Goal: Task Accomplishment & Management: Manage account settings

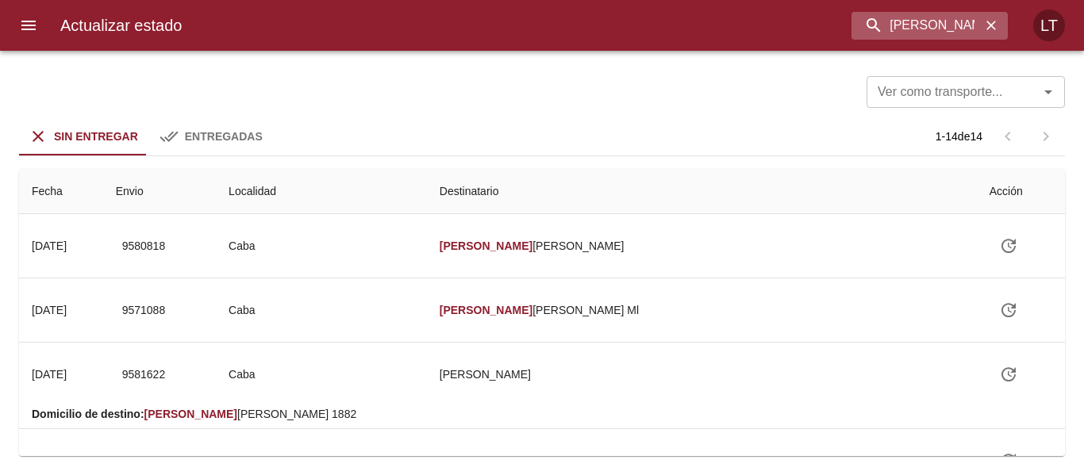
click at [852, 21] on input "[PERSON_NAME]" at bounding box center [916, 26] width 129 height 28
type input "Tomas messineo"
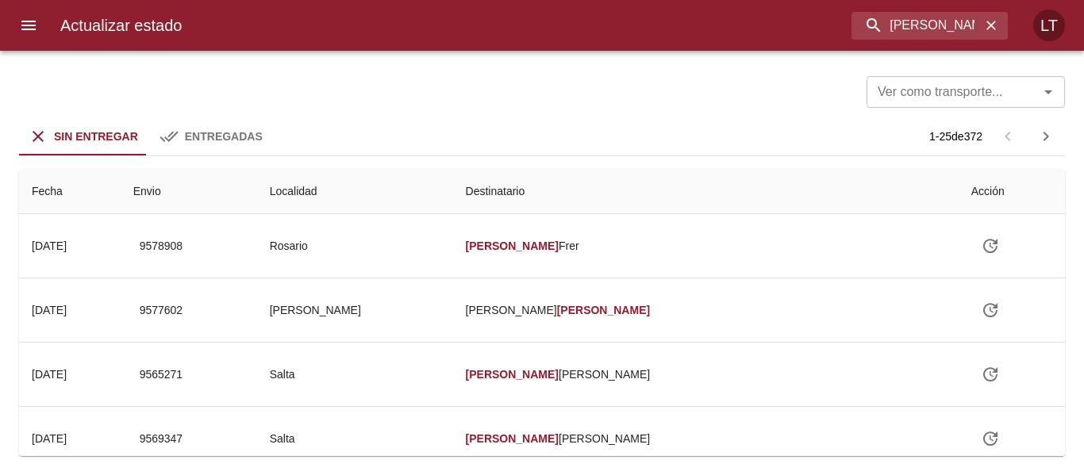
click at [223, 138] on span "Entregadas" at bounding box center [224, 136] width 78 height 13
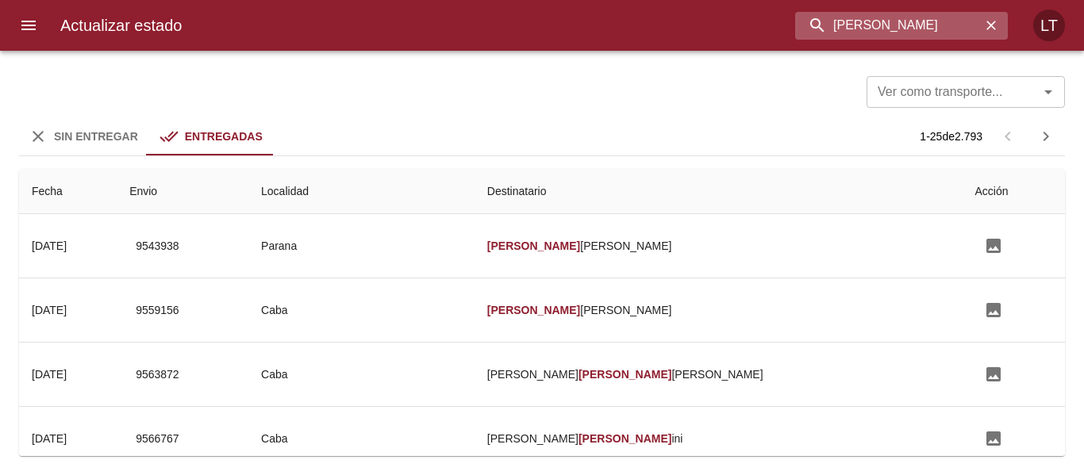
click at [933, 35] on input "Tomas messineo" at bounding box center [888, 26] width 186 height 28
drag, startPoint x: 929, startPoint y: 24, endPoint x: 920, endPoint y: 17, distance: 11.4
click at [928, 22] on input "Tomas messineo" at bounding box center [888, 26] width 186 height 28
click at [919, 17] on input "Tomas 945" at bounding box center [888, 26] width 186 height 28
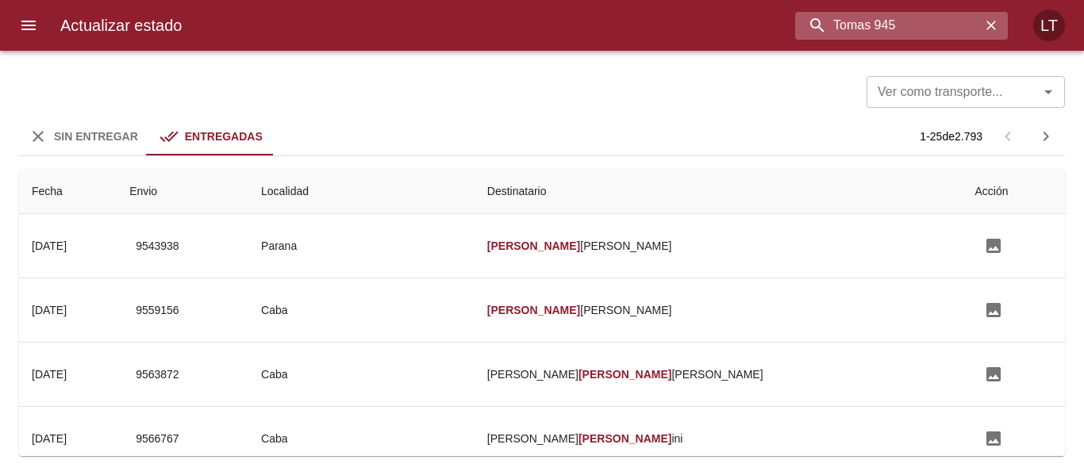
click at [919, 17] on input "Tomas 945" at bounding box center [888, 26] width 186 height 28
type input "9455708"
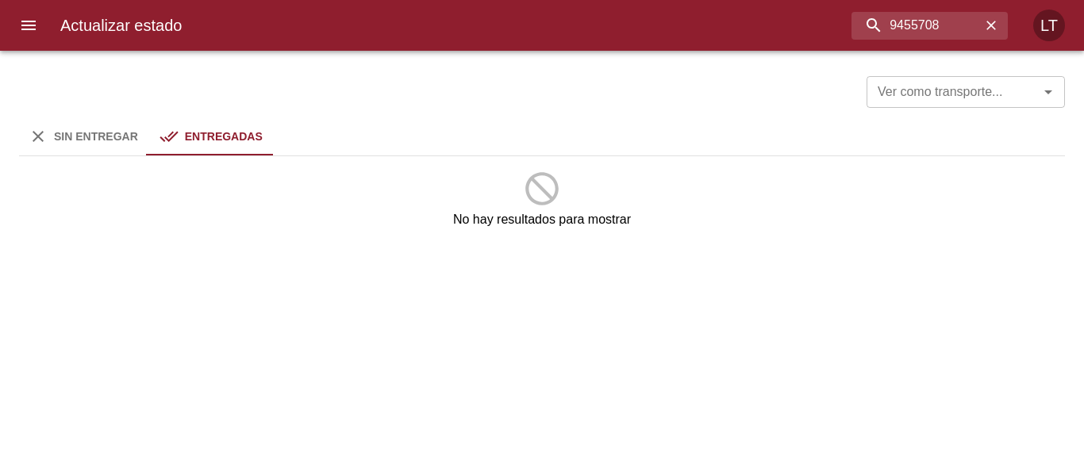
click at [86, 136] on span "Sin Entregar" at bounding box center [96, 136] width 84 height 13
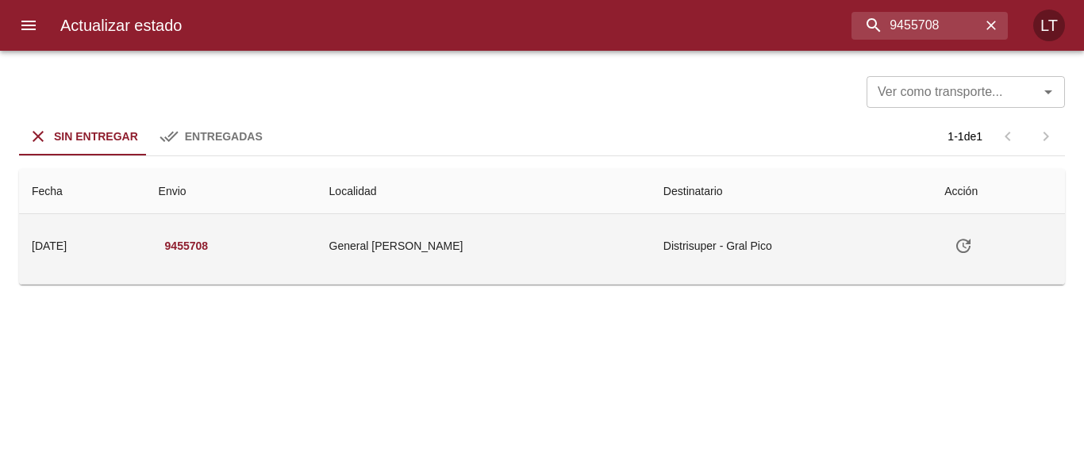
click at [552, 228] on td "General Pico" at bounding box center [484, 245] width 334 height 63
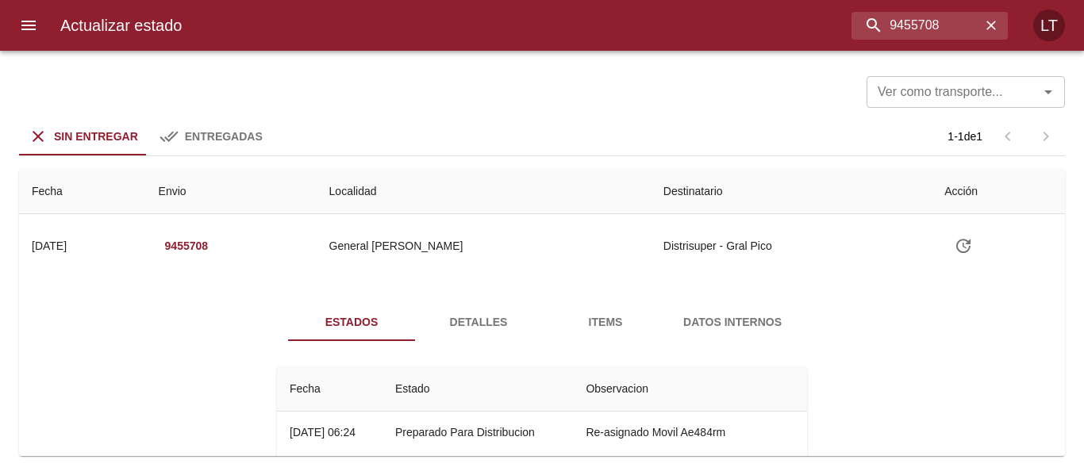
click at [464, 329] on span "Detalles" at bounding box center [479, 323] width 108 height 20
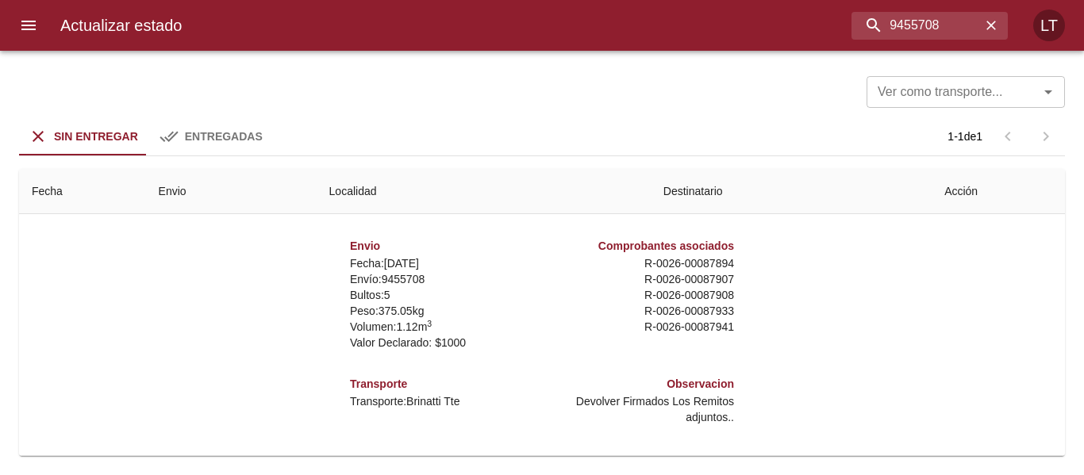
scroll to position [8, 0]
drag, startPoint x: 898, startPoint y: 19, endPoint x: 946, endPoint y: 30, distance: 48.9
click at [946, 30] on input "9455708" at bounding box center [888, 26] width 186 height 28
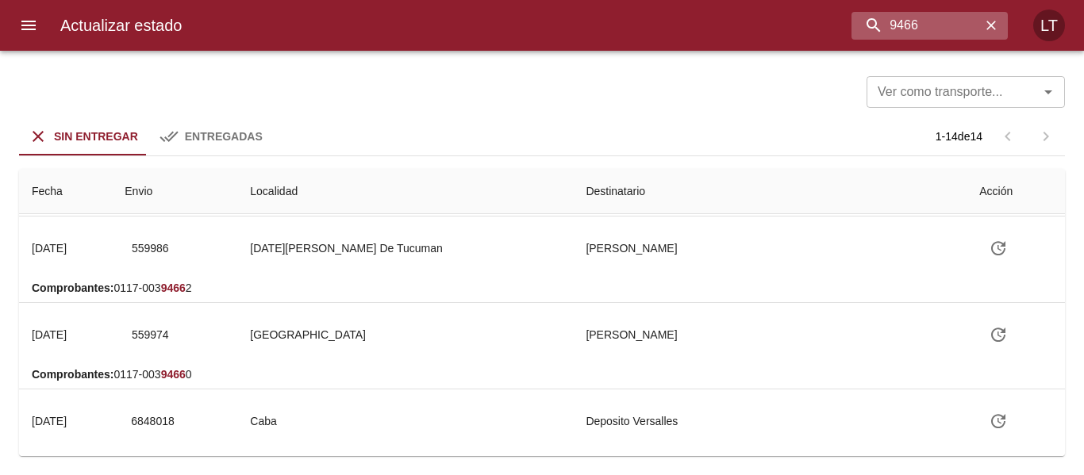
scroll to position [0, 0]
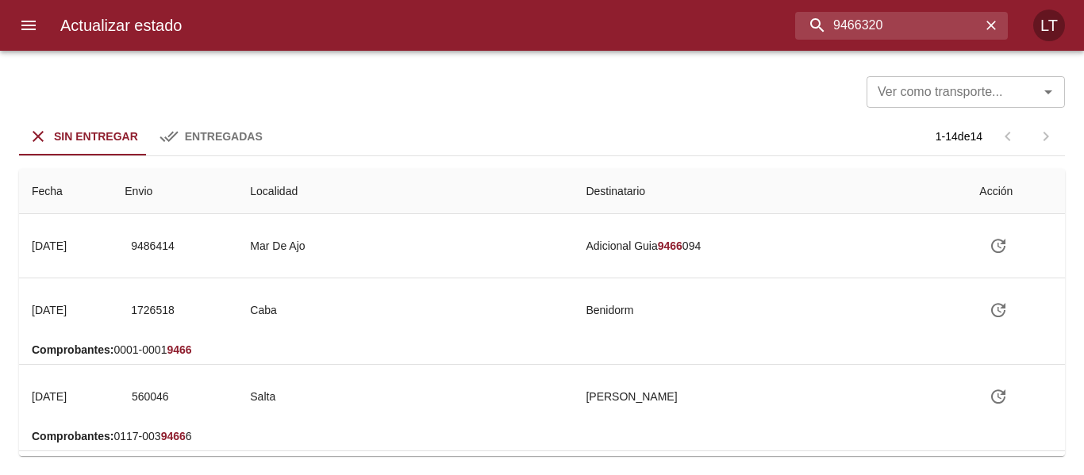
type input "9466320"
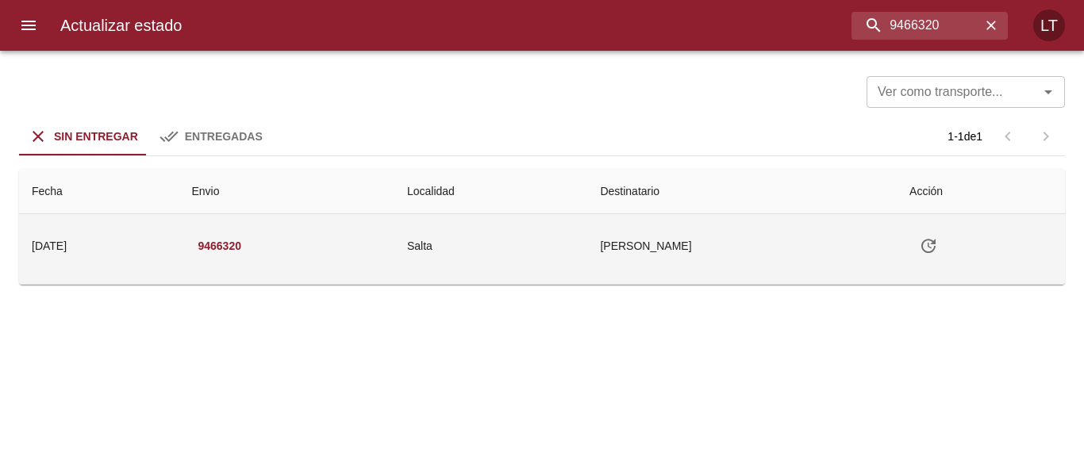
click at [573, 247] on td "Salta" at bounding box center [490, 245] width 193 height 63
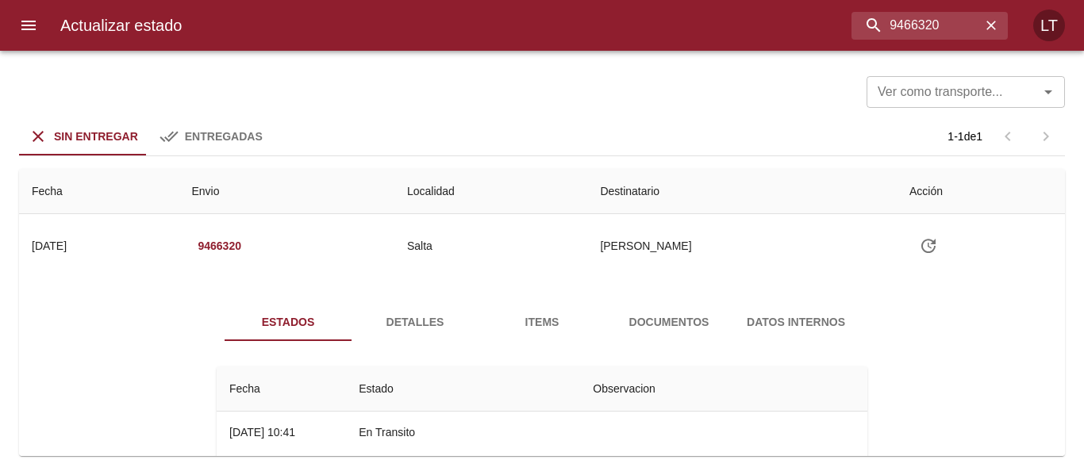
click at [441, 318] on span "Detalles" at bounding box center [415, 323] width 108 height 20
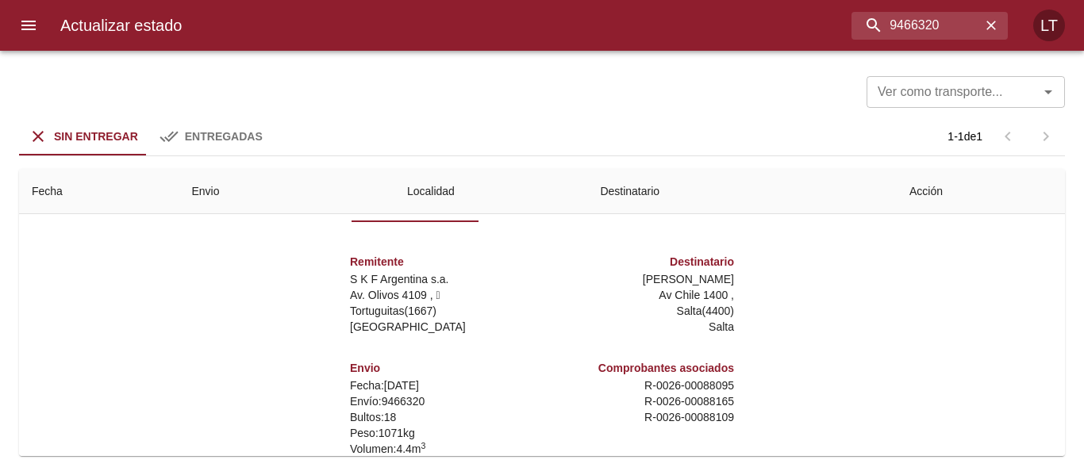
scroll to position [159, 0]
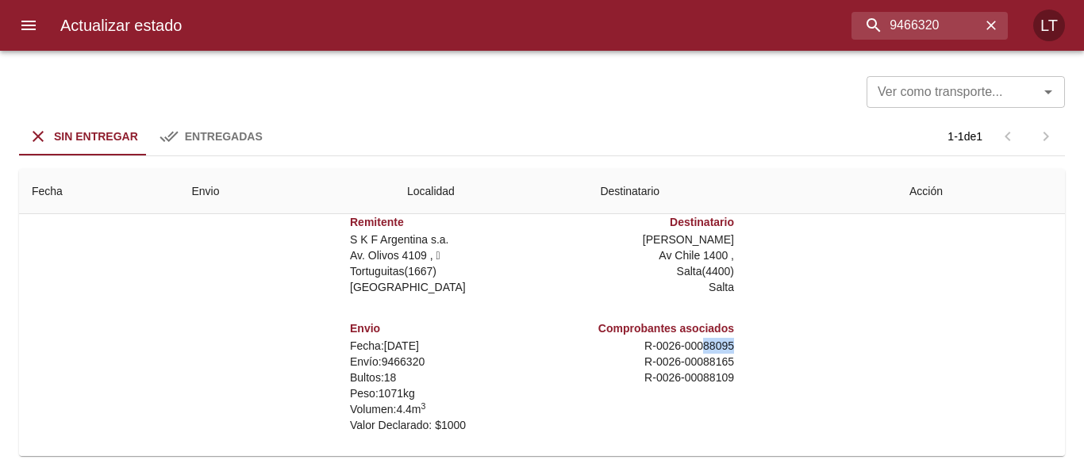
drag, startPoint x: 690, startPoint y: 342, endPoint x: 721, endPoint y: 342, distance: 30.2
click at [721, 342] on p "R - 0026 - 00088095" at bounding box center [641, 346] width 186 height 16
copy p "88095"
click at [899, 20] on input "9466320" at bounding box center [888, 26] width 186 height 28
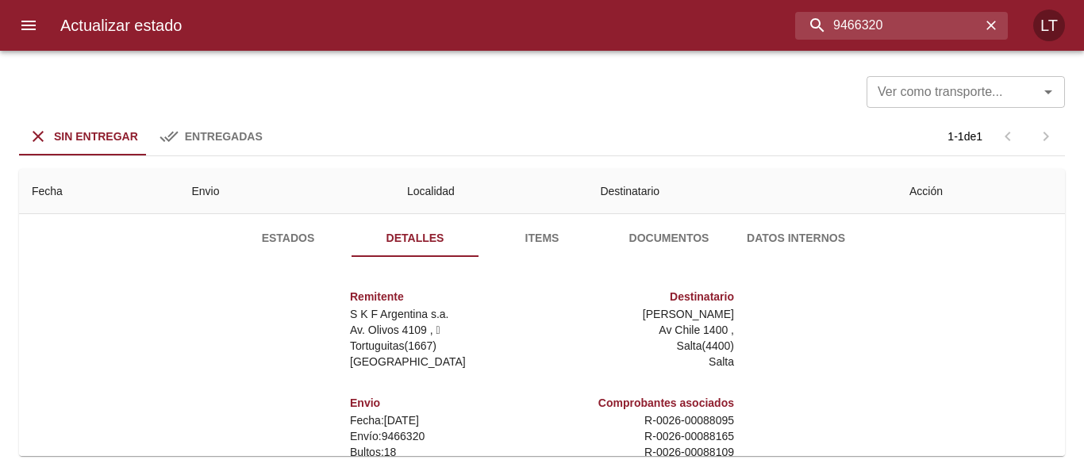
scroll to position [0, 0]
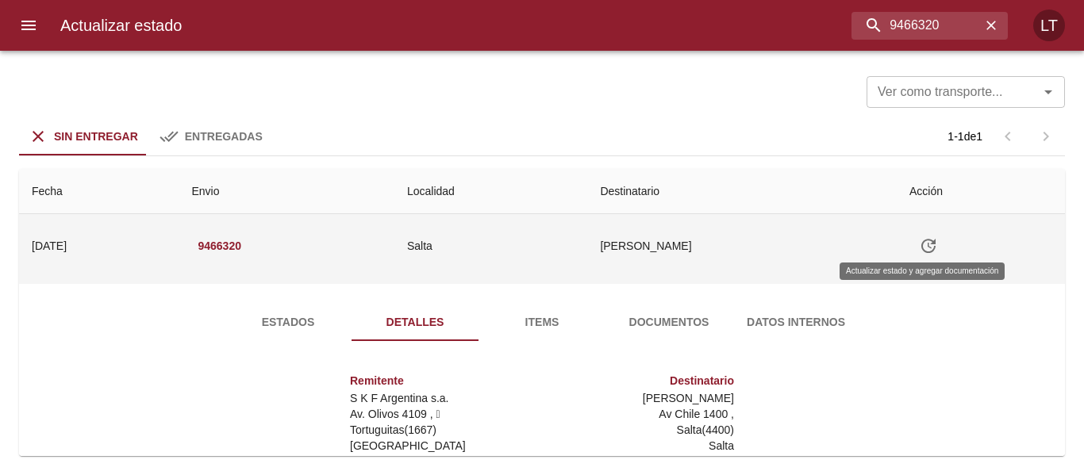
click at [919, 252] on icon "Tabla de envíos del cliente" at bounding box center [928, 246] width 19 height 19
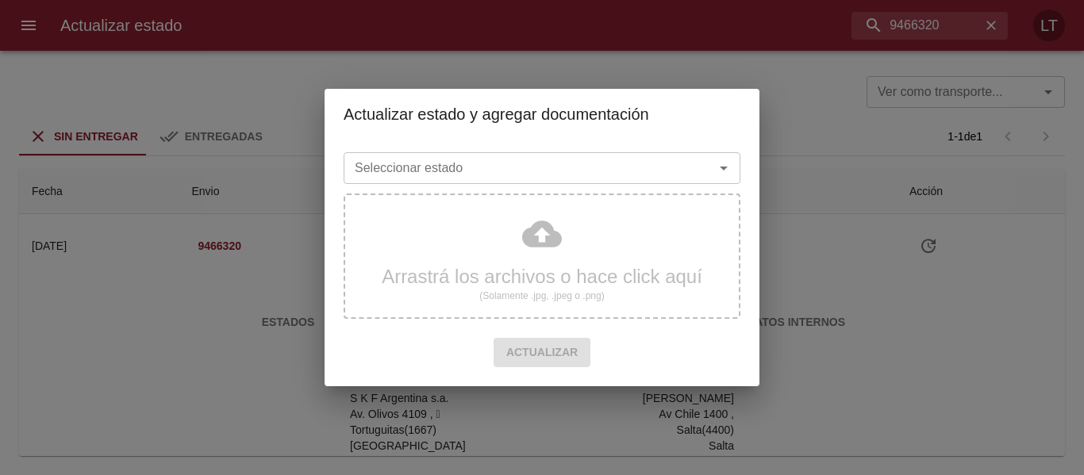
click at [569, 180] on div "Seleccionar estado" at bounding box center [542, 168] width 397 height 32
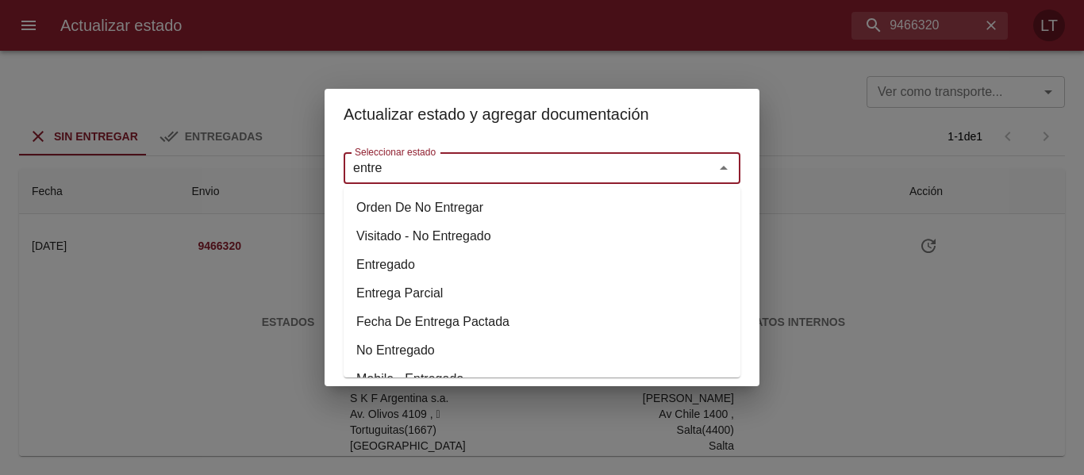
click at [393, 271] on li "Entregado" at bounding box center [542, 265] width 397 height 29
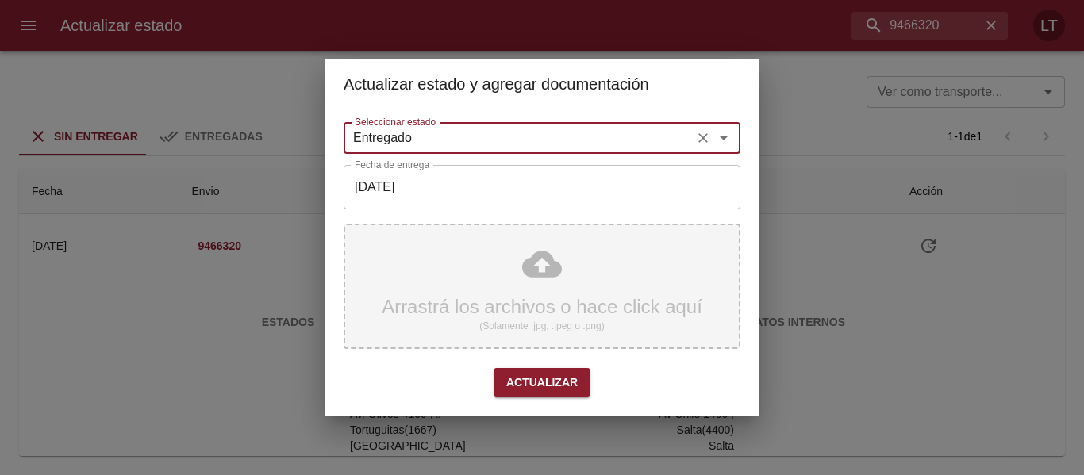
type input "Entregado"
click at [537, 263] on div "Arrastrá los archivos o hace click aquí (Solamente .jpg, .jpeg o .png)" at bounding box center [542, 286] width 397 height 125
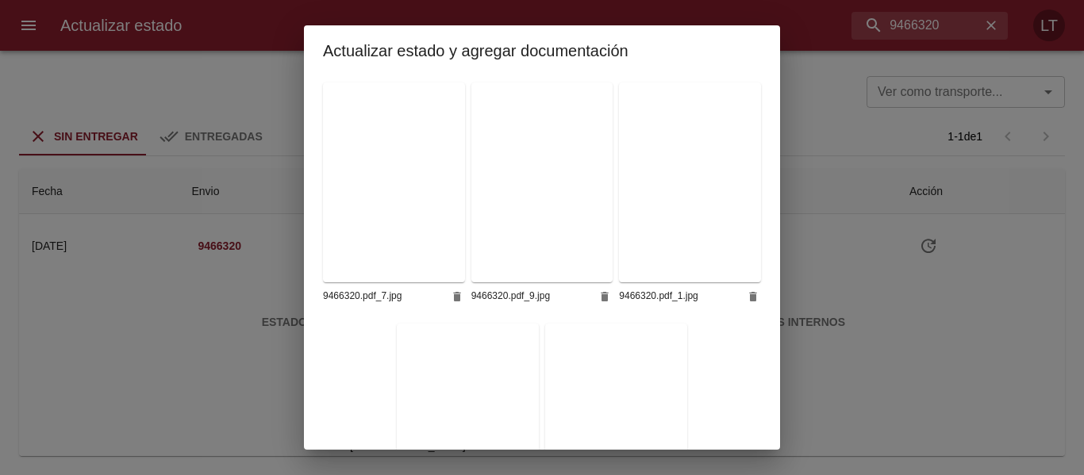
scroll to position [869, 0]
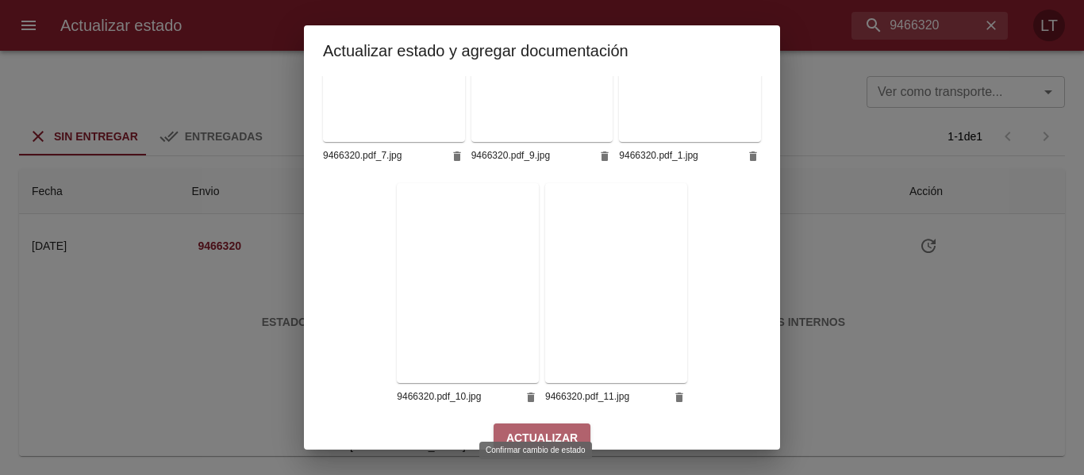
click at [580, 425] on button "Actualizar" at bounding box center [542, 438] width 97 height 29
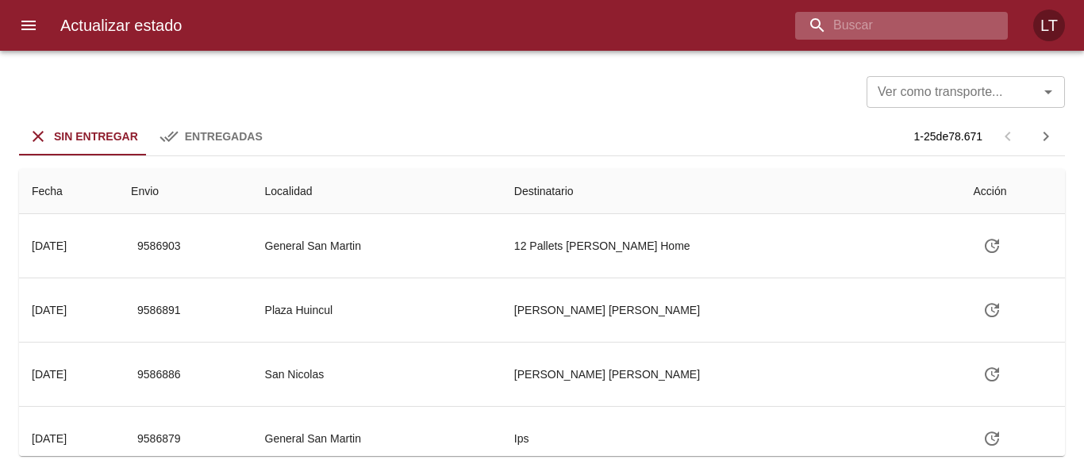
click at [936, 17] on input "buscar" at bounding box center [888, 26] width 186 height 28
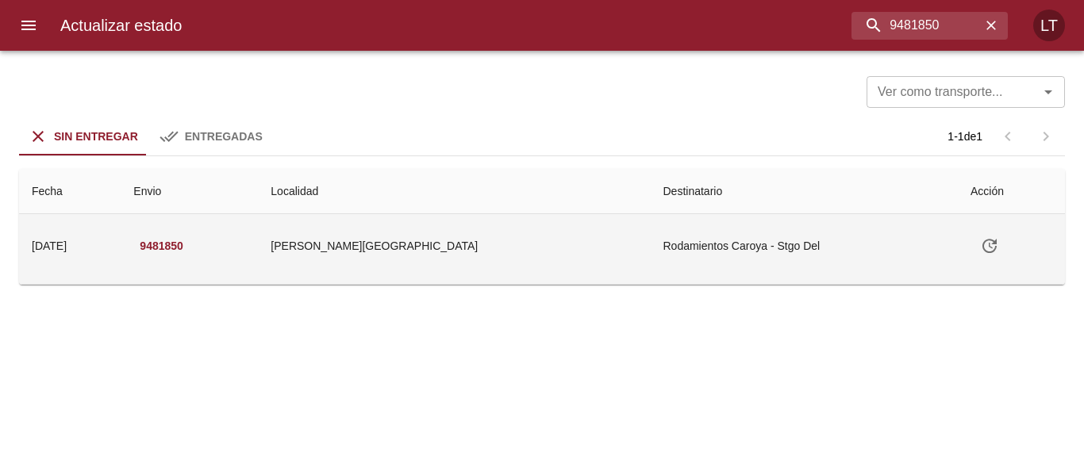
click at [477, 252] on td "[PERSON_NAME][GEOGRAPHIC_DATA]" at bounding box center [454, 245] width 392 height 63
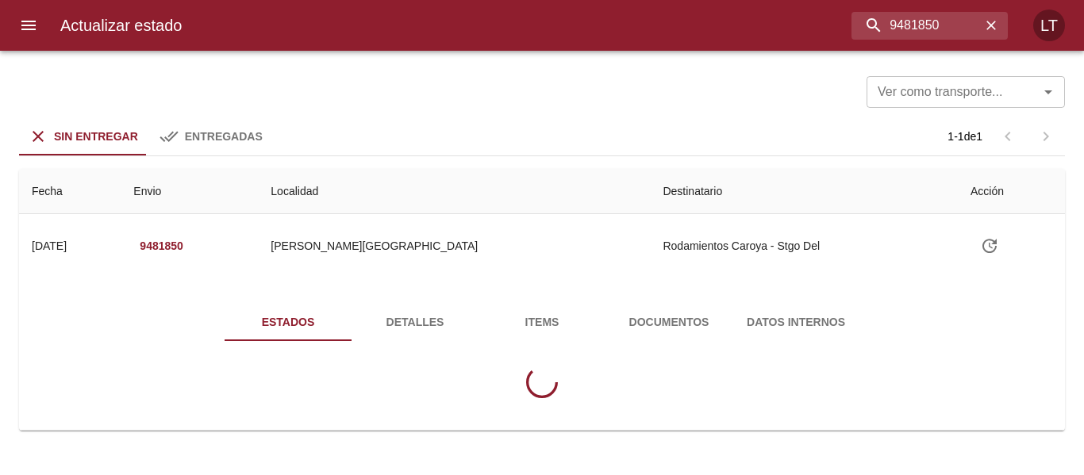
click at [429, 317] on span "Detalles" at bounding box center [415, 323] width 108 height 20
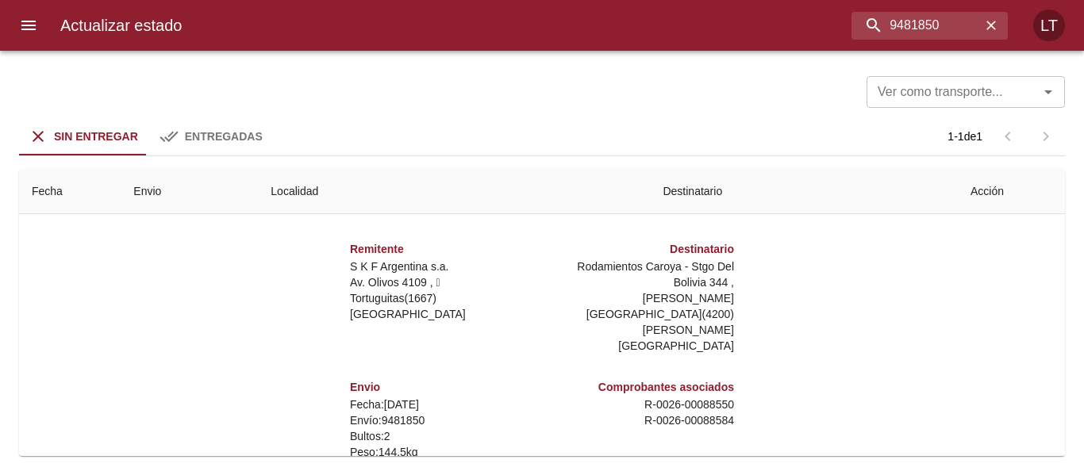
scroll to position [159, 0]
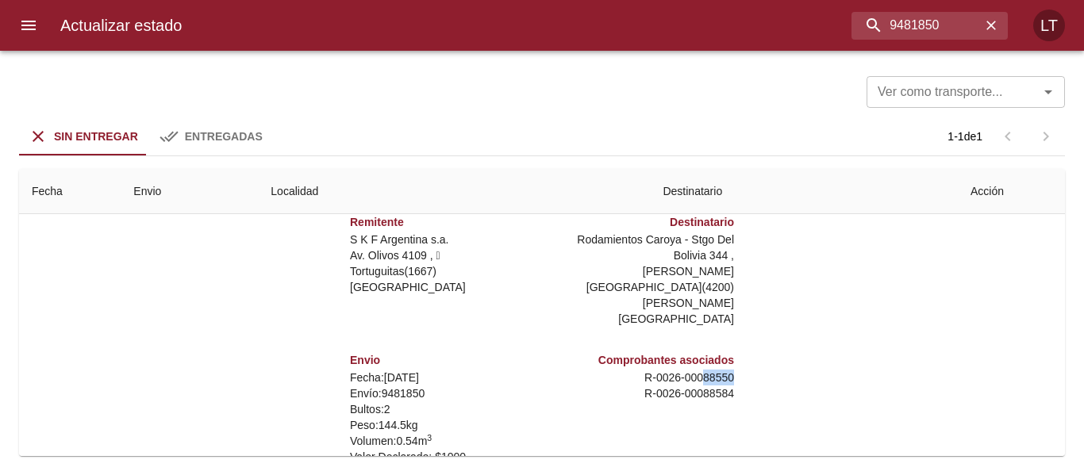
drag, startPoint x: 688, startPoint y: 347, endPoint x: 731, endPoint y: 345, distance: 42.9
click at [731, 345] on div "Remitente S K F Argentina s.a. Av. Olivos 4109 ,   Tortuguitas ( 1667 ) Buenos …" at bounding box center [541, 353] width 663 height 317
copy p "88550"
drag, startPoint x: 916, startPoint y: 22, endPoint x: 955, endPoint y: 25, distance: 39.0
click at [955, 25] on input "9481850" at bounding box center [888, 26] width 186 height 28
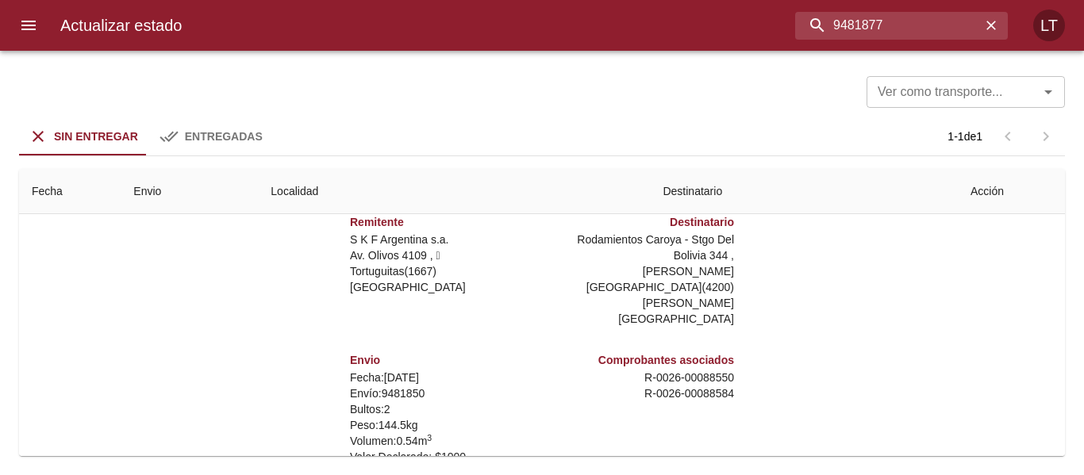
type input "9481877"
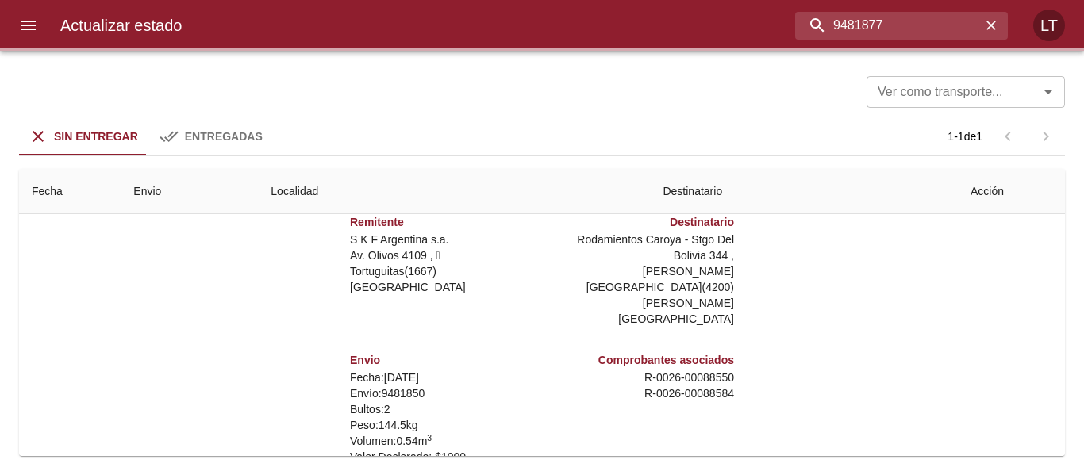
scroll to position [0, 0]
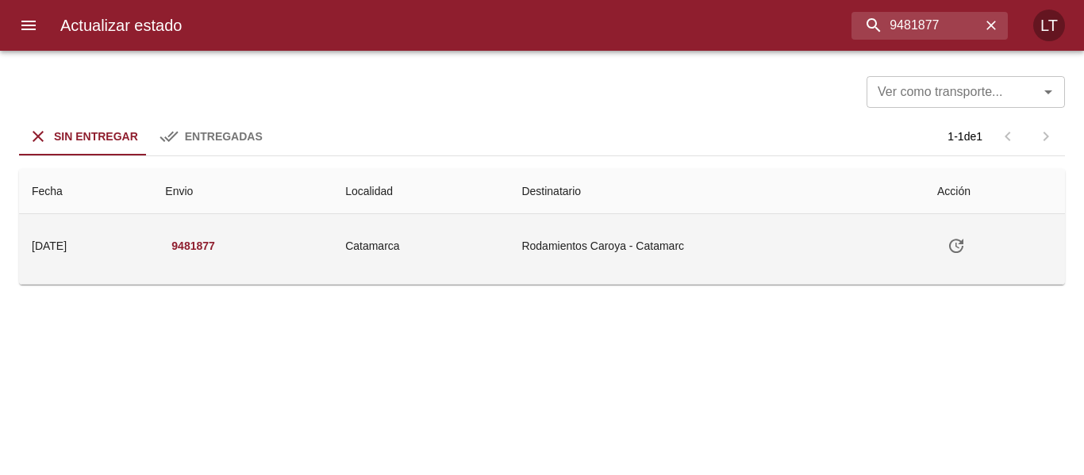
click at [496, 261] on td "Catamarca" at bounding box center [421, 245] width 176 height 63
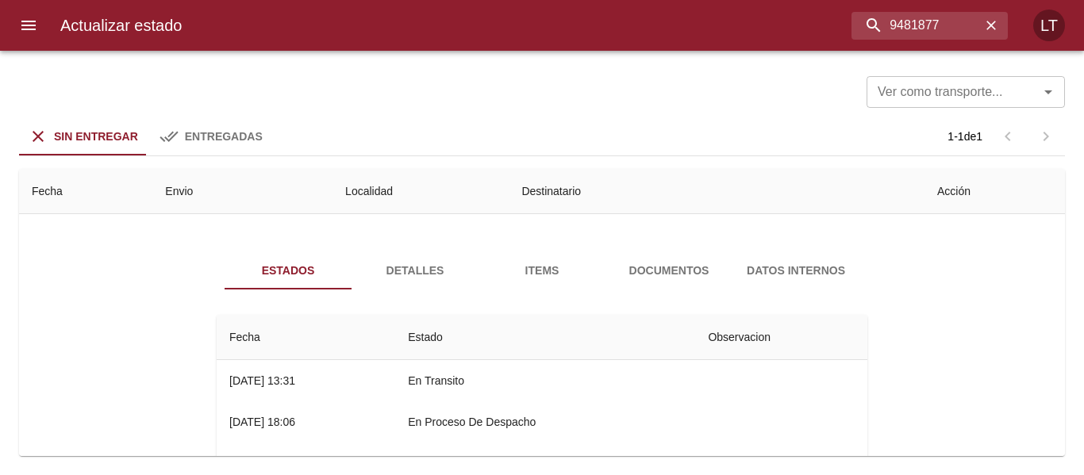
scroll to position [79, 0]
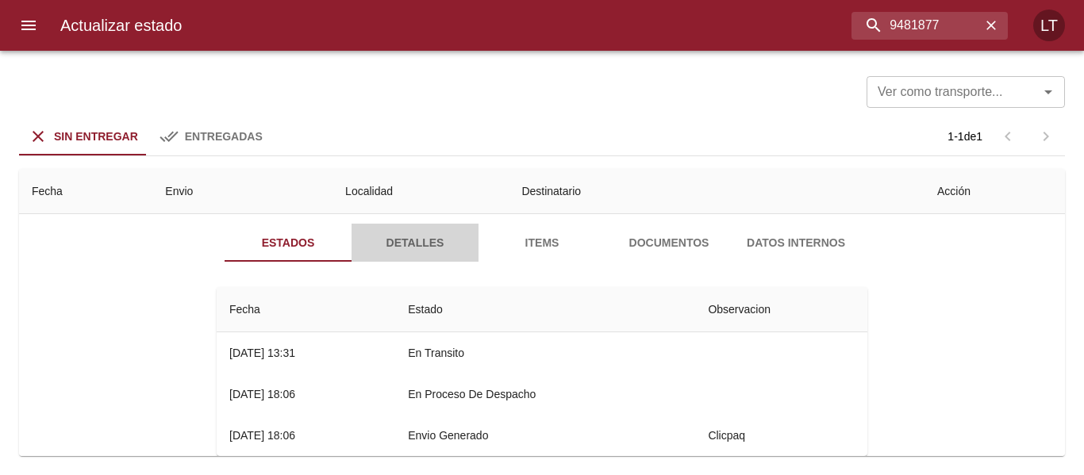
click at [449, 243] on span "Detalles" at bounding box center [415, 243] width 108 height 20
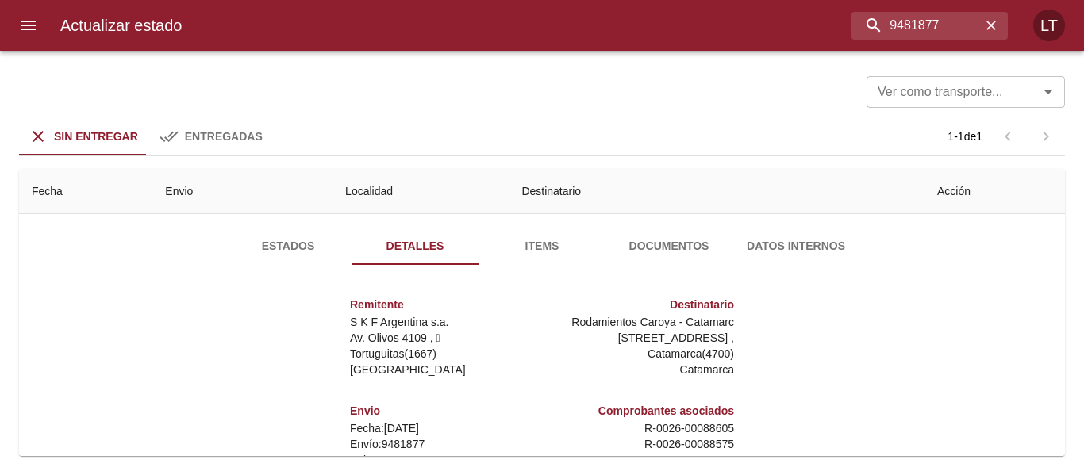
scroll to position [8, 0]
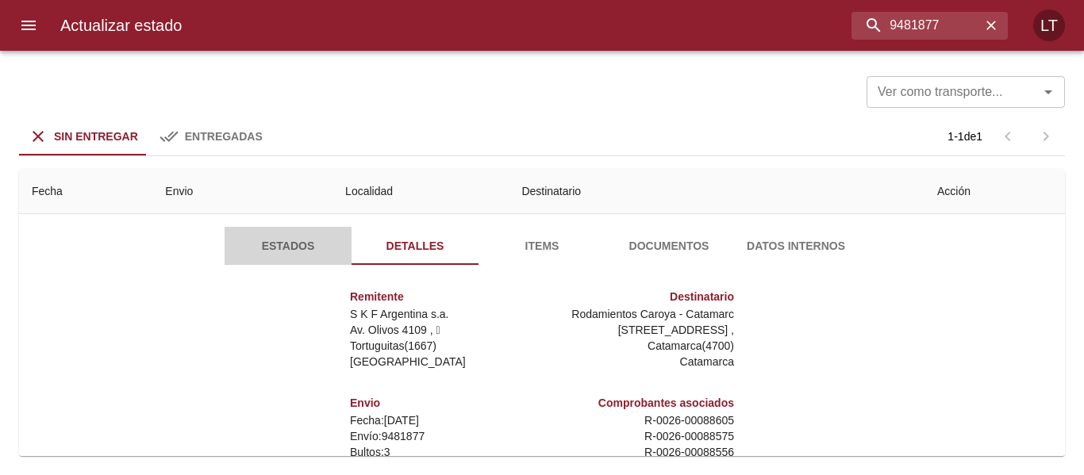
click at [278, 254] on span "Estados" at bounding box center [288, 247] width 108 height 20
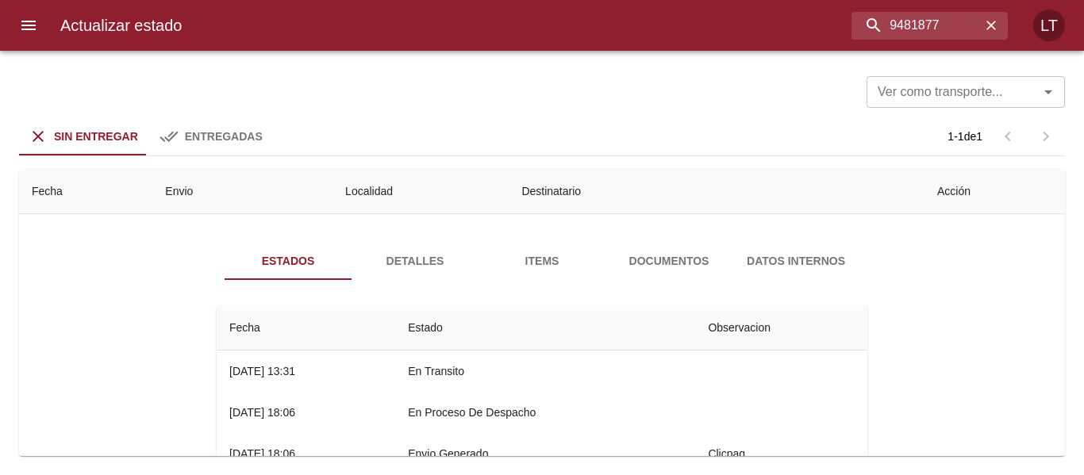
scroll to position [33, 0]
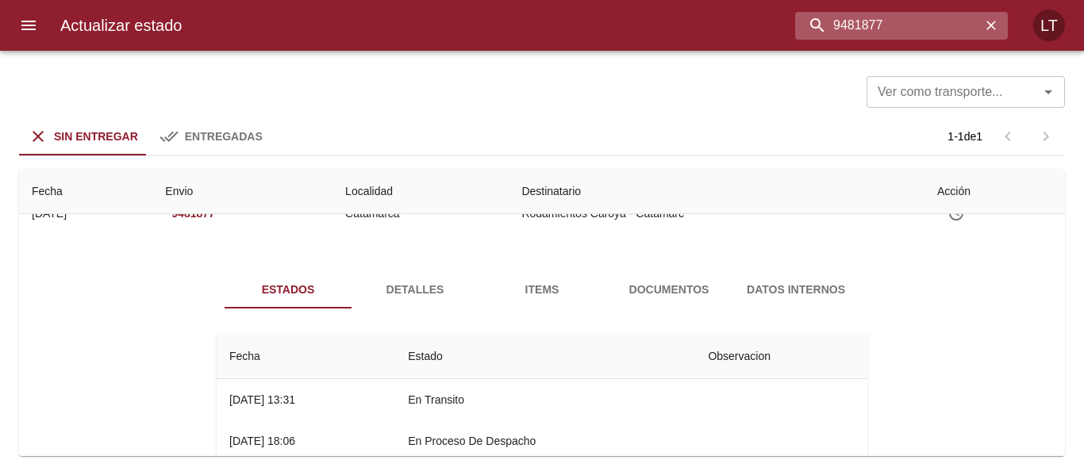
drag, startPoint x: 903, startPoint y: 21, endPoint x: 956, endPoint y: 26, distance: 52.7
click at [955, 27] on input "9481877" at bounding box center [888, 26] width 186 height 28
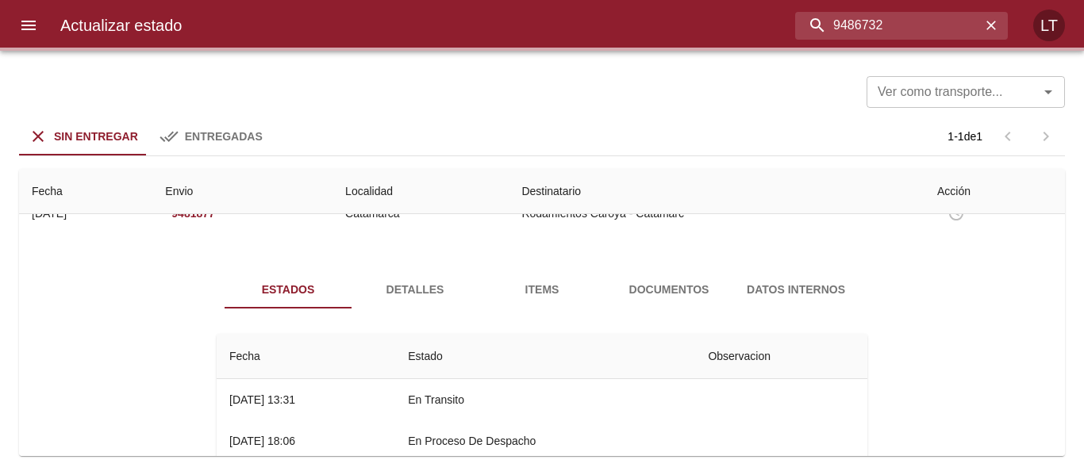
scroll to position [0, 0]
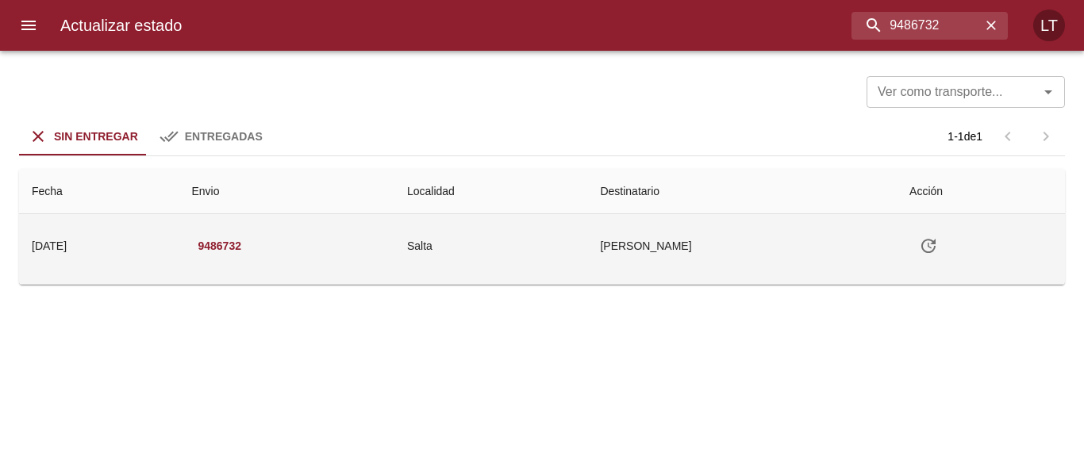
click at [560, 250] on td "Salta" at bounding box center [490, 245] width 193 height 63
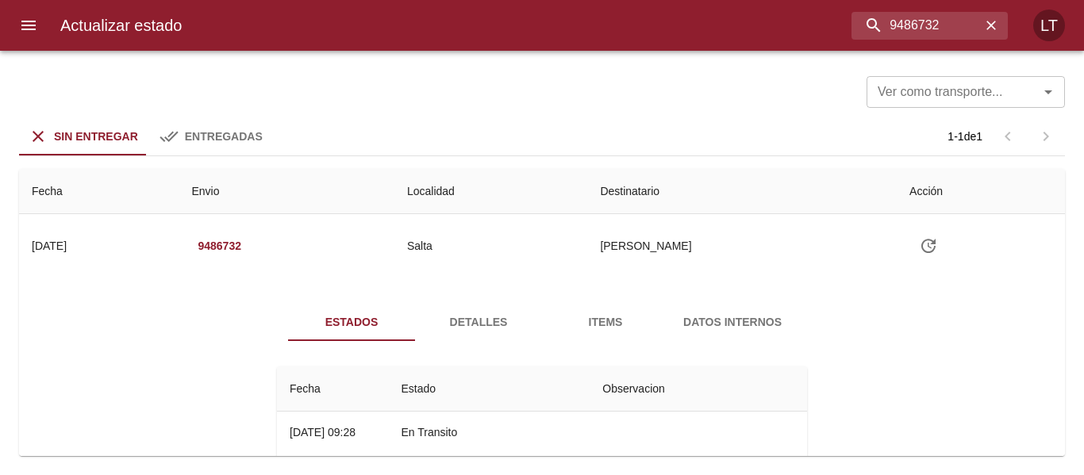
click at [459, 313] on span "Detalles" at bounding box center [479, 323] width 108 height 20
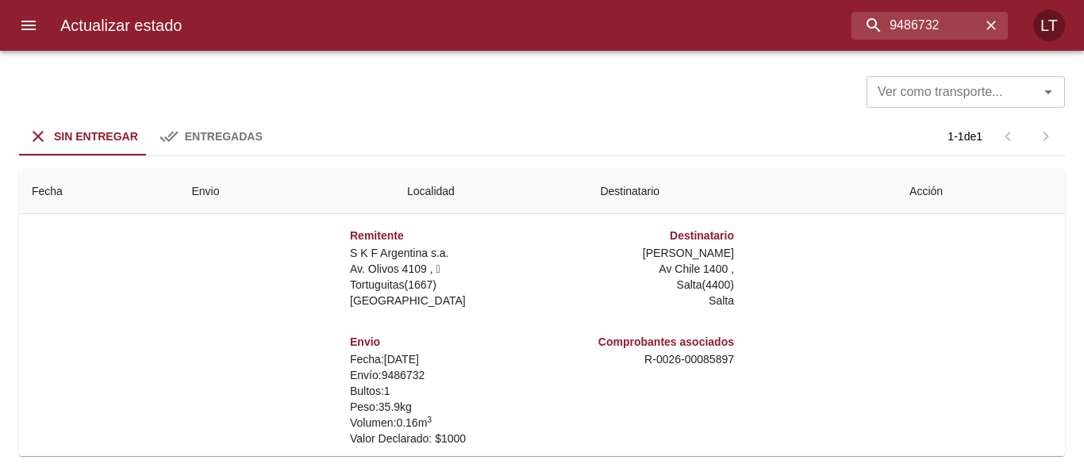
scroll to position [159, 0]
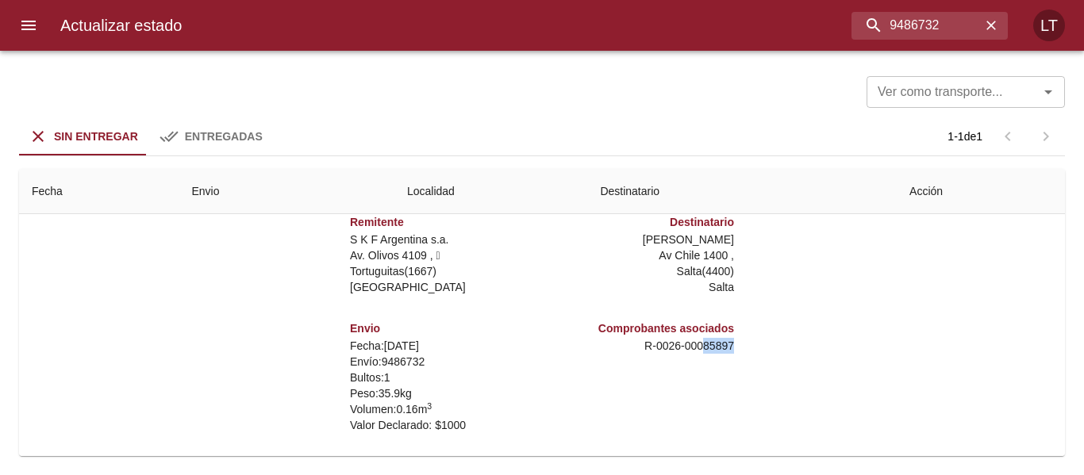
drag, startPoint x: 690, startPoint y: 344, endPoint x: 721, endPoint y: 342, distance: 31.0
click at [721, 342] on p "R - 0026 - 00085897" at bounding box center [641, 346] width 186 height 16
copy p "85897"
click at [940, 37] on input "9486732" at bounding box center [888, 26] width 186 height 28
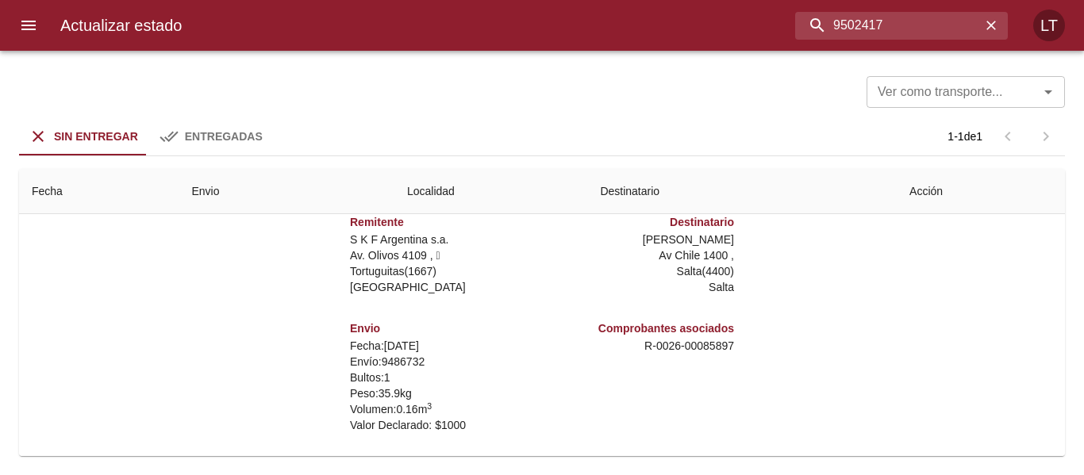
type input "9502417"
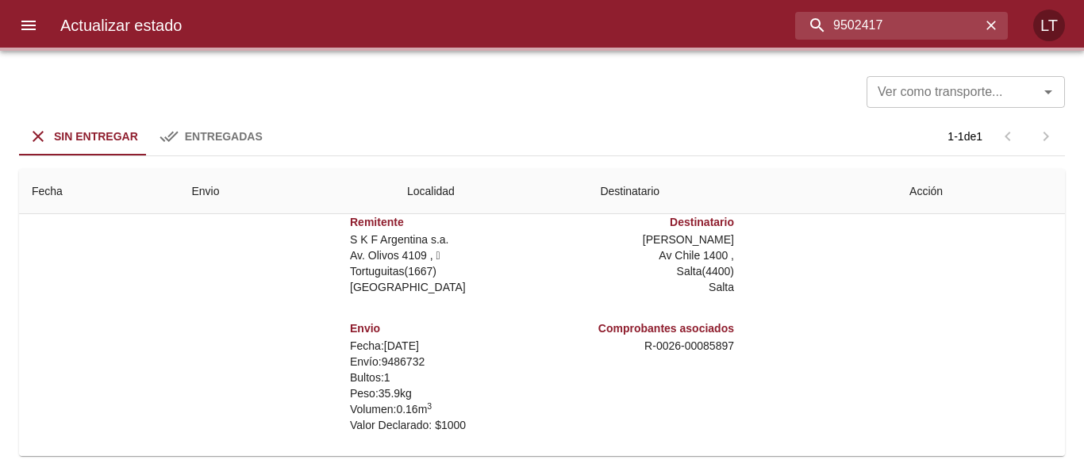
scroll to position [0, 0]
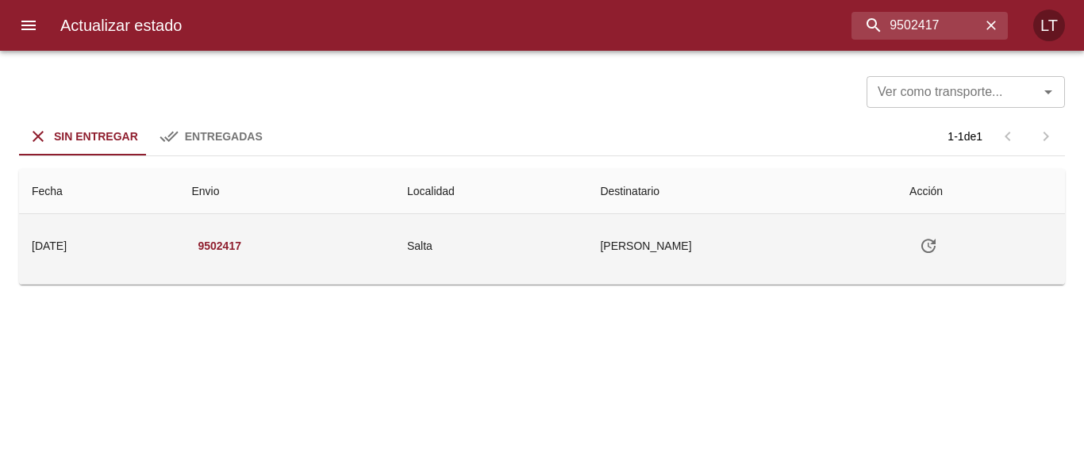
click at [500, 256] on td "Salta" at bounding box center [490, 245] width 193 height 63
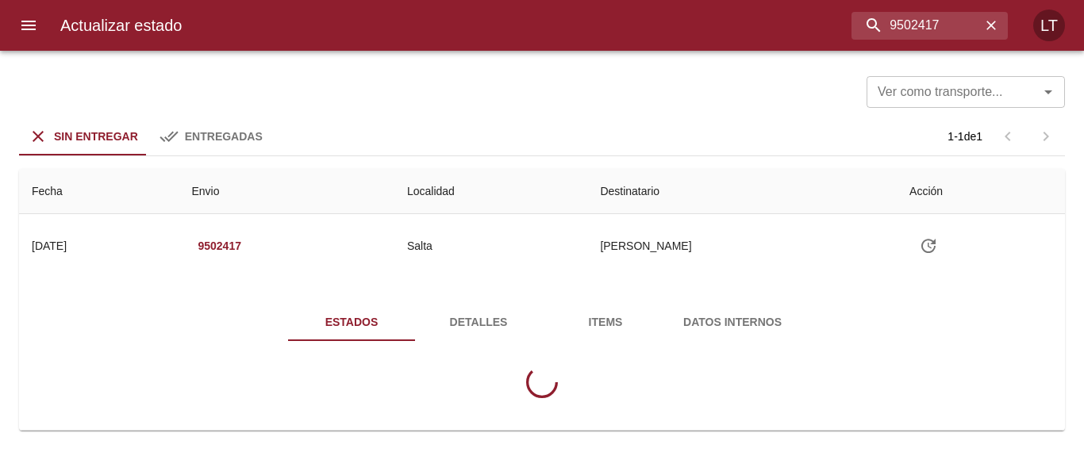
click at [483, 333] on button "Detalles" at bounding box center [478, 322] width 127 height 38
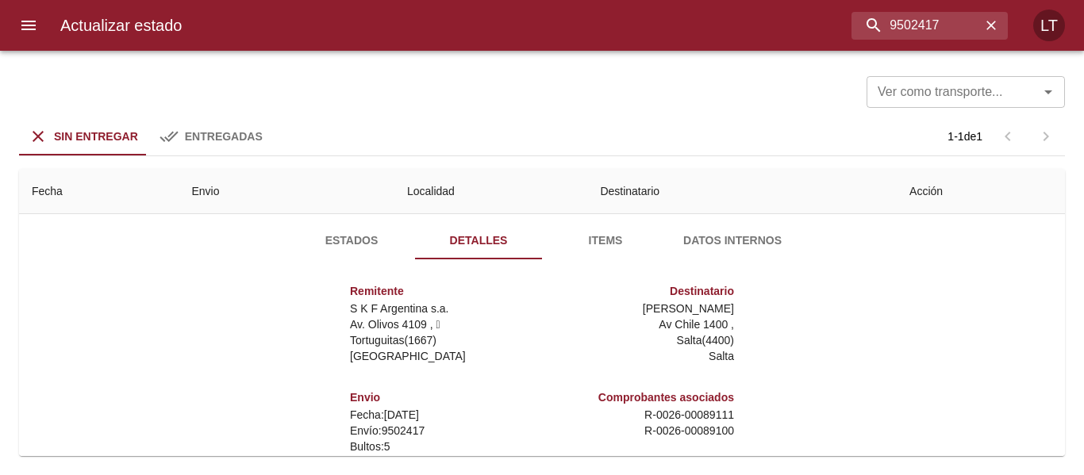
scroll to position [159, 0]
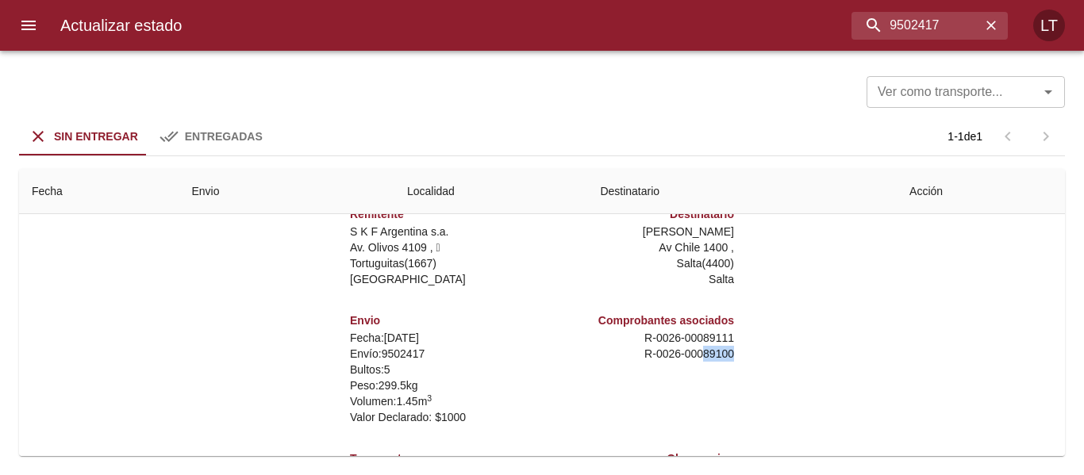
drag, startPoint x: 690, startPoint y: 348, endPoint x: 721, endPoint y: 352, distance: 31.9
click at [721, 352] on p "R - 0026 - 00089100" at bounding box center [641, 354] width 186 height 16
copy p "89100"
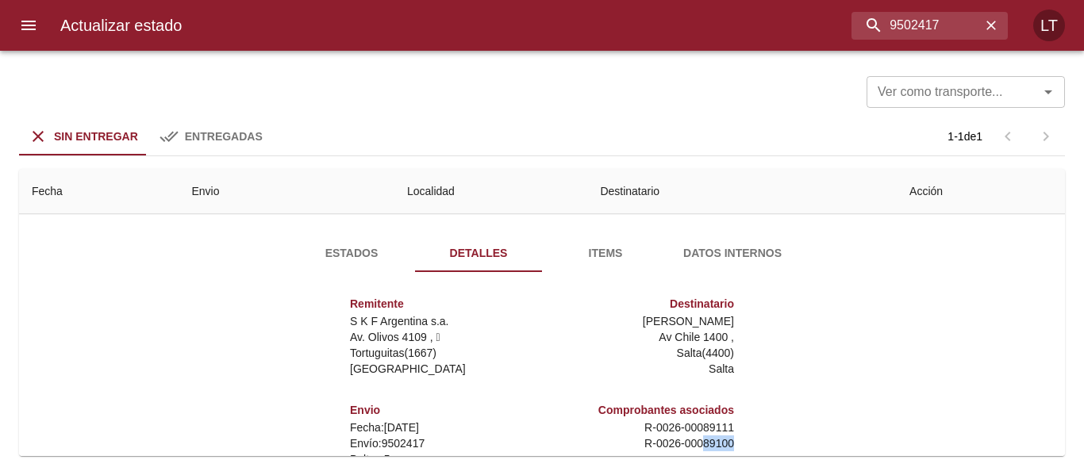
scroll to position [0, 0]
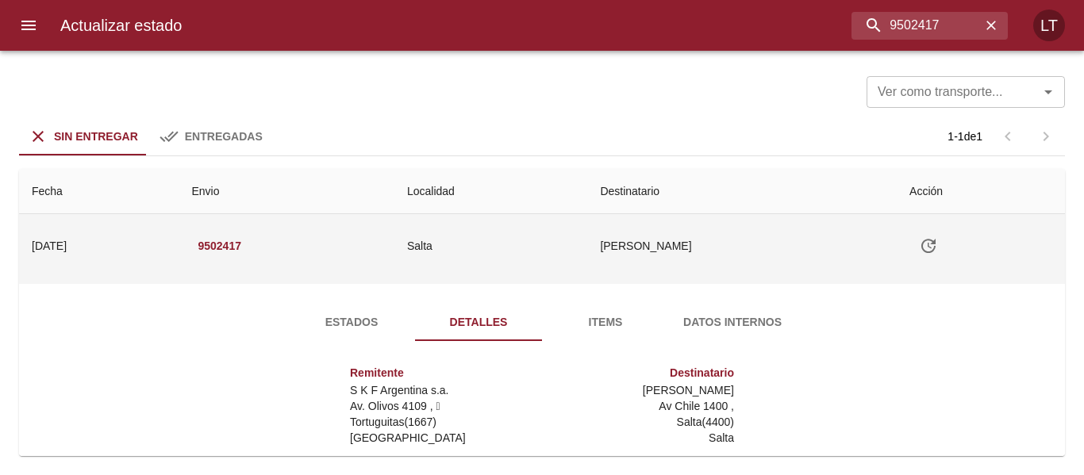
click at [919, 242] on icon "Tabla de envíos del cliente" at bounding box center [928, 246] width 19 height 19
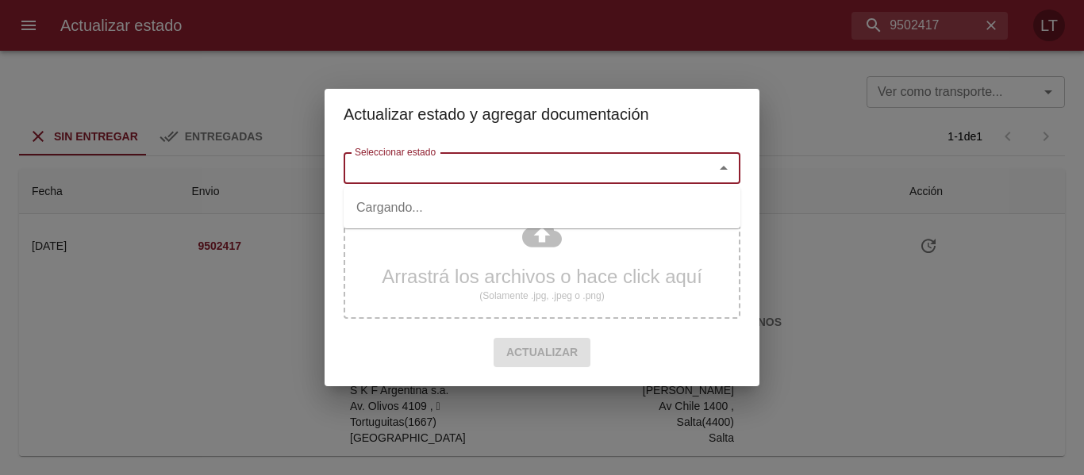
click at [617, 170] on input "Seleccionar estado" at bounding box center [518, 168] width 340 height 22
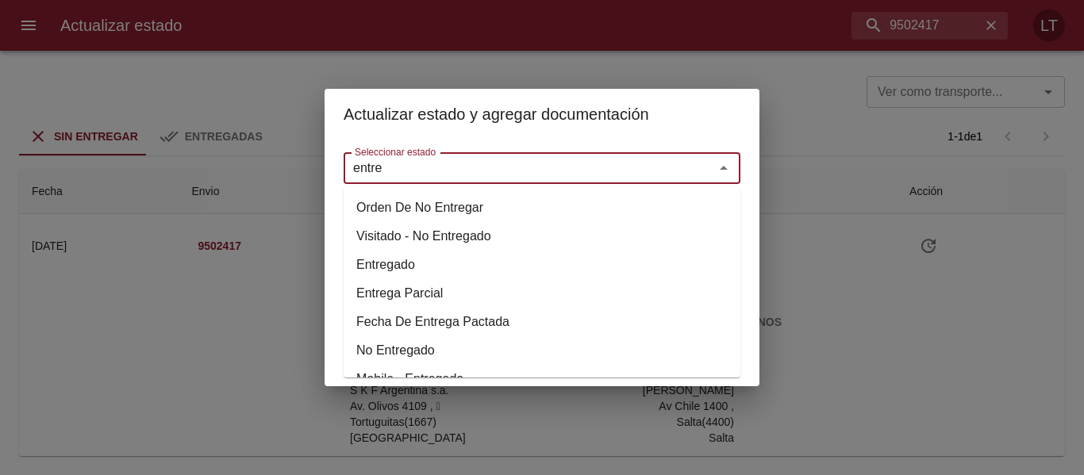
click at [423, 261] on li "Entregado" at bounding box center [542, 265] width 397 height 29
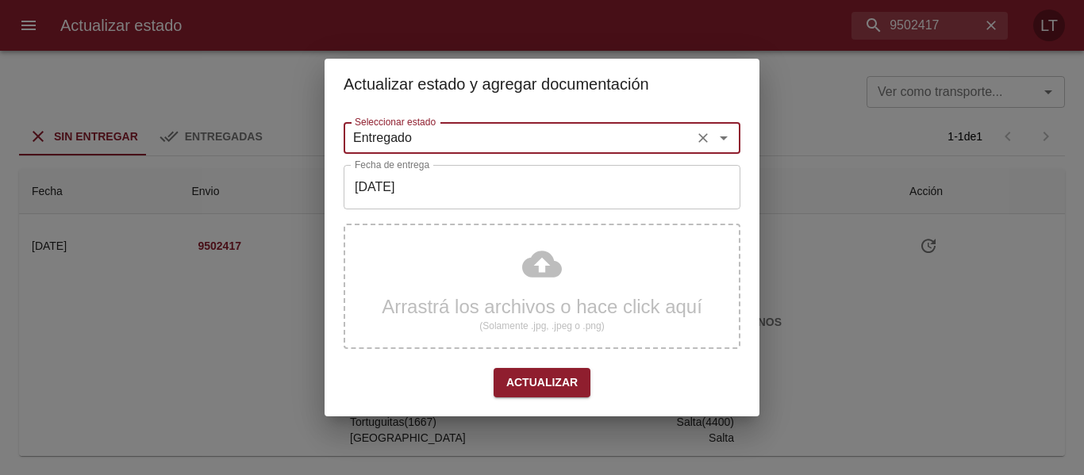
type input "Entregado"
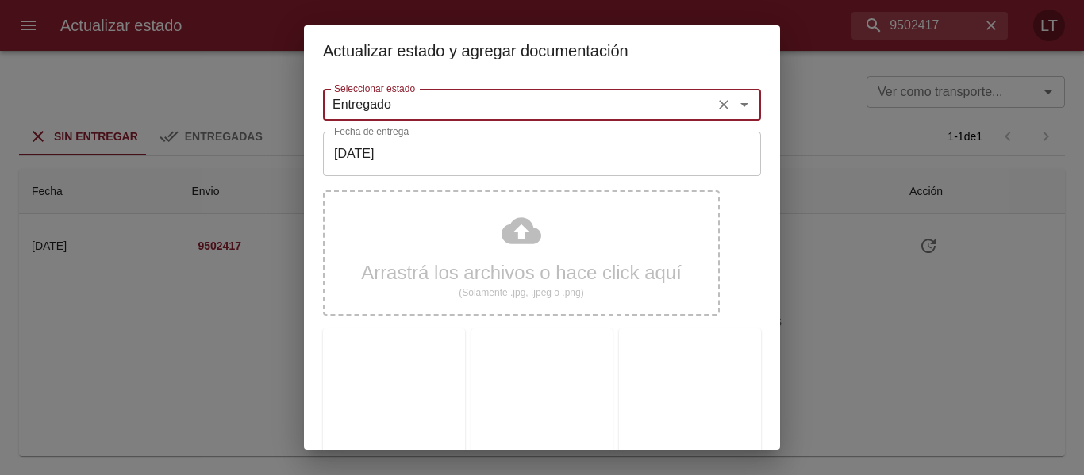
scroll to position [397, 0]
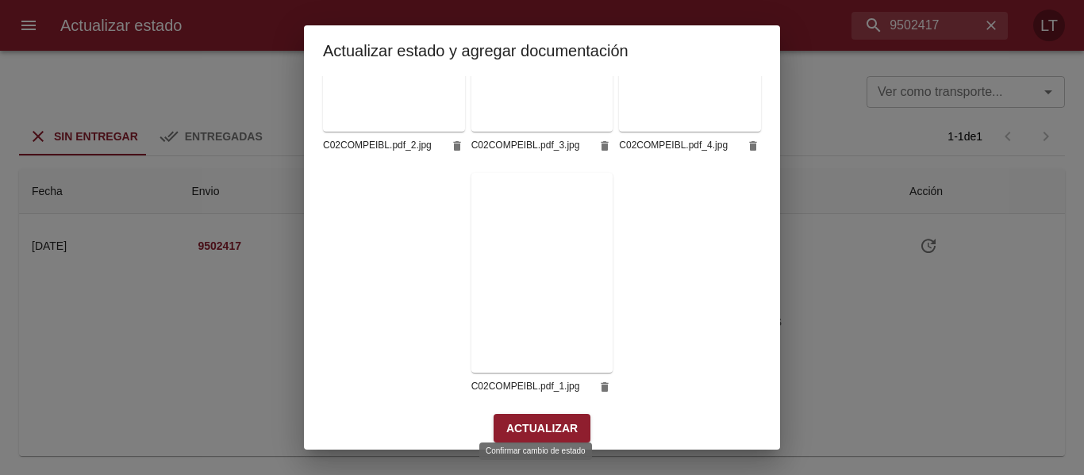
click at [528, 419] on span "Actualizar" at bounding box center [541, 429] width 71 height 20
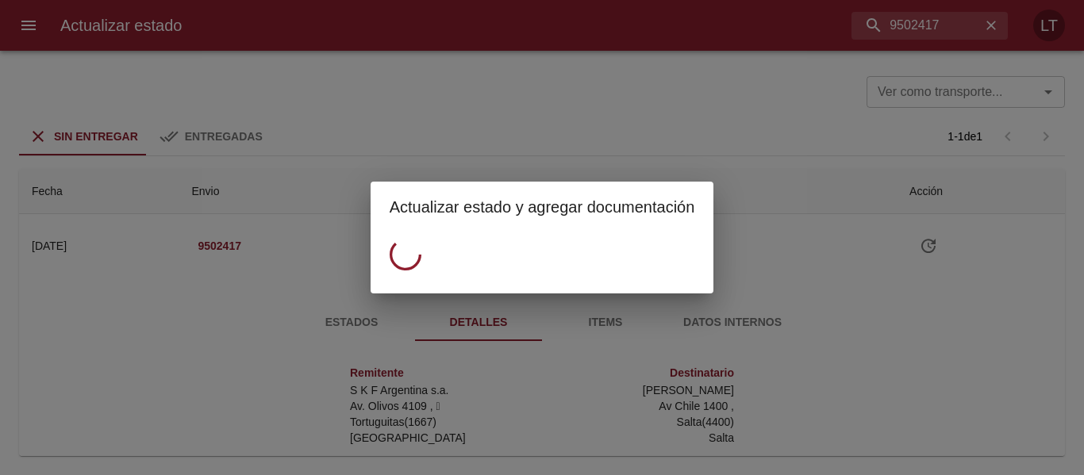
scroll to position [0, 0]
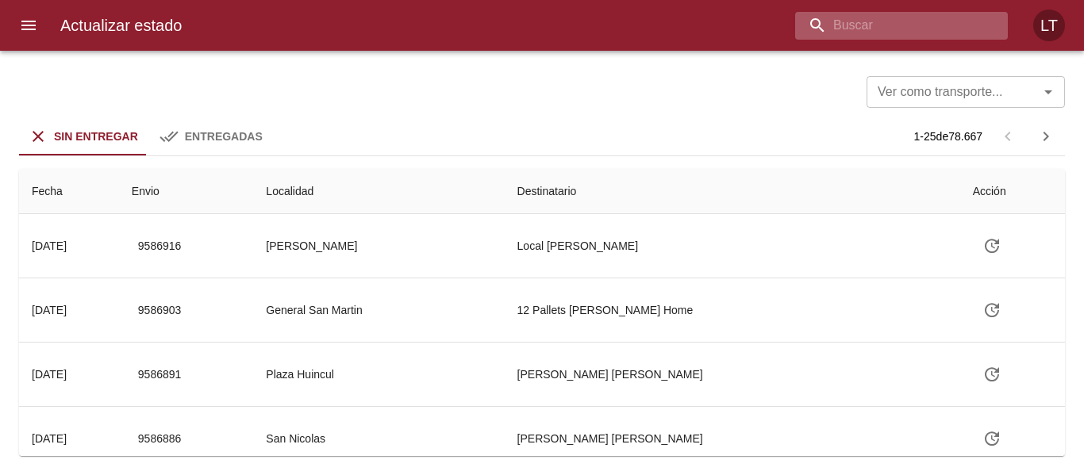
click at [944, 37] on input "buscar" at bounding box center [888, 26] width 186 height 28
type input "9506197"
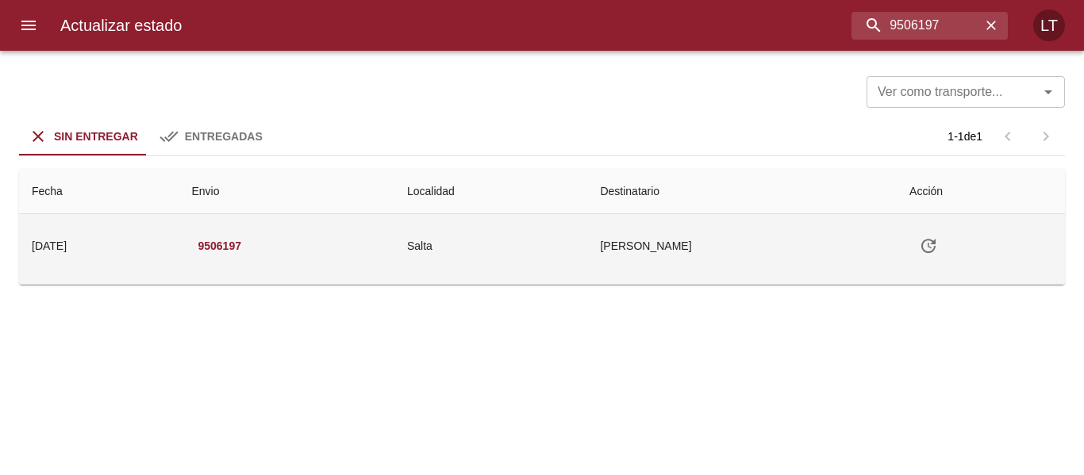
click at [662, 223] on td "[PERSON_NAME]" at bounding box center [742, 245] width 310 height 63
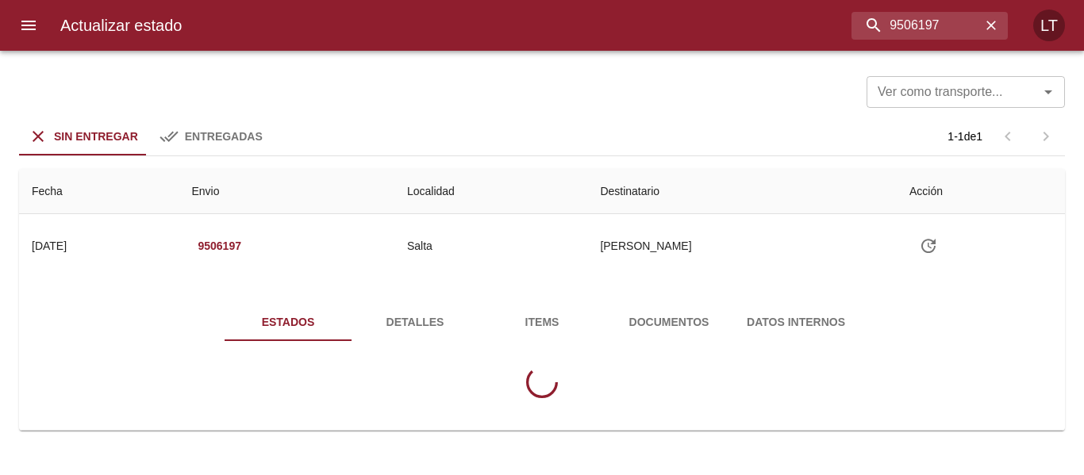
click at [456, 306] on button "Detalles" at bounding box center [415, 322] width 127 height 38
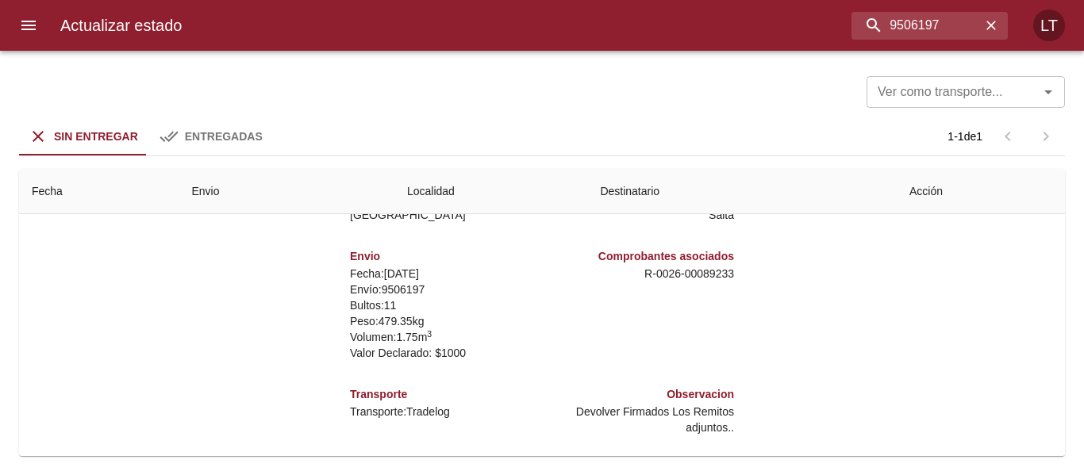
scroll to position [235, 0]
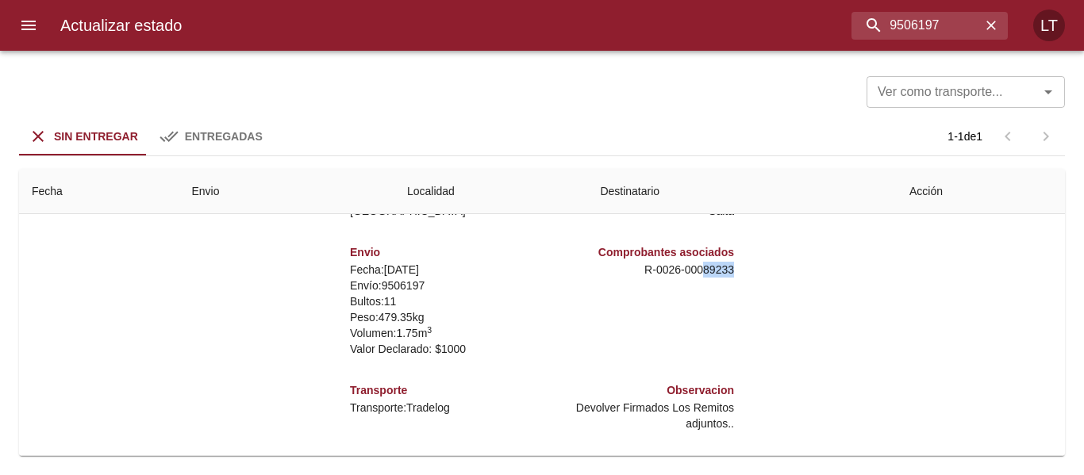
drag, startPoint x: 690, startPoint y: 265, endPoint x: 721, endPoint y: 266, distance: 31.8
click at [721, 266] on p "R - 0026 - 00089233" at bounding box center [641, 270] width 186 height 16
copy p "89233"
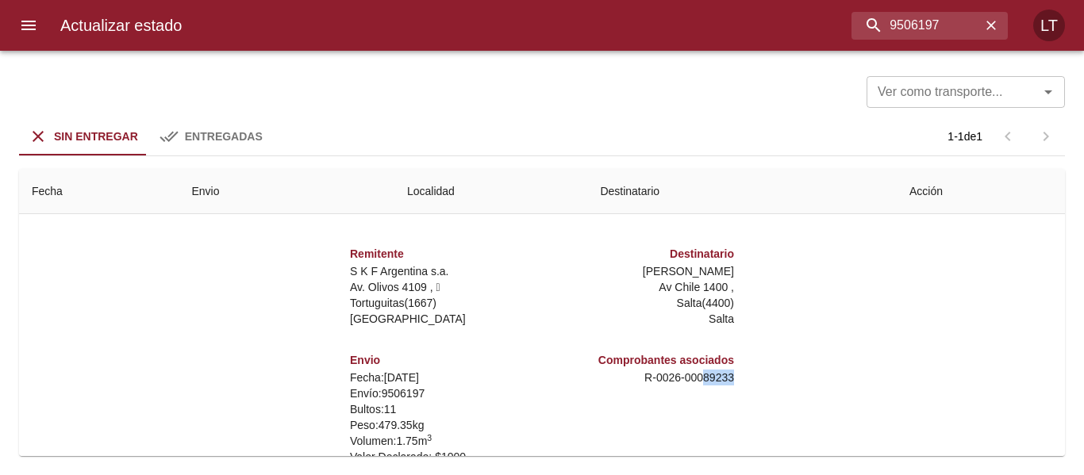
scroll to position [0, 0]
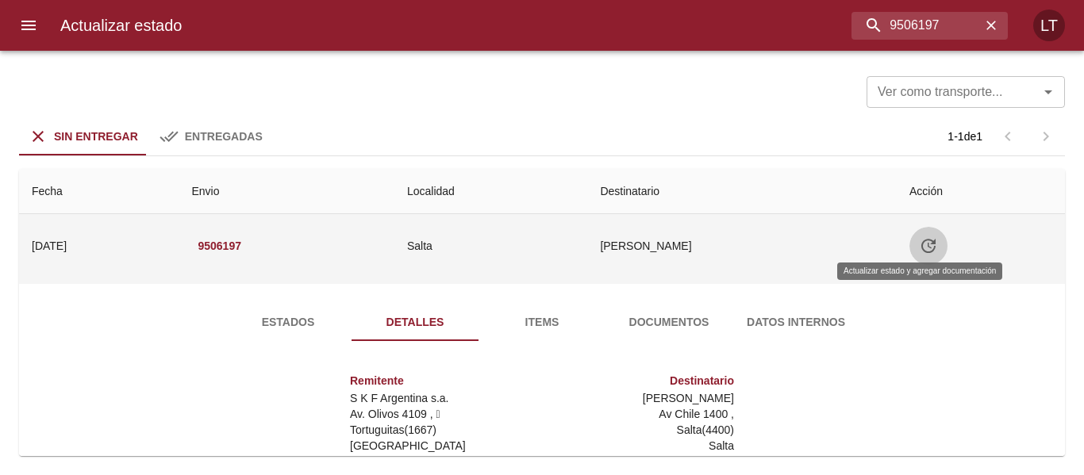
click at [927, 248] on icon "Tabla de envíos del cliente" at bounding box center [928, 246] width 19 height 19
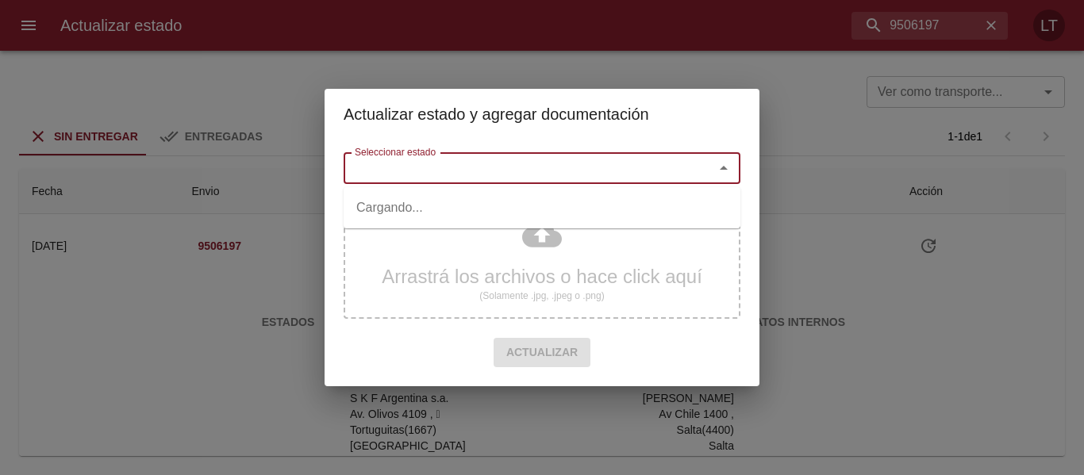
click at [534, 171] on input "Seleccionar estado" at bounding box center [518, 168] width 340 height 22
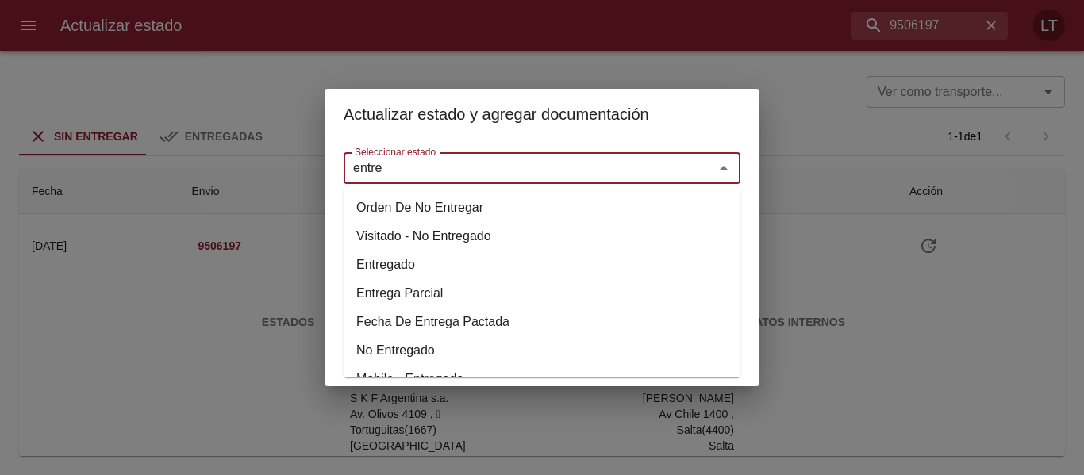
click at [406, 267] on li "Entregado" at bounding box center [542, 265] width 397 height 29
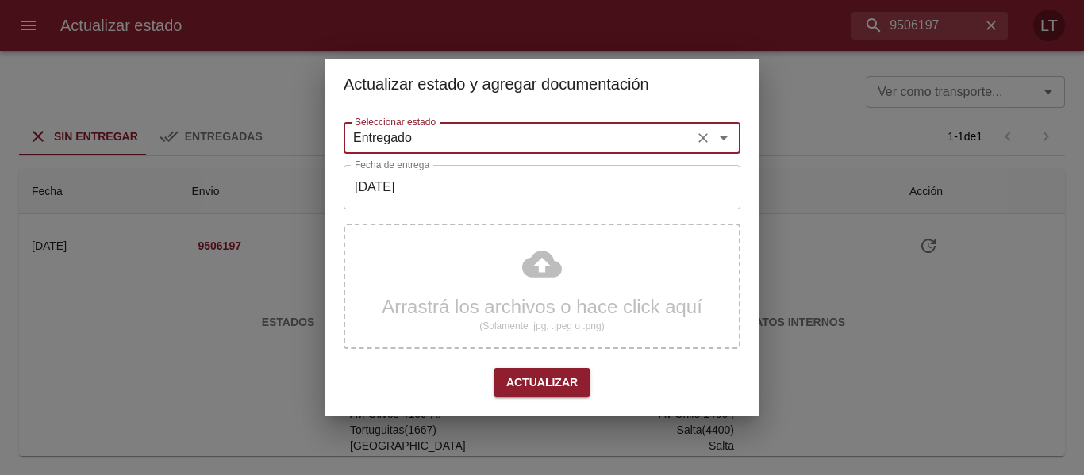
type input "Entregado"
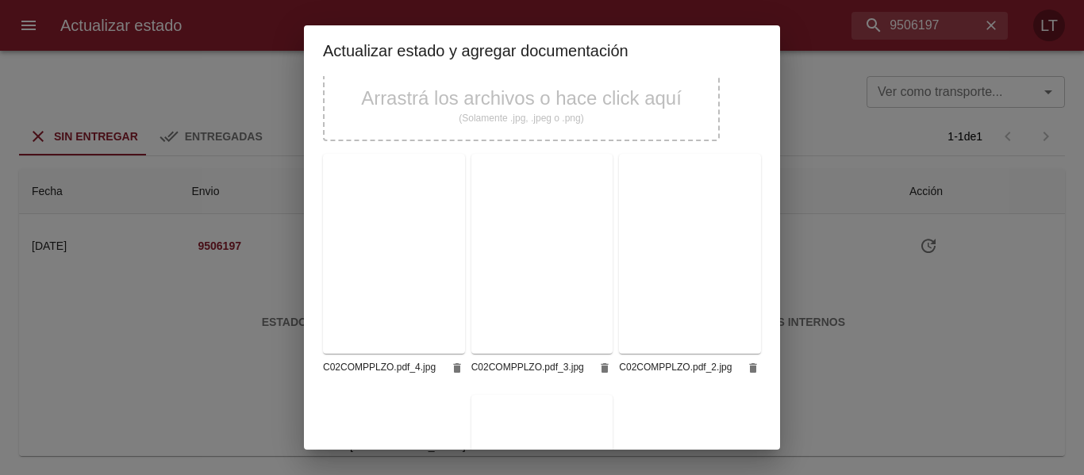
scroll to position [398, 0]
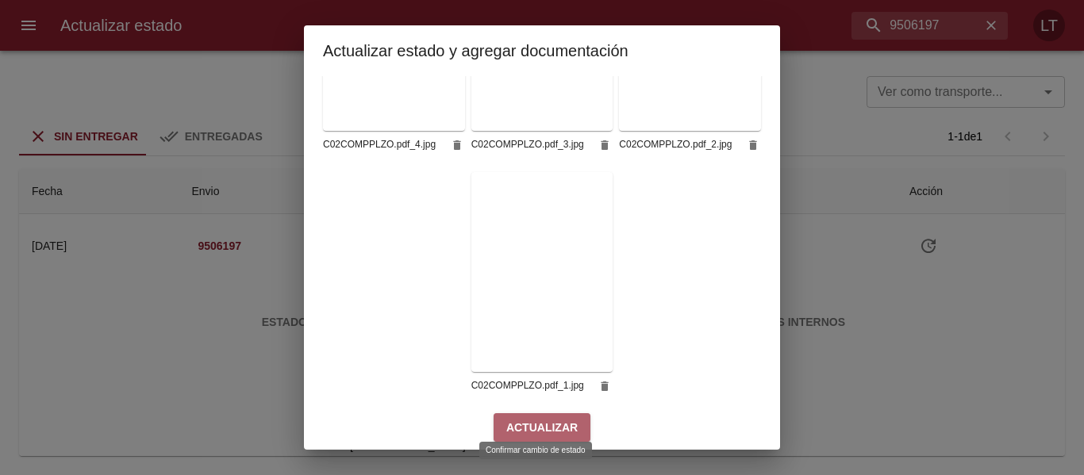
click at [564, 418] on span "Actualizar" at bounding box center [541, 428] width 71 height 20
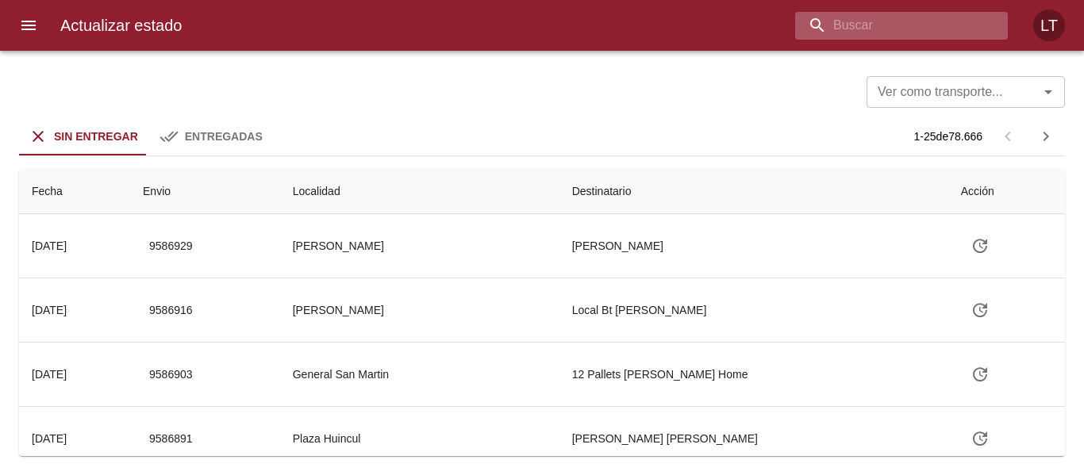
click at [908, 27] on input "buscar" at bounding box center [888, 26] width 186 height 28
paste input "89233"
drag, startPoint x: 785, startPoint y: 24, endPoint x: 740, endPoint y: 24, distance: 45.2
click at [740, 24] on div "89233" at bounding box center [600, 26] width 813 height 28
type input "9511818"
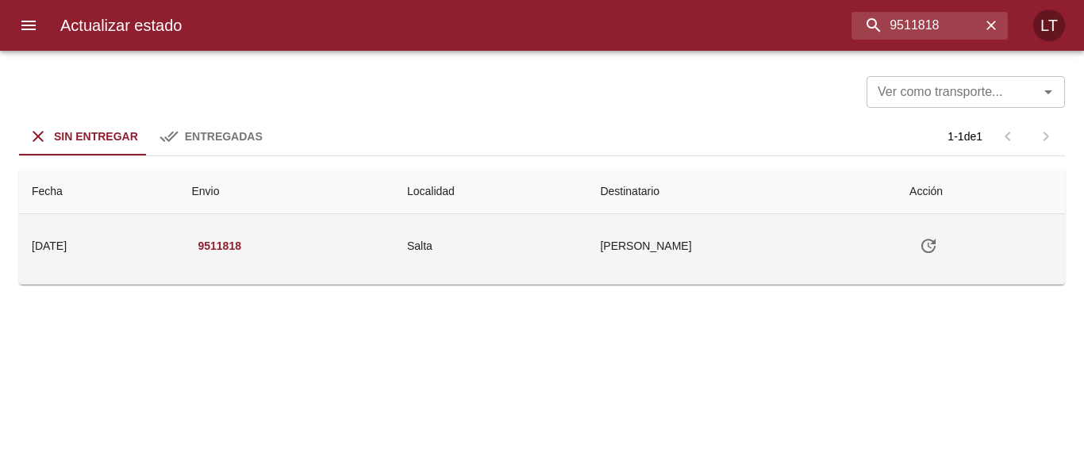
click at [546, 237] on td "Salta" at bounding box center [490, 245] width 193 height 63
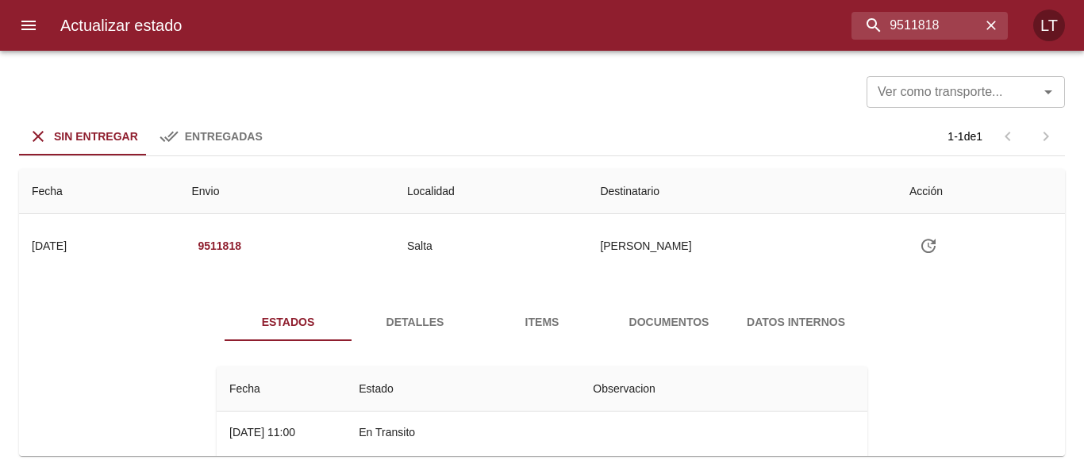
click at [431, 313] on span "Detalles" at bounding box center [415, 323] width 108 height 20
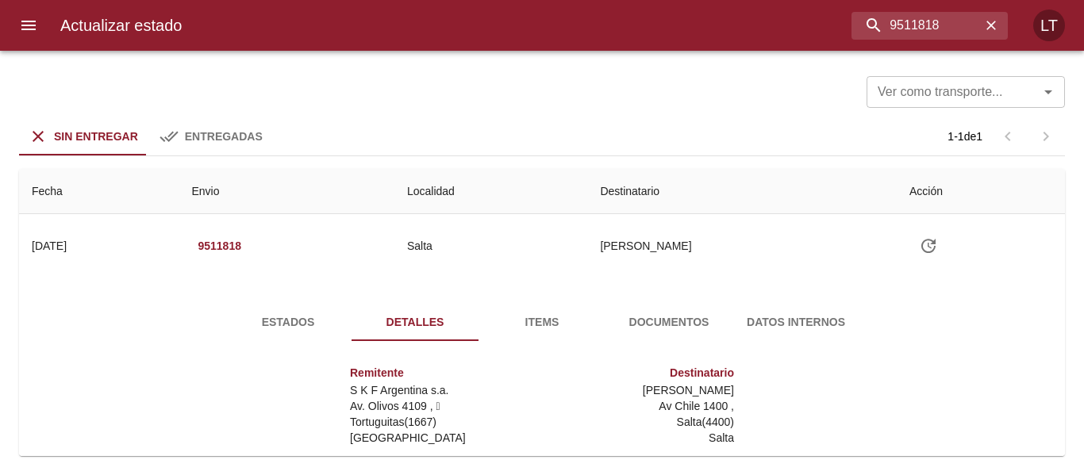
scroll to position [159, 0]
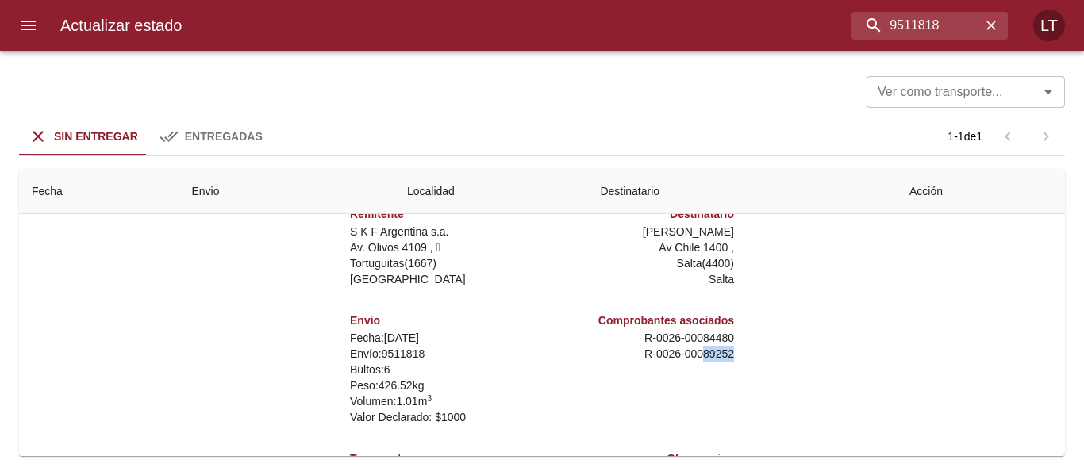
drag, startPoint x: 687, startPoint y: 350, endPoint x: 725, endPoint y: 348, distance: 38.2
click at [725, 348] on div "Comprobantes asociados R - 0026 - 00084480 R - 0026 - 00089252" at bounding box center [641, 369] width 198 height 138
copy p "89252"
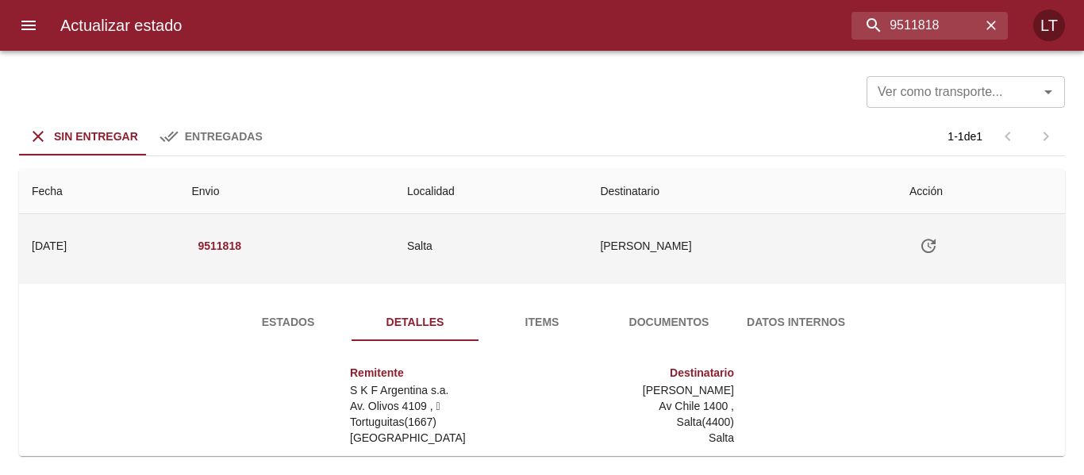
click at [926, 242] on icon "Tabla de envíos del cliente" at bounding box center [928, 246] width 19 height 19
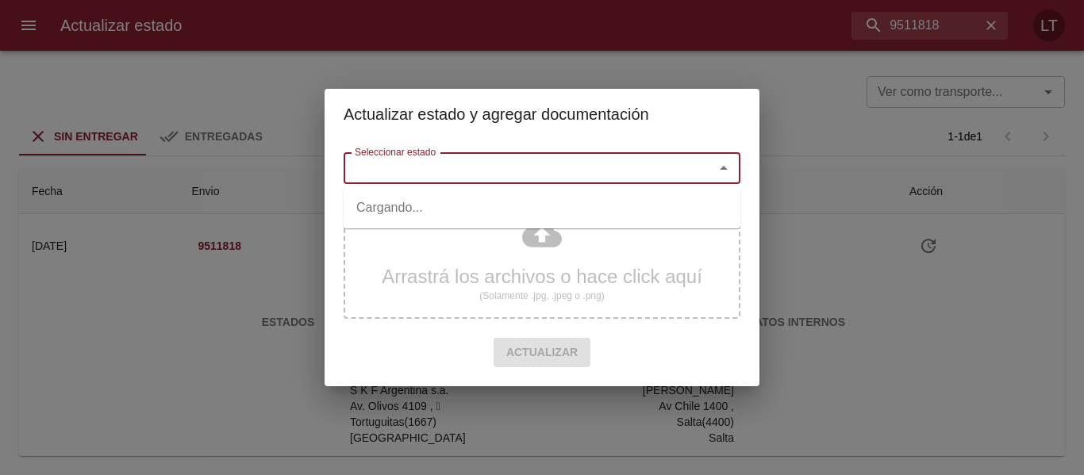
click at [610, 164] on input "Seleccionar estado" at bounding box center [518, 168] width 340 height 22
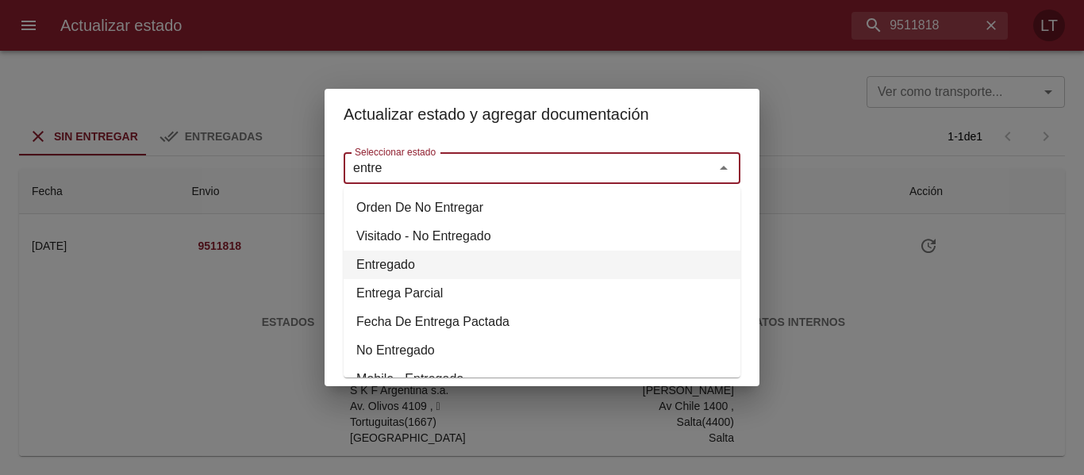
click at [399, 270] on li "Entregado" at bounding box center [542, 265] width 397 height 29
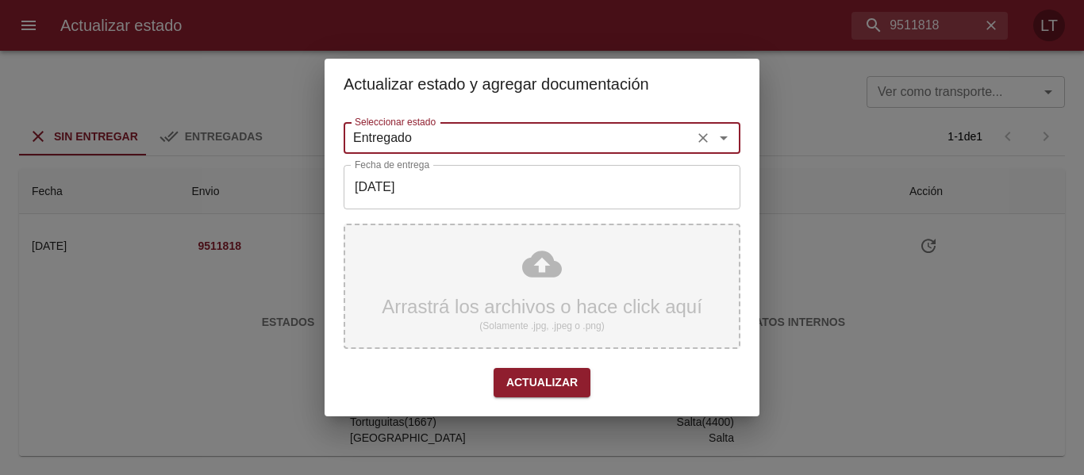
type input "Entregado"
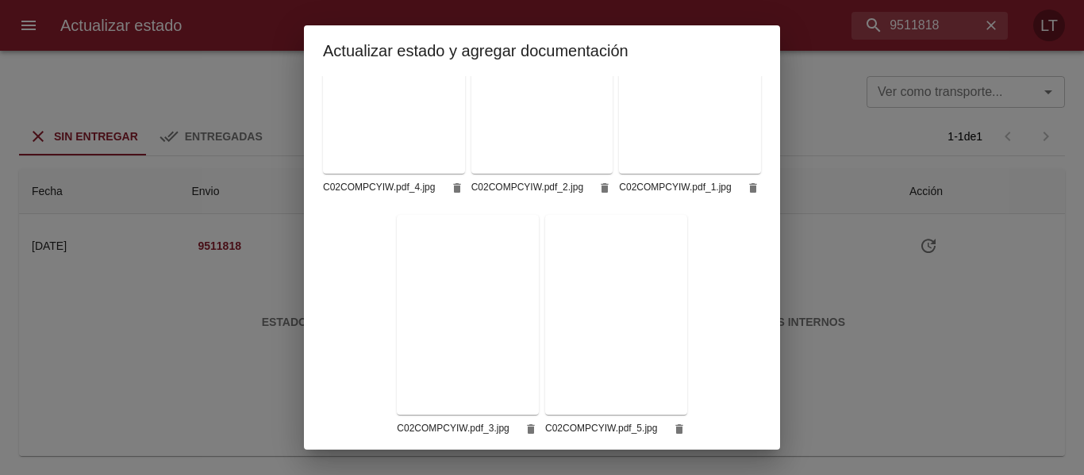
scroll to position [397, 0]
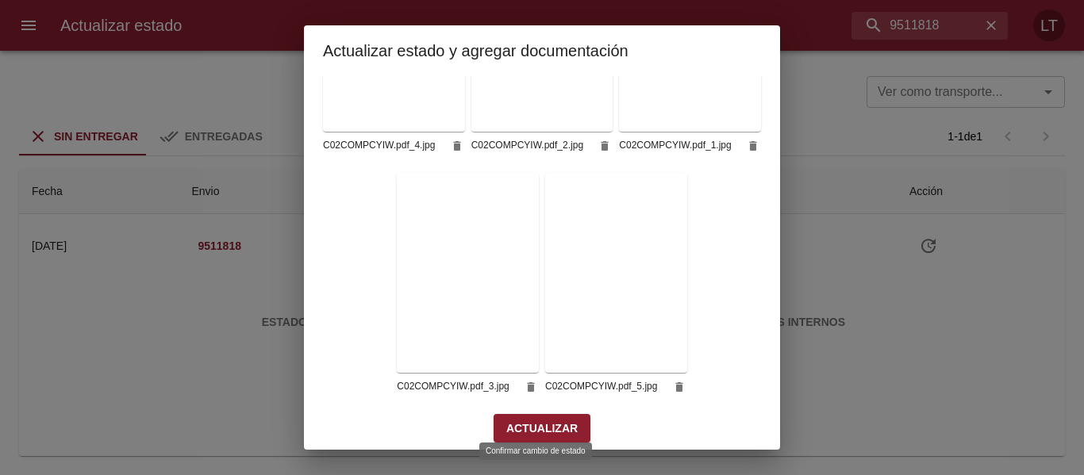
click at [567, 419] on span "Actualizar" at bounding box center [541, 429] width 71 height 20
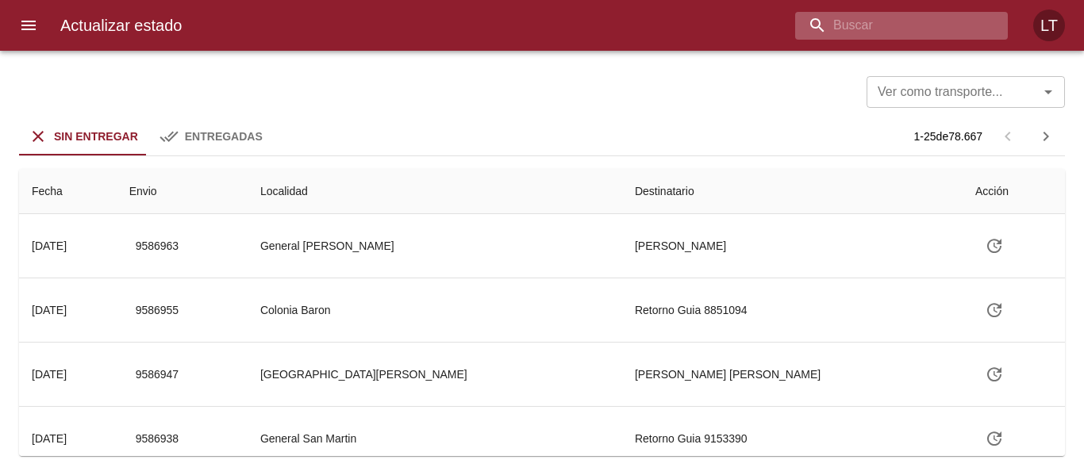
click at [913, 25] on input "buscar" at bounding box center [888, 26] width 186 height 28
type input "9522106"
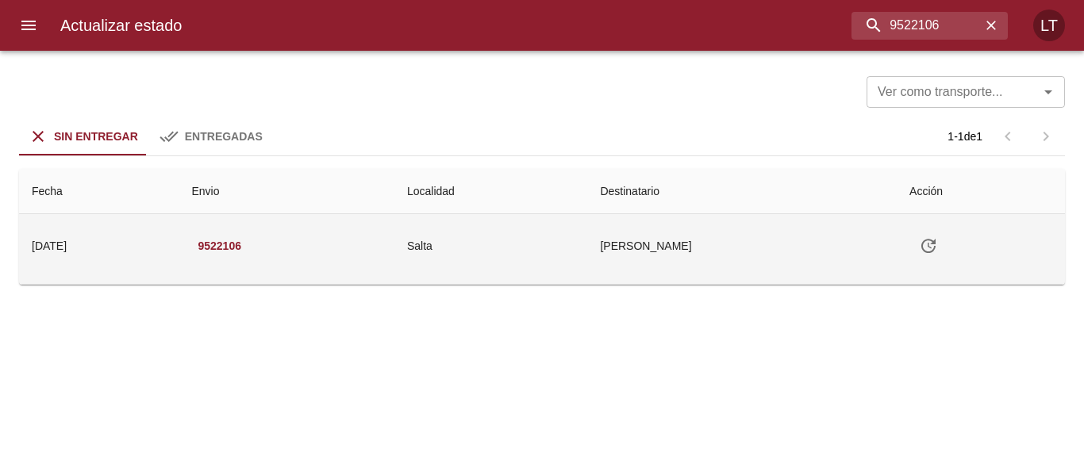
drag, startPoint x: 552, startPoint y: 312, endPoint x: 571, endPoint y: 274, distance: 43.0
click at [561, 304] on div "Ver como transporte... Ver como transporte... Sin Entregar Entregadas 1 - 1 de …" at bounding box center [542, 263] width 1084 height 425
click at [570, 270] on td "Salta" at bounding box center [490, 245] width 193 height 63
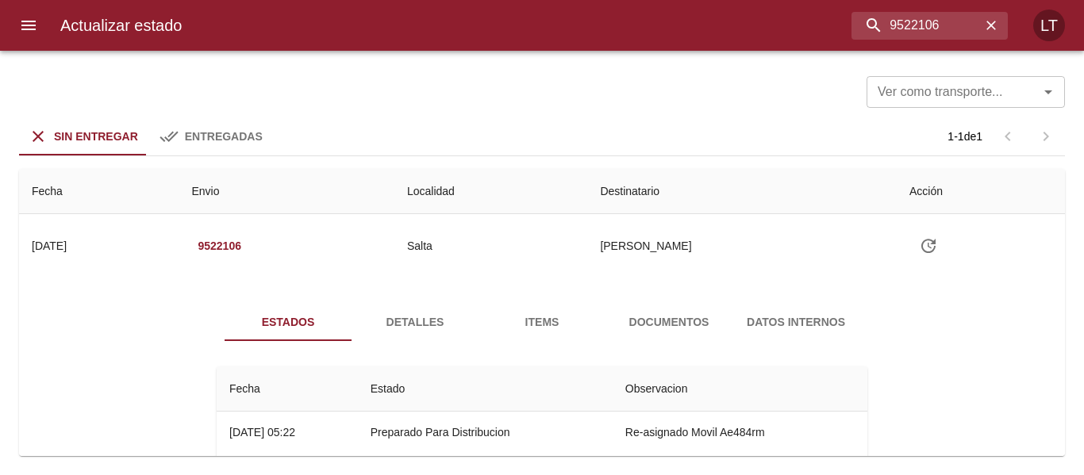
click at [417, 302] on div "Estados Detalles Items Documentos Datos Internos Fecha Estado Observacion 22/08…" at bounding box center [542, 446] width 1021 height 325
click at [442, 314] on span "Detalles" at bounding box center [415, 323] width 108 height 20
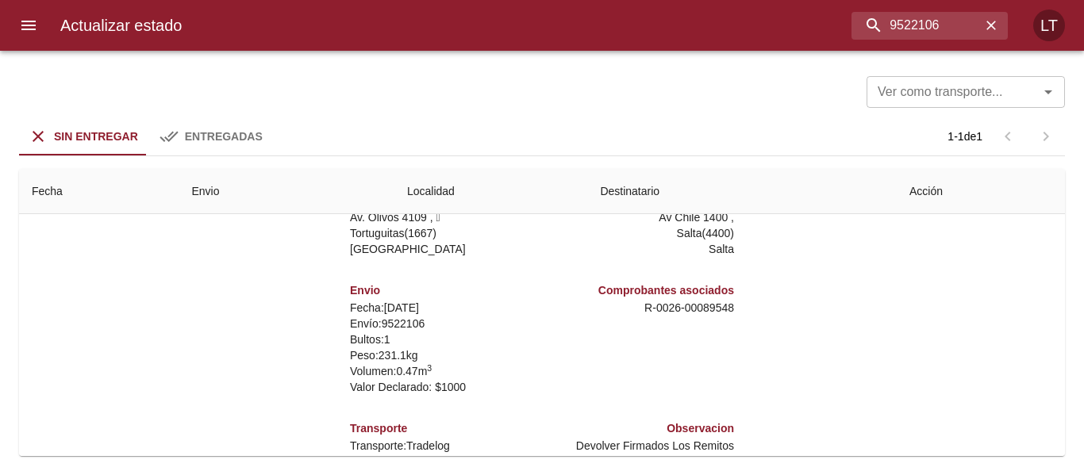
scroll to position [235, 0]
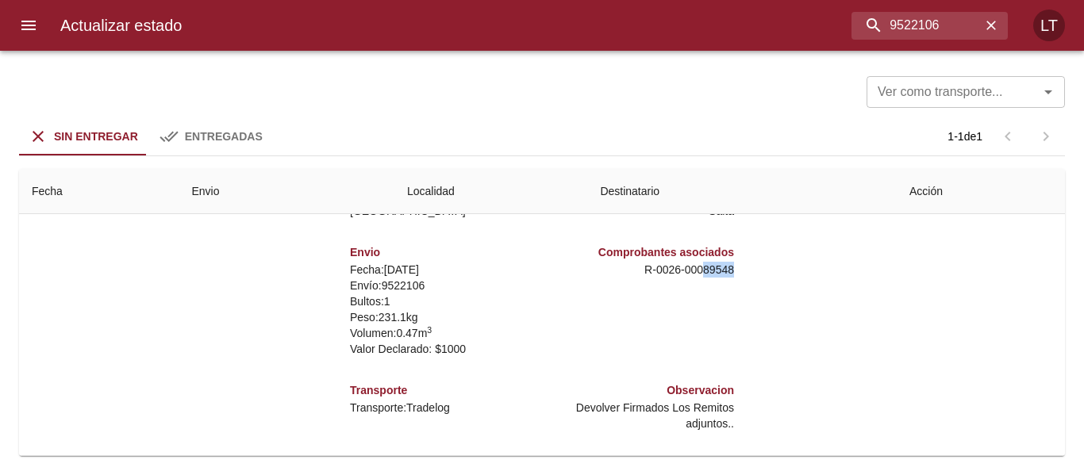
drag, startPoint x: 690, startPoint y: 273, endPoint x: 722, endPoint y: 269, distance: 32.8
click at [722, 269] on div "Comprobantes asociados R - 0026 - 00089548" at bounding box center [641, 301] width 198 height 138
copy p "89548"
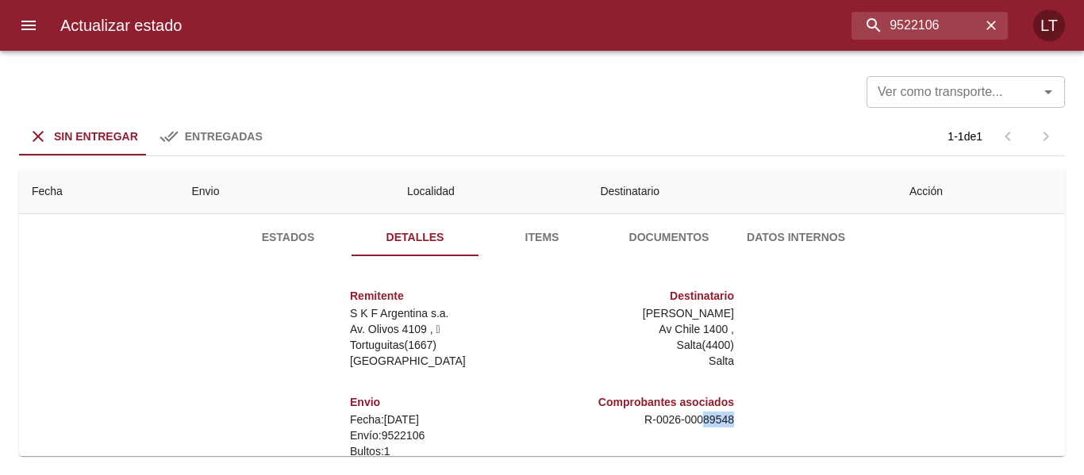
scroll to position [0, 0]
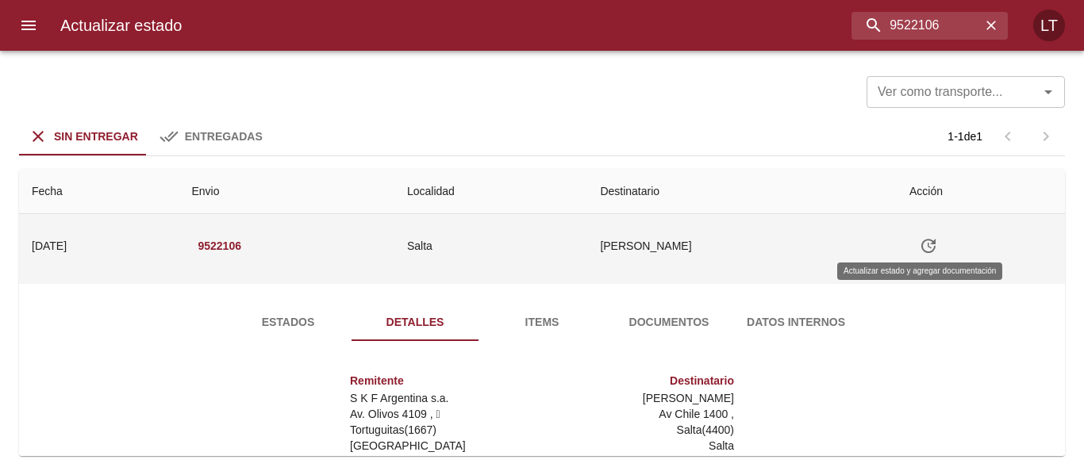
click at [931, 246] on button "Tabla de envíos del cliente" at bounding box center [929, 246] width 38 height 38
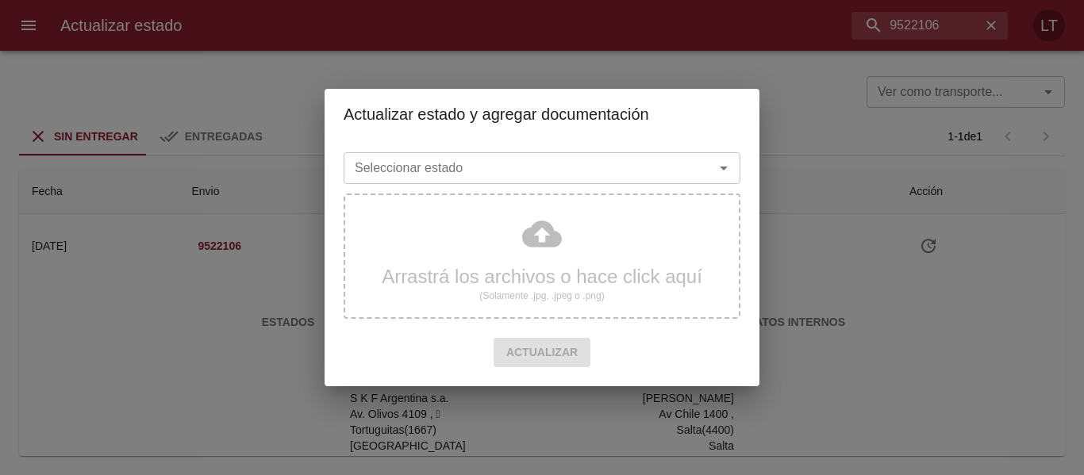
click at [609, 159] on input "Seleccionar estado" at bounding box center [518, 168] width 340 height 22
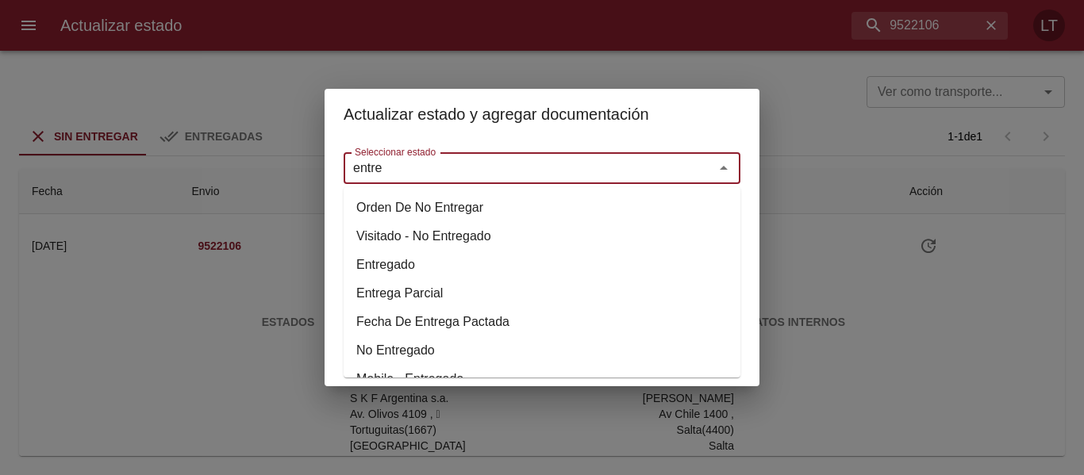
click at [405, 263] on li "Entregado" at bounding box center [542, 265] width 397 height 29
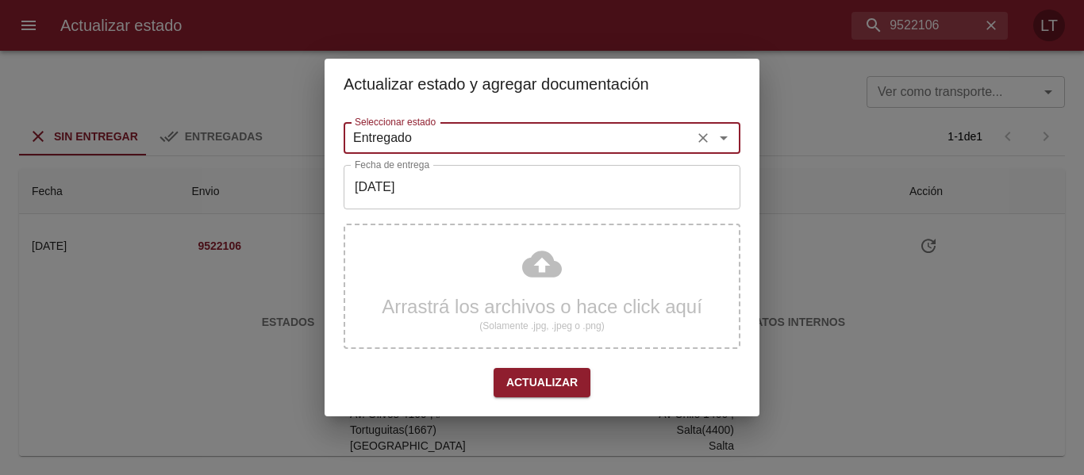
type input "Entregado"
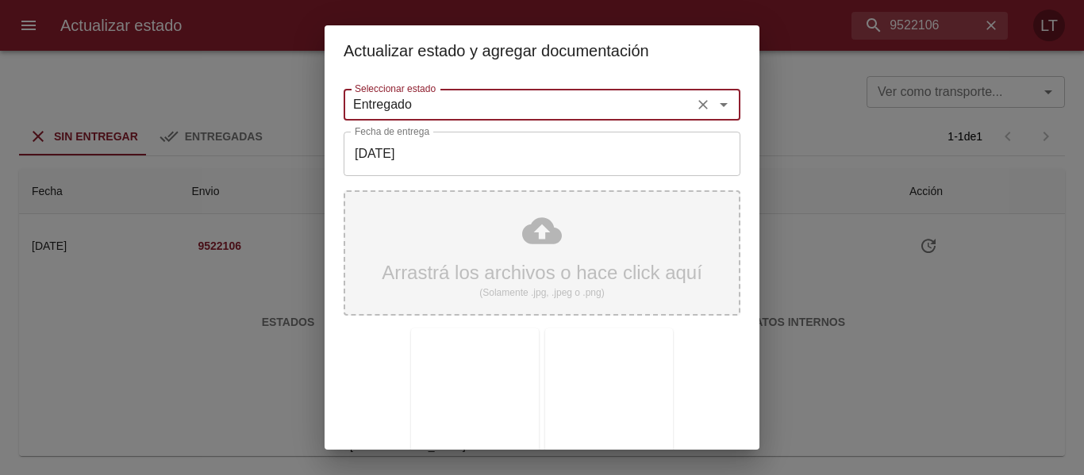
scroll to position [148, 0]
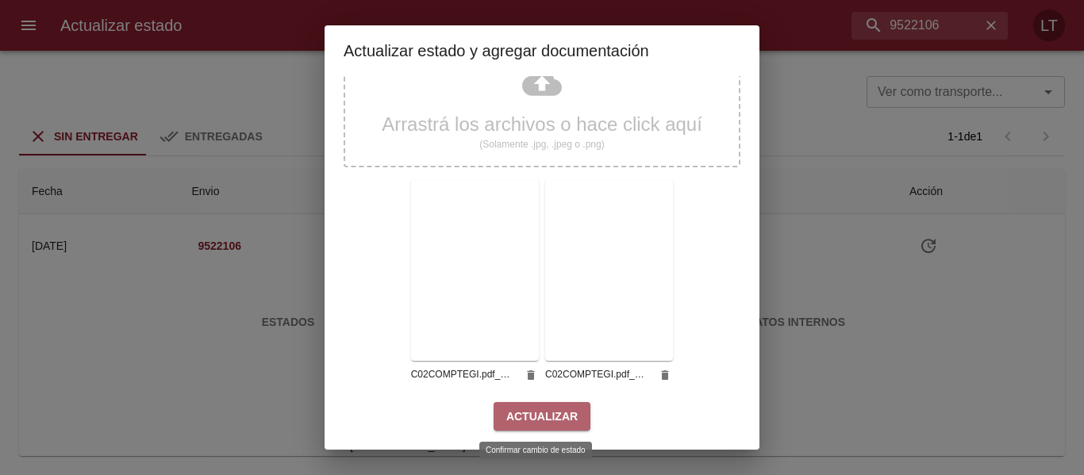
click at [558, 418] on span "Actualizar" at bounding box center [541, 417] width 71 height 20
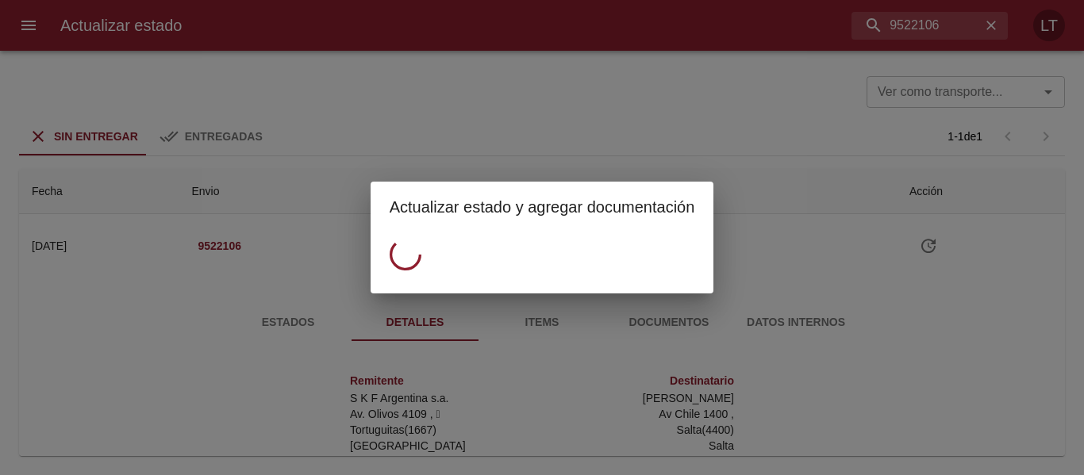
click at [904, 93] on div "Actualizar estado y agregar documentación" at bounding box center [542, 237] width 1084 height 475
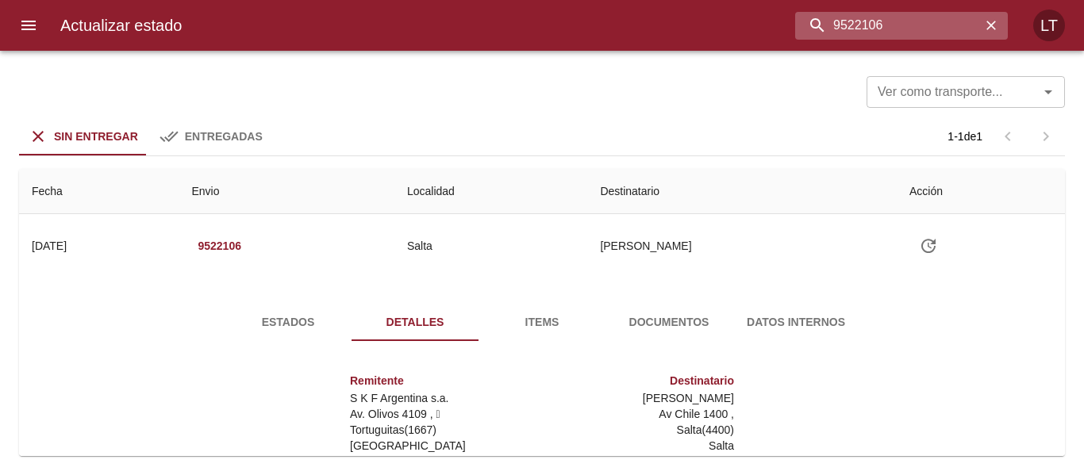
click at [910, 35] on input "9522106" at bounding box center [888, 26] width 186 height 28
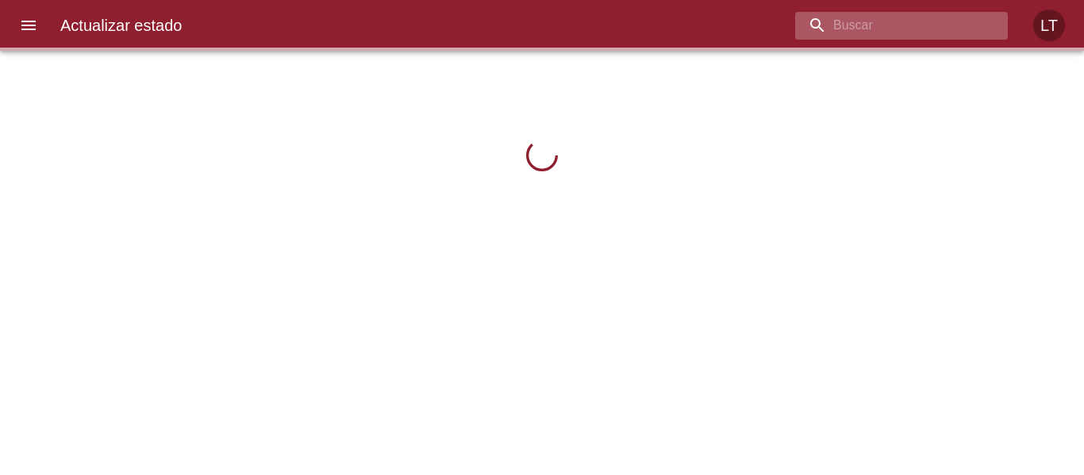
click at [903, 27] on input "buscar" at bounding box center [888, 26] width 186 height 28
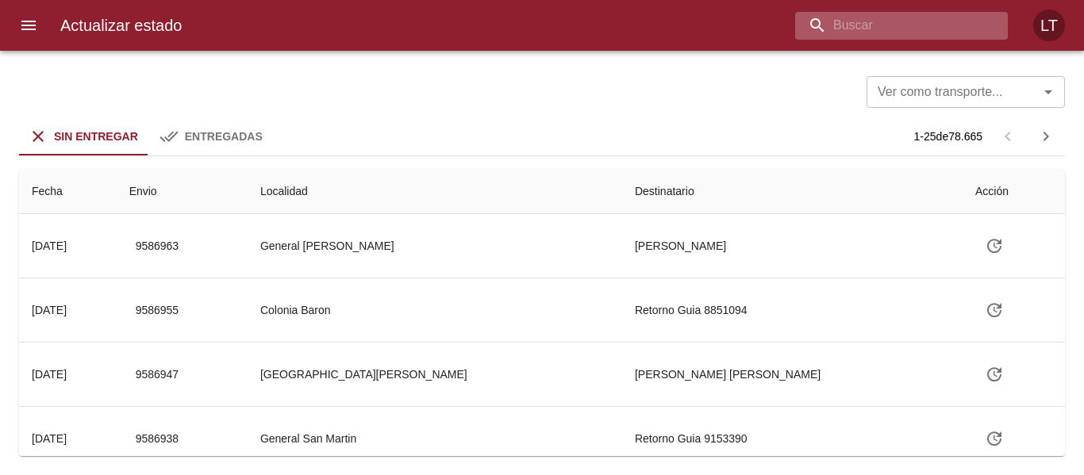
paste input "9522106"
type input "9522106"
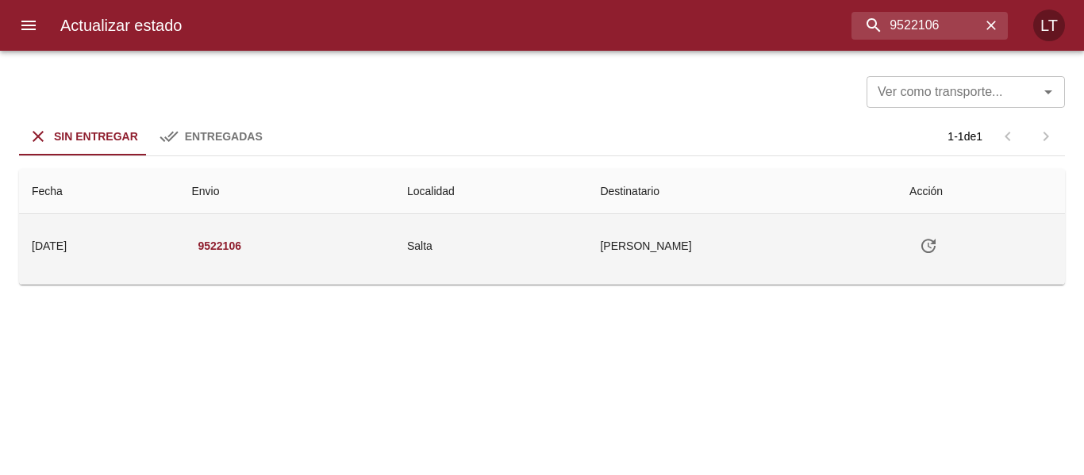
click at [932, 241] on icon "Tabla de envíos del cliente" at bounding box center [928, 246] width 19 height 19
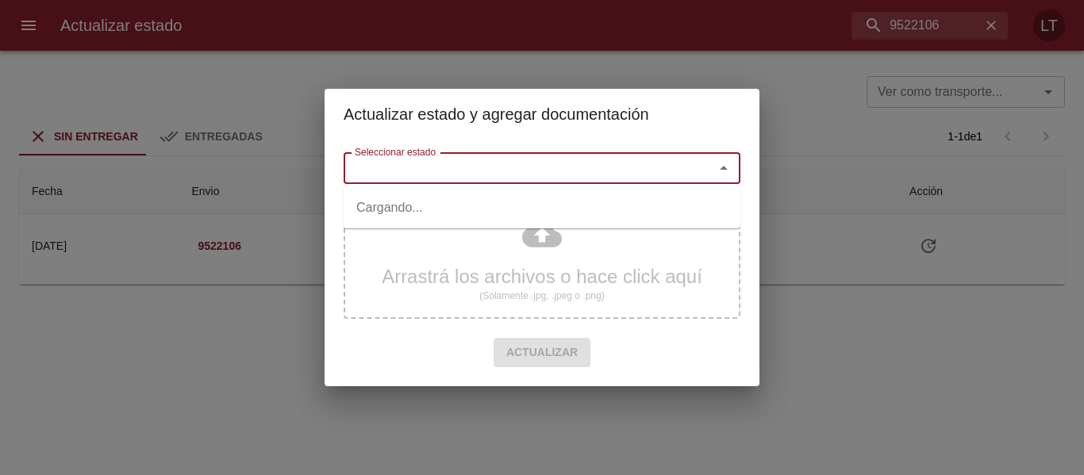
click at [590, 161] on input "Seleccionar estado" at bounding box center [518, 168] width 340 height 22
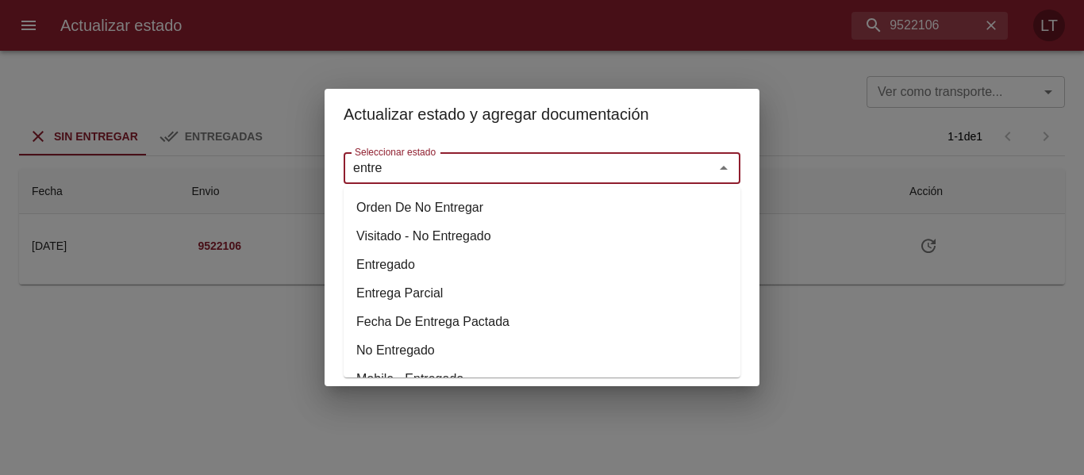
click at [386, 272] on li "Entregado" at bounding box center [542, 265] width 397 height 29
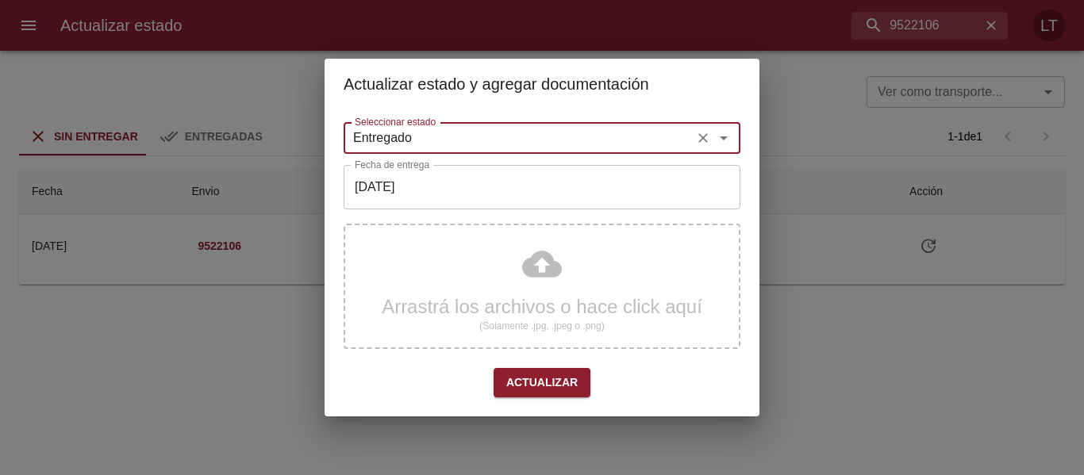
type input "Entregado"
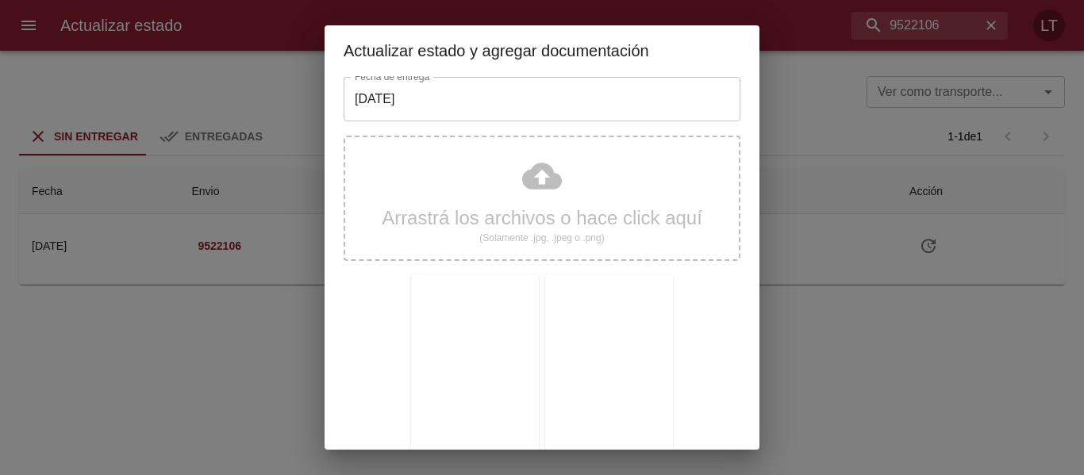
scroll to position [148, 0]
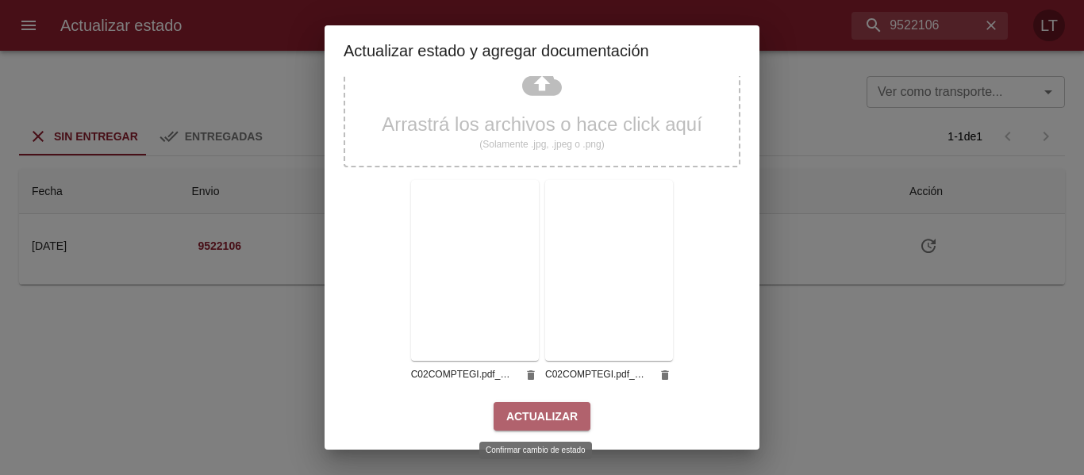
click at [570, 422] on button "Actualizar" at bounding box center [542, 416] width 97 height 29
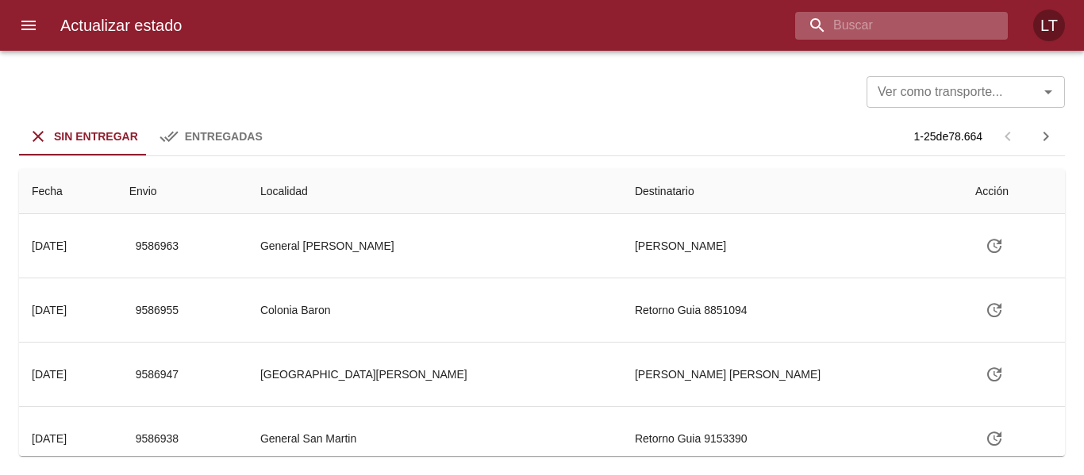
click at [904, 23] on input "buscar" at bounding box center [888, 26] width 186 height 28
type input "9524901"
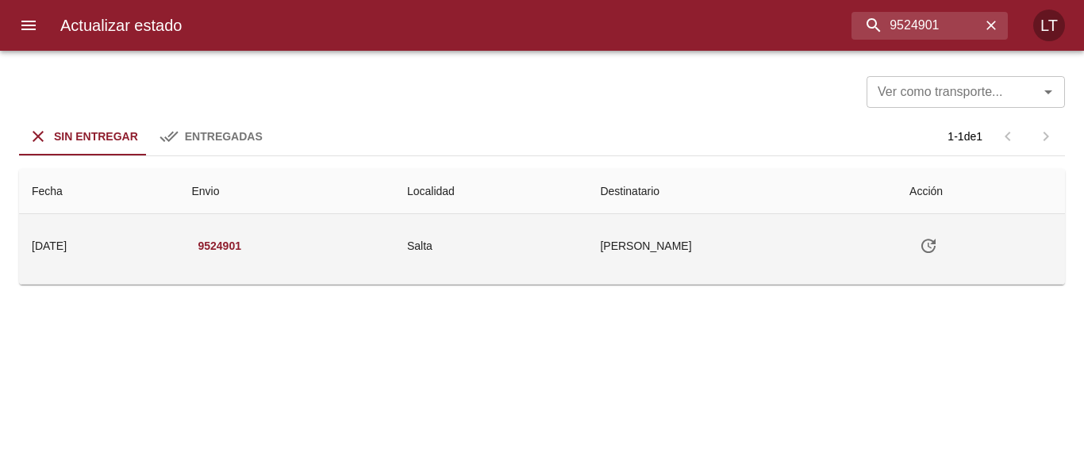
click at [710, 257] on td "[PERSON_NAME]" at bounding box center [742, 245] width 310 height 63
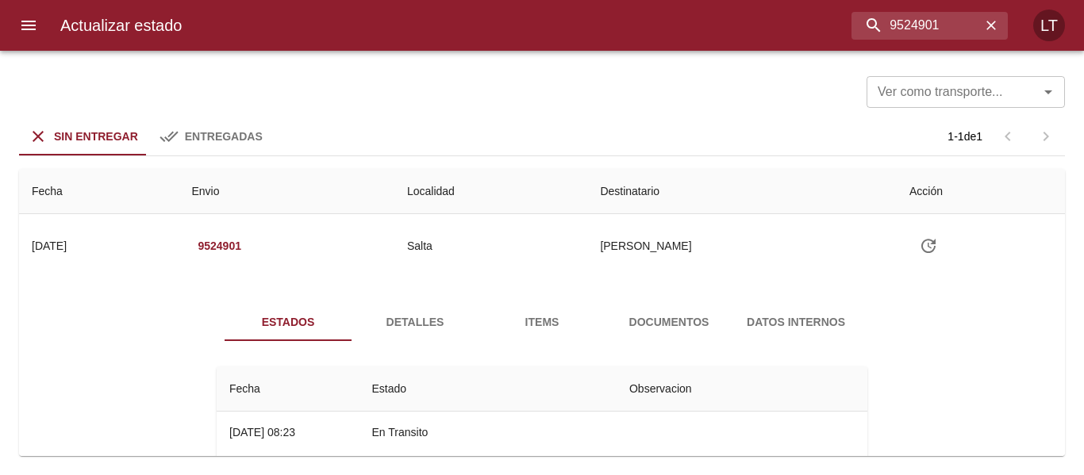
click at [387, 293] on div "Estados Detalles Items Documentos Datos Internos Fecha Estado Observacion 26/08…" at bounding box center [542, 467] width 1021 height 366
click at [403, 313] on span "Detalles" at bounding box center [415, 323] width 108 height 20
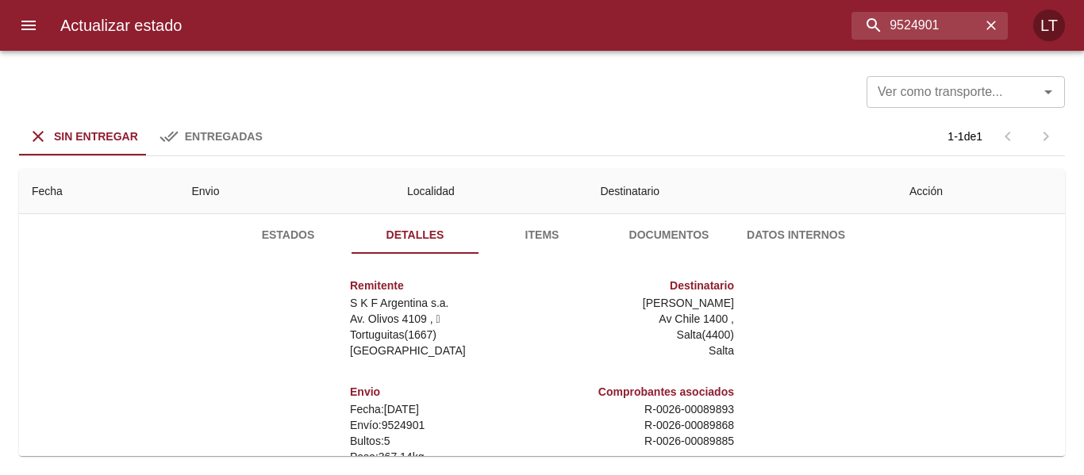
scroll to position [235, 0]
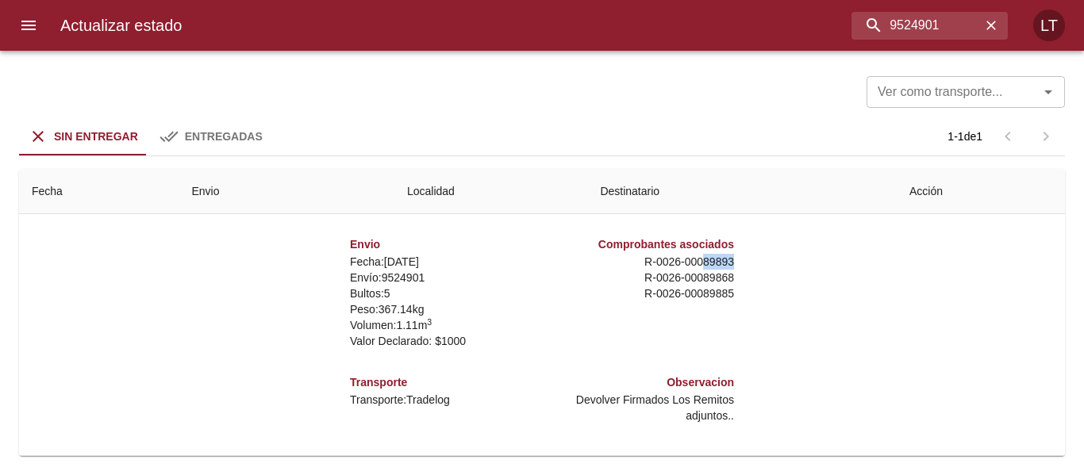
drag, startPoint x: 689, startPoint y: 256, endPoint x: 723, endPoint y: 257, distance: 34.1
click at [723, 257] on div "Comprobantes asociados R - 0026 - 00089893 R - 0026 - 00089868 R - 0026 - 00089…" at bounding box center [641, 293] width 198 height 138
copy p "89893"
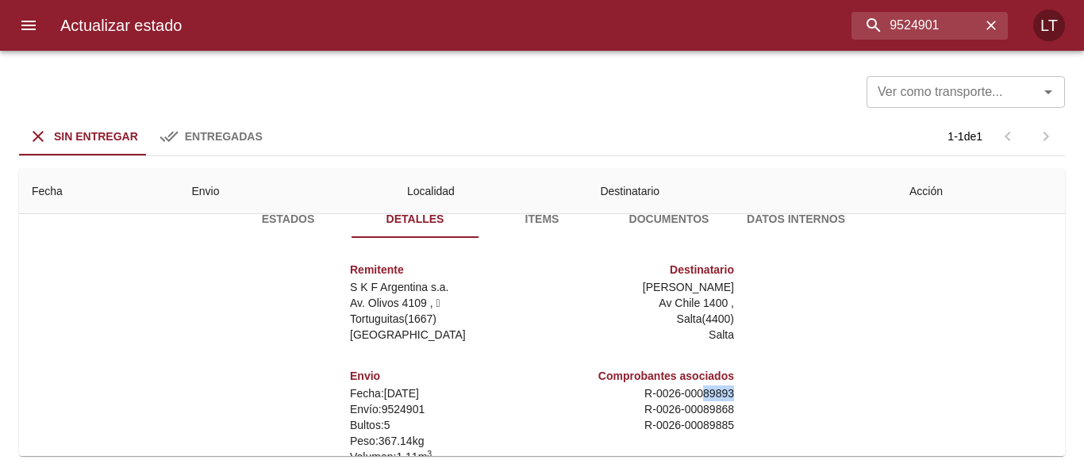
scroll to position [0, 0]
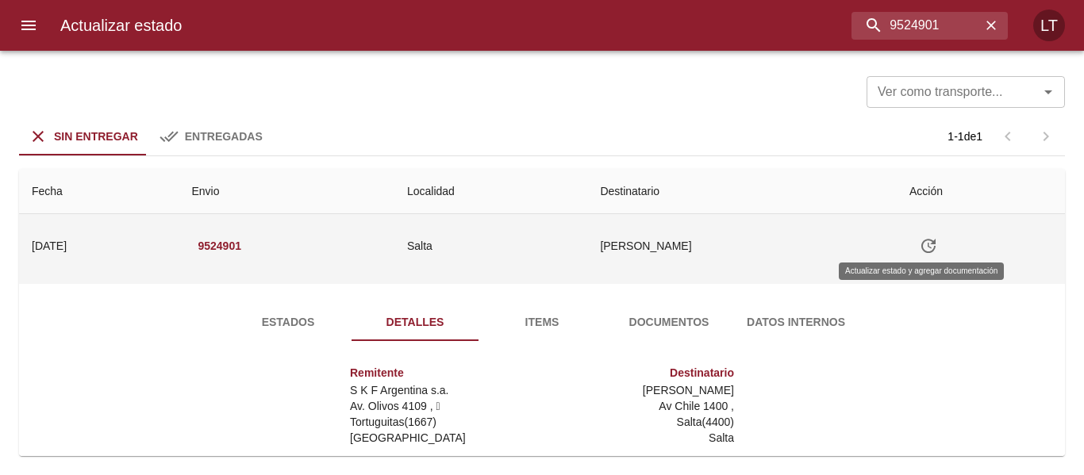
click at [923, 250] on icon "Tabla de envíos del cliente" at bounding box center [928, 246] width 19 height 19
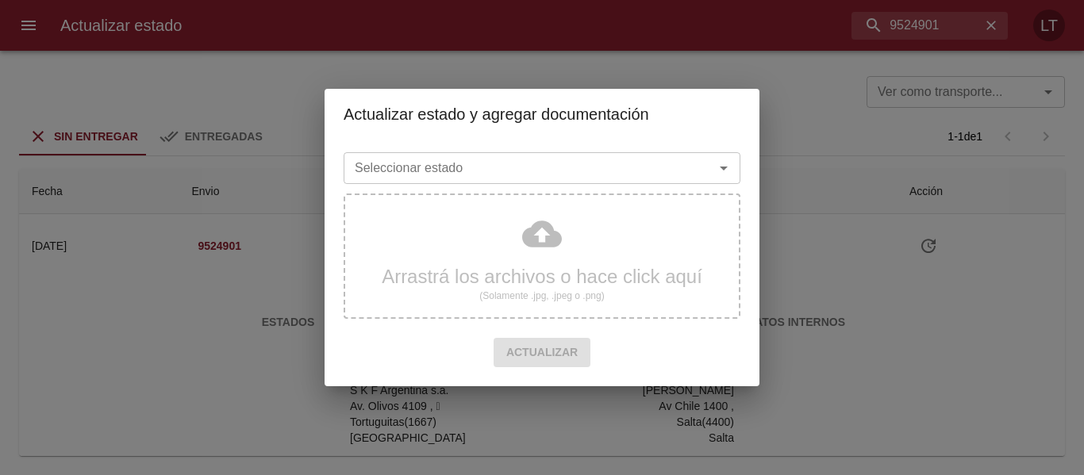
click at [587, 156] on div "Seleccionar estado" at bounding box center [542, 168] width 397 height 32
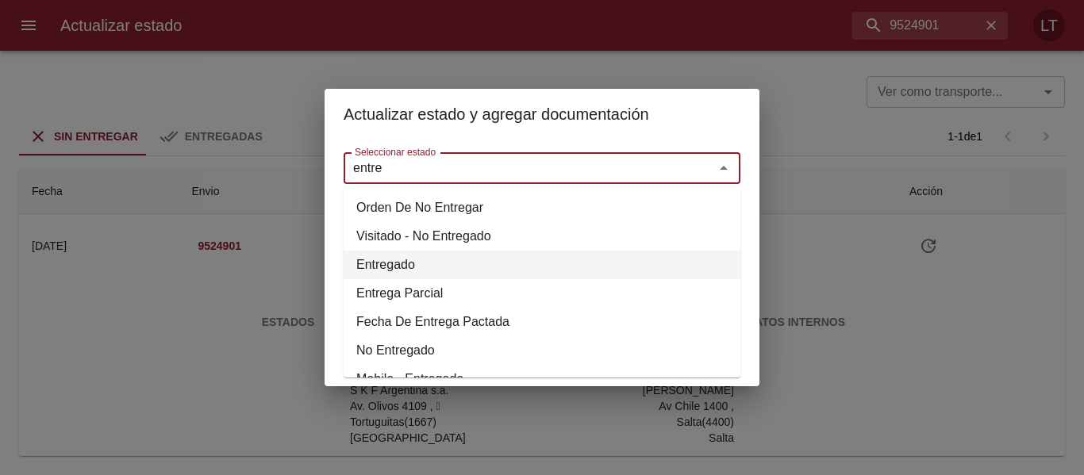
click at [406, 267] on li "Entregado" at bounding box center [542, 265] width 397 height 29
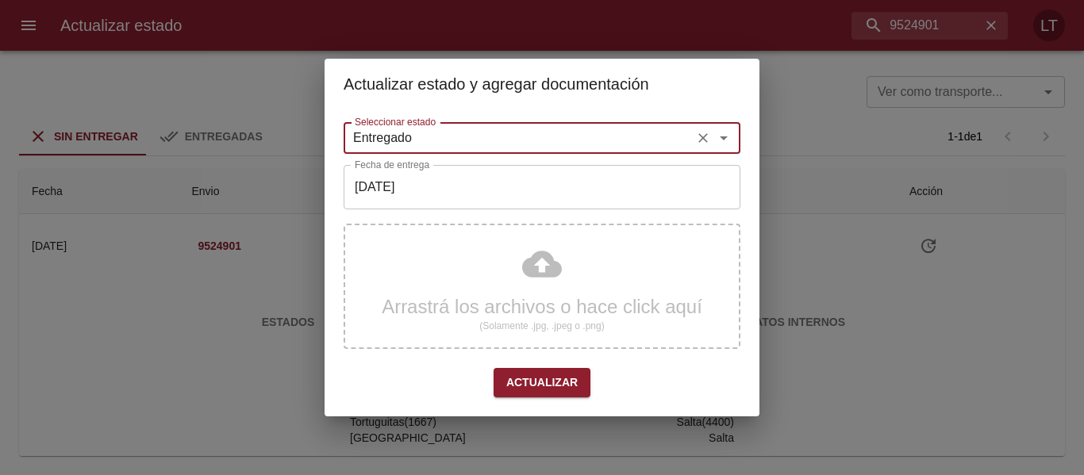
type input "Entregado"
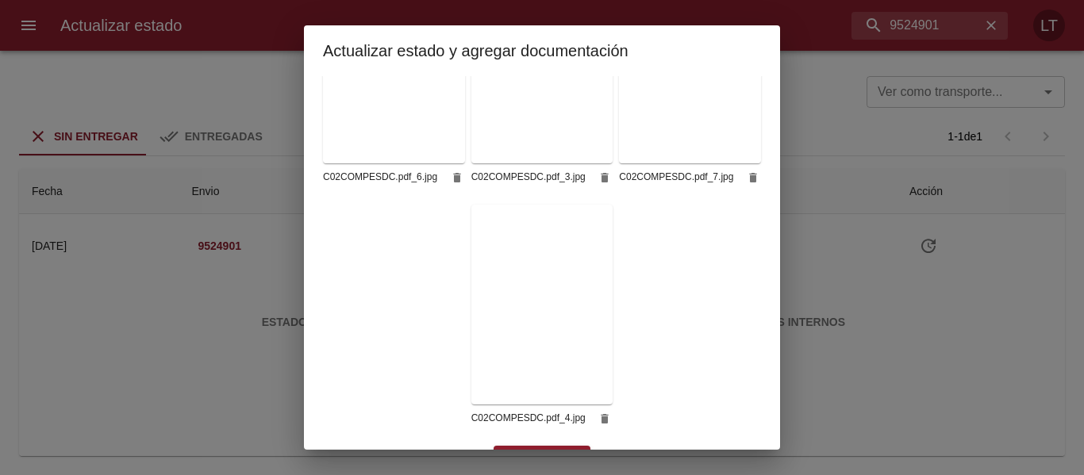
scroll to position [633, 0]
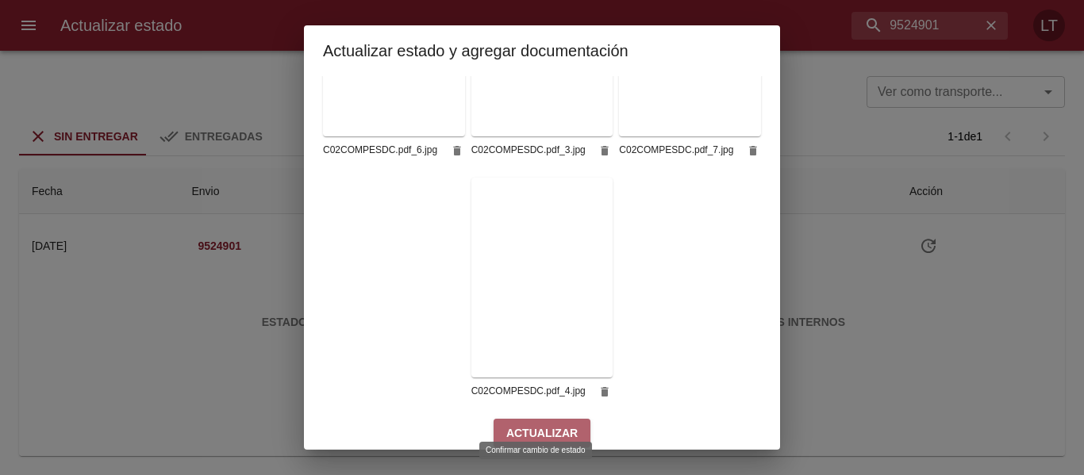
click at [552, 424] on span "Actualizar" at bounding box center [541, 434] width 71 height 20
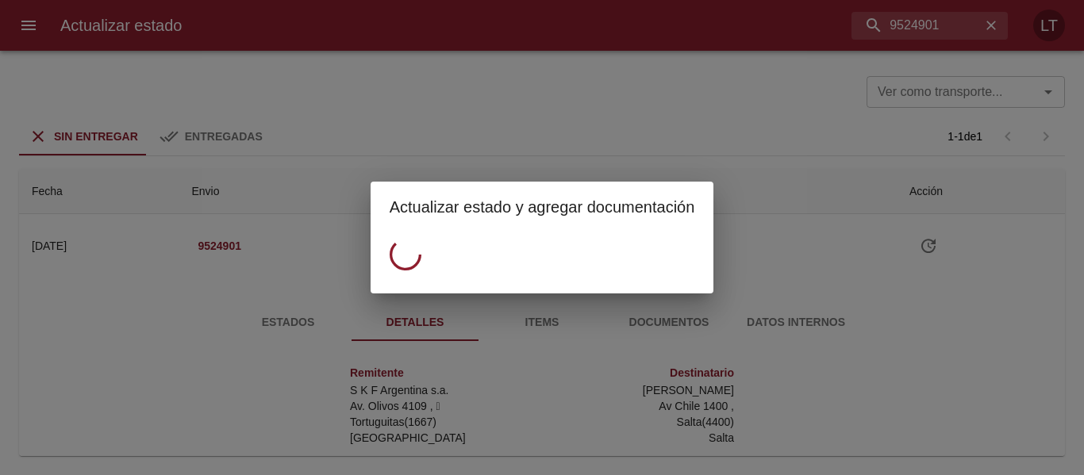
scroll to position [0, 0]
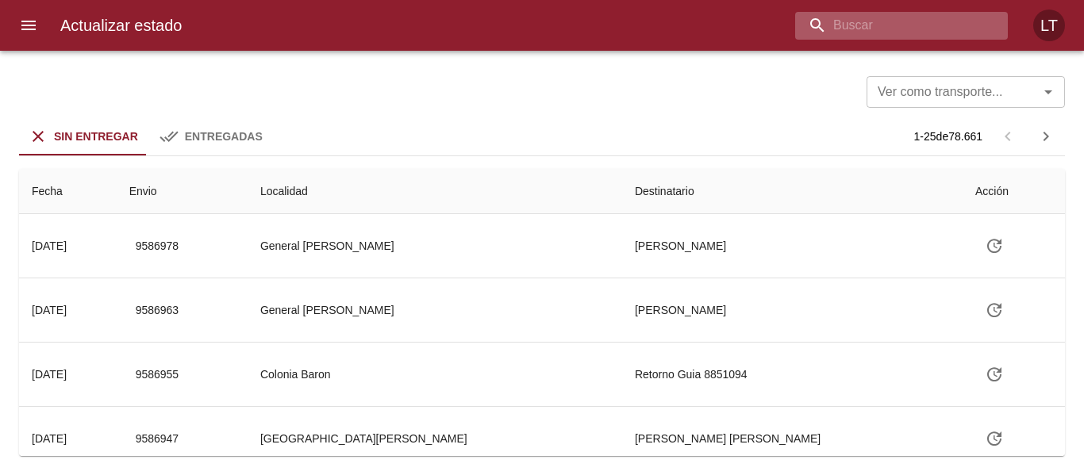
click at [899, 19] on input "buscar" at bounding box center [888, 26] width 186 height 28
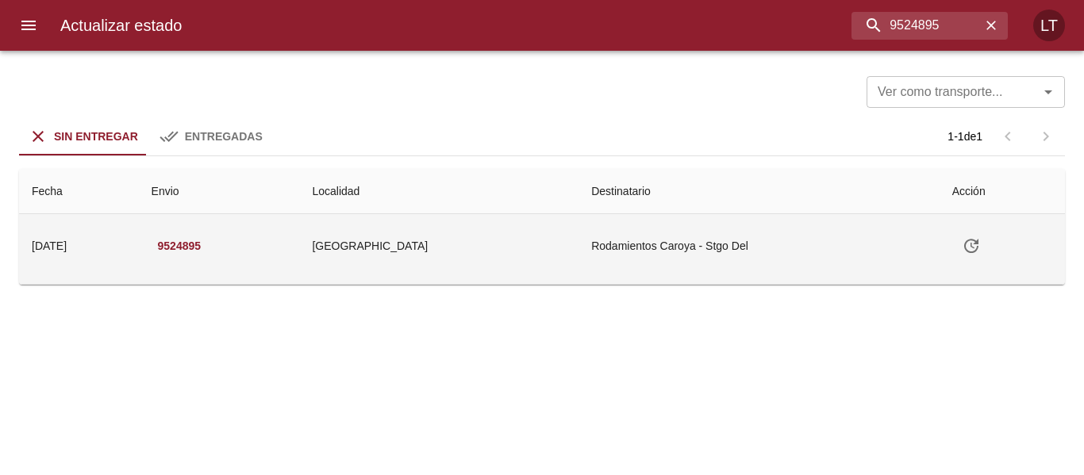
click at [540, 252] on td "[GEOGRAPHIC_DATA]" at bounding box center [438, 245] width 279 height 63
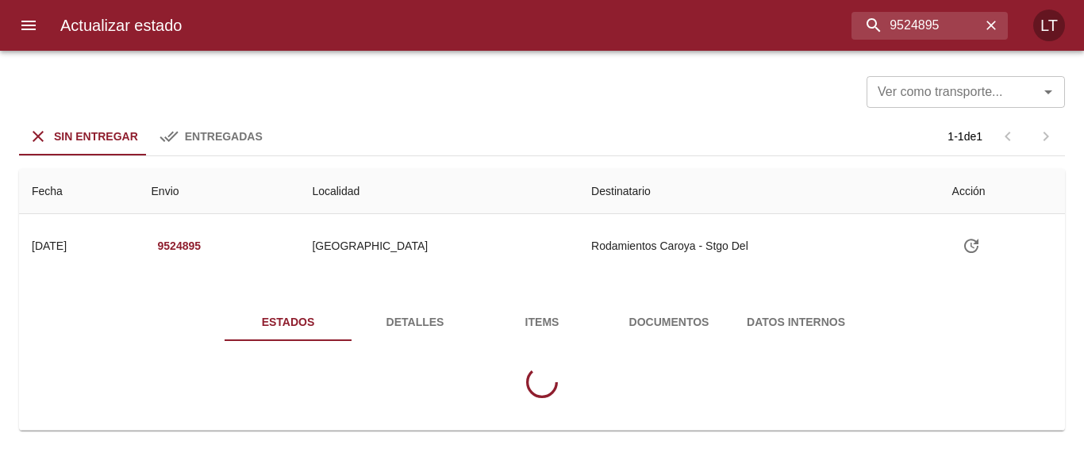
click at [396, 313] on span "Detalles" at bounding box center [415, 323] width 108 height 20
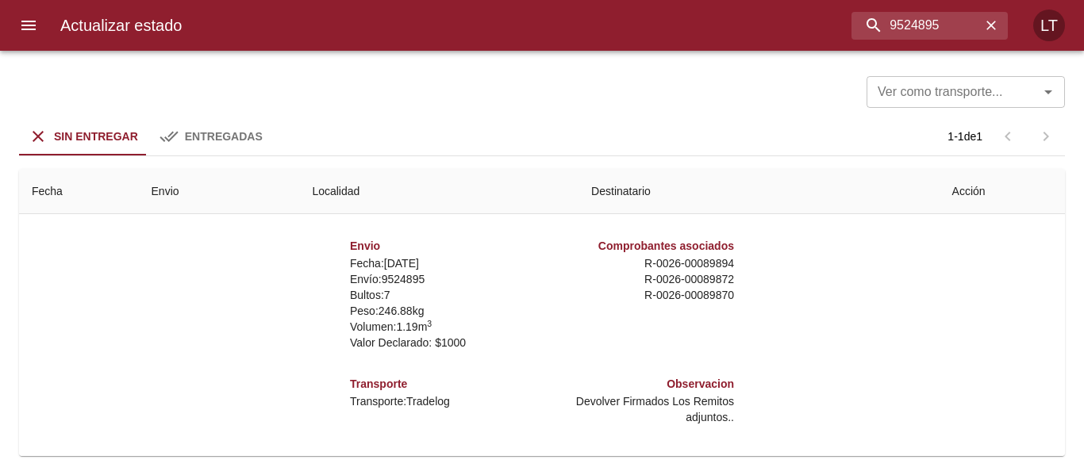
scroll to position [235, 0]
drag, startPoint x: 692, startPoint y: 261, endPoint x: 721, endPoint y: 260, distance: 29.4
click at [721, 260] on p "R - 0026 - 00089894" at bounding box center [641, 262] width 186 height 16
copy p "89894"
drag, startPoint x: 897, startPoint y: 24, endPoint x: 929, endPoint y: 24, distance: 31.7
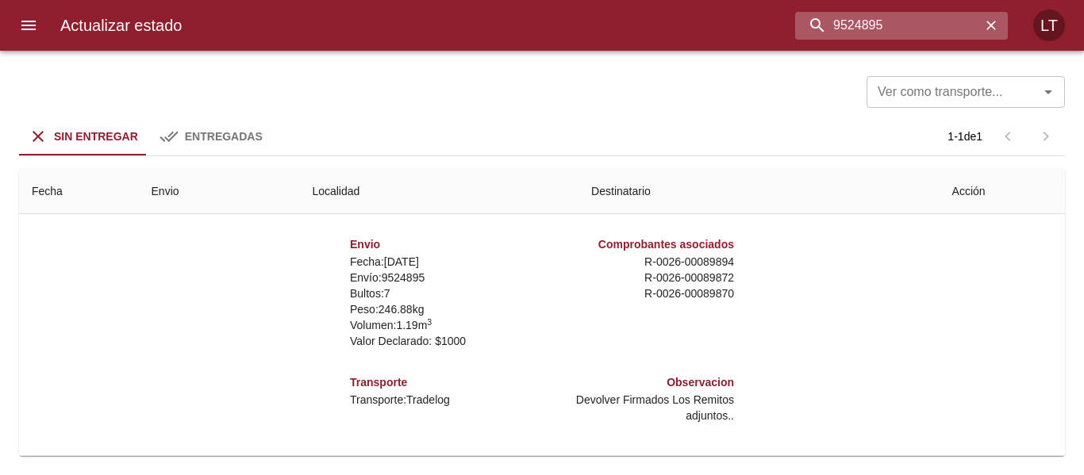
click at [929, 24] on input "9524895" at bounding box center [888, 26] width 186 height 28
drag, startPoint x: 832, startPoint y: 27, endPoint x: 907, endPoint y: 27, distance: 75.4
click at [907, 27] on input "9524895" at bounding box center [888, 26] width 186 height 28
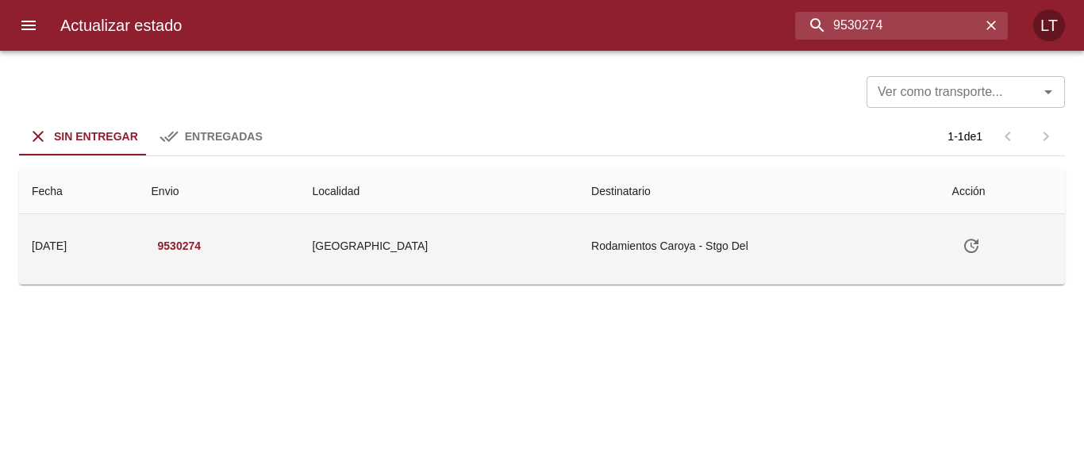
scroll to position [0, 0]
click at [498, 246] on td "[GEOGRAPHIC_DATA]" at bounding box center [438, 245] width 279 height 63
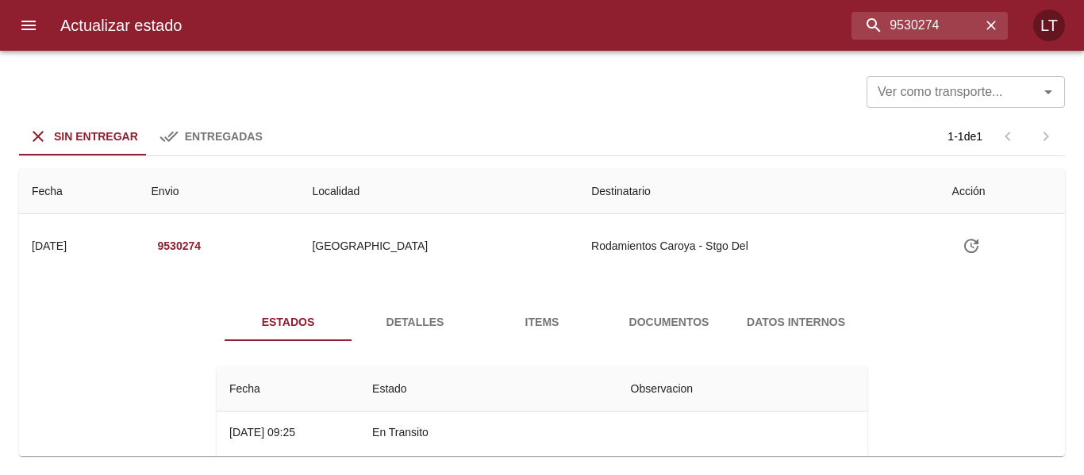
click at [443, 318] on span "Detalles" at bounding box center [415, 323] width 108 height 20
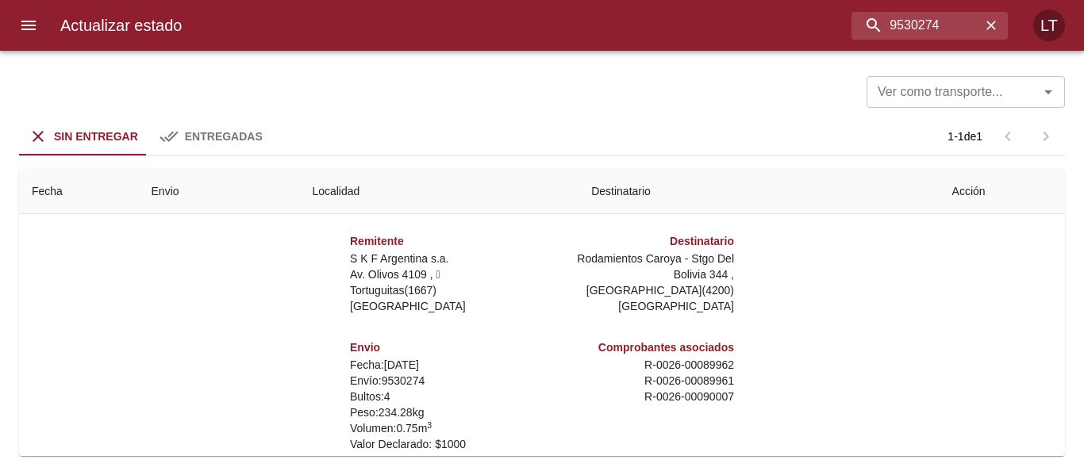
scroll to position [159, 0]
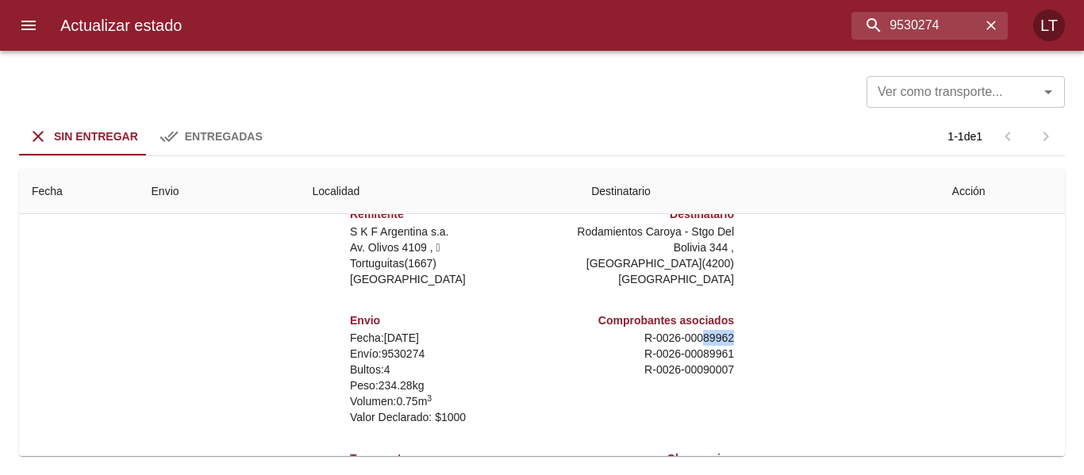
drag, startPoint x: 687, startPoint y: 335, endPoint x: 719, endPoint y: 333, distance: 32.6
click at [719, 333] on p "R - 0026 - 00089962" at bounding box center [641, 338] width 186 height 16
copy p "89962"
drag, startPoint x: 909, startPoint y: 25, endPoint x: 929, endPoint y: 25, distance: 20.6
click at [929, 25] on input "9530274" at bounding box center [888, 26] width 186 height 28
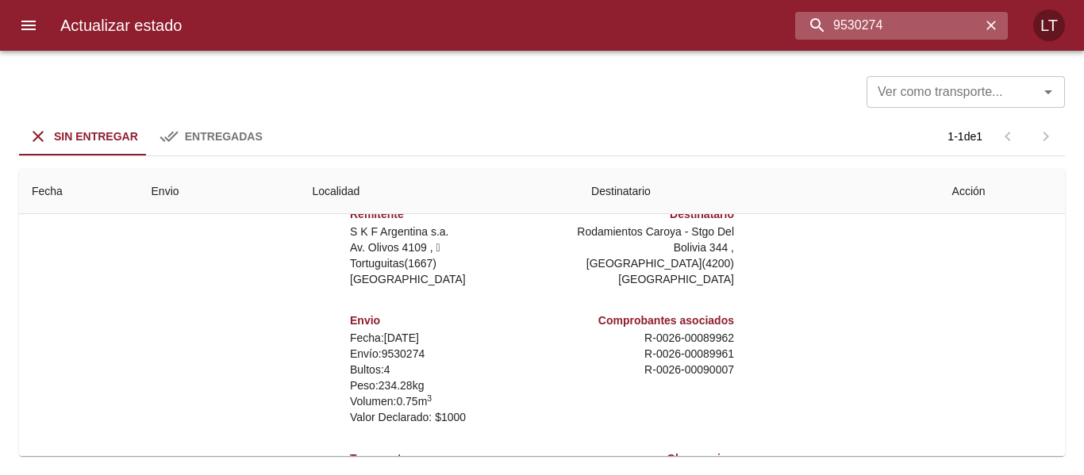
drag, startPoint x: 856, startPoint y: 22, endPoint x: 881, endPoint y: 23, distance: 24.6
click at [881, 23] on input "9530274" at bounding box center [888, 26] width 186 height 28
type input "9530288"
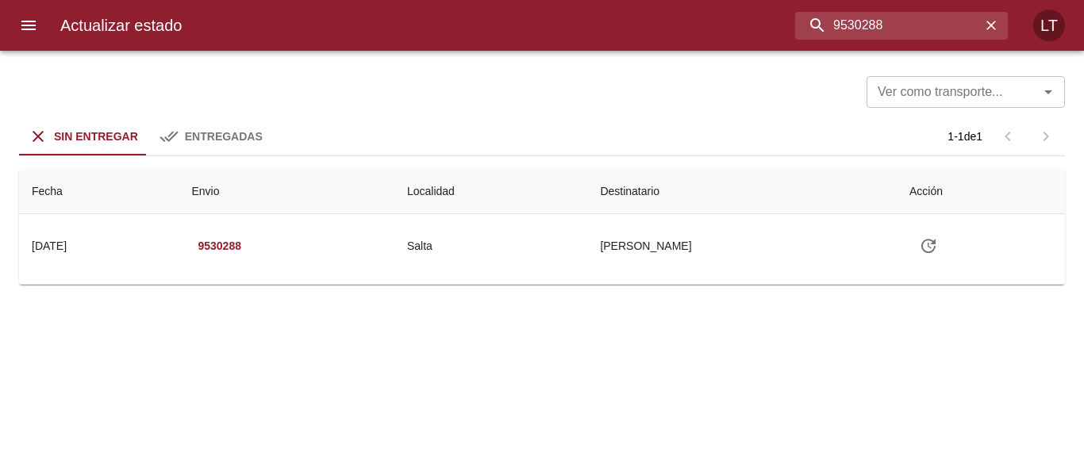
scroll to position [0, 0]
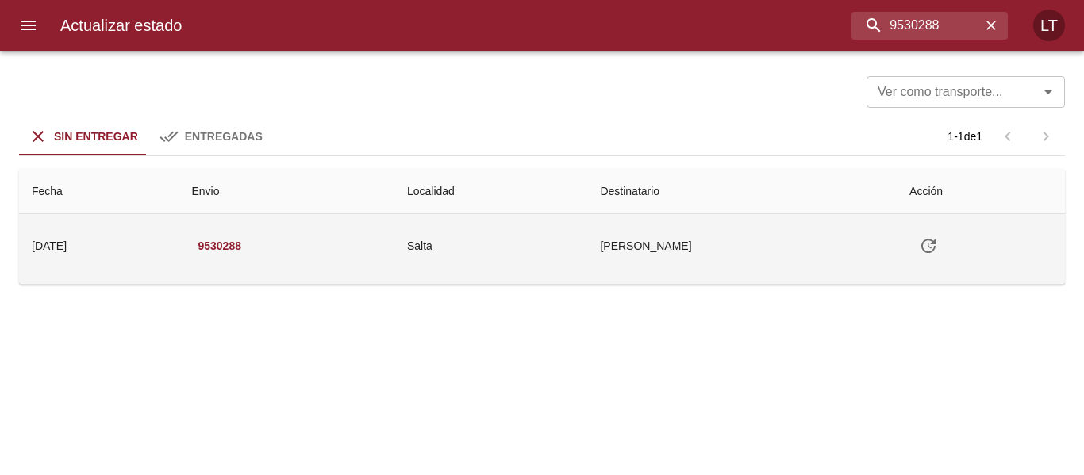
click at [587, 217] on td "Salta" at bounding box center [490, 245] width 193 height 63
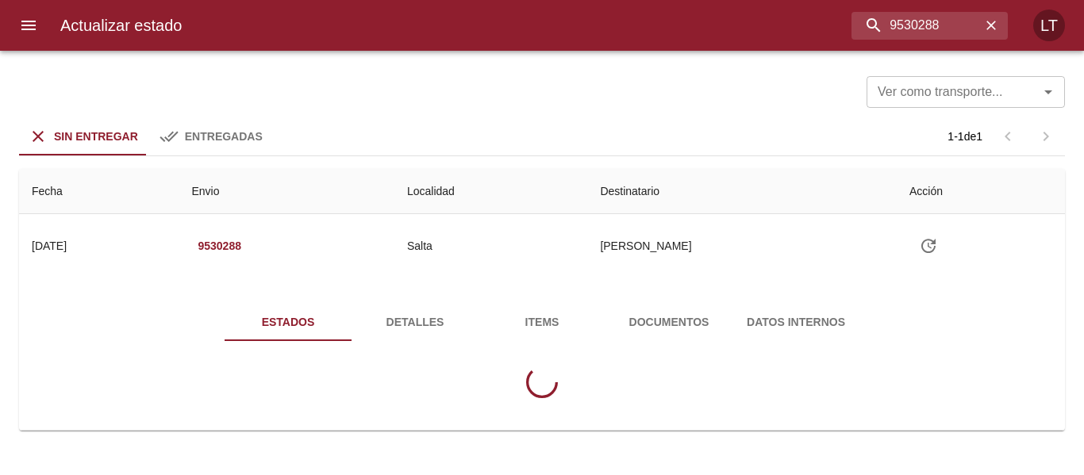
click at [407, 322] on span "Detalles" at bounding box center [415, 323] width 108 height 20
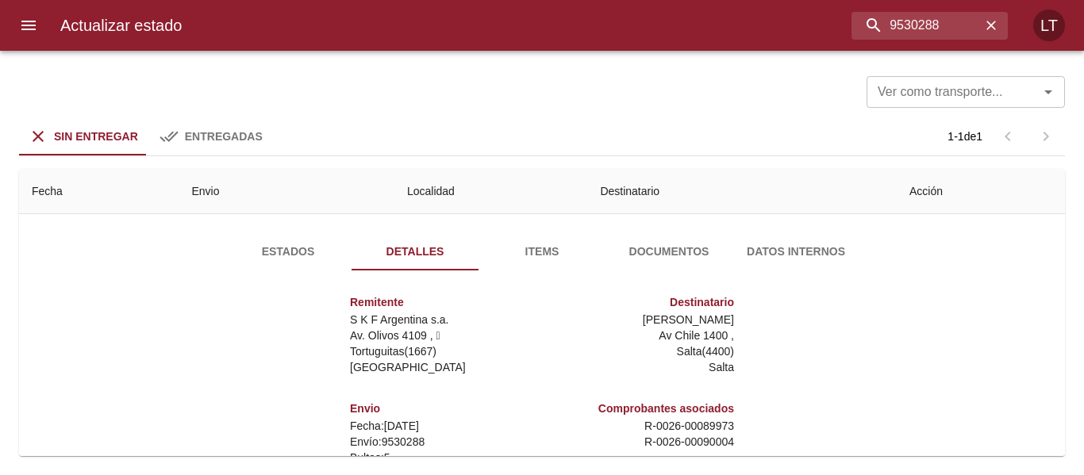
scroll to position [159, 0]
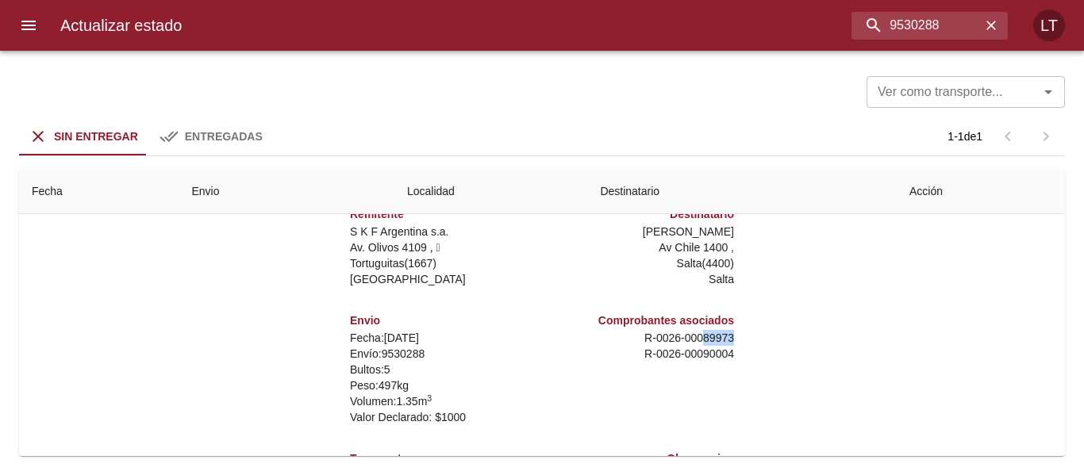
drag, startPoint x: 693, startPoint y: 337, endPoint x: 723, endPoint y: 337, distance: 30.2
click at [723, 337] on div "Comprobantes asociados R - 0026 - 00089973 R - 0026 - 00090004" at bounding box center [641, 369] width 198 height 138
copy p "89973"
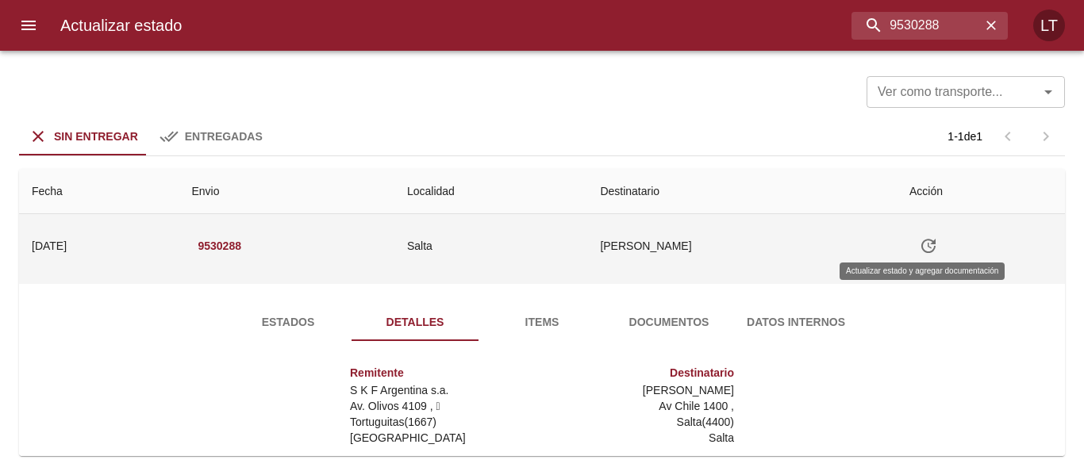
click at [933, 252] on button "Tabla de envíos del cliente" at bounding box center [929, 246] width 38 height 38
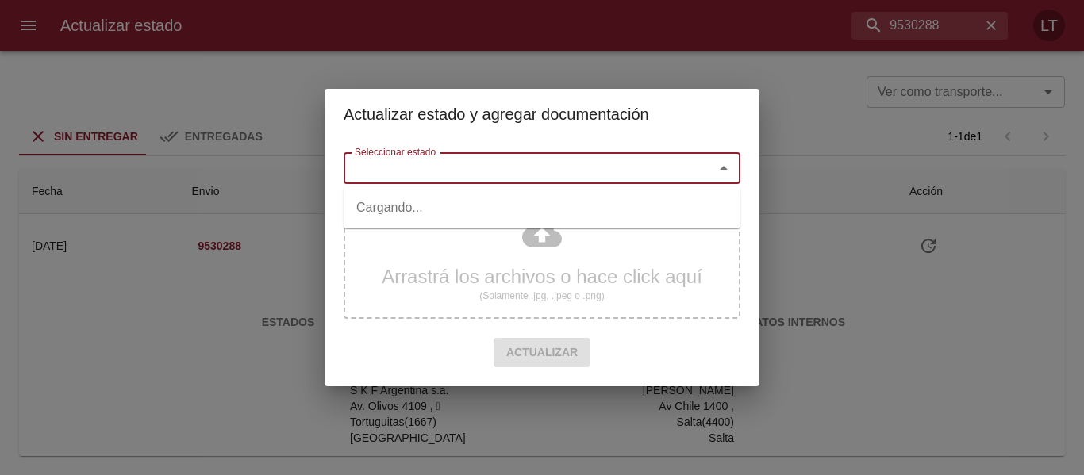
click at [596, 165] on input "Seleccionar estado" at bounding box center [518, 168] width 340 height 22
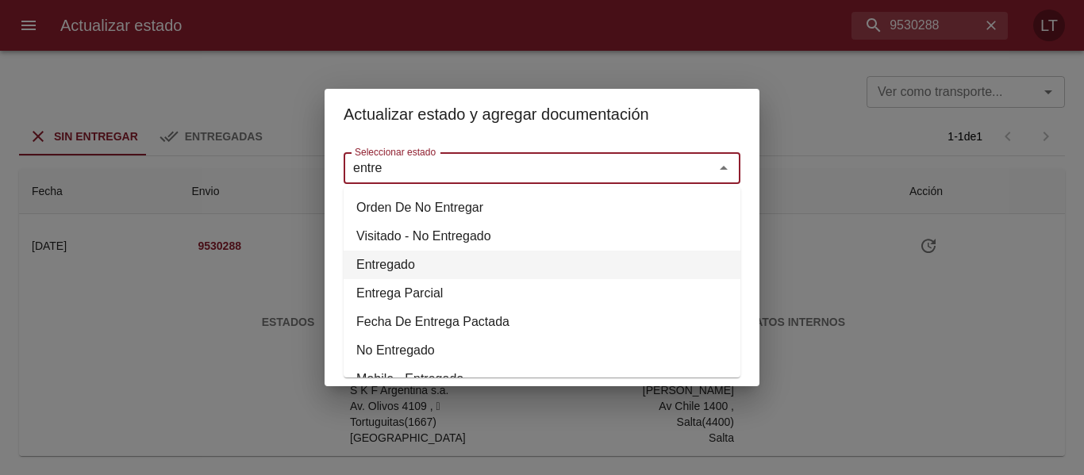
click at [375, 267] on li "Entregado" at bounding box center [542, 265] width 397 height 29
type input "Entregado"
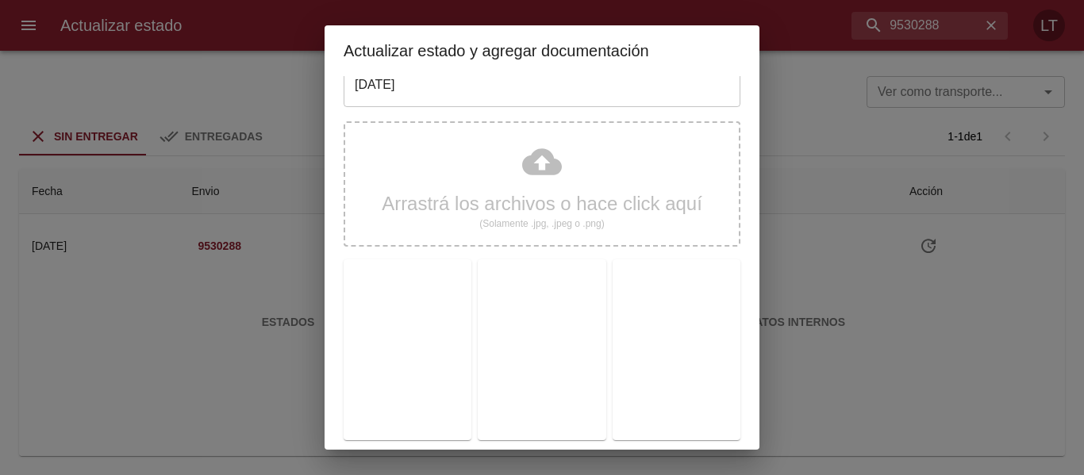
scroll to position [148, 0]
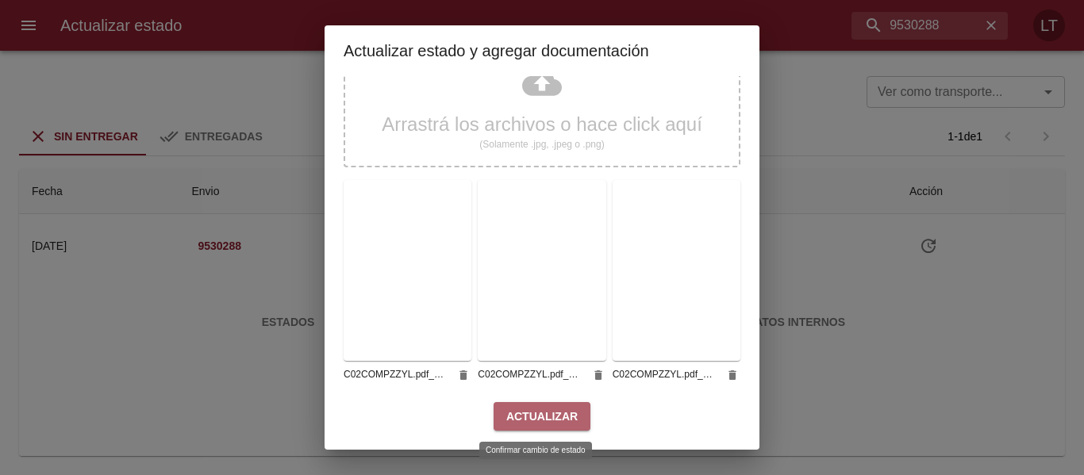
click at [554, 414] on span "Actualizar" at bounding box center [541, 417] width 71 height 20
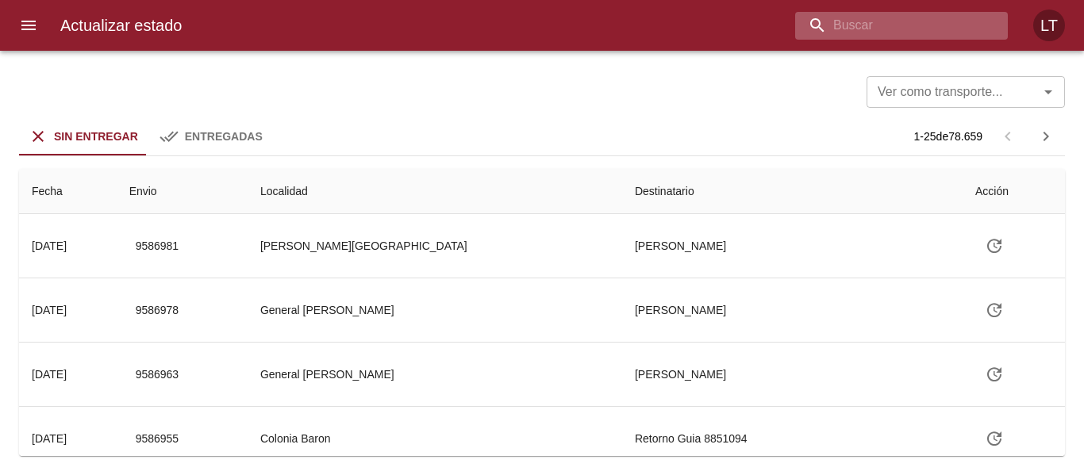
click at [930, 24] on input "buscar" at bounding box center [888, 26] width 186 height 28
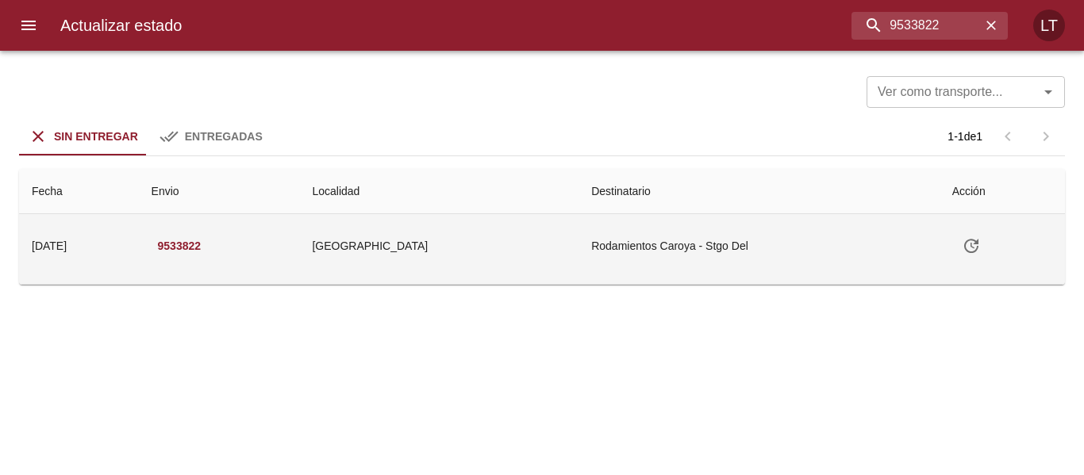
click at [536, 244] on td "Santiago Del Estero" at bounding box center [438, 245] width 279 height 63
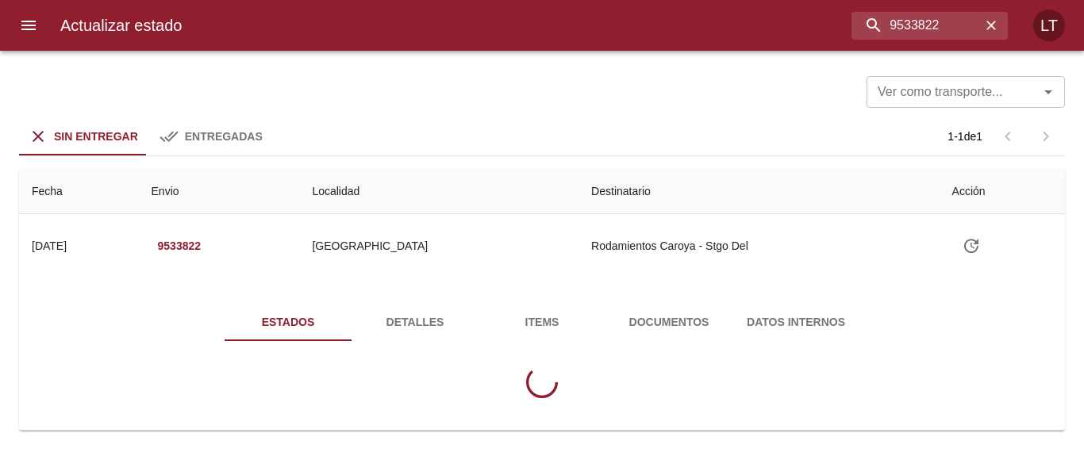
click at [419, 319] on span "Detalles" at bounding box center [415, 323] width 108 height 20
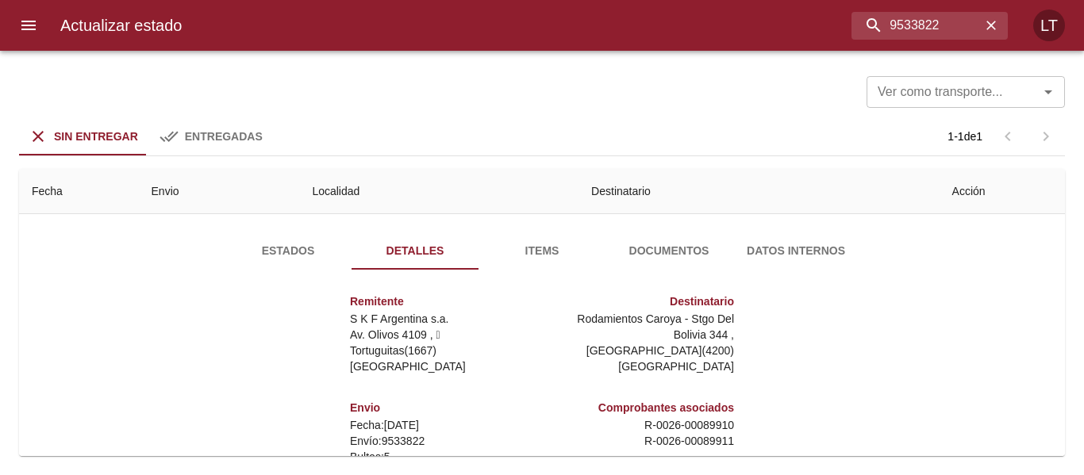
scroll to position [159, 0]
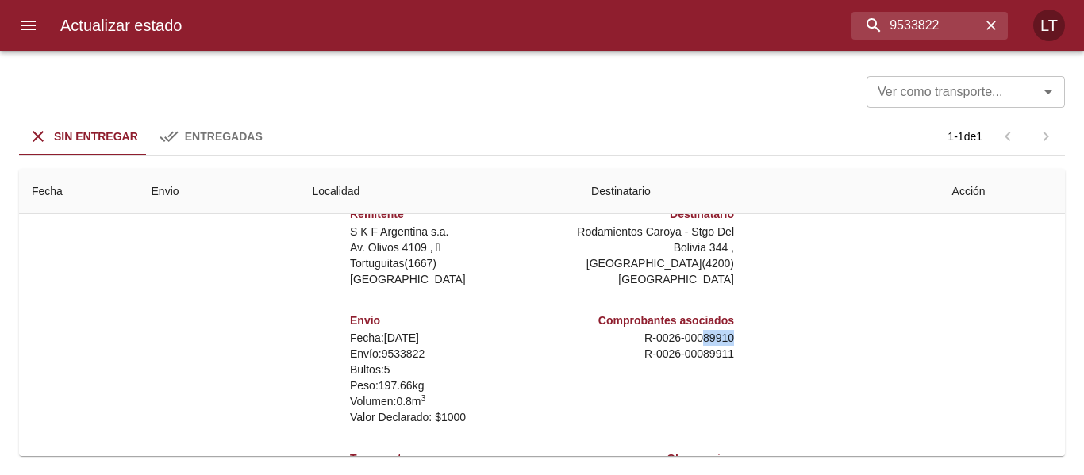
drag, startPoint x: 691, startPoint y: 337, endPoint x: 729, endPoint y: 337, distance: 37.3
click at [729, 337] on div "Remitente S K F Argentina s.a. Av. Olivos 4109 ,   Tortuguitas ( 1667 ) Buenos …" at bounding box center [541, 353] width 663 height 317
copy p "89910"
click at [933, 21] on input "9533822" at bounding box center [888, 26] width 186 height 28
drag, startPoint x: 842, startPoint y: 25, endPoint x: 906, endPoint y: 24, distance: 63.5
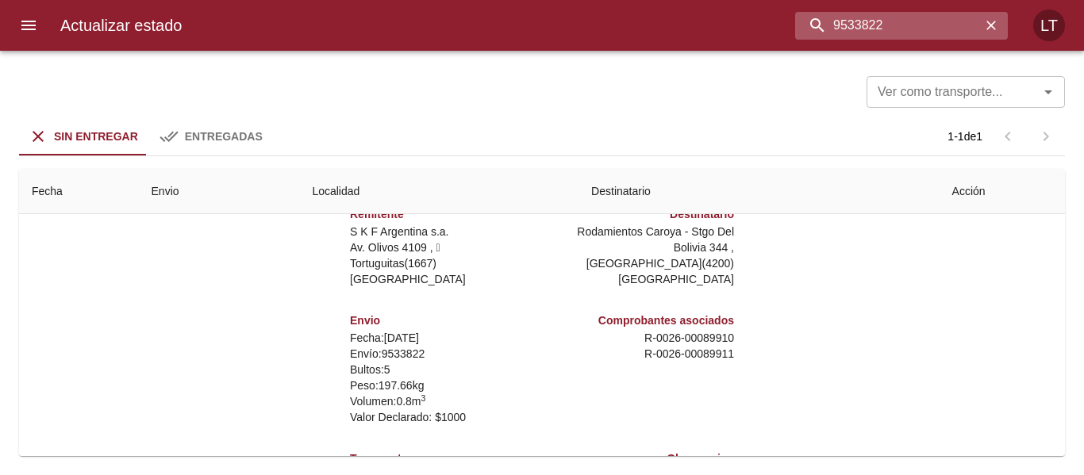
click at [906, 24] on input "9533822" at bounding box center [888, 26] width 186 height 28
type input "9538261"
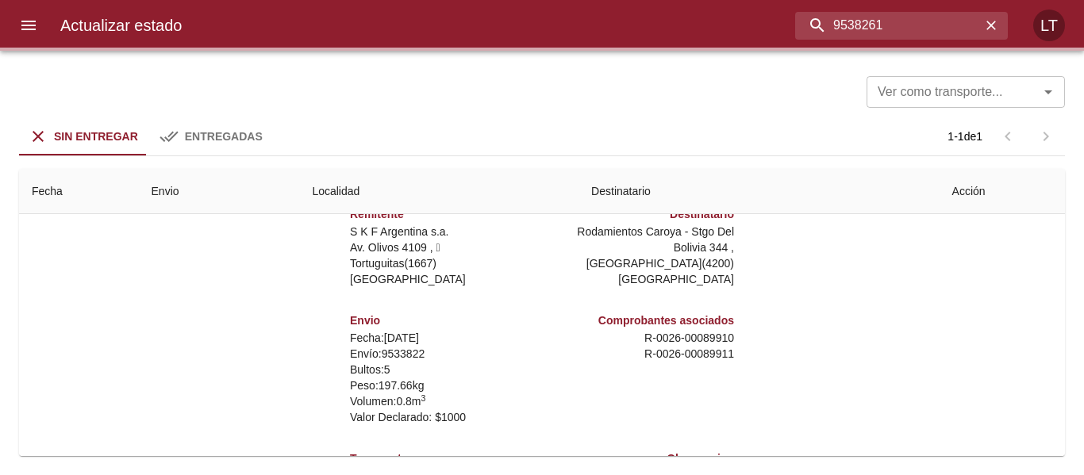
scroll to position [0, 0]
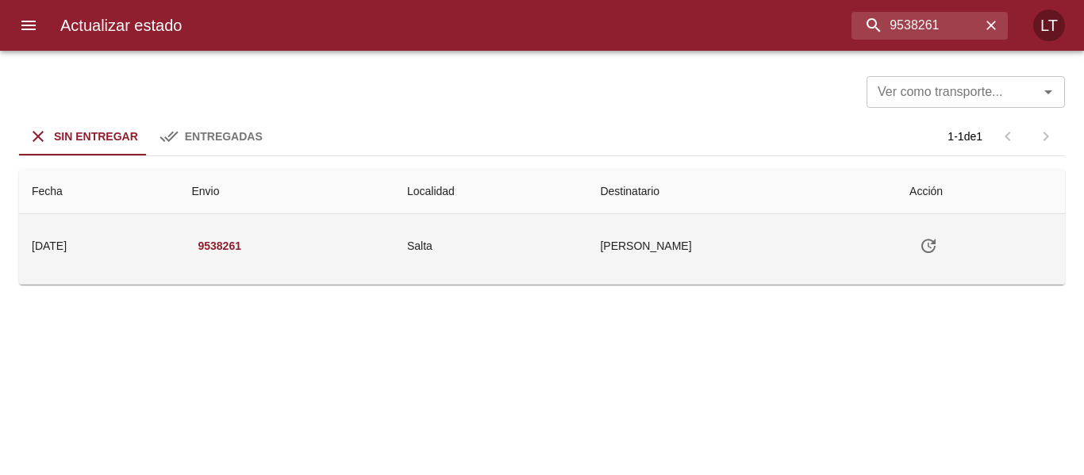
click at [475, 246] on td "Salta" at bounding box center [490, 245] width 193 height 63
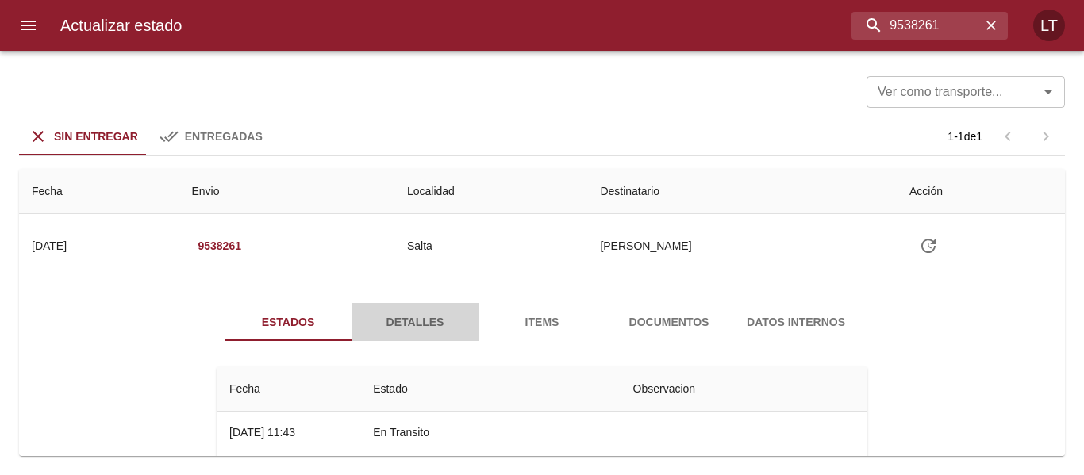
drag, startPoint x: 436, startPoint y: 317, endPoint x: 359, endPoint y: 320, distance: 77.1
click at [437, 317] on span "Detalles" at bounding box center [415, 323] width 108 height 20
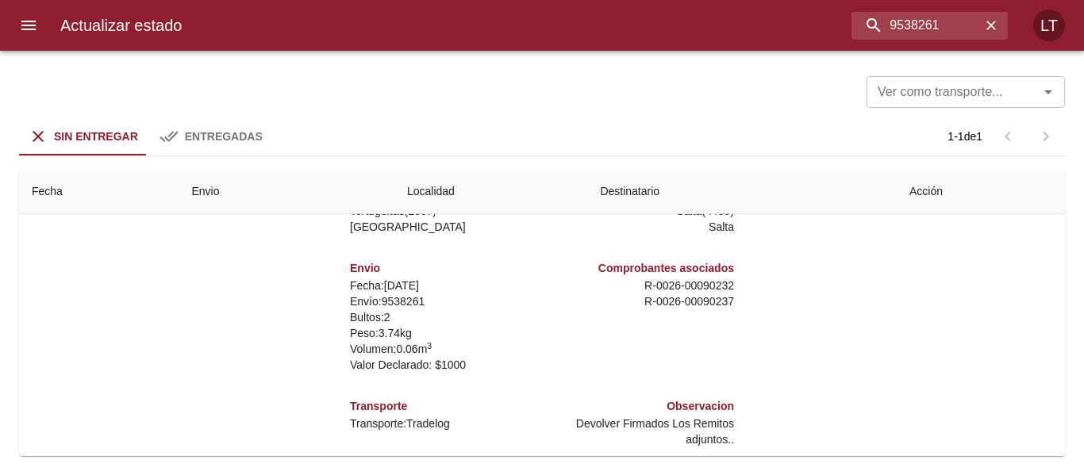
scroll to position [235, 0]
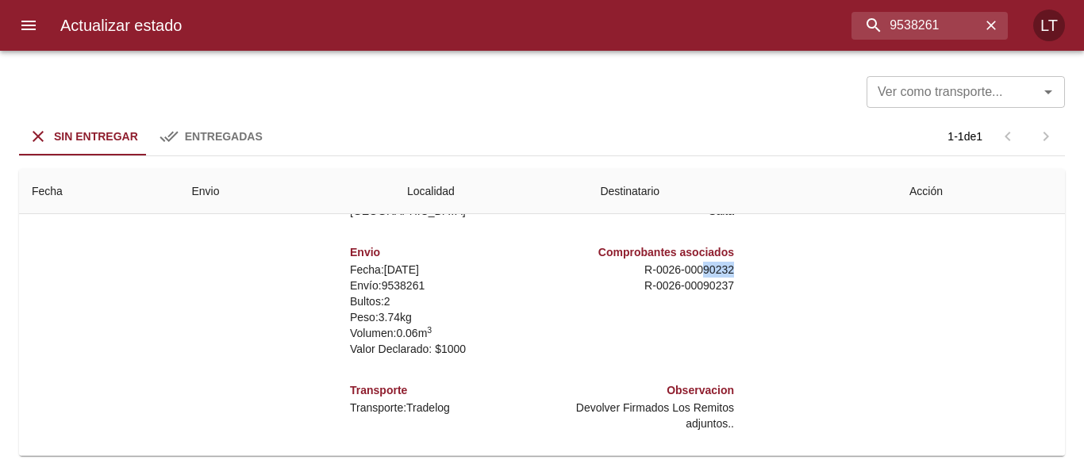
drag, startPoint x: 690, startPoint y: 263, endPoint x: 731, endPoint y: 263, distance: 41.3
click at [731, 263] on div "Remitente S K F Argentina s.a. Av. Olivos 4109 ,   Tortuguitas ( 1667 ) Buenos …" at bounding box center [541, 277] width 663 height 317
copy p "90232"
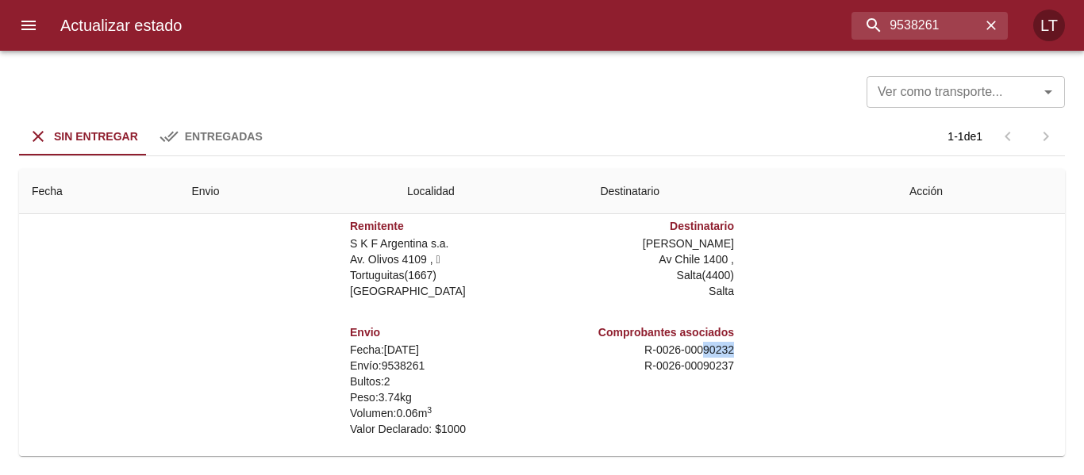
scroll to position [0, 0]
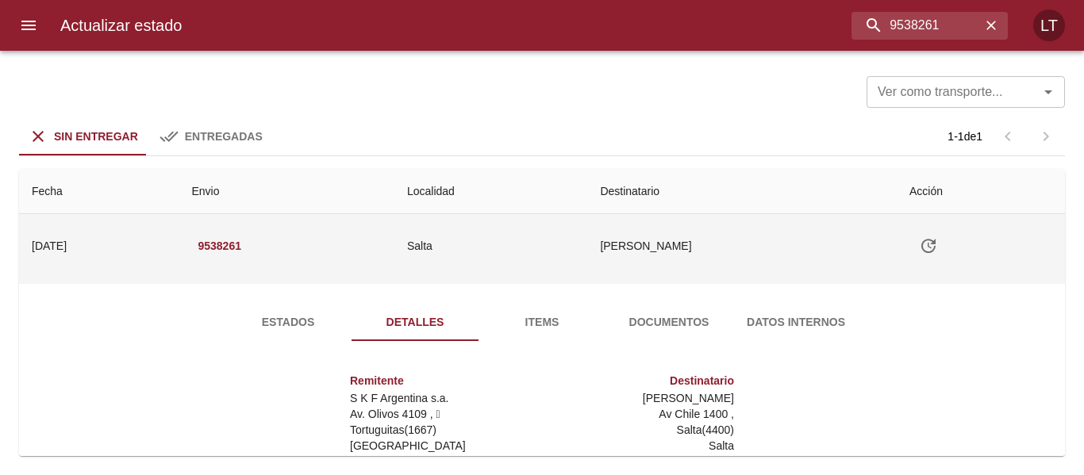
click at [923, 242] on icon "Tabla de envíos del cliente" at bounding box center [928, 246] width 19 height 19
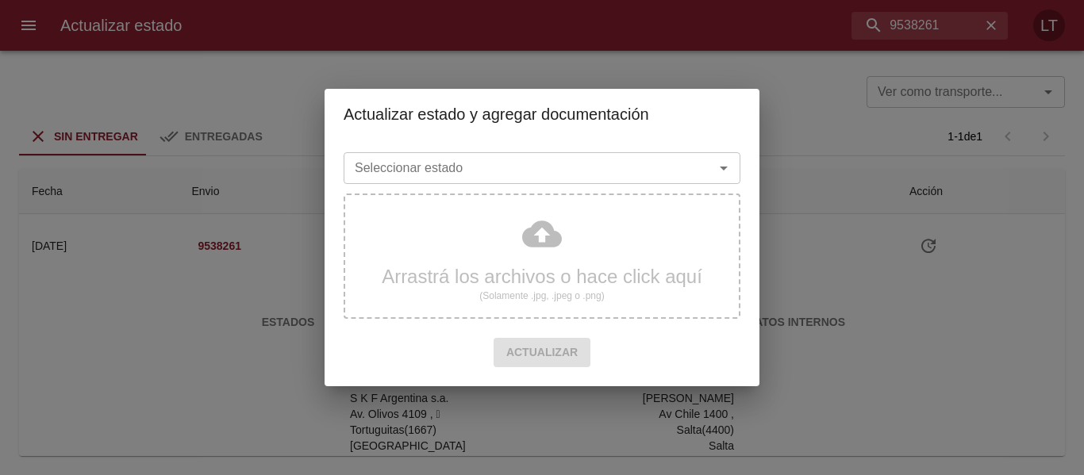
click at [662, 153] on div "Seleccionar estado" at bounding box center [542, 168] width 397 height 32
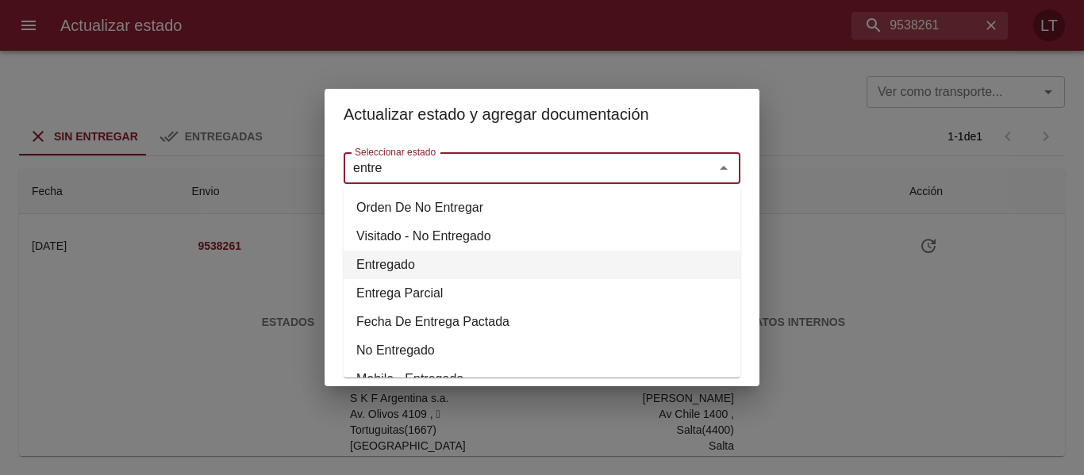
click at [383, 259] on li "Entregado" at bounding box center [542, 265] width 397 height 29
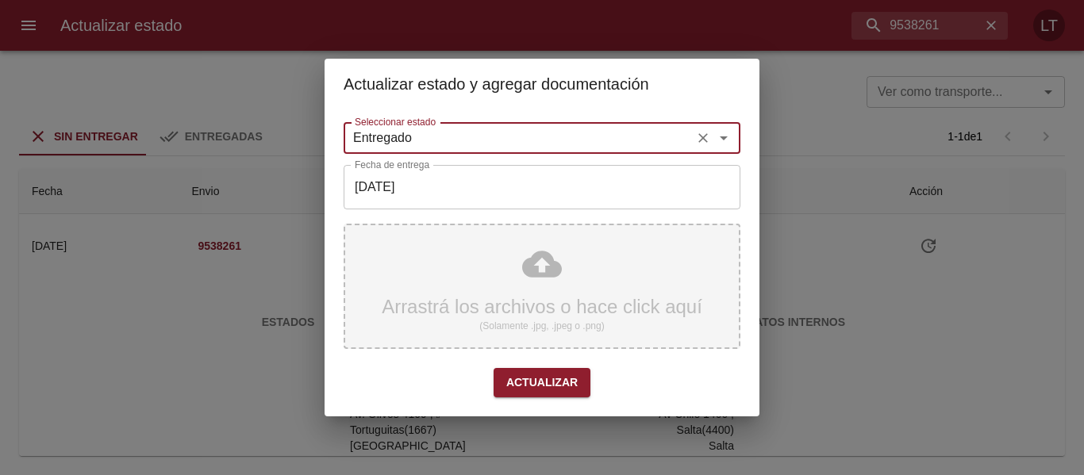
type input "Entregado"
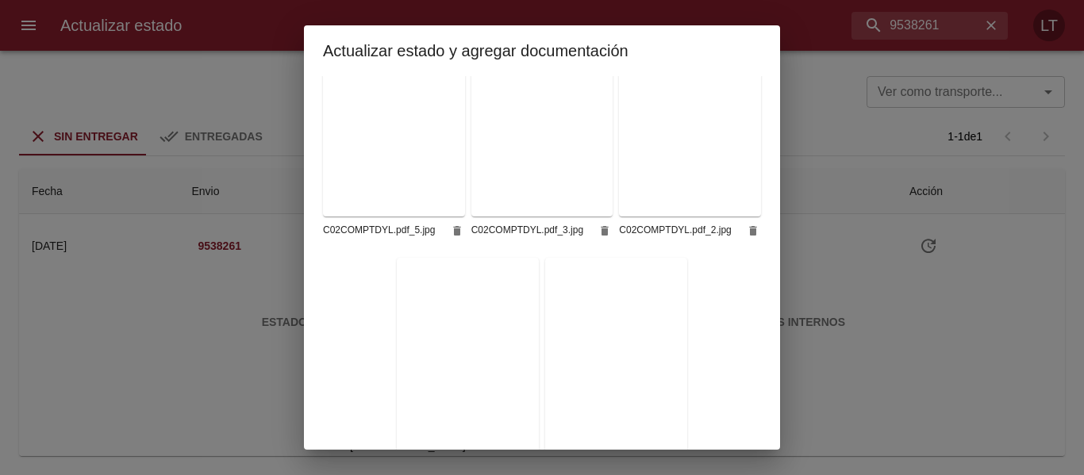
scroll to position [398, 0]
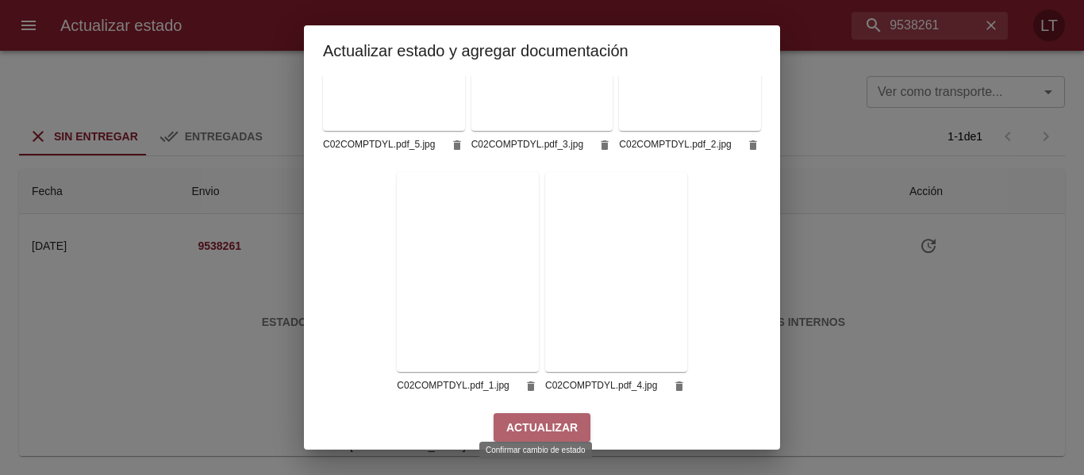
click at [550, 419] on span "Actualizar" at bounding box center [541, 428] width 71 height 20
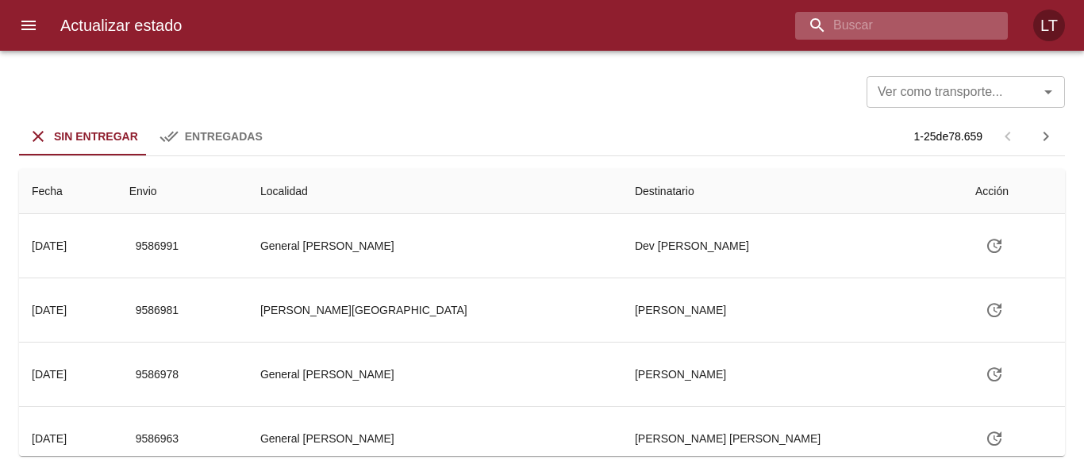
click at [949, 30] on input "buscar" at bounding box center [888, 26] width 186 height 28
type input "9541711"
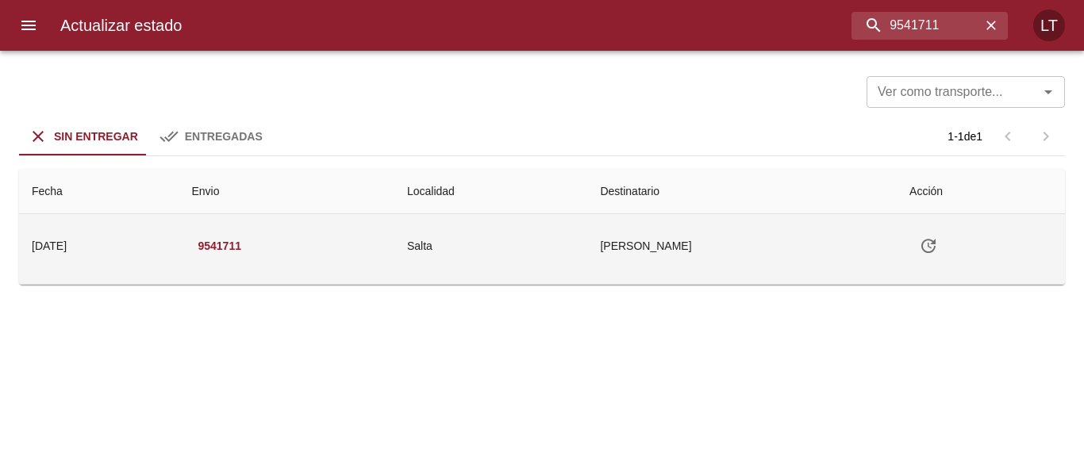
click at [533, 242] on td "Salta" at bounding box center [490, 245] width 193 height 63
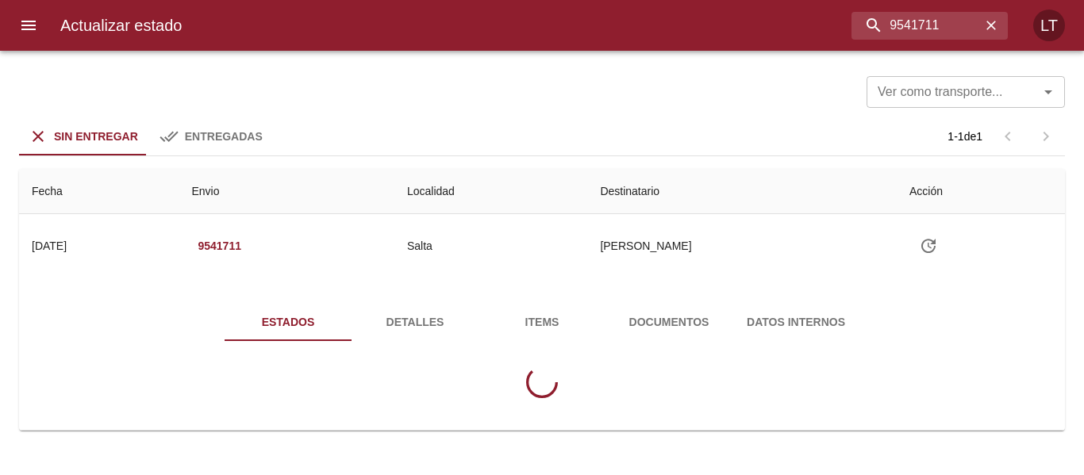
click at [429, 313] on span "Detalles" at bounding box center [415, 323] width 108 height 20
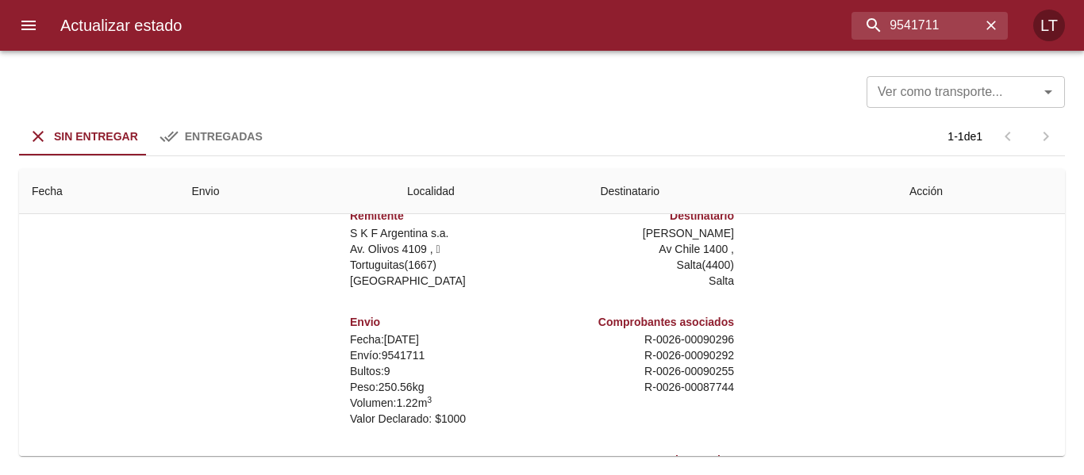
scroll to position [159, 0]
drag, startPoint x: 690, startPoint y: 333, endPoint x: 725, endPoint y: 335, distance: 35.0
click at [725, 335] on div "Comprobantes asociados R - 0026 - 00090296 R - 0026 - 00090292 R - 0026 - 00090…" at bounding box center [641, 369] width 198 height 138
copy p "90296"
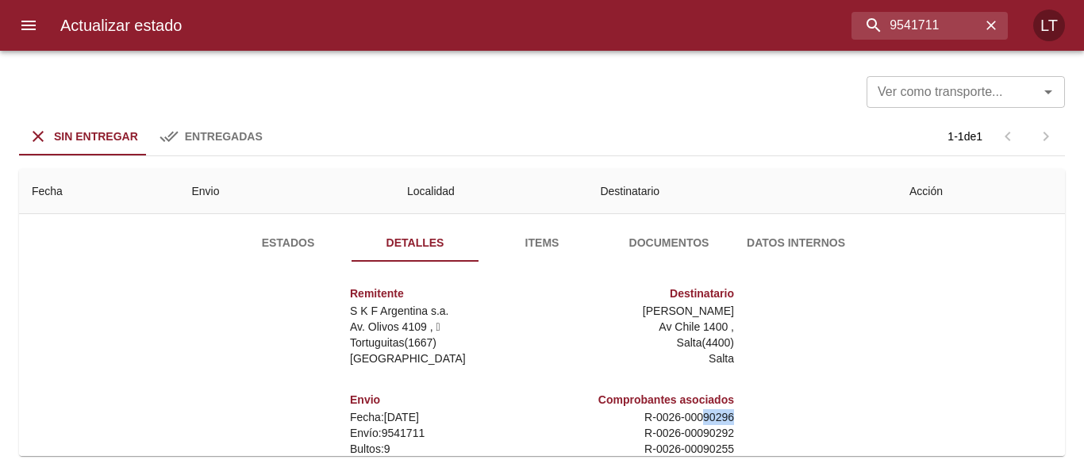
scroll to position [0, 0]
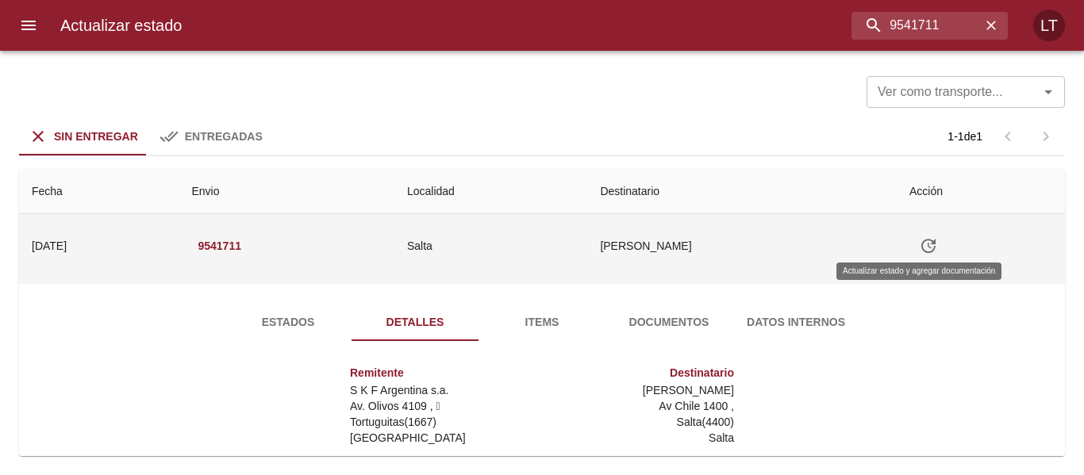
click at [922, 249] on icon "Tabla de envíos del cliente" at bounding box center [928, 246] width 19 height 19
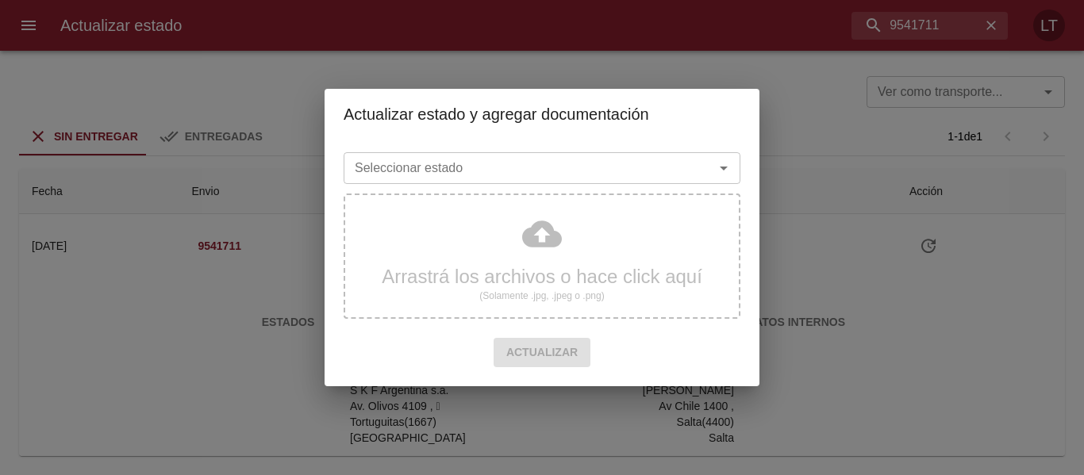
click at [598, 156] on div "Seleccionar estado" at bounding box center [542, 168] width 397 height 32
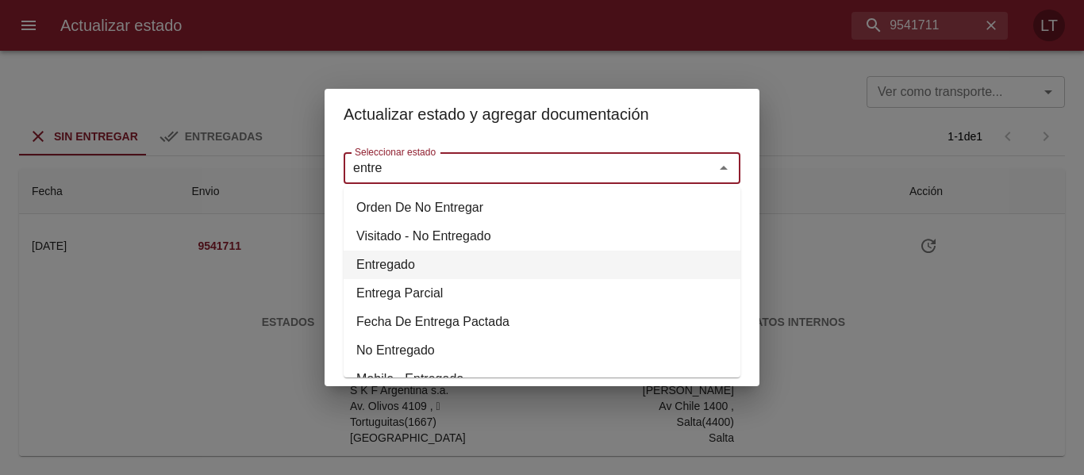
click at [398, 258] on li "Entregado" at bounding box center [542, 265] width 397 height 29
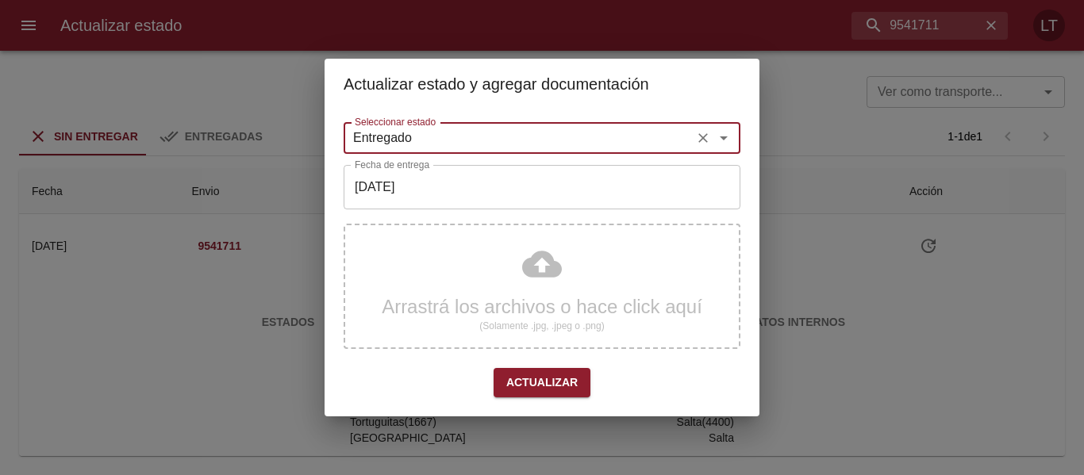
type input "Entregado"
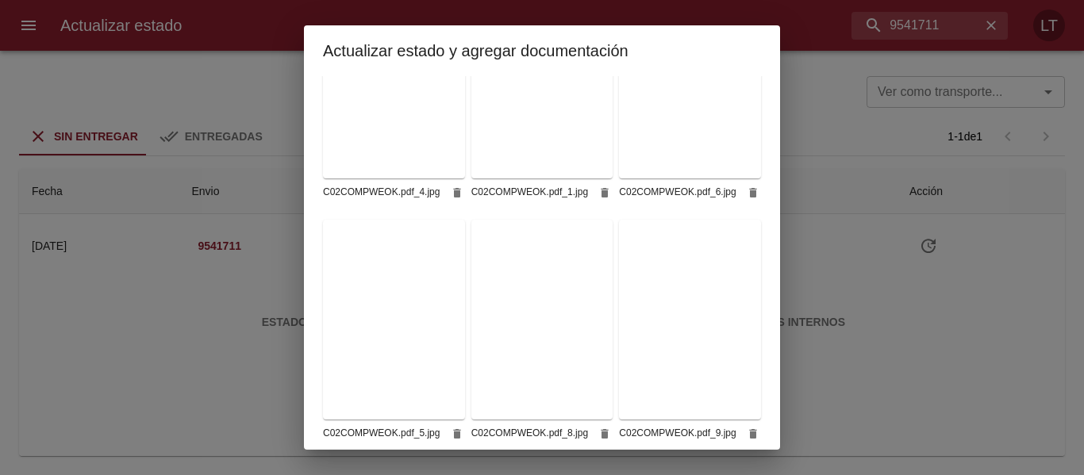
scroll to position [633, 0]
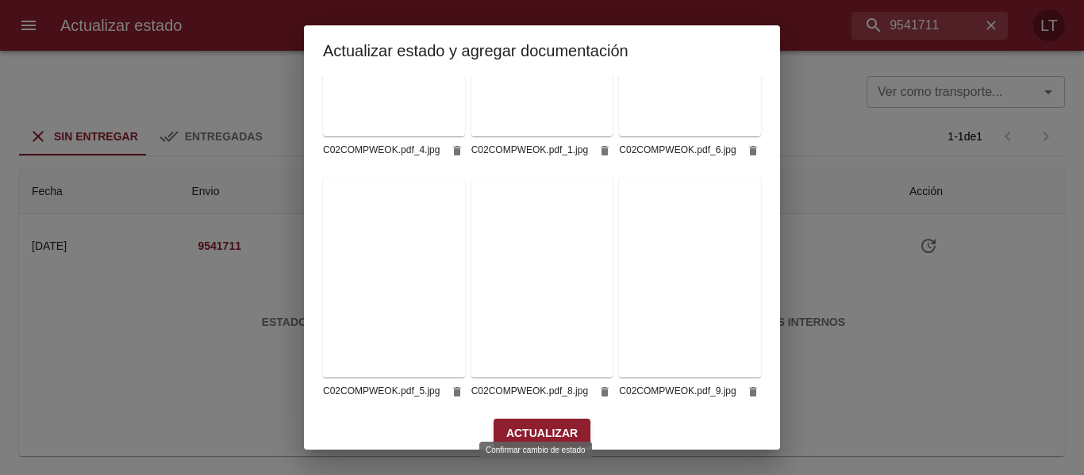
click at [540, 424] on span "Actualizar" at bounding box center [541, 434] width 71 height 20
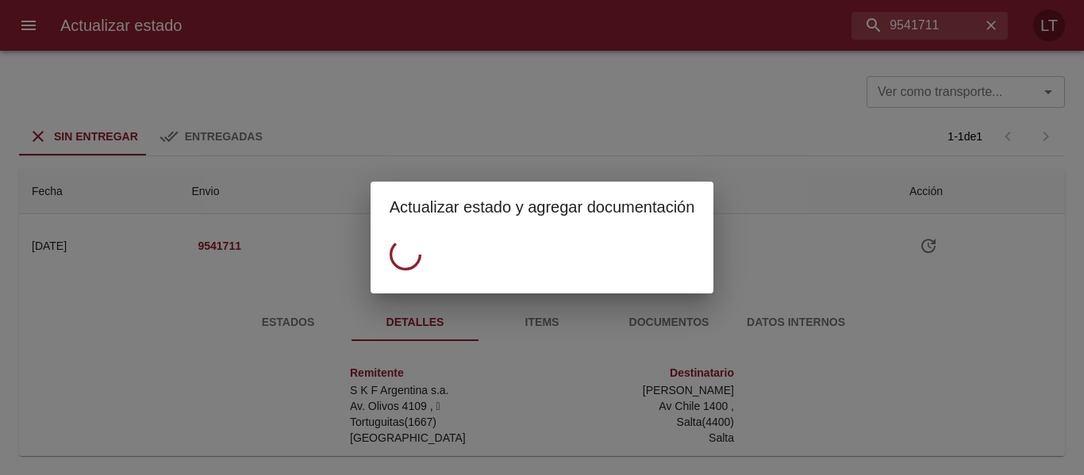
scroll to position [0, 0]
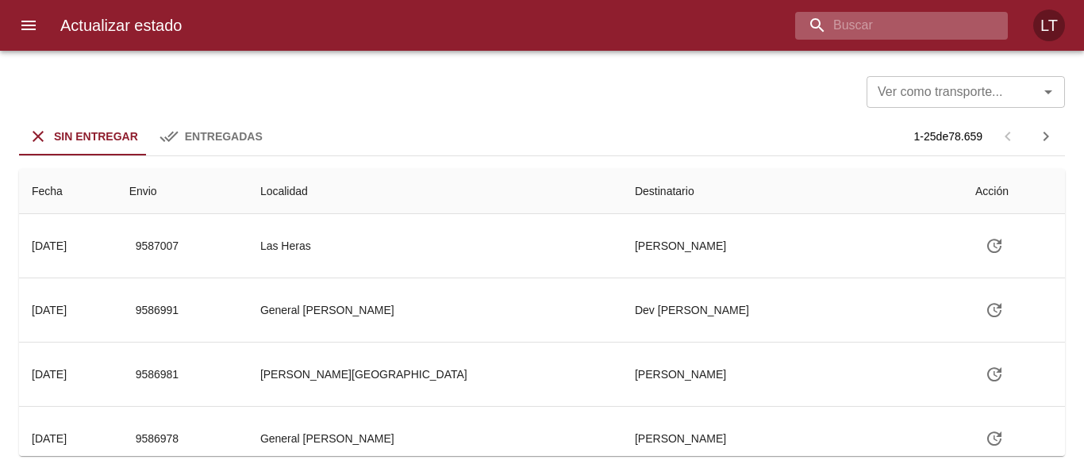
click at [910, 30] on input "buscar" at bounding box center [888, 26] width 186 height 28
type input "9544667"
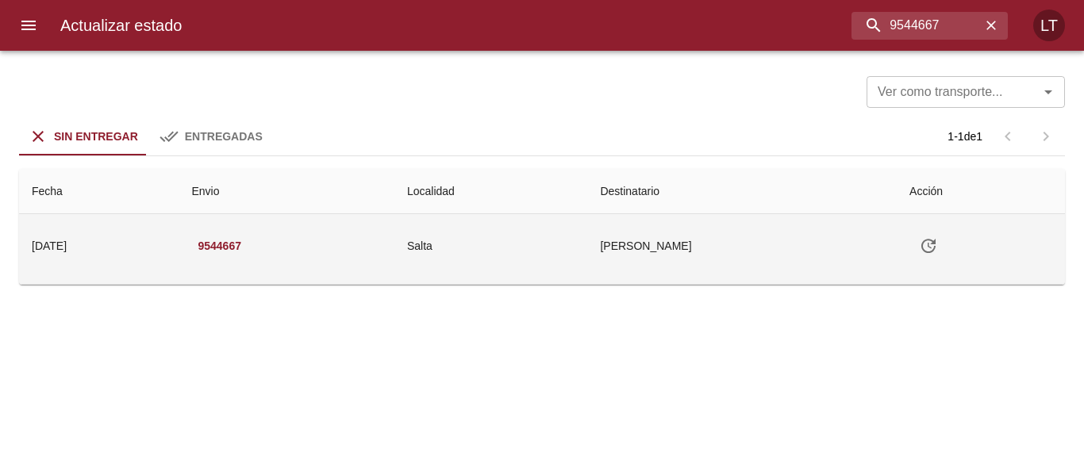
click at [587, 238] on td "Salta" at bounding box center [490, 245] width 193 height 63
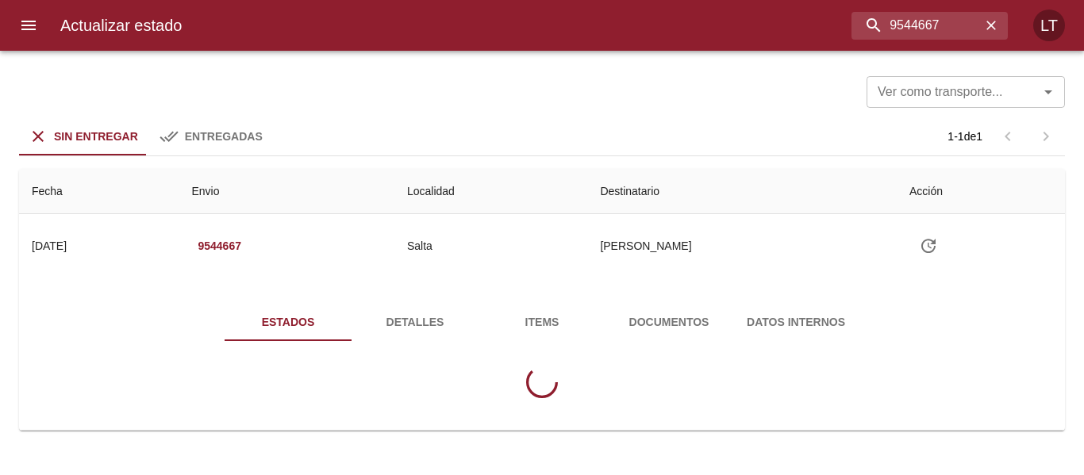
click at [456, 313] on span "Detalles" at bounding box center [415, 323] width 108 height 20
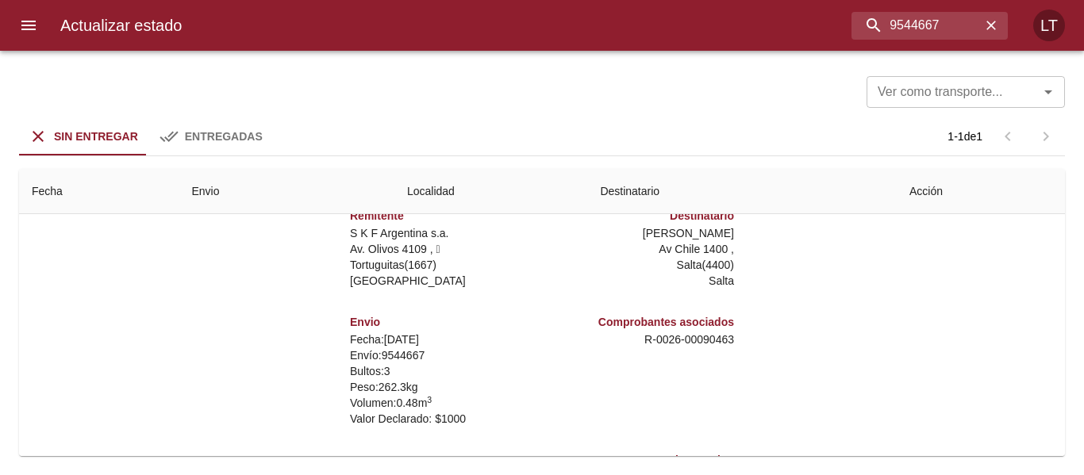
scroll to position [8, 0]
drag, startPoint x: 690, startPoint y: 335, endPoint x: 733, endPoint y: 337, distance: 42.9
click at [733, 337] on div "Remitente S K F Argentina s.a. Av. Olivos 4109 ,   Tortuguitas ( 1667 ) Buenos …" at bounding box center [541, 353] width 663 height 317
copy p "90463"
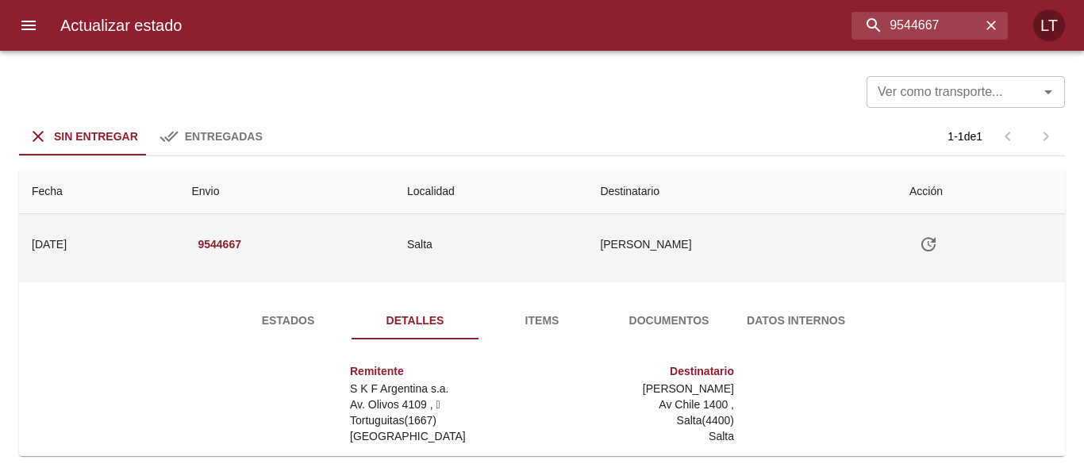
scroll to position [0, 0]
click at [926, 248] on icon "Tabla de envíos del cliente" at bounding box center [928, 246] width 19 height 19
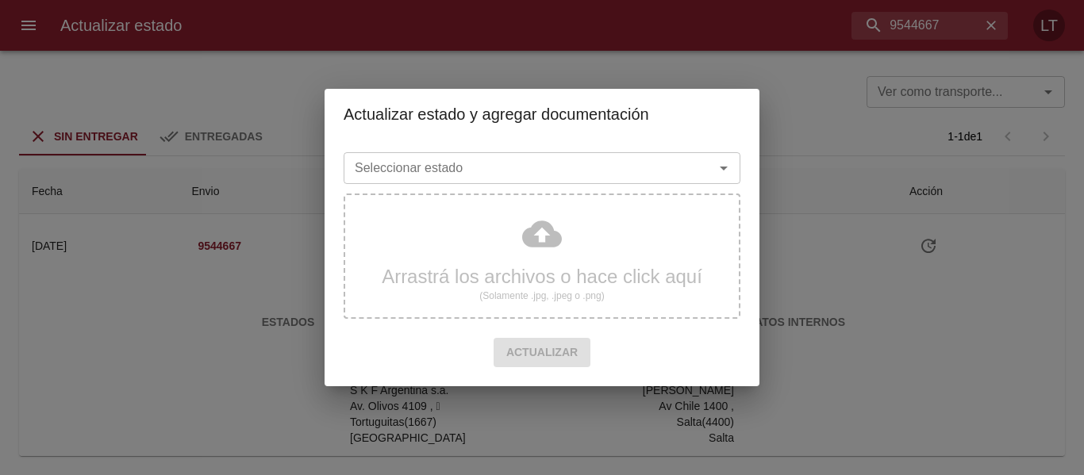
click at [590, 158] on input "Seleccionar estado" at bounding box center [518, 168] width 340 height 22
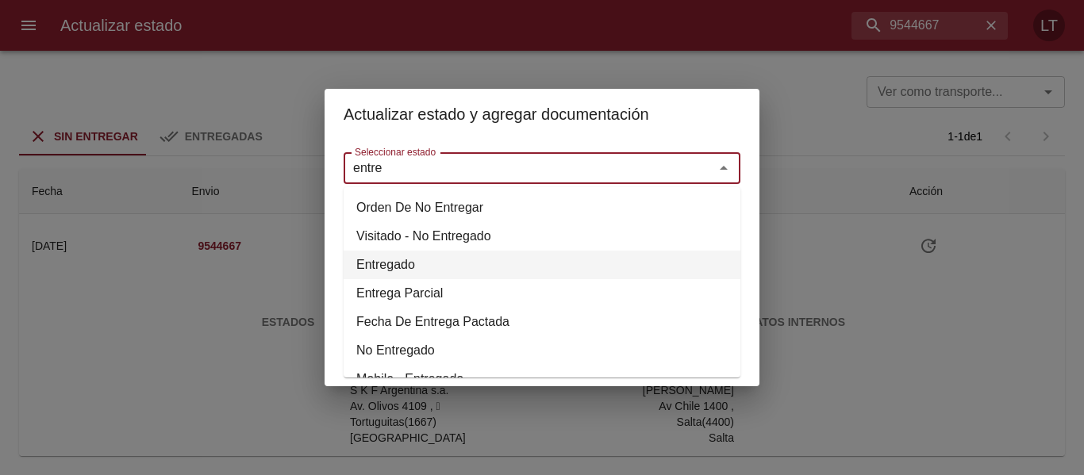
click at [392, 265] on li "Entregado" at bounding box center [542, 265] width 397 height 29
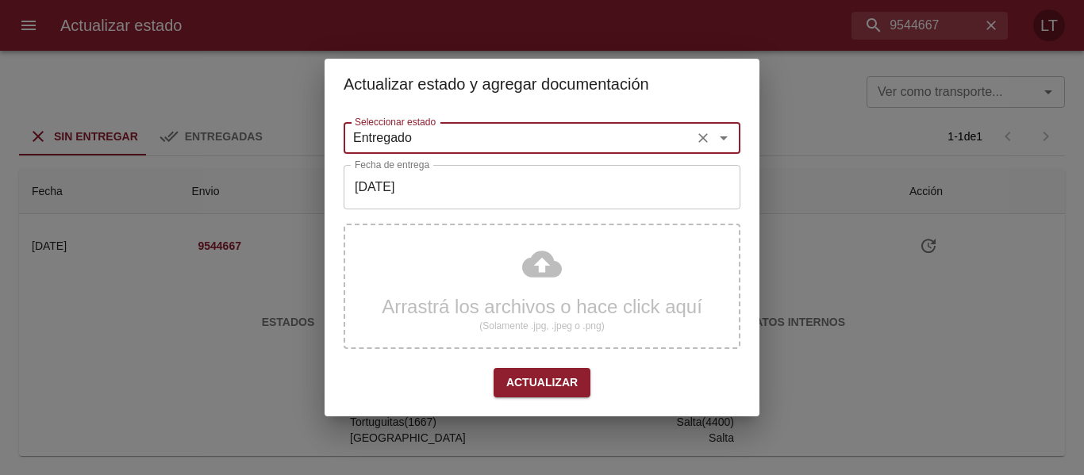
type input "Entregado"
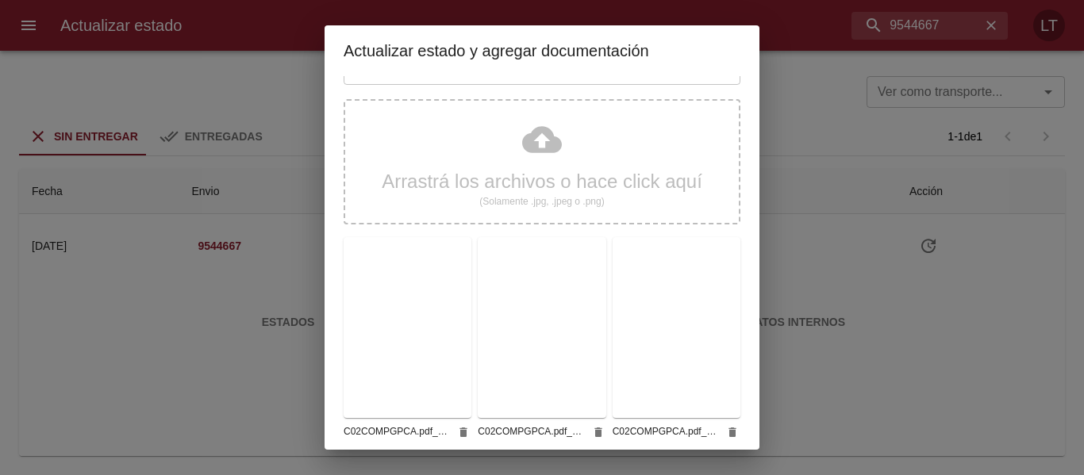
scroll to position [148, 0]
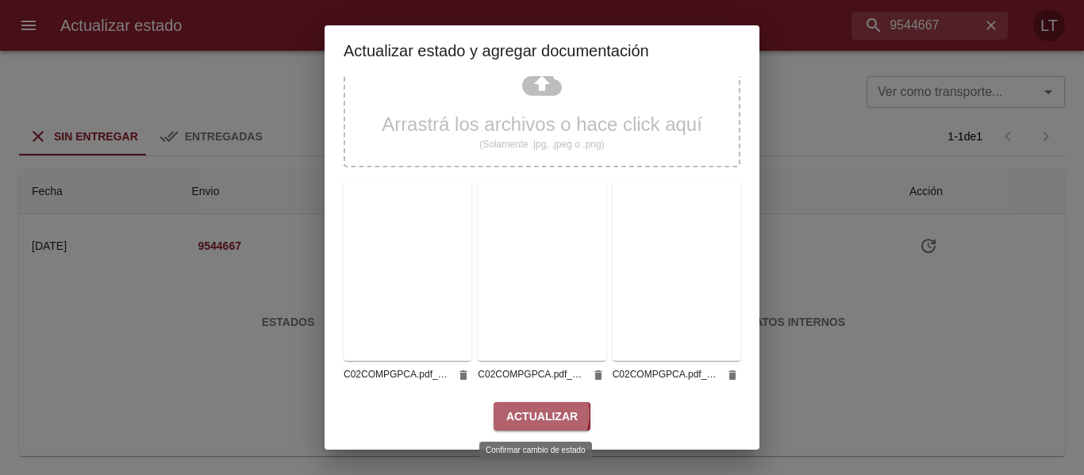
click at [532, 414] on span "Actualizar" at bounding box center [541, 417] width 71 height 20
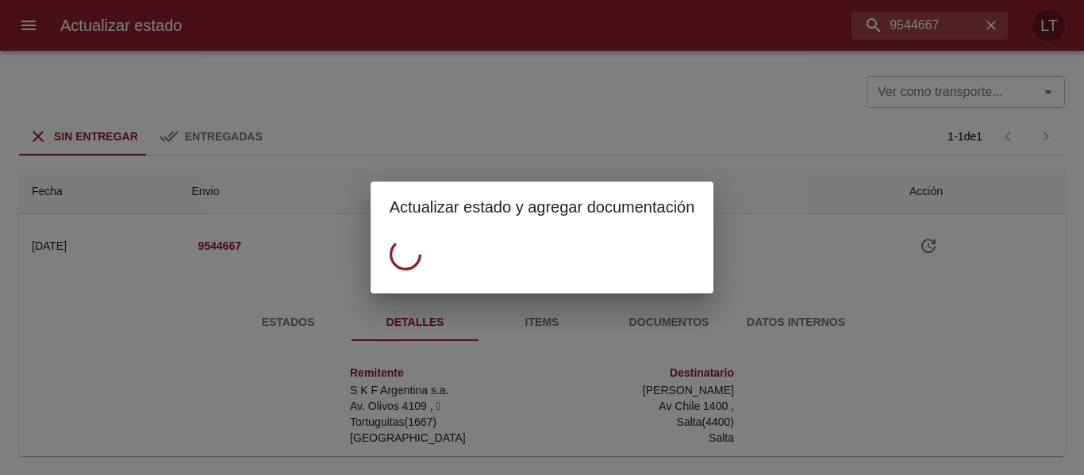
scroll to position [0, 0]
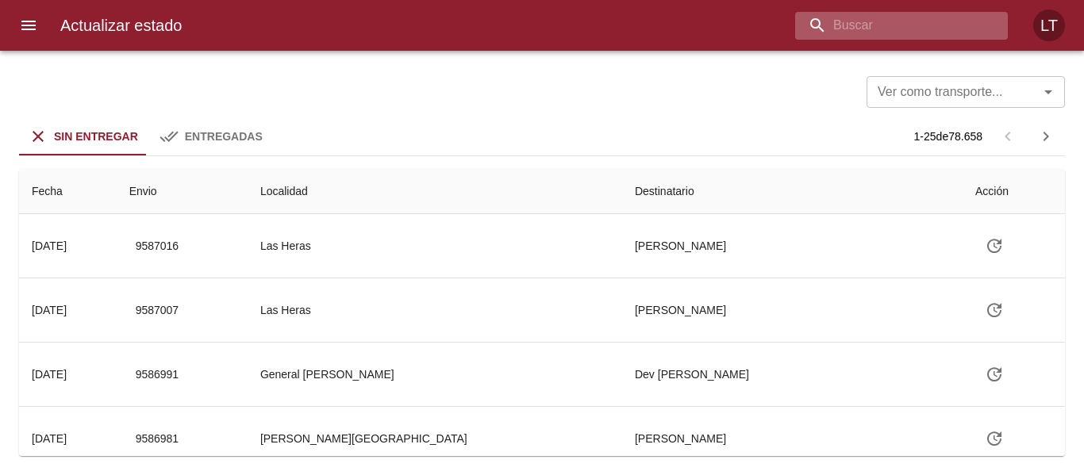
click at [904, 35] on input "buscar" at bounding box center [888, 26] width 186 height 28
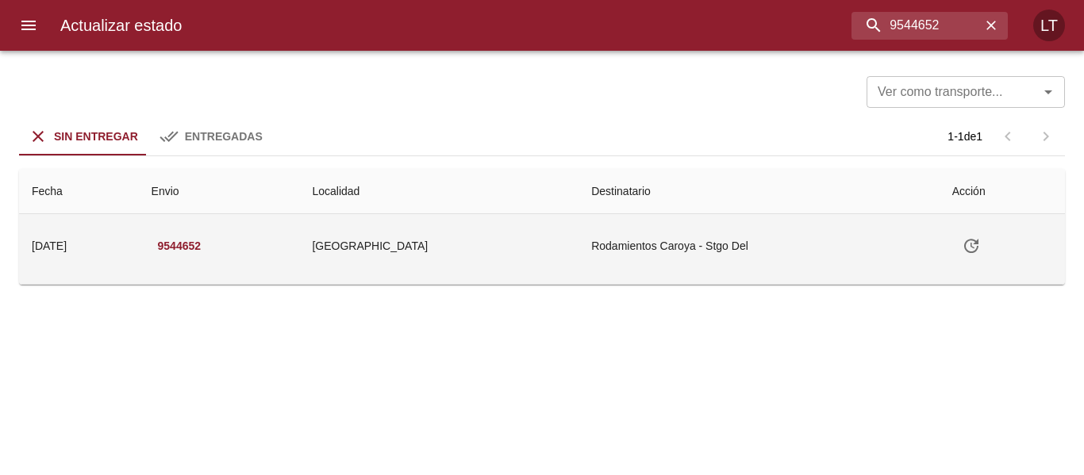
click at [547, 255] on td "Santiago Del Estero" at bounding box center [438, 245] width 279 height 63
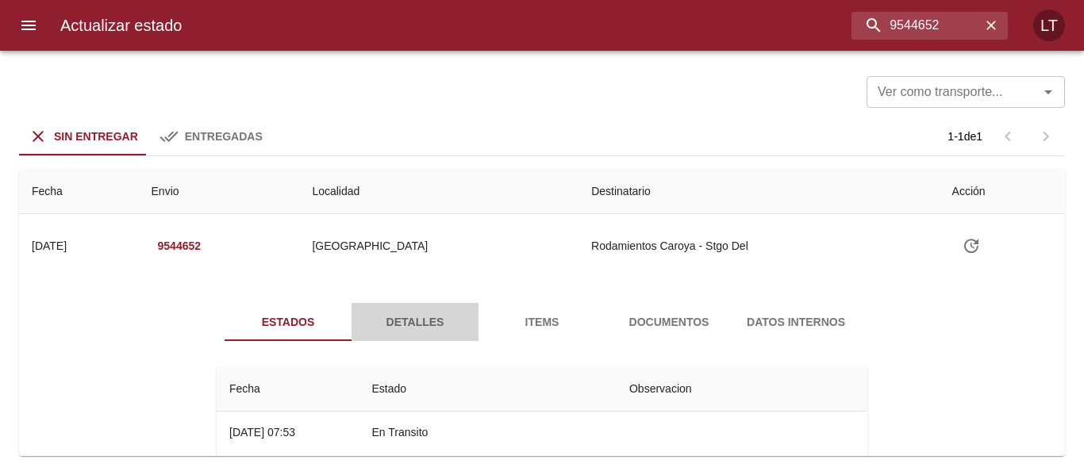
click at [412, 316] on span "Detalles" at bounding box center [415, 323] width 108 height 20
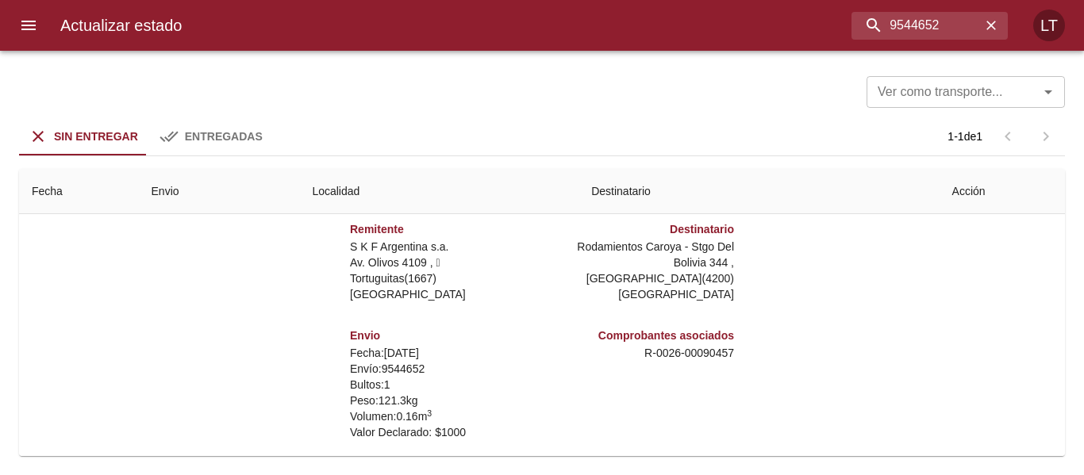
scroll to position [159, 0]
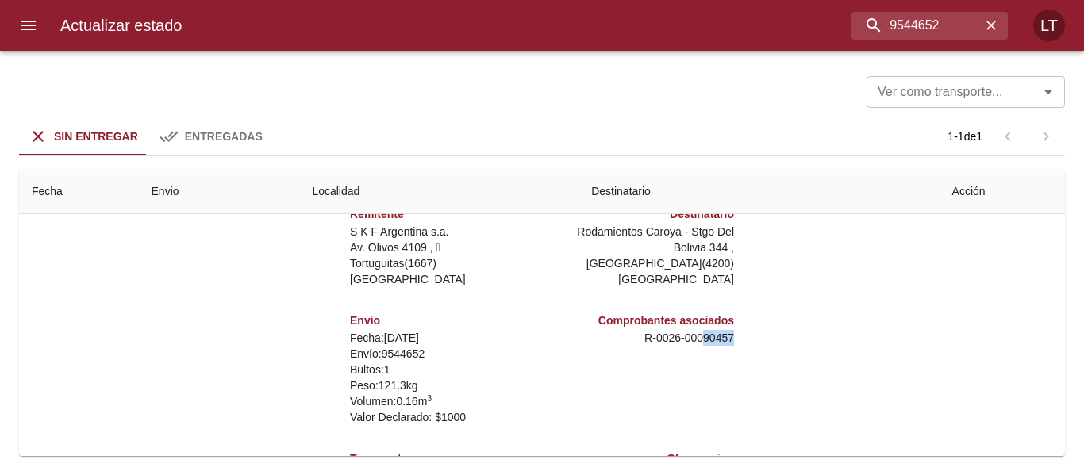
drag, startPoint x: 688, startPoint y: 337, endPoint x: 729, endPoint y: 336, distance: 40.5
click at [729, 336] on div "Remitente S K F Argentina s.a. Av. Olivos 4109 ,   Tortuguitas ( 1667 ) Buenos …" at bounding box center [541, 353] width 663 height 317
copy p "90457"
click at [940, 25] on input "9544652" at bounding box center [888, 26] width 186 height 28
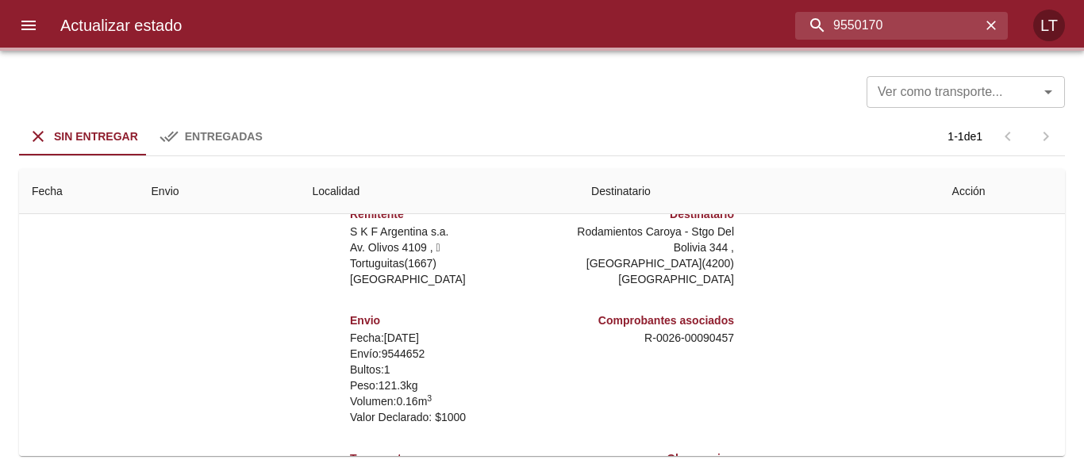
scroll to position [0, 0]
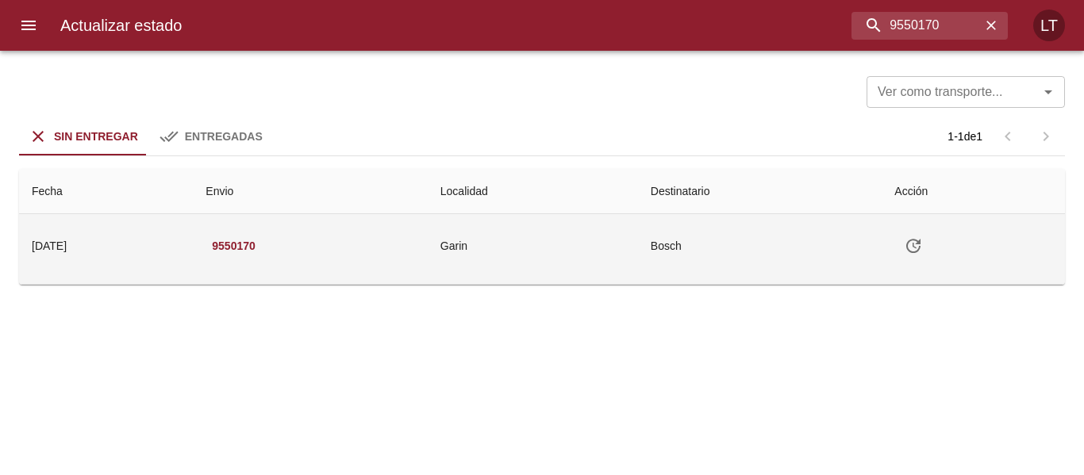
click at [387, 256] on td "9550170" at bounding box center [310, 245] width 235 height 63
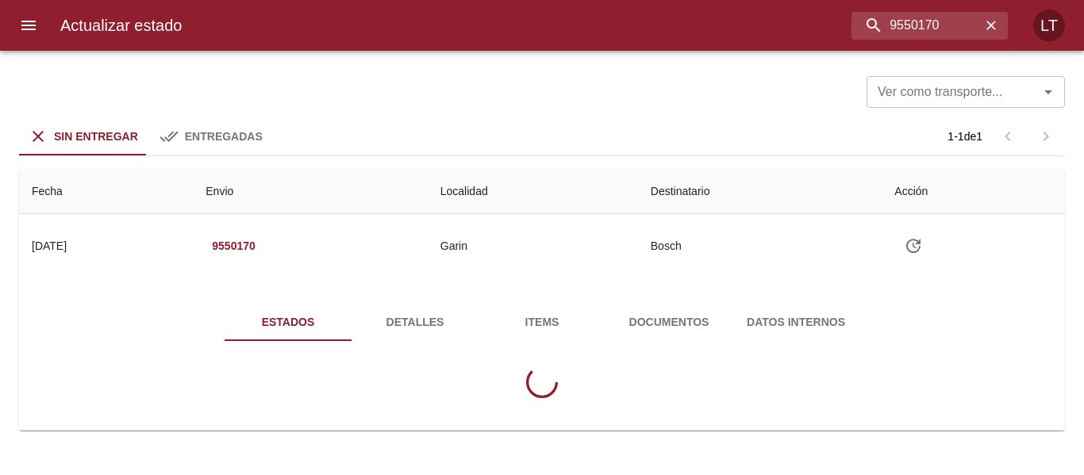
click at [409, 339] on button "Detalles" at bounding box center [415, 322] width 127 height 38
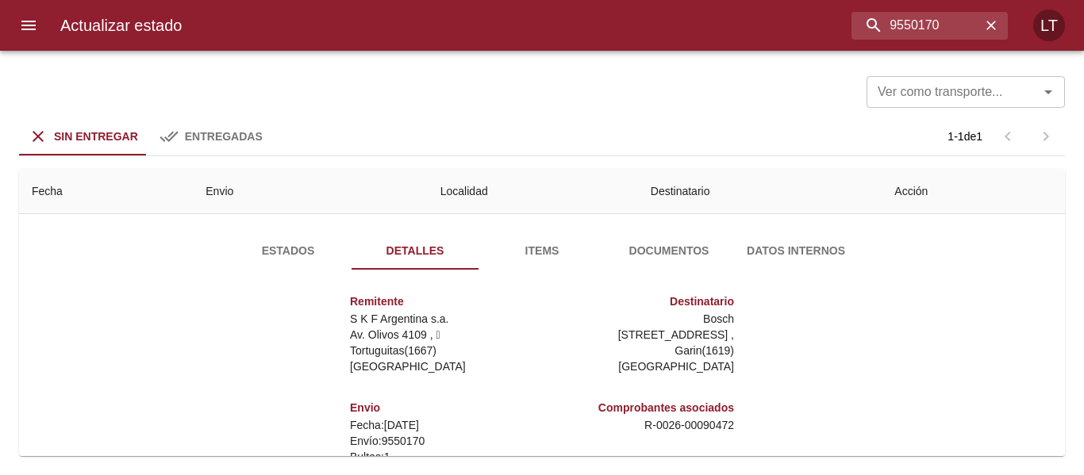
scroll to position [159, 0]
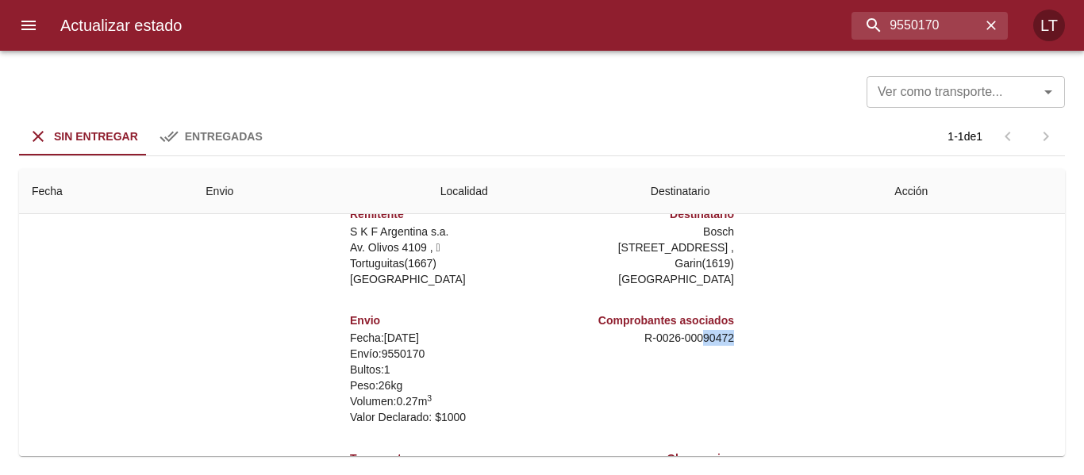
drag, startPoint x: 692, startPoint y: 337, endPoint x: 721, endPoint y: 334, distance: 29.5
click at [721, 334] on p "R - 0026 - 00090472" at bounding box center [641, 338] width 186 height 16
copy p "90472"
drag, startPoint x: 902, startPoint y: 21, endPoint x: 957, endPoint y: 20, distance: 54.8
click at [957, 20] on input "9550170" at bounding box center [888, 26] width 186 height 28
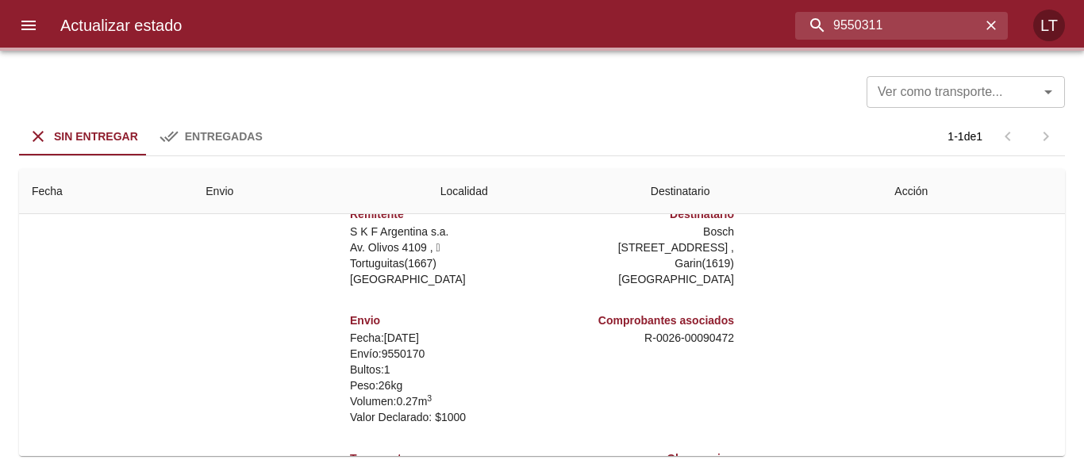
scroll to position [0, 0]
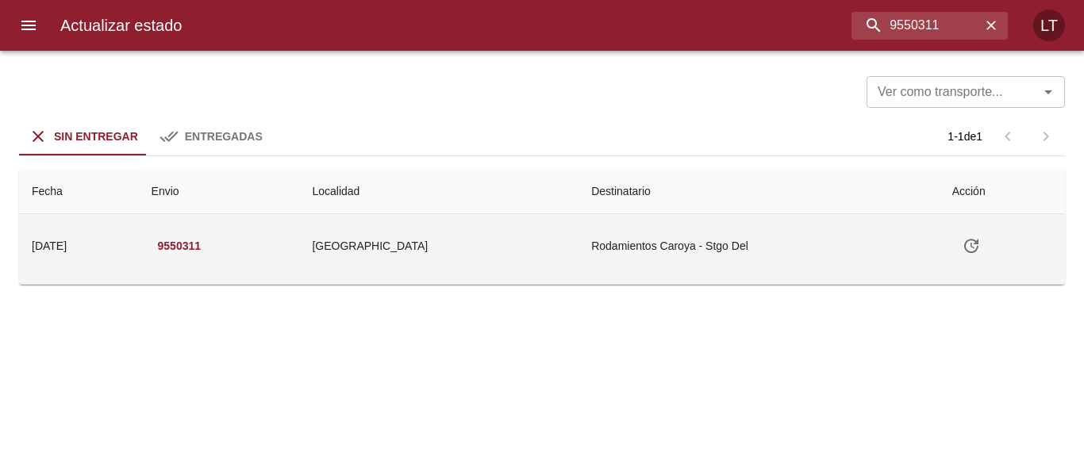
click at [502, 244] on td "Santiago Del Estero" at bounding box center [438, 245] width 279 height 63
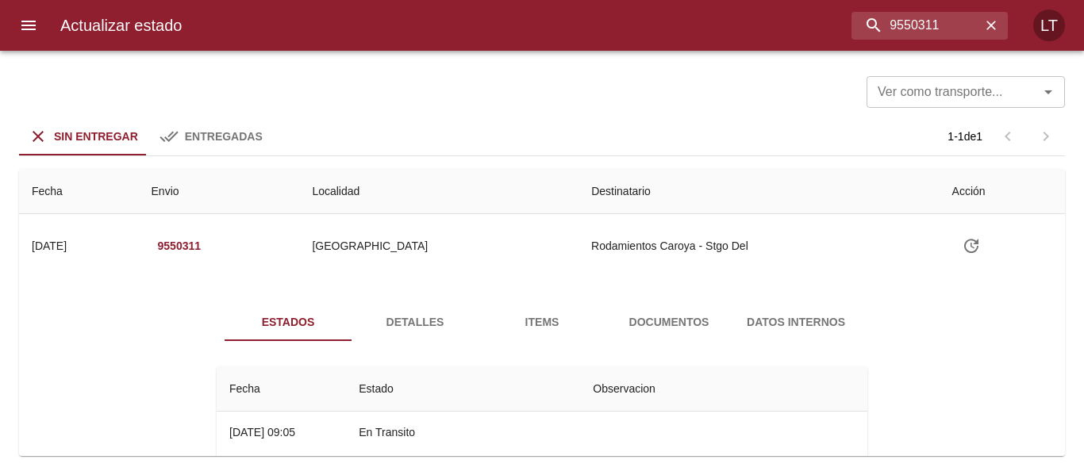
click at [433, 317] on span "Detalles" at bounding box center [415, 323] width 108 height 20
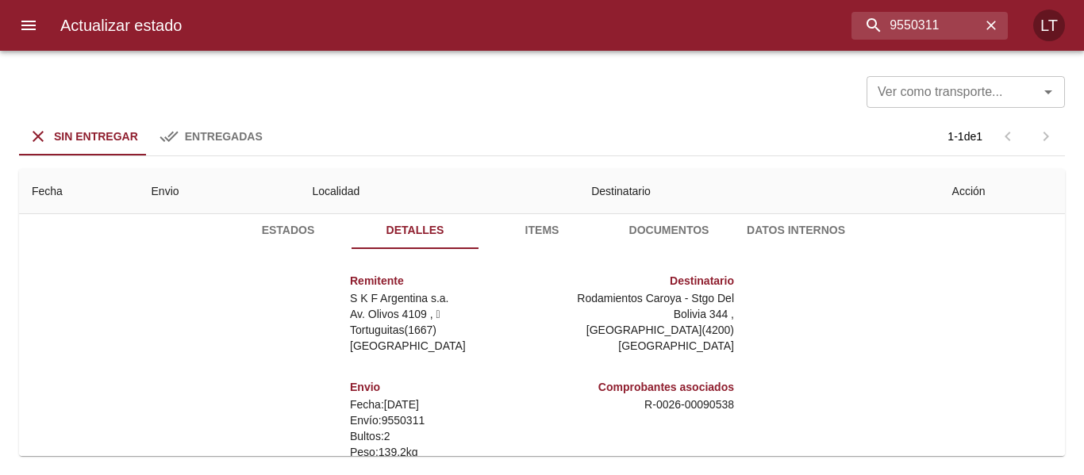
scroll to position [235, 0]
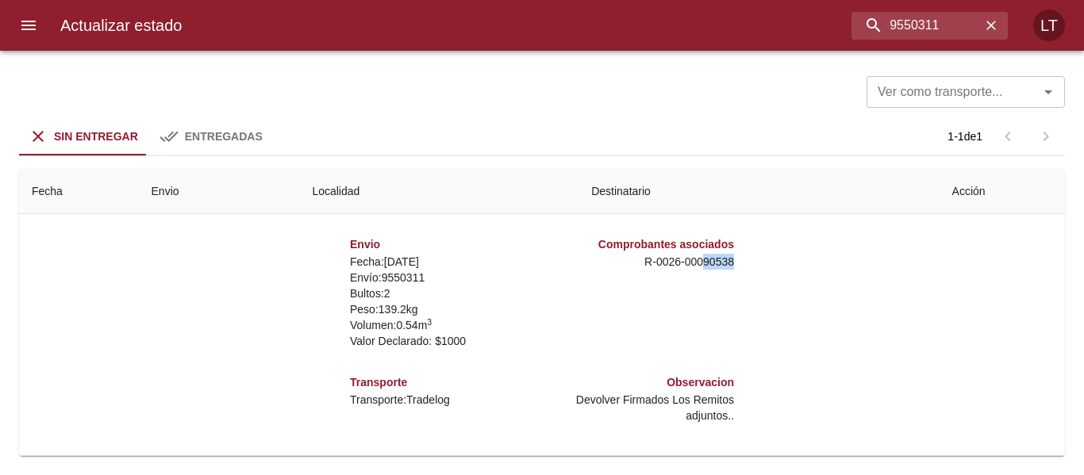
drag, startPoint x: 688, startPoint y: 260, endPoint x: 744, endPoint y: 260, distance: 56.4
click at [744, 260] on div "Remitente S K F Argentina s.a. Av. Olivos 4109 ,   Tortuguitas ( 1667 ) Buenos …" at bounding box center [541, 277] width 663 height 317
copy p "90538"
drag, startPoint x: 901, startPoint y: 25, endPoint x: 936, endPoint y: 23, distance: 35.0
click at [936, 23] on input "9550311" at bounding box center [888, 26] width 186 height 28
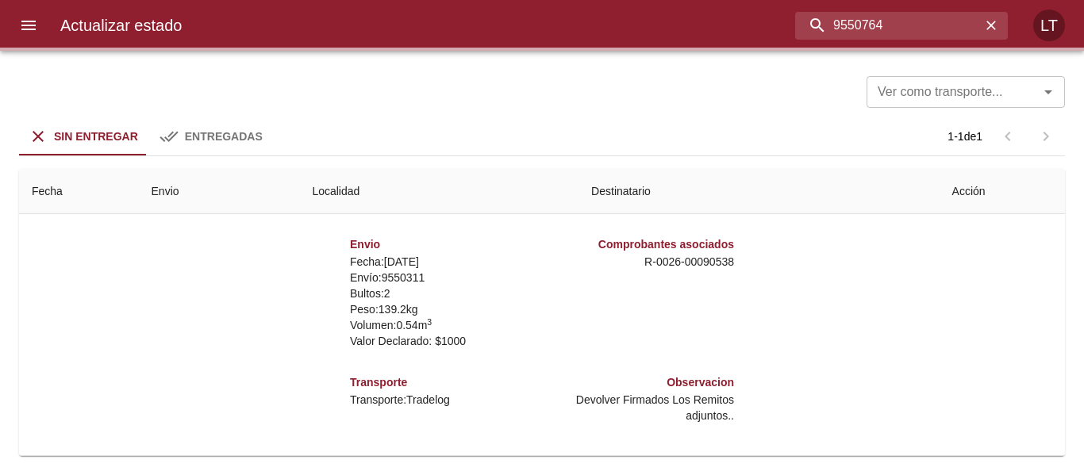
scroll to position [0, 0]
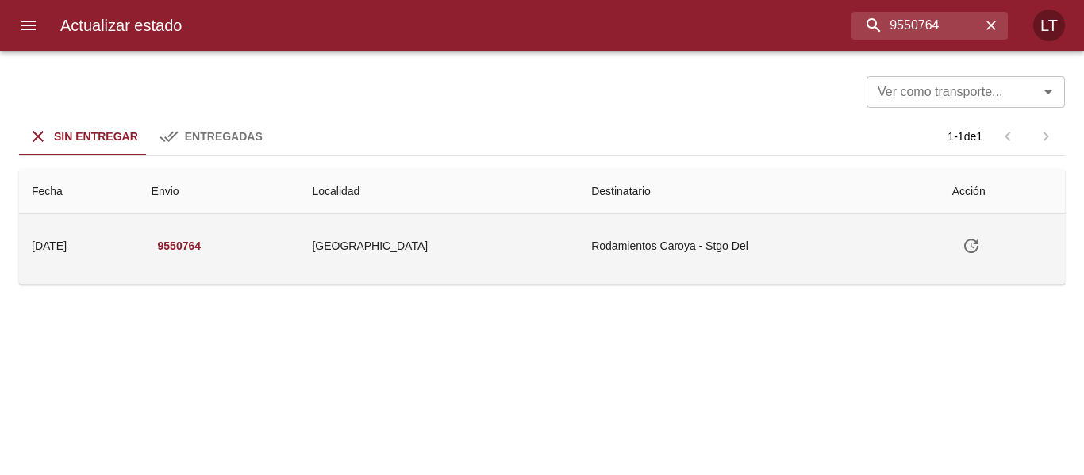
click at [471, 255] on td "Santiago Del Estero" at bounding box center [438, 245] width 279 height 63
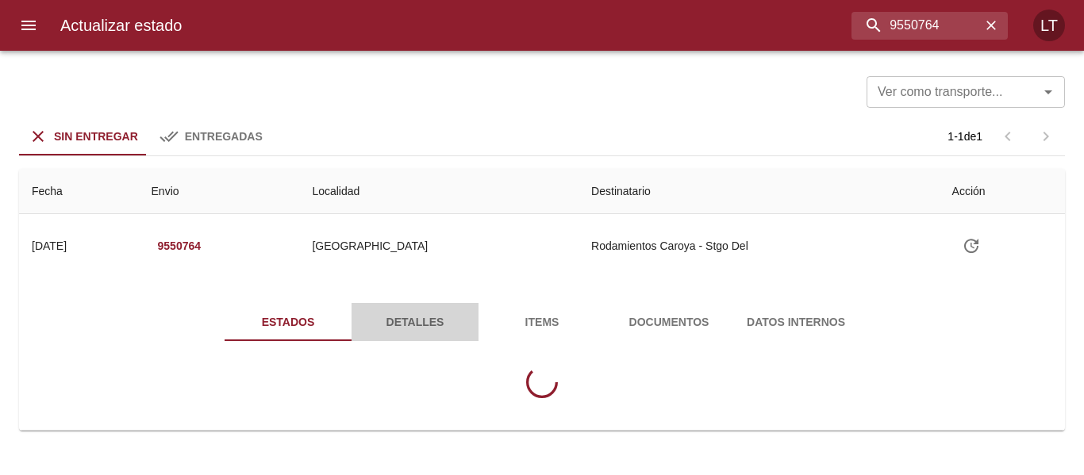
click at [419, 325] on span "Detalles" at bounding box center [415, 323] width 108 height 20
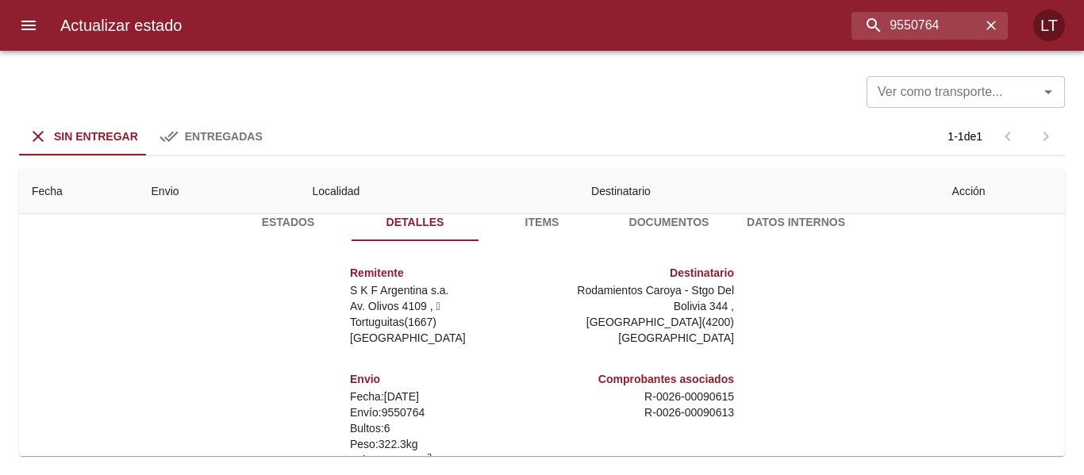
scroll to position [235, 0]
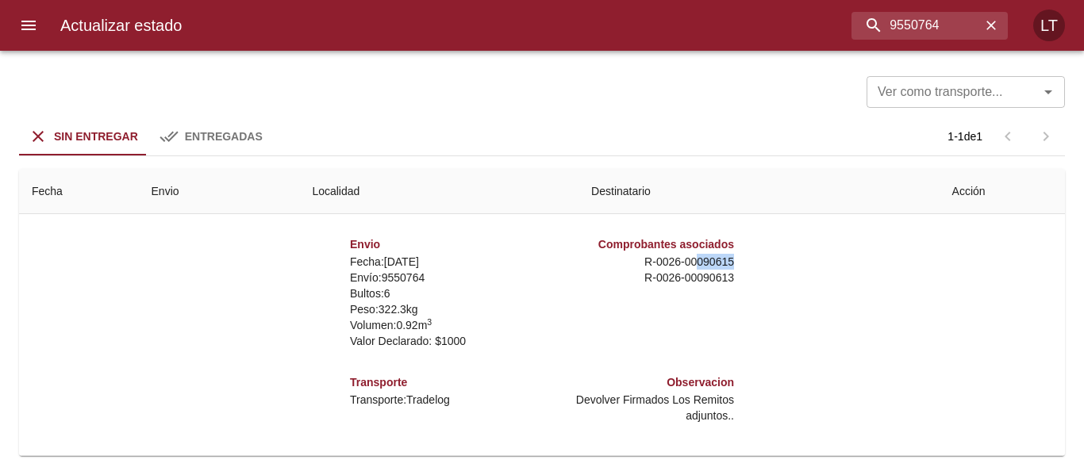
drag, startPoint x: 687, startPoint y: 260, endPoint x: 731, endPoint y: 257, distance: 43.8
click at [731, 257] on div "Remitente S K F Argentina s.a. Av. Olivos 4109 ,   Tortuguitas ( 1667 ) Buenos …" at bounding box center [541, 277] width 663 height 317
drag, startPoint x: 719, startPoint y: 256, endPoint x: 701, endPoint y: 256, distance: 18.3
click at [718, 256] on p "R - 0026 - 00090615" at bounding box center [641, 262] width 186 height 16
click at [690, 257] on p "R - 0026 - 00090615" at bounding box center [641, 262] width 186 height 16
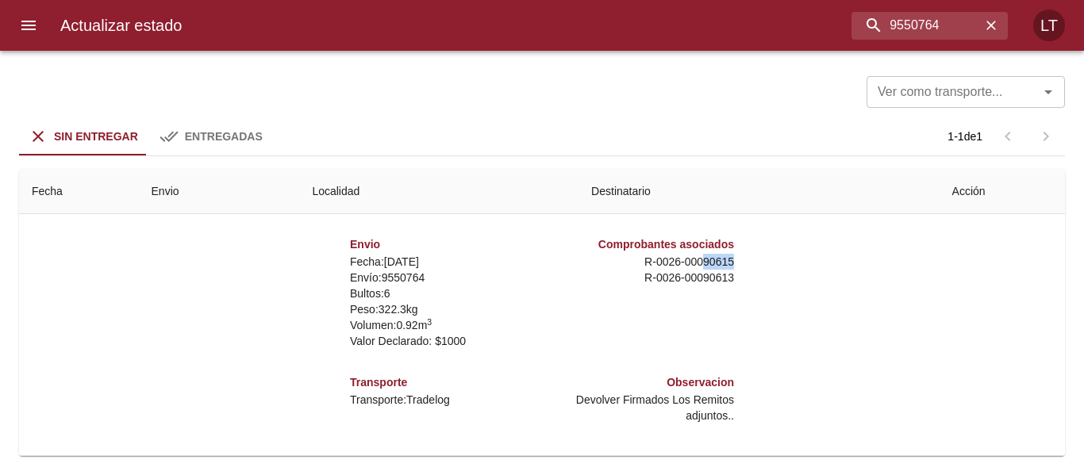
drag, startPoint x: 693, startPoint y: 261, endPoint x: 729, endPoint y: 254, distance: 36.4
click at [729, 254] on div "Remitente S K F Argentina s.a. Av. Olivos 4109 ,   Tortuguitas ( 1667 ) Buenos …" at bounding box center [541, 277] width 663 height 317
copy p "90615"
drag, startPoint x: 904, startPoint y: 25, endPoint x: 958, endPoint y: 28, distance: 54.1
click at [956, 27] on input "9550764" at bounding box center [888, 26] width 186 height 28
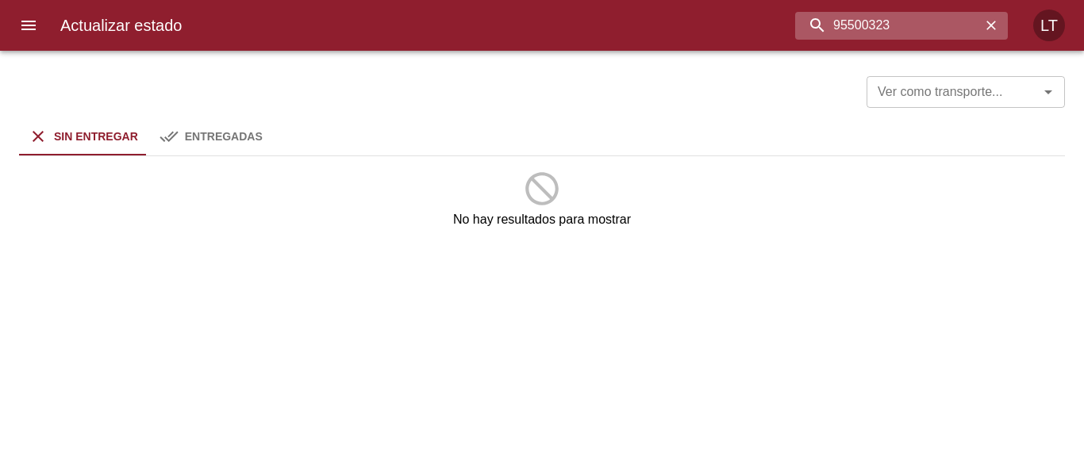
click at [850, 28] on input "95500323" at bounding box center [888, 26] width 186 height 28
type input "9550323"
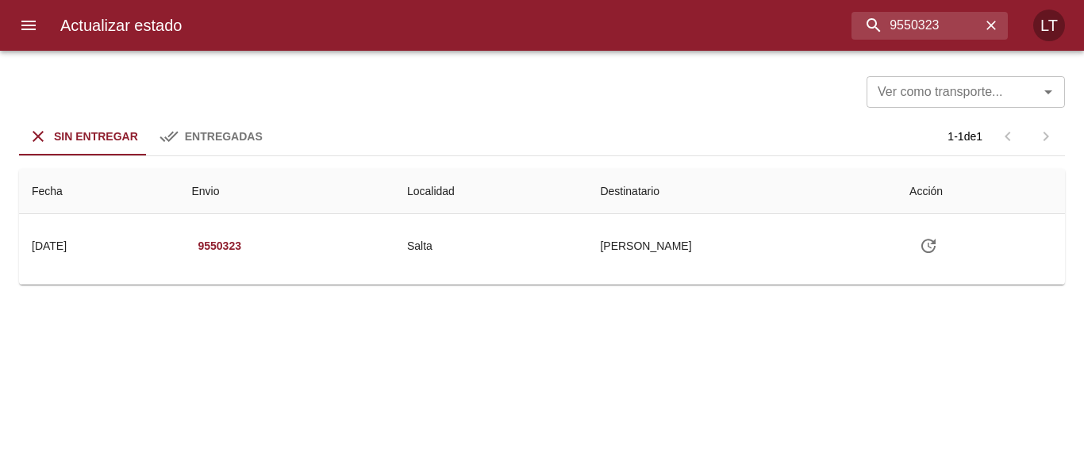
click at [568, 206] on th "Localidad" at bounding box center [490, 191] width 193 height 45
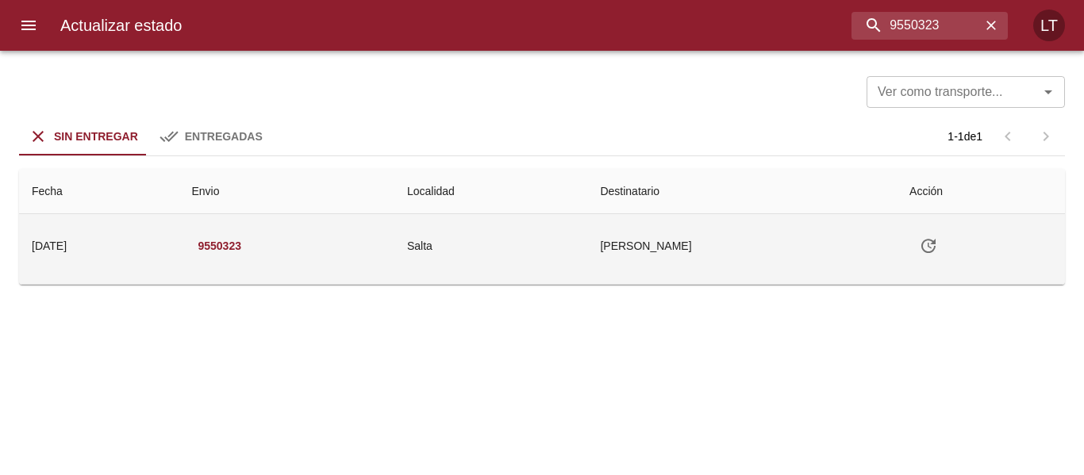
click at [581, 244] on td "Salta" at bounding box center [490, 245] width 193 height 63
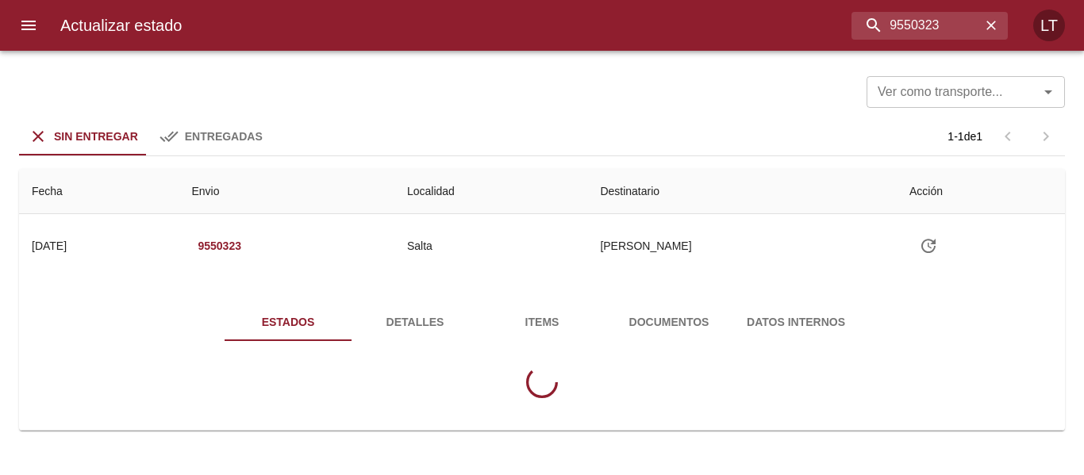
click at [471, 305] on div "Estados Detalles Items Documentos Datos Internos" at bounding box center [542, 357] width 1021 height 146
click at [441, 320] on span "Detalles" at bounding box center [415, 323] width 108 height 20
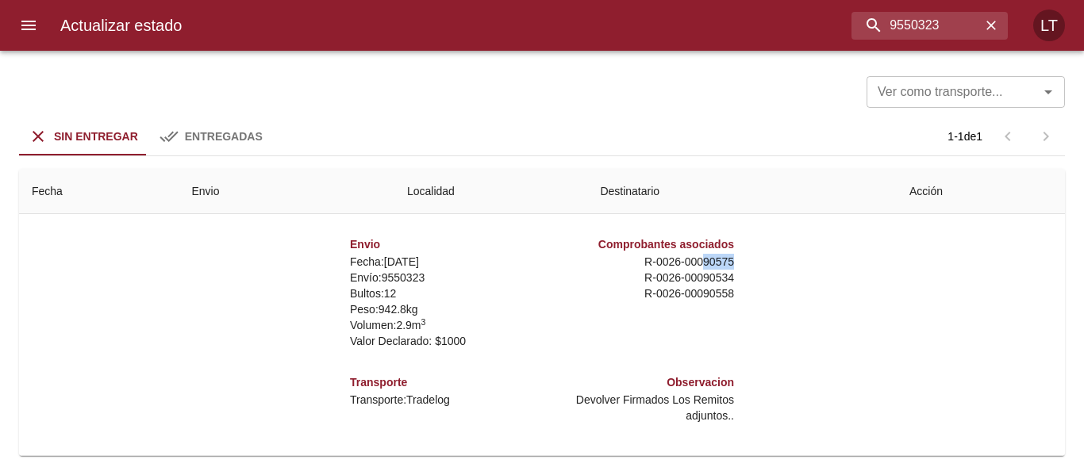
drag, startPoint x: 691, startPoint y: 257, endPoint x: 750, endPoint y: 256, distance: 58.7
click at [750, 256] on div "Remitente S K F Argentina s.a. Av. Olivos 4109 ,   Tortuguitas ( 1667 ) Buenos …" at bounding box center [541, 277] width 663 height 317
copy p "90575"
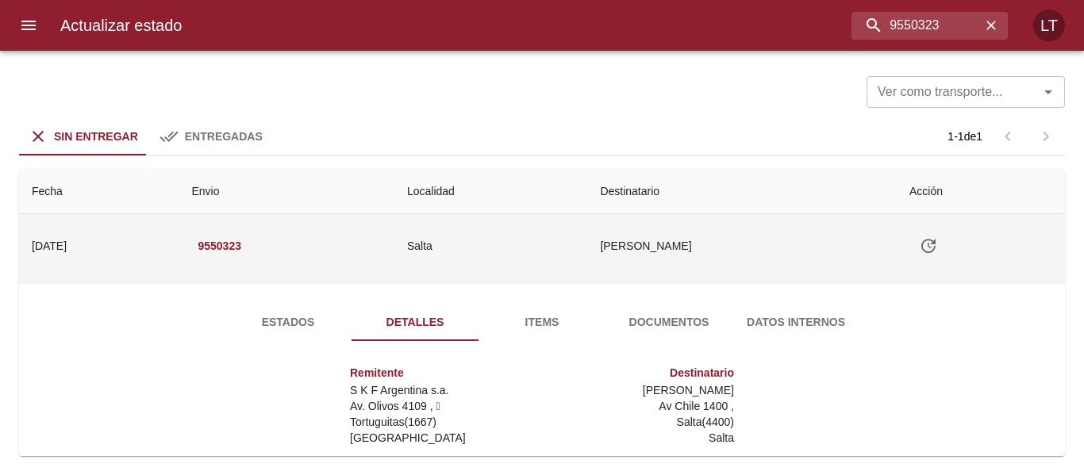
click at [921, 237] on icon "Tabla de envíos del cliente" at bounding box center [928, 246] width 19 height 19
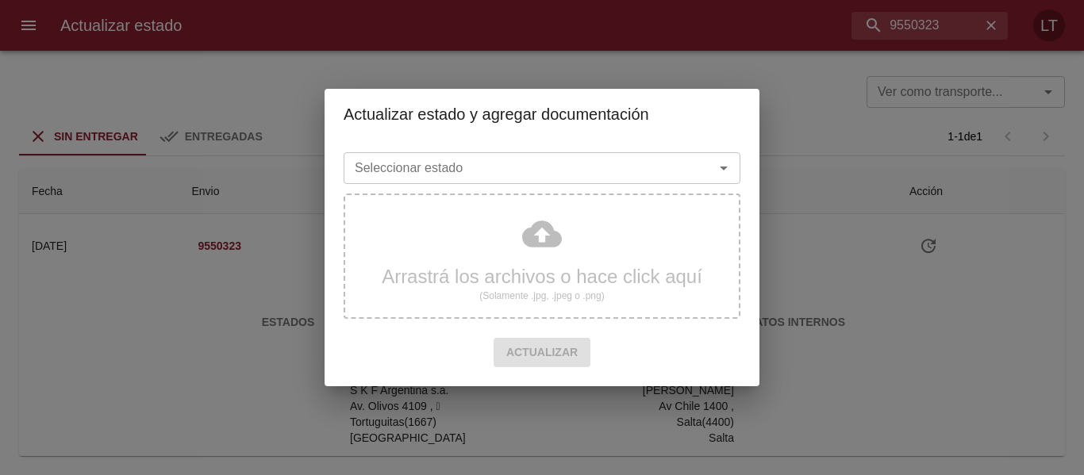
click at [616, 156] on div "Seleccionar estado" at bounding box center [542, 168] width 397 height 32
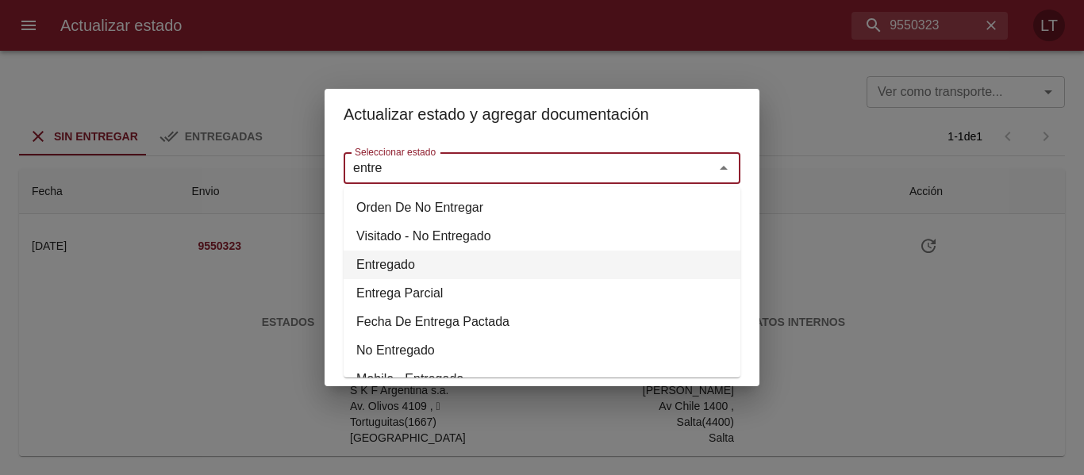
click at [396, 267] on li "Entregado" at bounding box center [542, 265] width 397 height 29
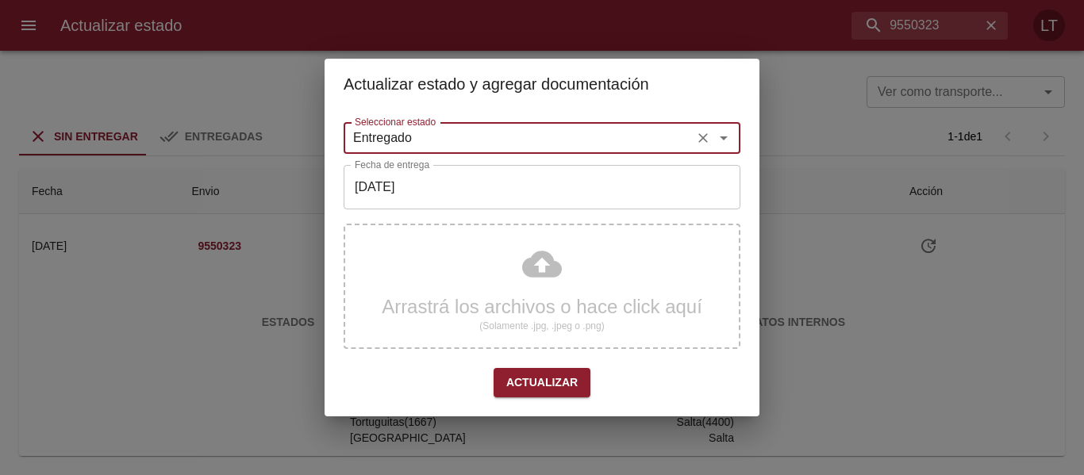
type input "Entregado"
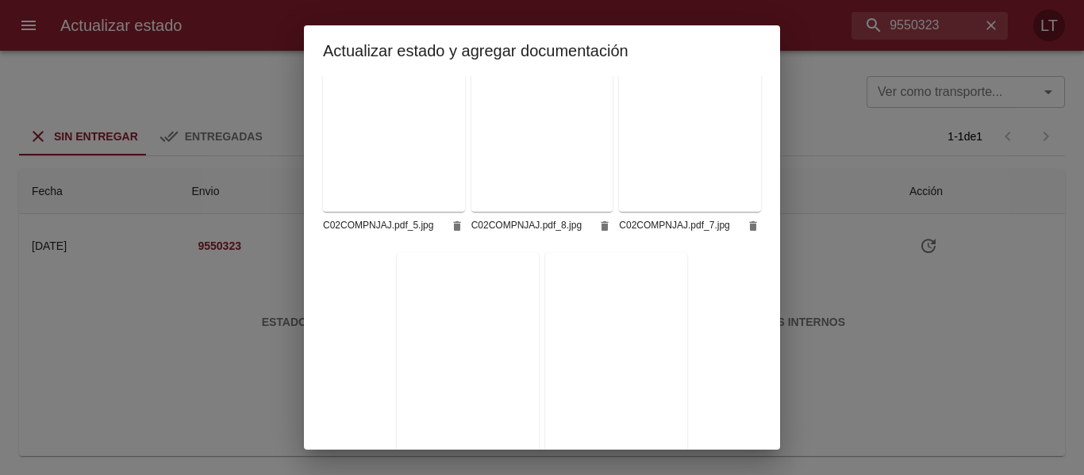
scroll to position [633, 0]
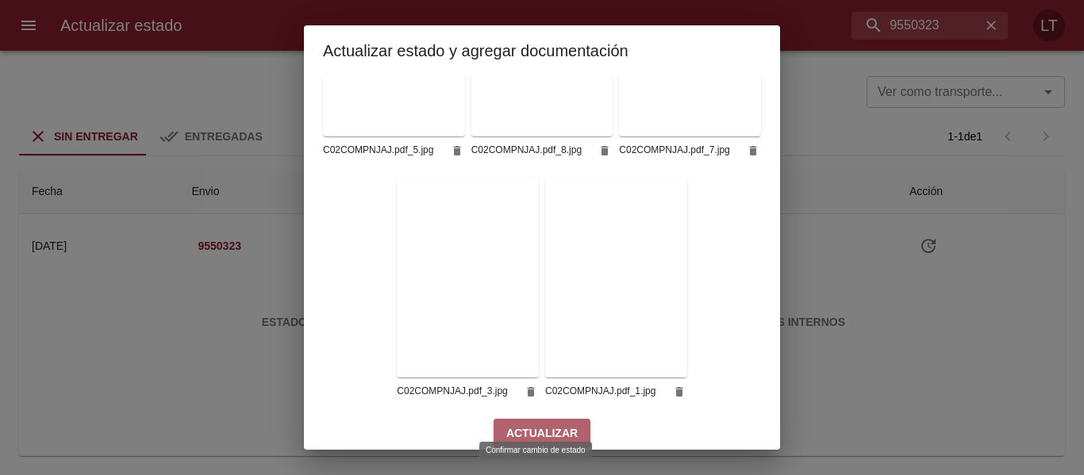
click at [543, 425] on span "Actualizar" at bounding box center [541, 434] width 71 height 20
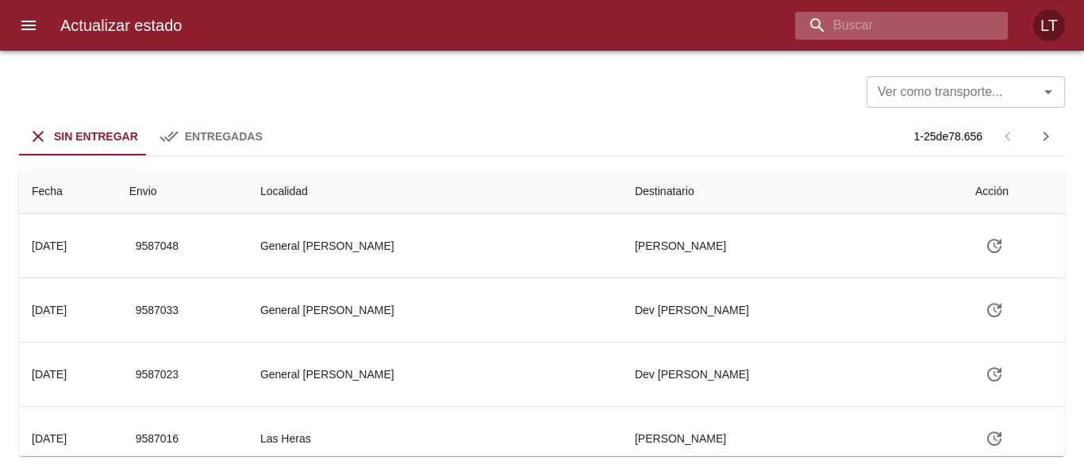
click at [904, 29] on input "buscar" at bounding box center [888, 26] width 186 height 28
click at [828, 24] on input "955595" at bounding box center [888, 26] width 186 height 28
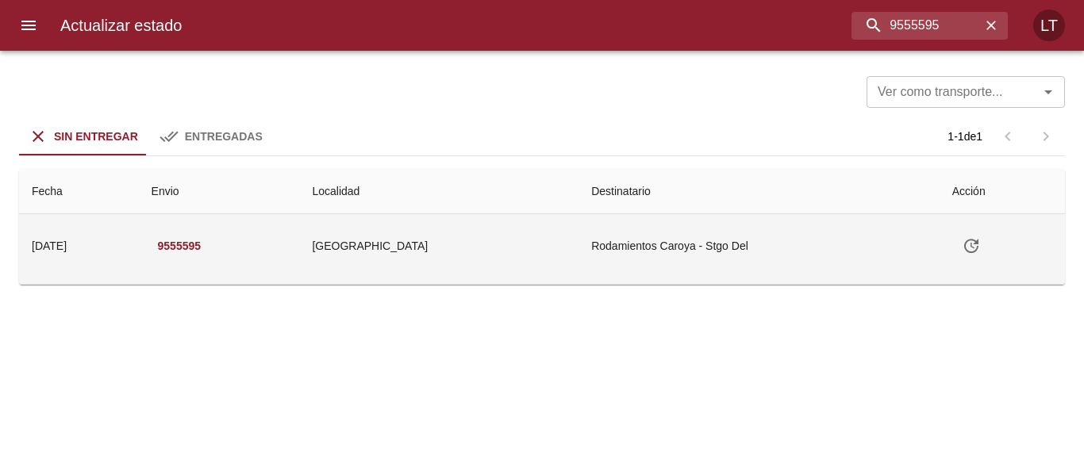
click at [697, 237] on td "Rodamientos Caroya - Stgo Del" at bounding box center [759, 245] width 360 height 63
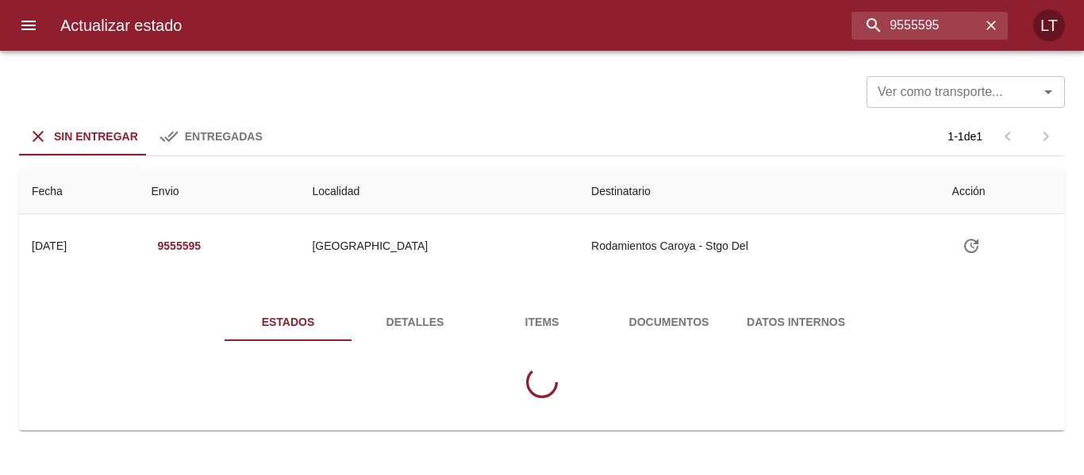
click at [409, 330] on span "Detalles" at bounding box center [415, 323] width 108 height 20
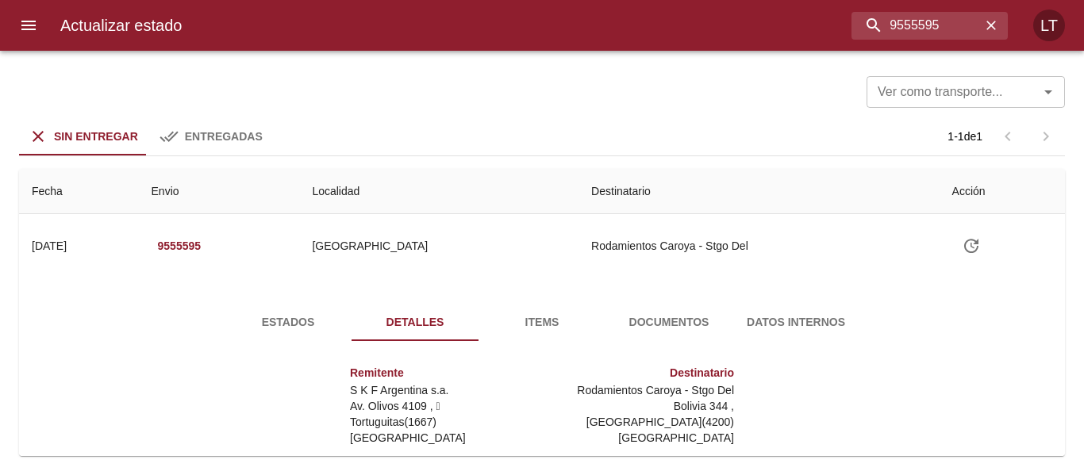
scroll to position [235, 0]
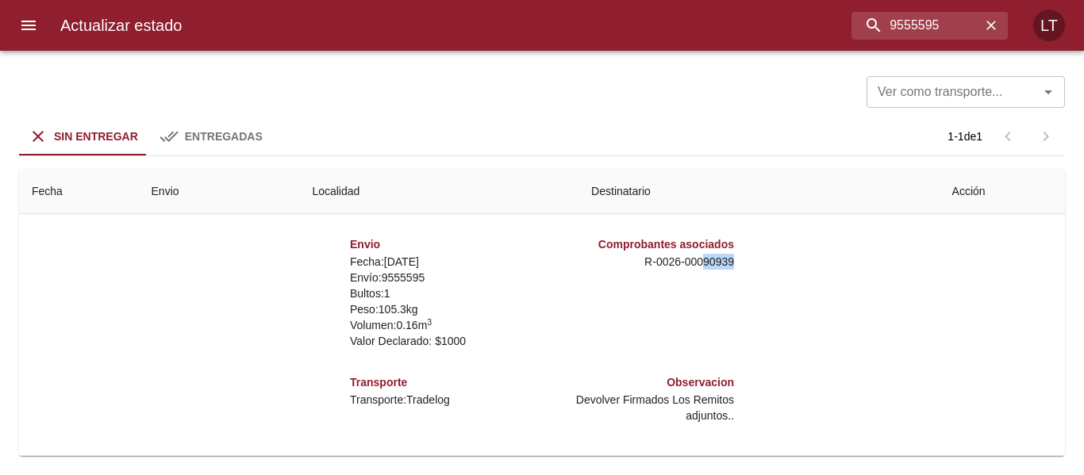
drag, startPoint x: 687, startPoint y: 264, endPoint x: 747, endPoint y: 261, distance: 59.6
click at [747, 261] on div "Remitente S K F Argentina s.a. Av. Olivos 4109 ,   Tortuguitas ( 1667 ) [GEOGRA…" at bounding box center [541, 277] width 663 height 317
copy p "90939"
drag, startPoint x: 898, startPoint y: 21, endPoint x: 947, endPoint y: 26, distance: 48.7
click at [947, 26] on input "9555595" at bounding box center [888, 26] width 186 height 28
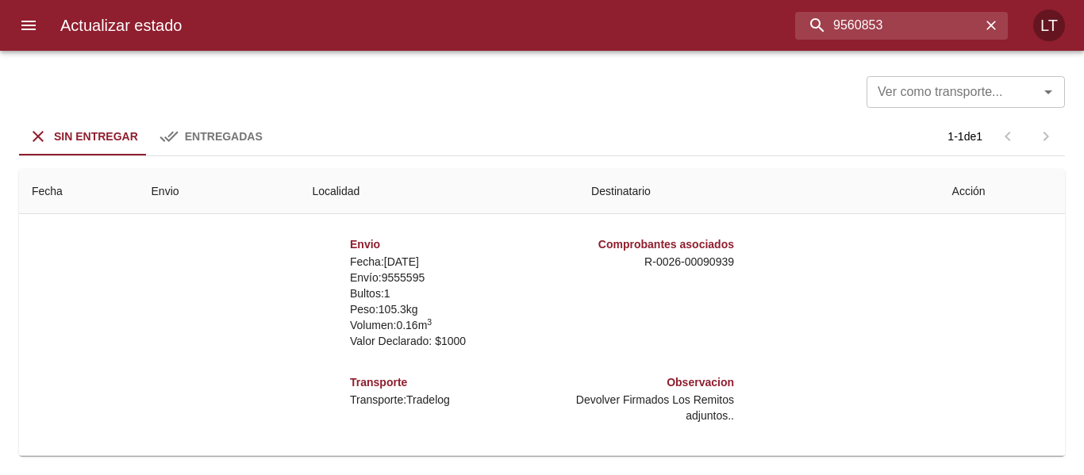
type input "9560853"
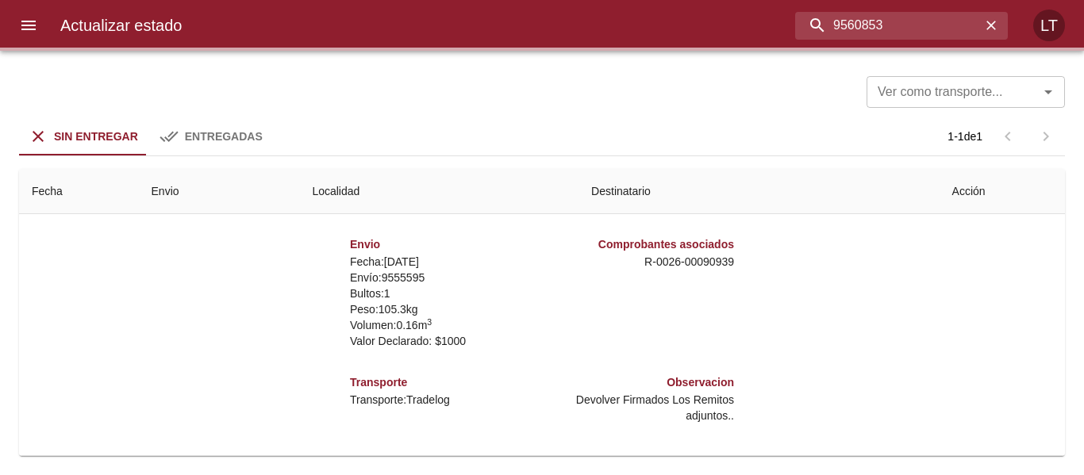
scroll to position [0, 0]
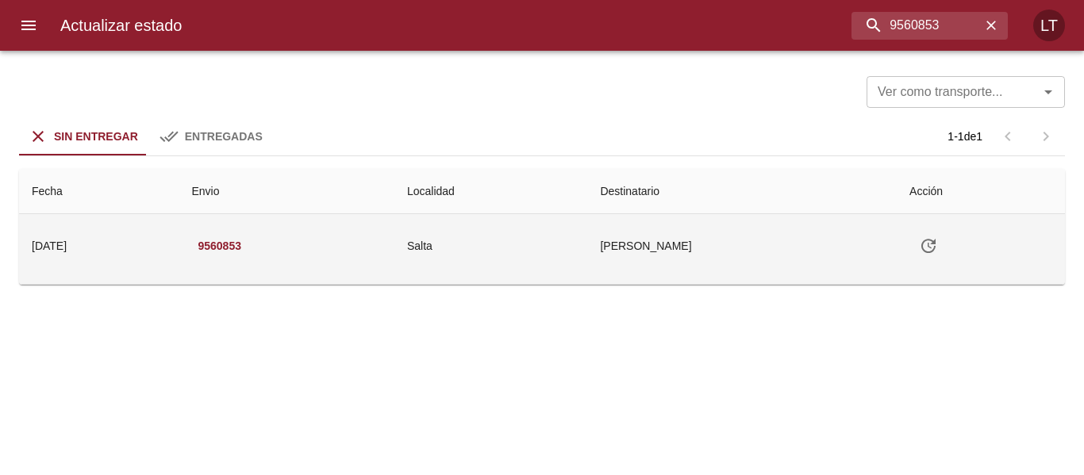
click at [587, 252] on td "Salta" at bounding box center [490, 245] width 193 height 63
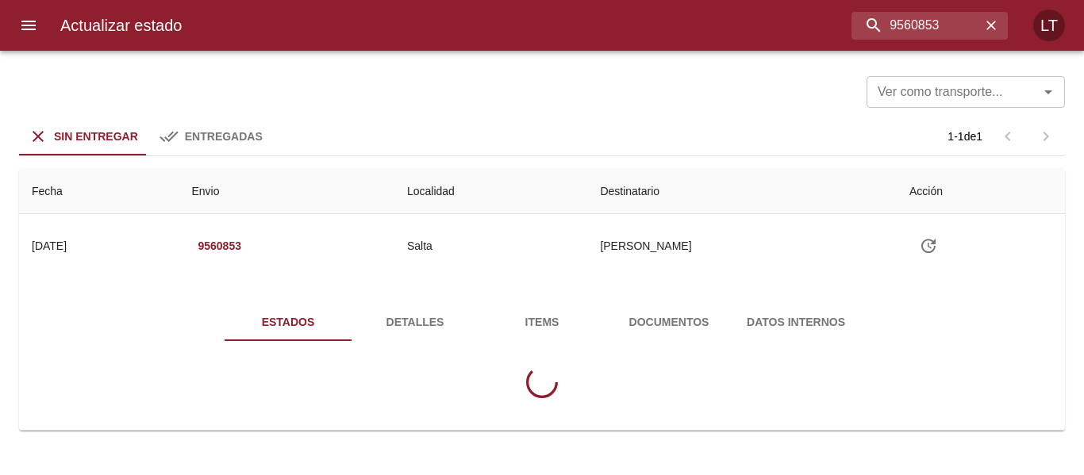
click at [410, 310] on button "Detalles" at bounding box center [415, 322] width 127 height 38
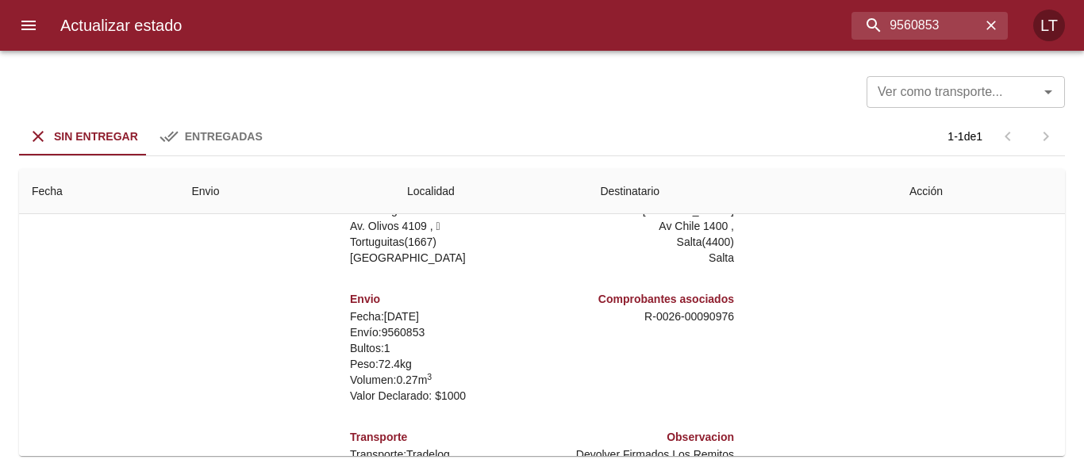
scroll to position [235, 0]
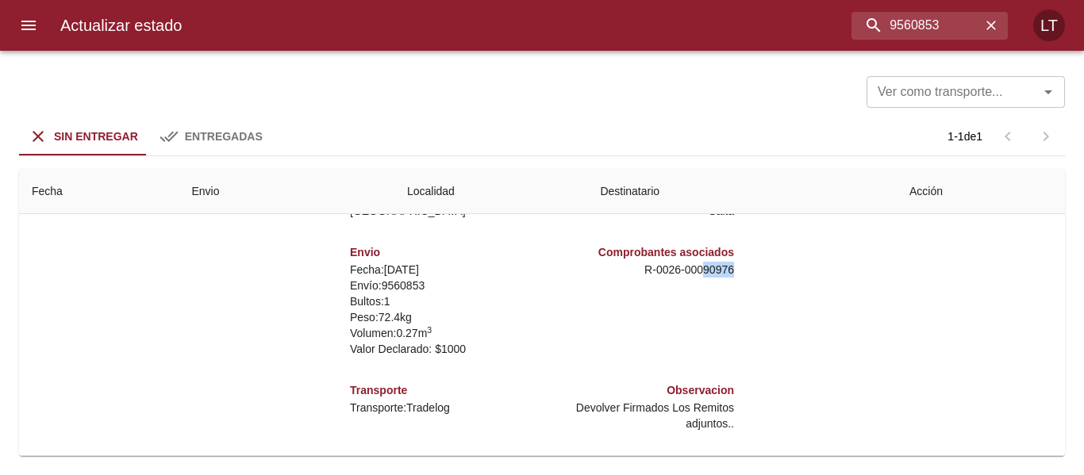
drag, startPoint x: 691, startPoint y: 273, endPoint x: 744, endPoint y: 268, distance: 53.4
click at [744, 268] on div "Remitente S K F Argentina s.a. Av. Olivos 4109 ,   Tortuguitas ( 1667 ) [GEOGRA…" at bounding box center [541, 277] width 663 height 317
copy p "90976"
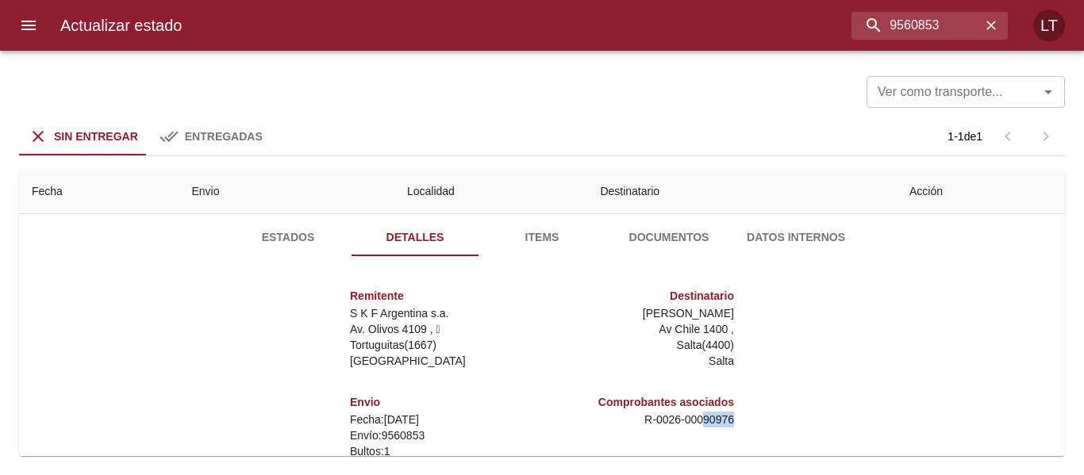
scroll to position [0, 0]
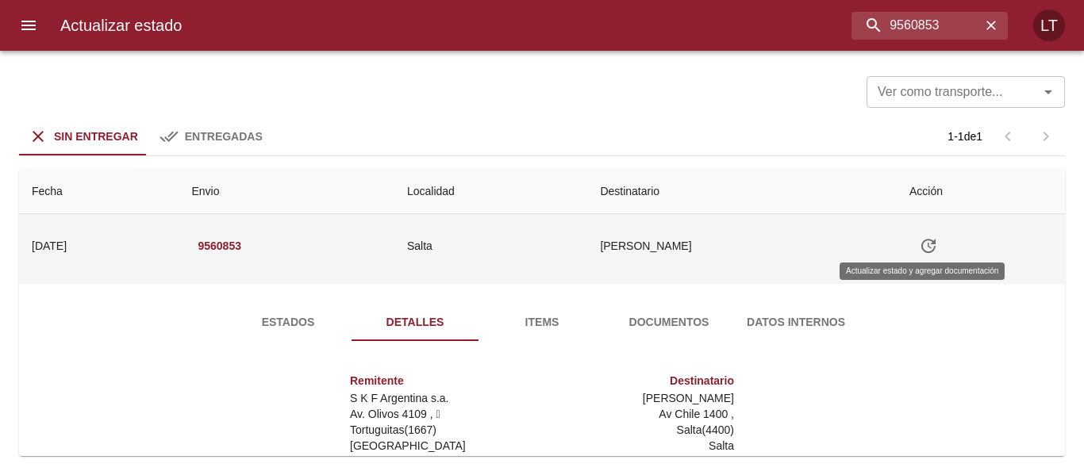
click at [925, 248] on icon "Tabla de envíos del cliente" at bounding box center [928, 246] width 19 height 19
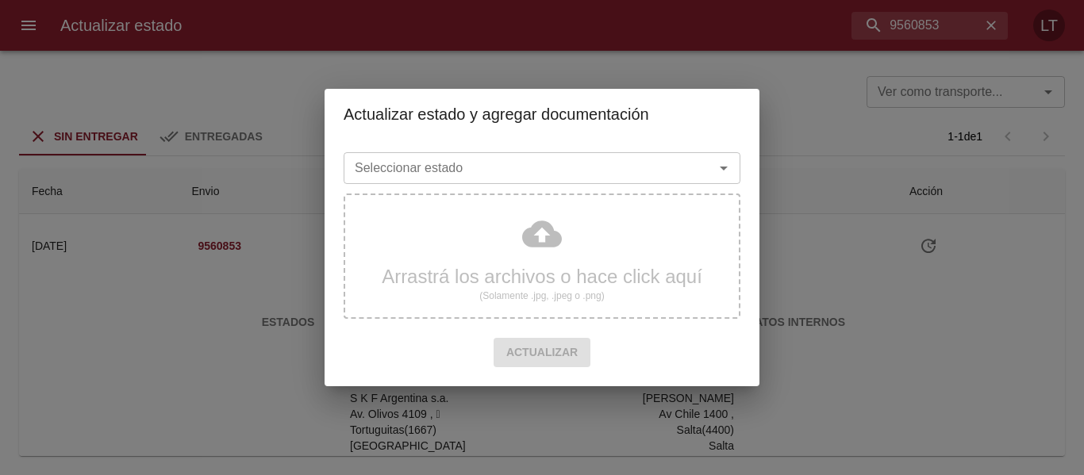
click at [600, 160] on input "Seleccionar estado" at bounding box center [518, 168] width 340 height 22
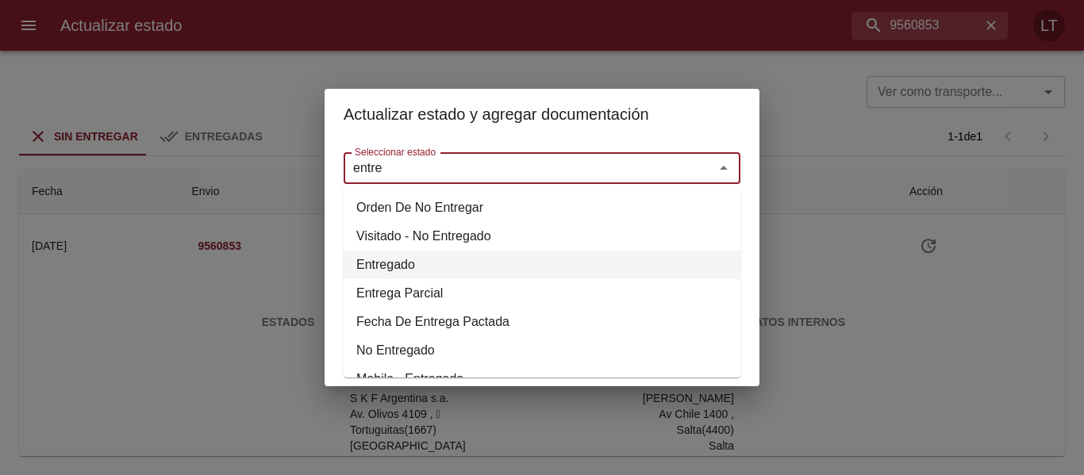
click at [400, 258] on li "Entregado" at bounding box center [542, 265] width 397 height 29
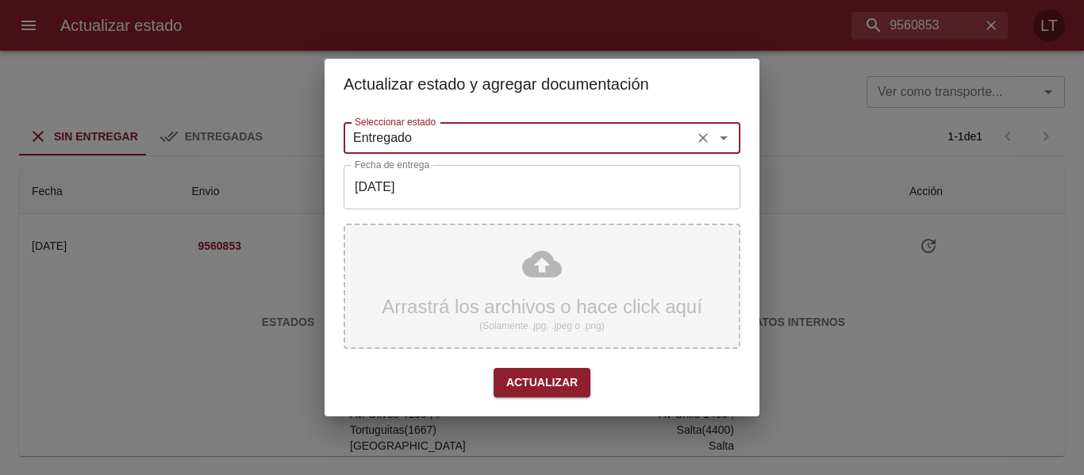
type input "Entregado"
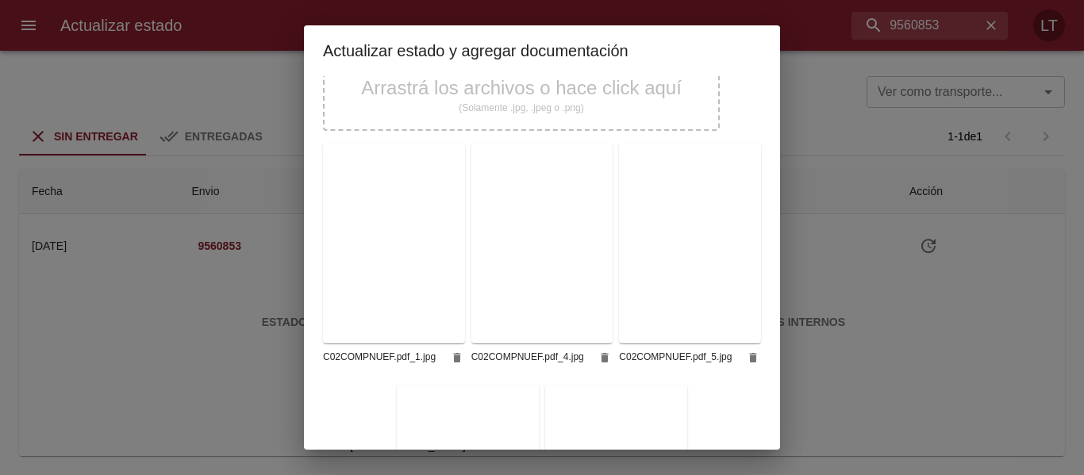
scroll to position [398, 0]
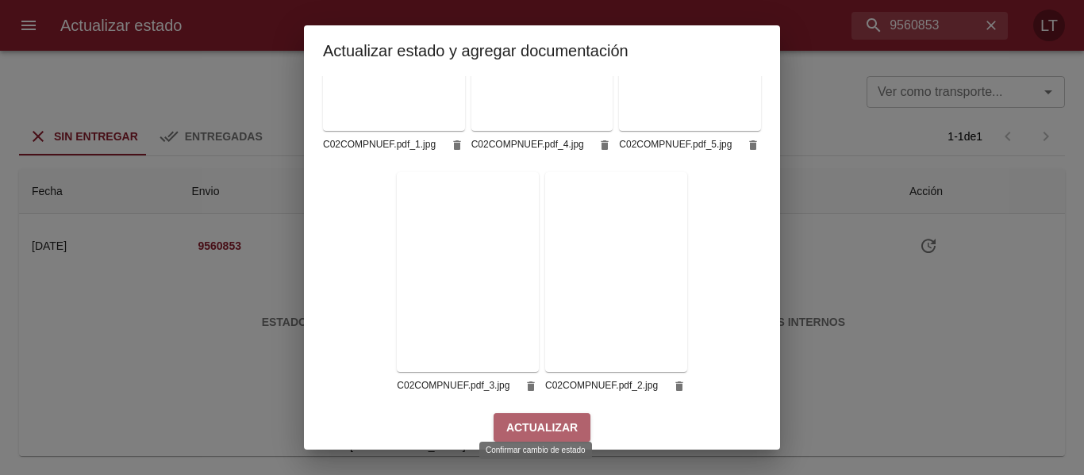
click at [553, 413] on button "Actualizar" at bounding box center [542, 427] width 97 height 29
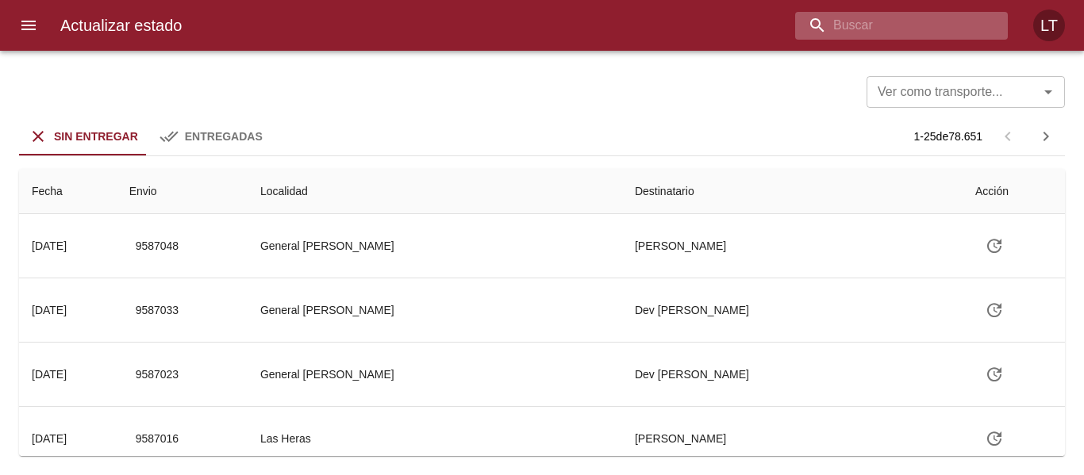
click at [910, 33] on input "buscar" at bounding box center [888, 26] width 186 height 28
type input "9565271"
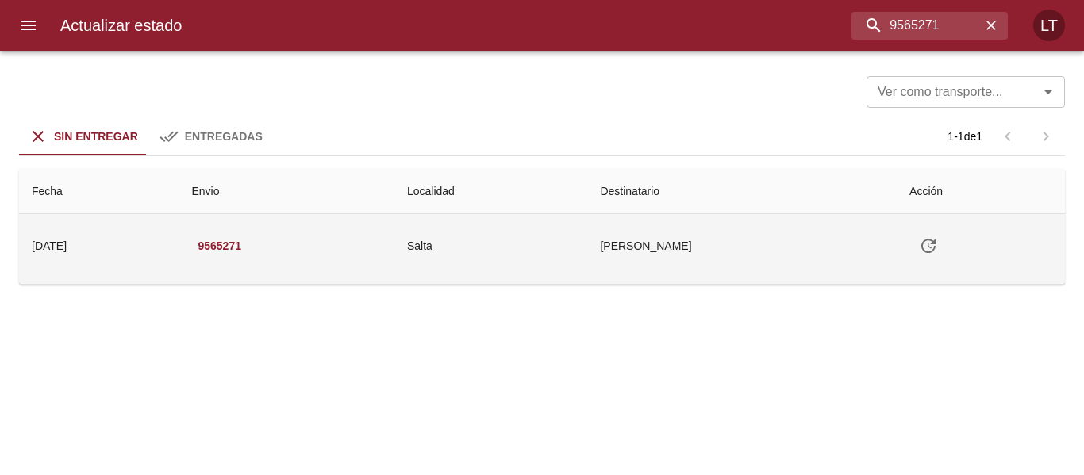
click at [555, 264] on td "Salta" at bounding box center [490, 245] width 193 height 63
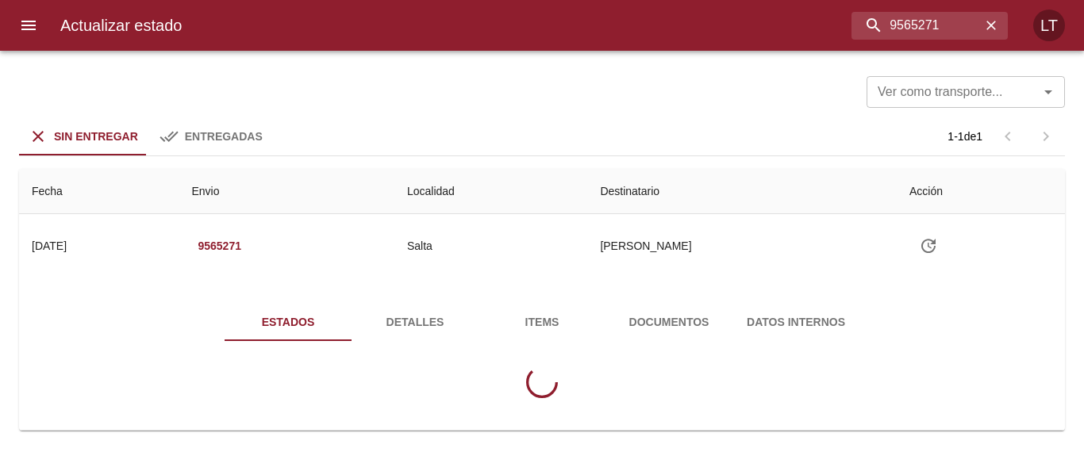
click at [363, 313] on span "Detalles" at bounding box center [415, 323] width 108 height 20
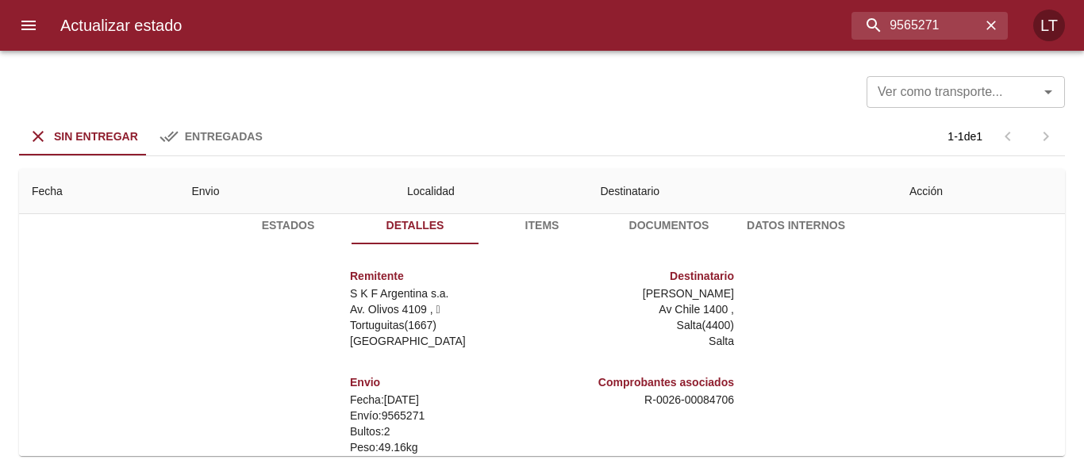
scroll to position [235, 0]
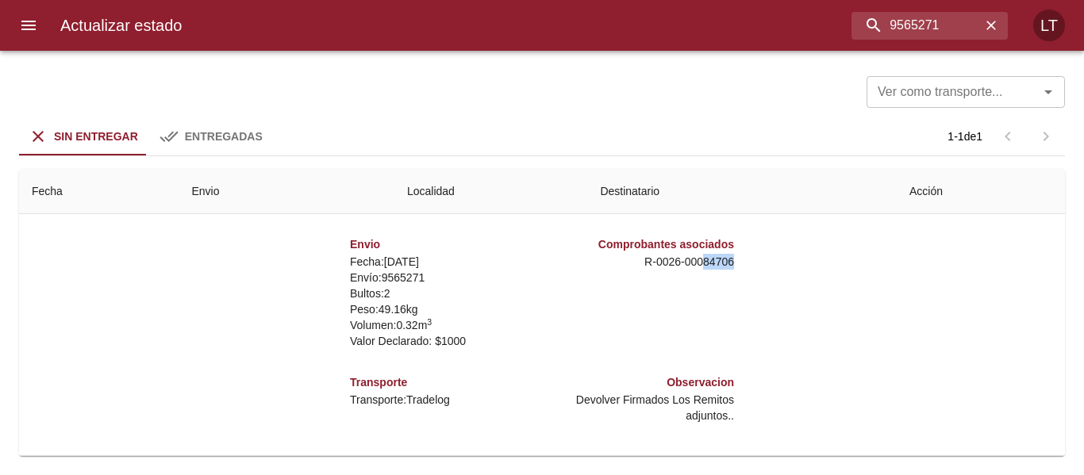
drag, startPoint x: 690, startPoint y: 260, endPoint x: 758, endPoint y: 261, distance: 68.3
click at [756, 260] on div "Remitente S K F Argentina s.a. Av. Olivos 4109 ,   Tortuguitas ( 1667 ) Buenos …" at bounding box center [541, 277] width 663 height 317
copy p "84706"
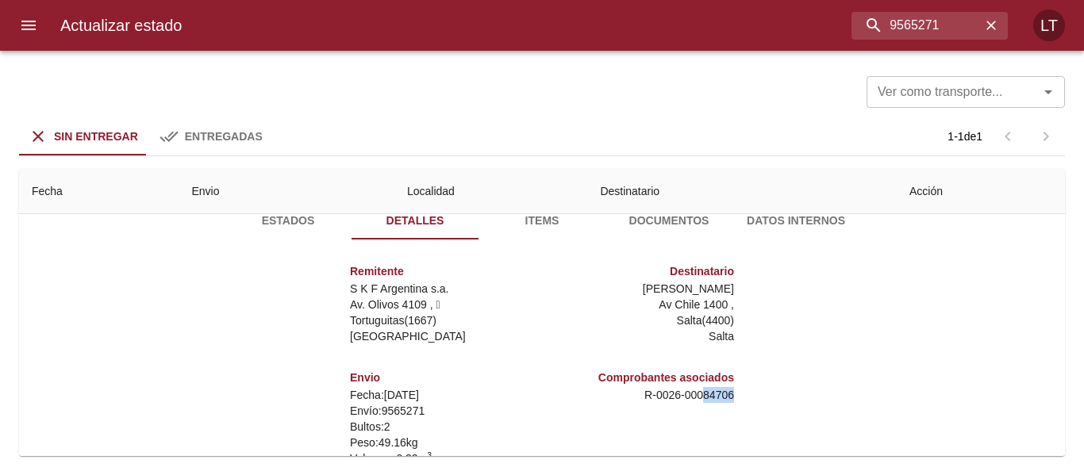
scroll to position [0, 0]
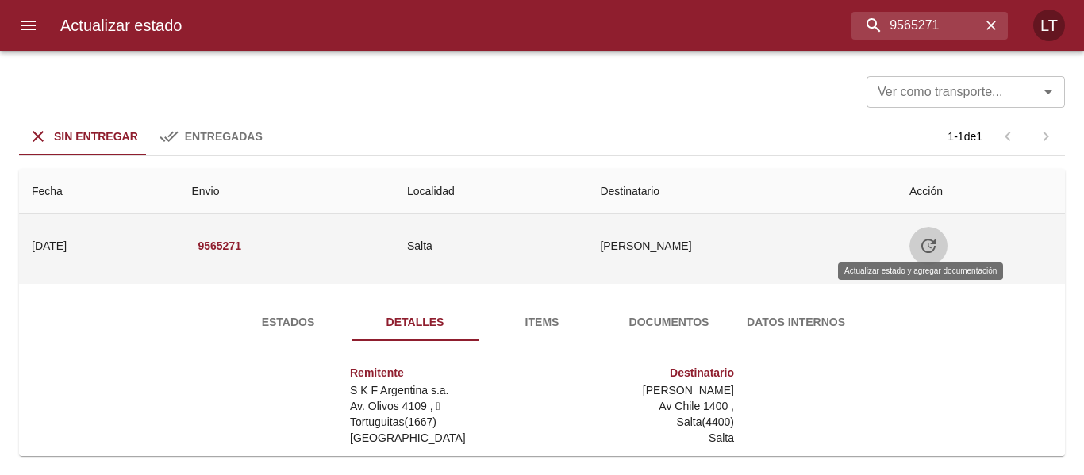
click at [925, 246] on icon "Tabla de envíos del cliente" at bounding box center [928, 246] width 19 height 19
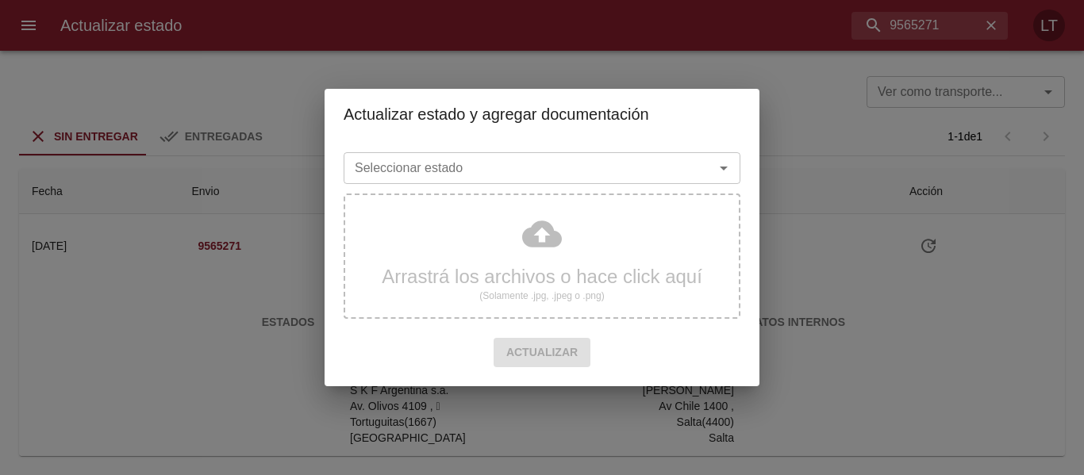
click at [605, 169] on input "Seleccionar estado" at bounding box center [518, 168] width 340 height 22
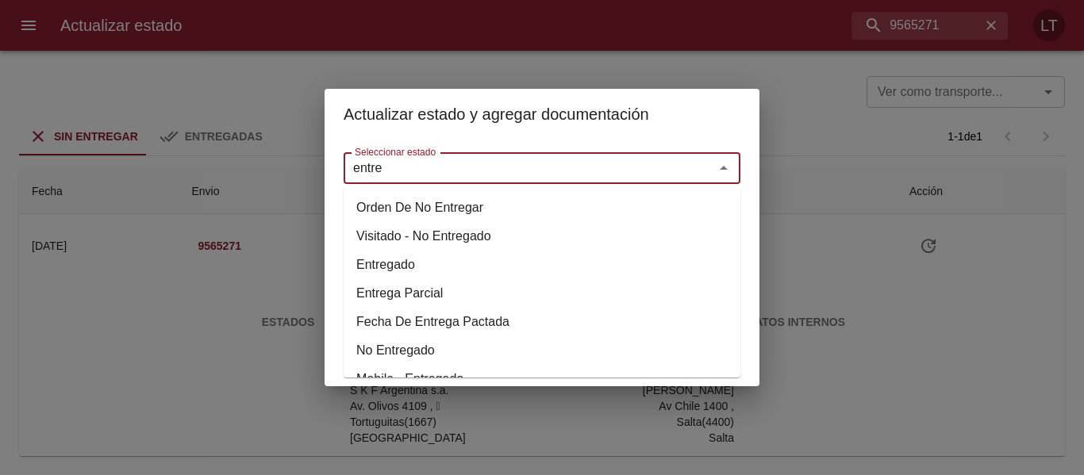
click at [399, 263] on li "Entregado" at bounding box center [542, 265] width 397 height 29
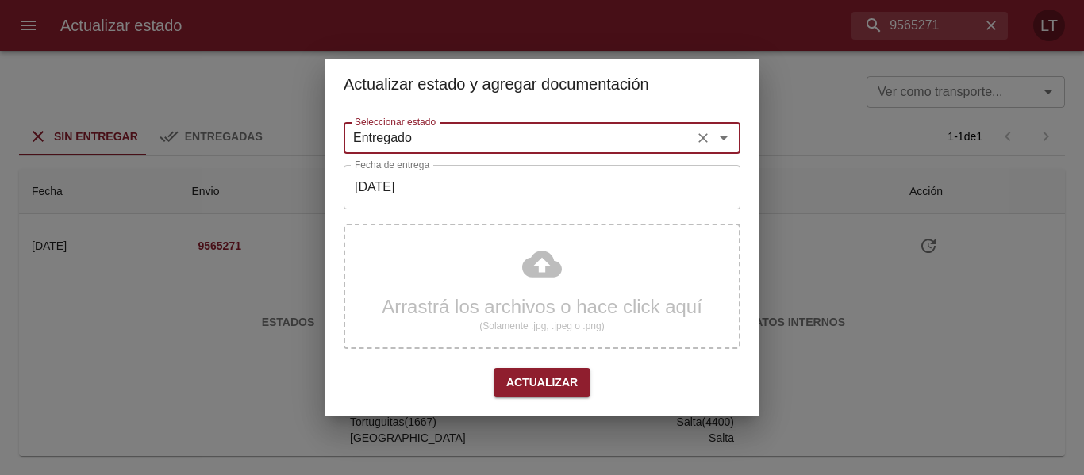
type input "Entregado"
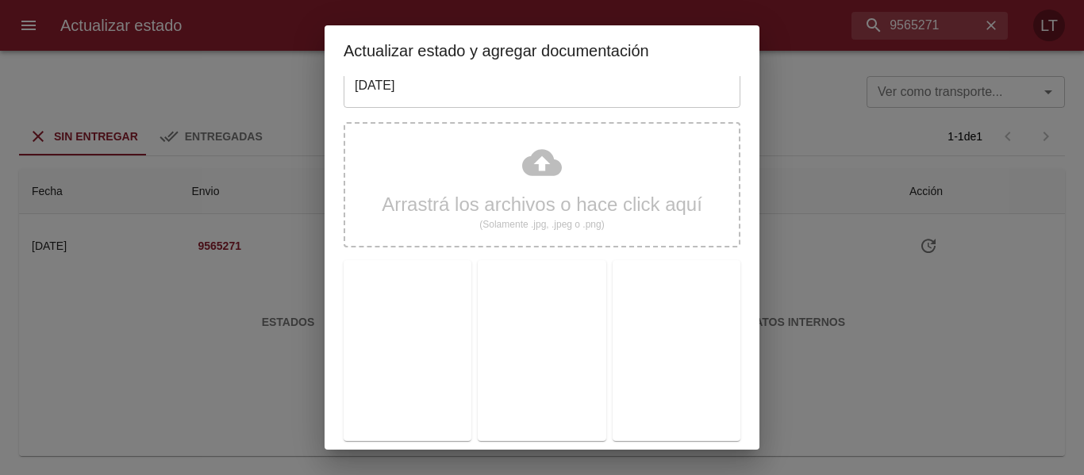
scroll to position [148, 0]
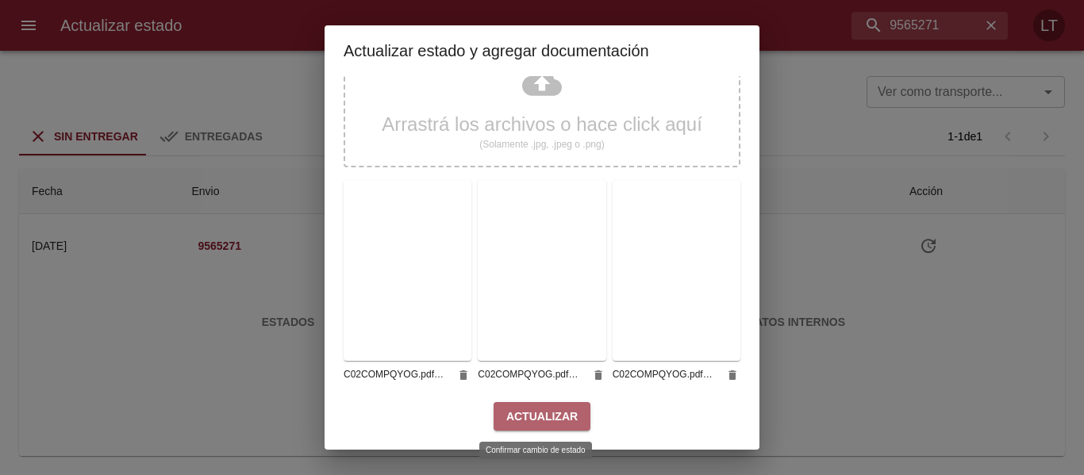
click at [553, 413] on span "Actualizar" at bounding box center [541, 417] width 71 height 20
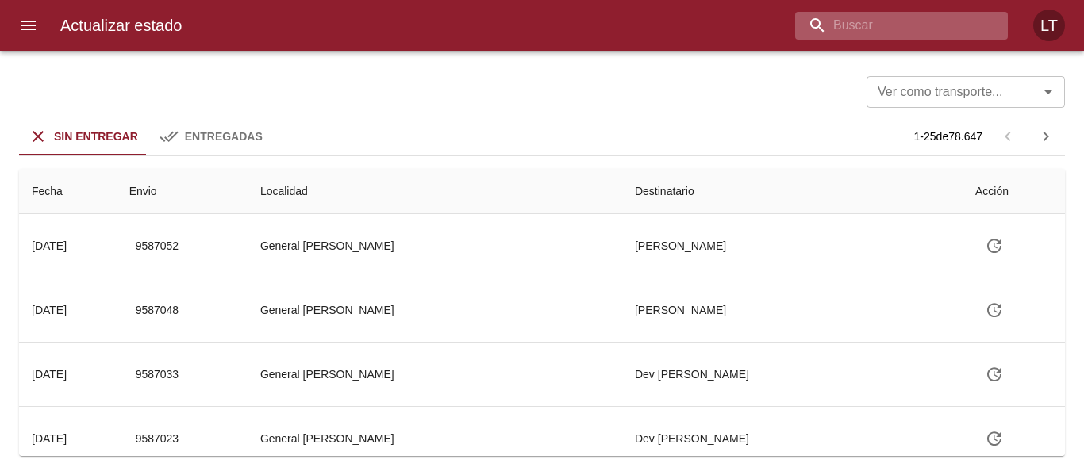
click at [891, 33] on input "buscar" at bounding box center [888, 26] width 186 height 28
type input "9539663"
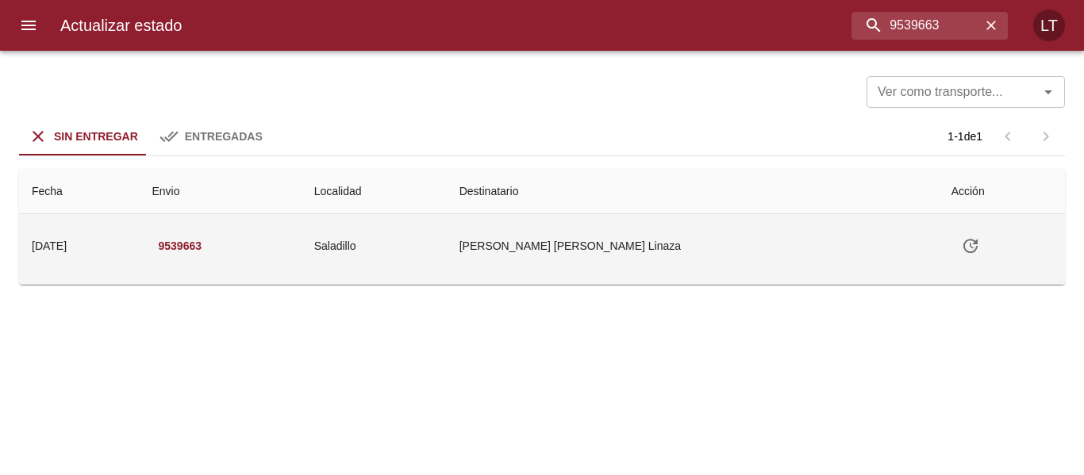
click at [964, 244] on icon "Tabla de envíos del cliente" at bounding box center [971, 246] width 14 height 14
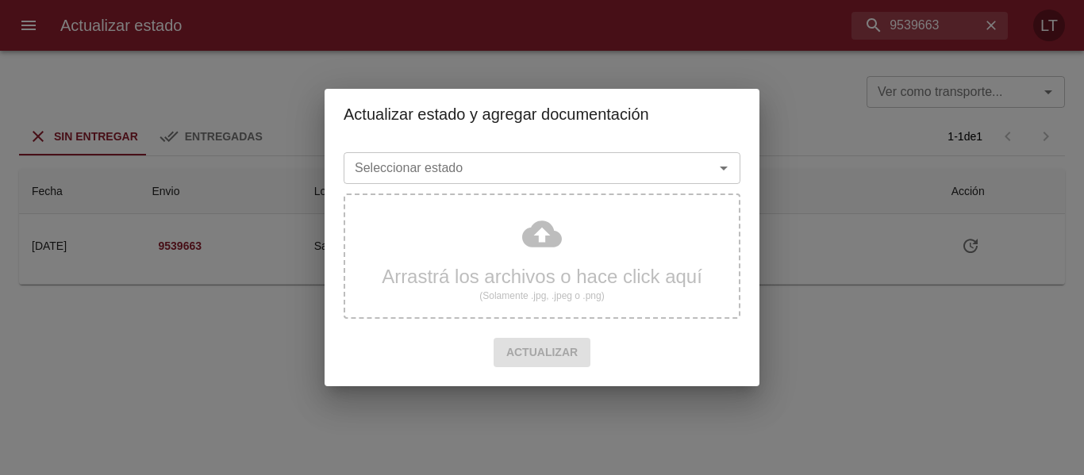
click at [609, 167] on input "Seleccionar estado" at bounding box center [518, 168] width 340 height 22
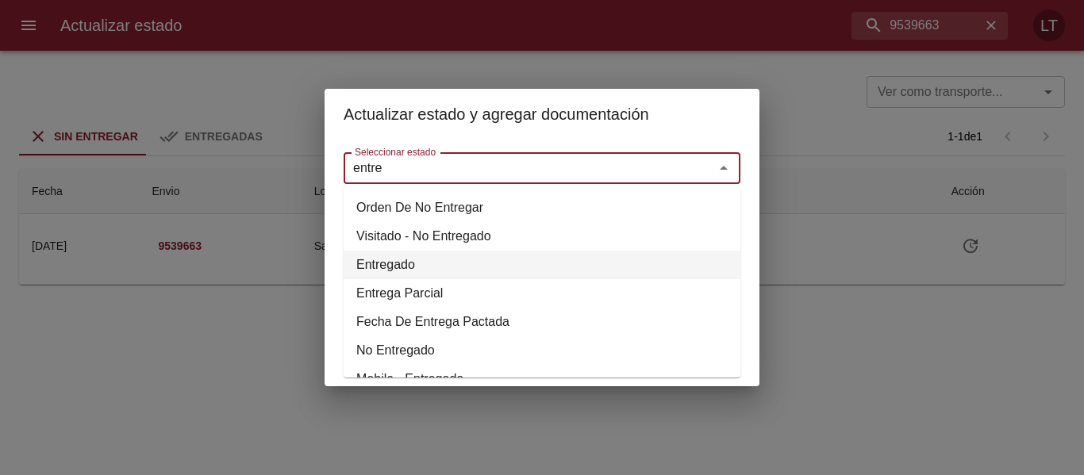
click at [396, 262] on li "Entregado" at bounding box center [542, 265] width 397 height 29
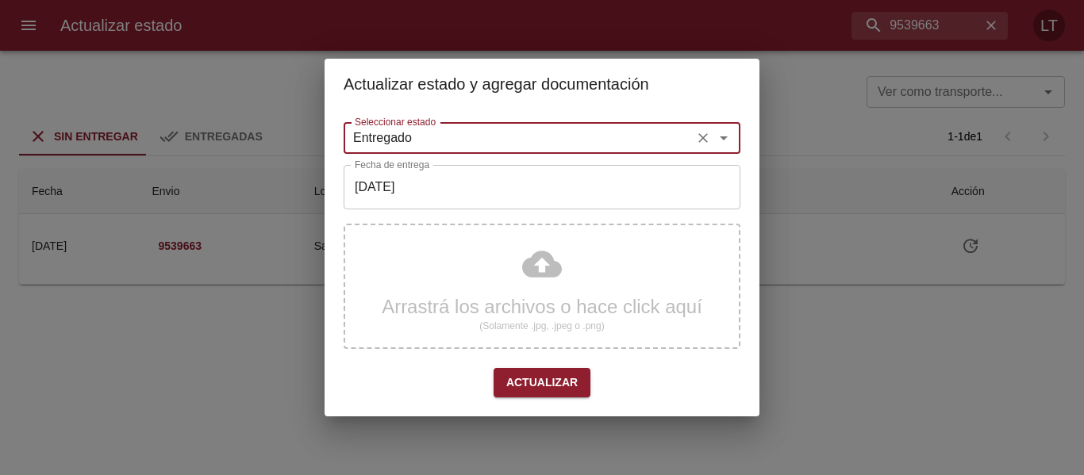
type input "Entregado"
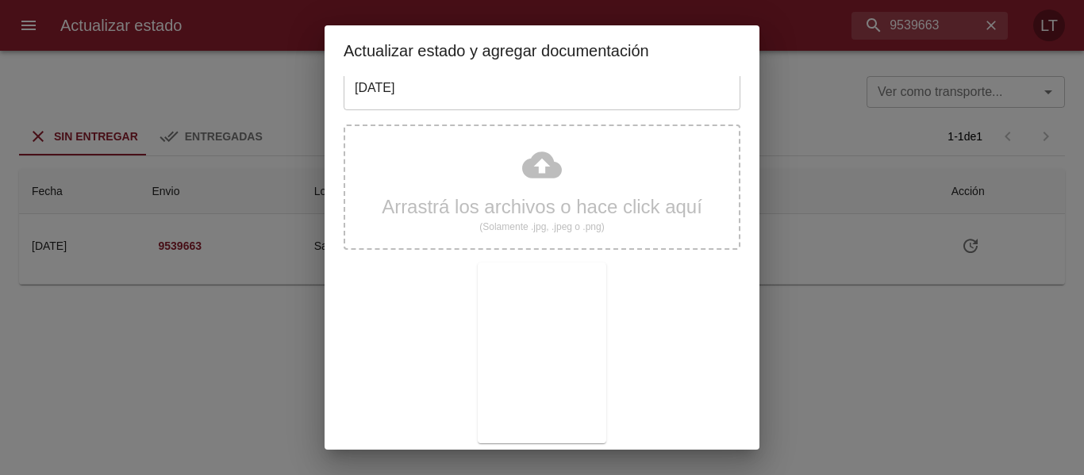
scroll to position [148, 0]
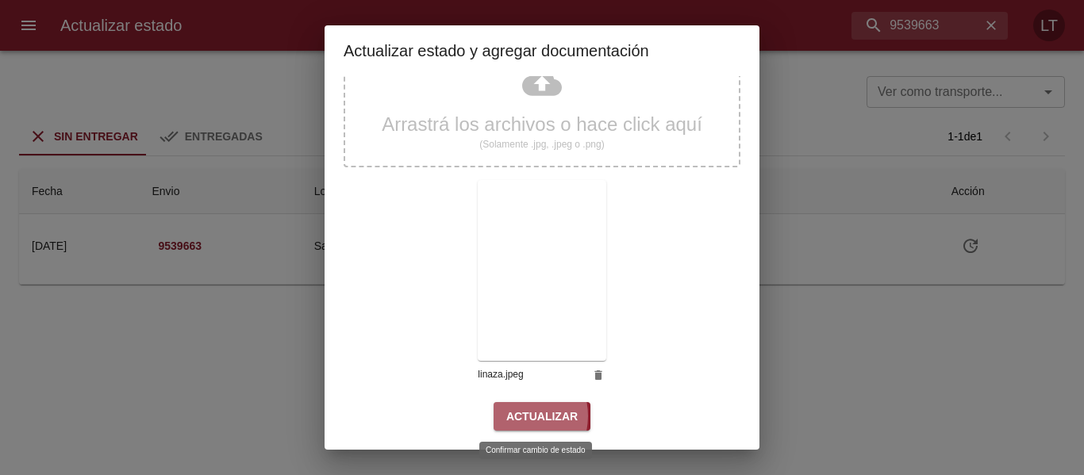
click at [514, 417] on span "Actualizar" at bounding box center [541, 417] width 71 height 20
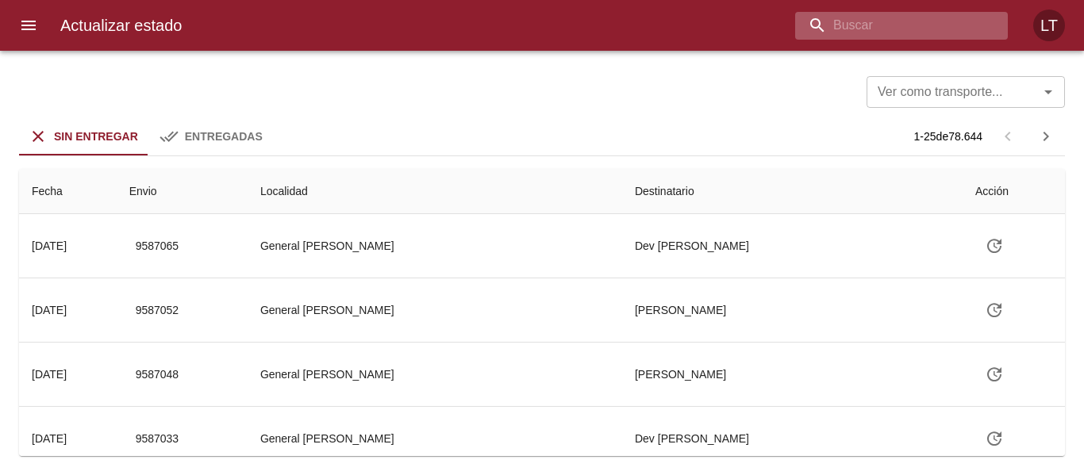
click at [905, 39] on input "buscar" at bounding box center [888, 26] width 186 height 28
type input "9564317"
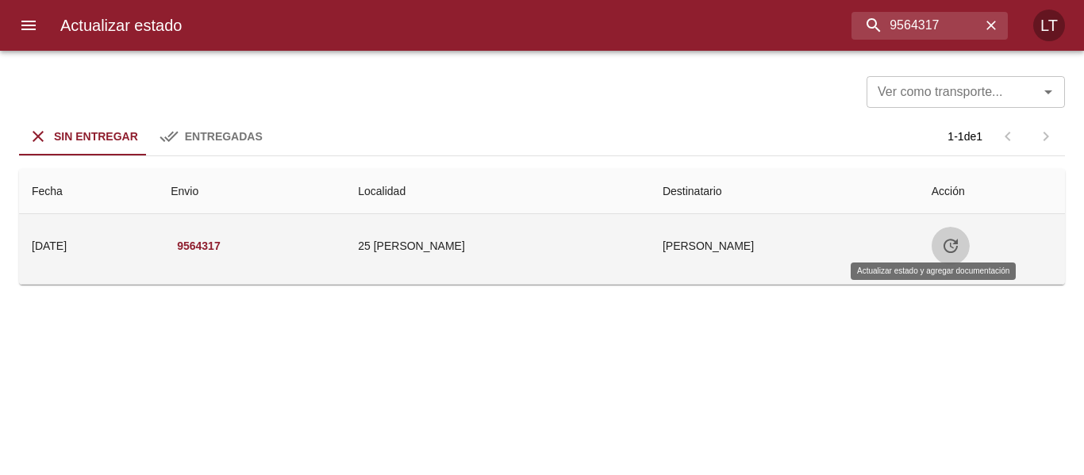
click at [941, 248] on icon "Tabla de envíos del cliente" at bounding box center [950, 246] width 19 height 19
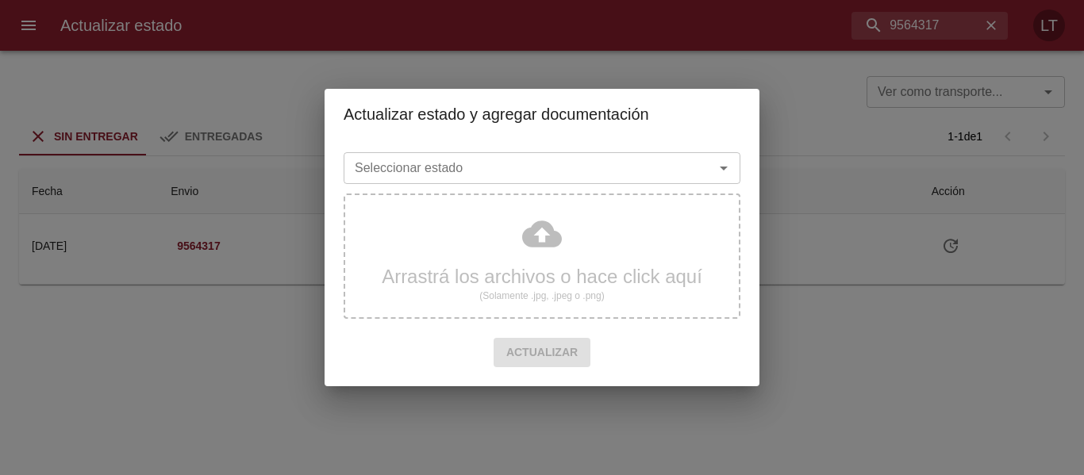
click at [561, 175] on input "Seleccionar estado" at bounding box center [518, 168] width 340 height 22
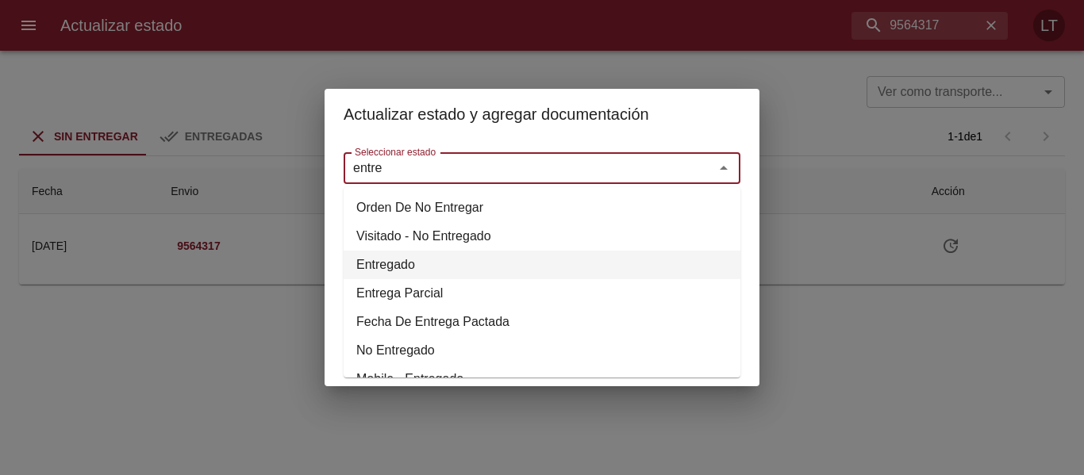
click at [387, 261] on li "Entregado" at bounding box center [542, 265] width 397 height 29
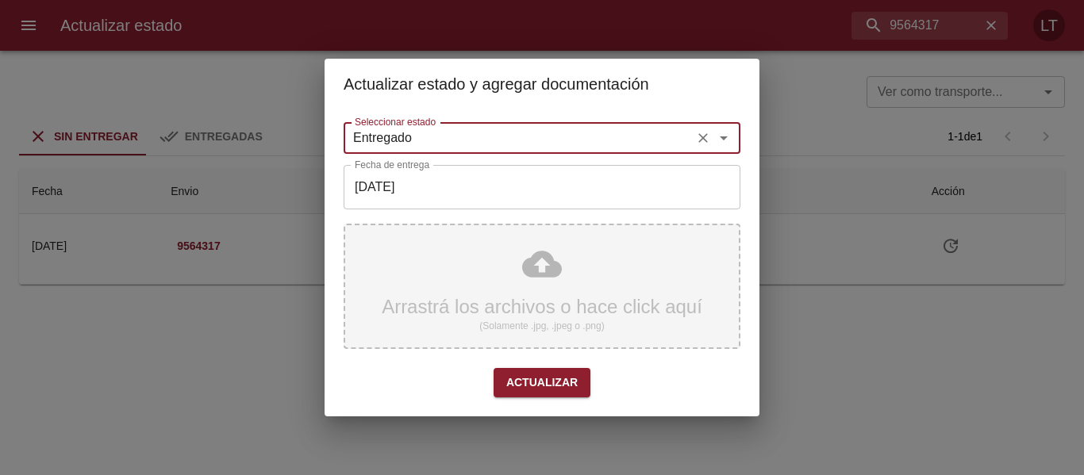
type input "Entregado"
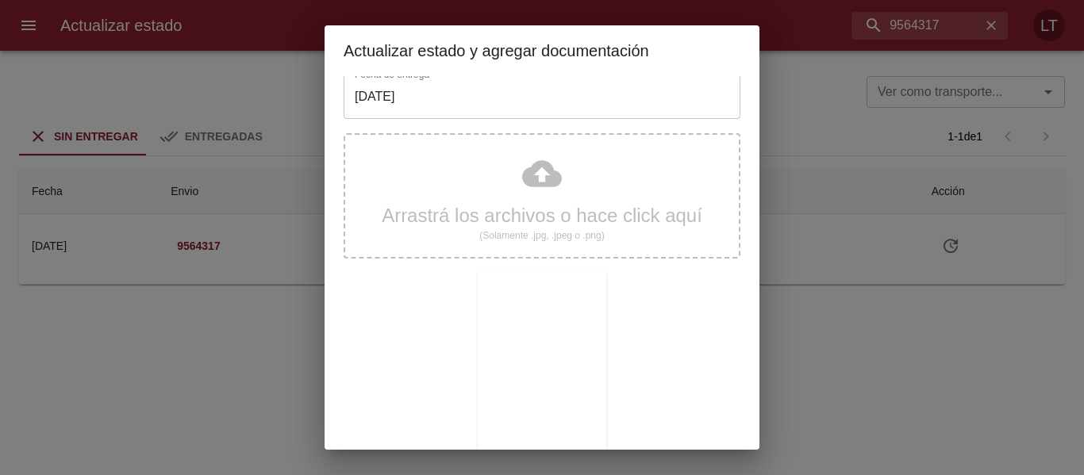
scroll to position [148, 0]
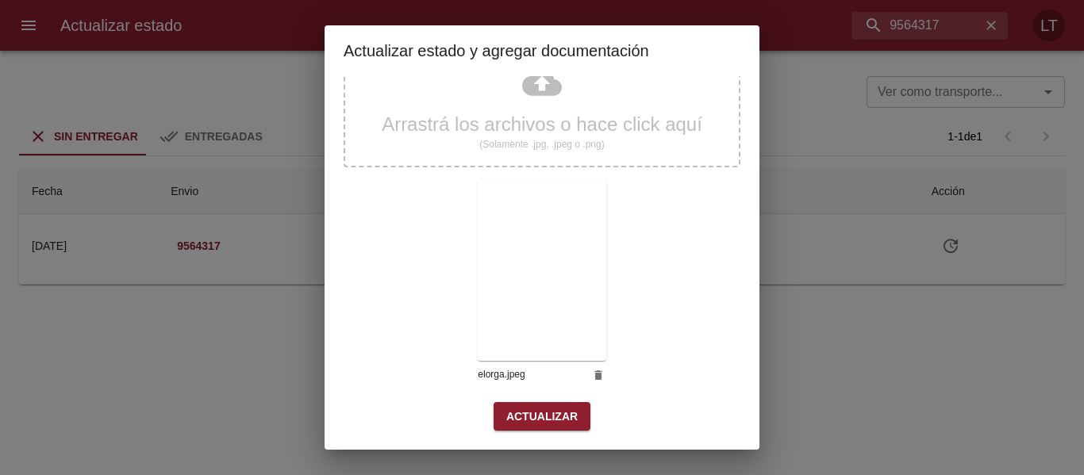
click at [566, 412] on span "Actualizar" at bounding box center [541, 417] width 71 height 20
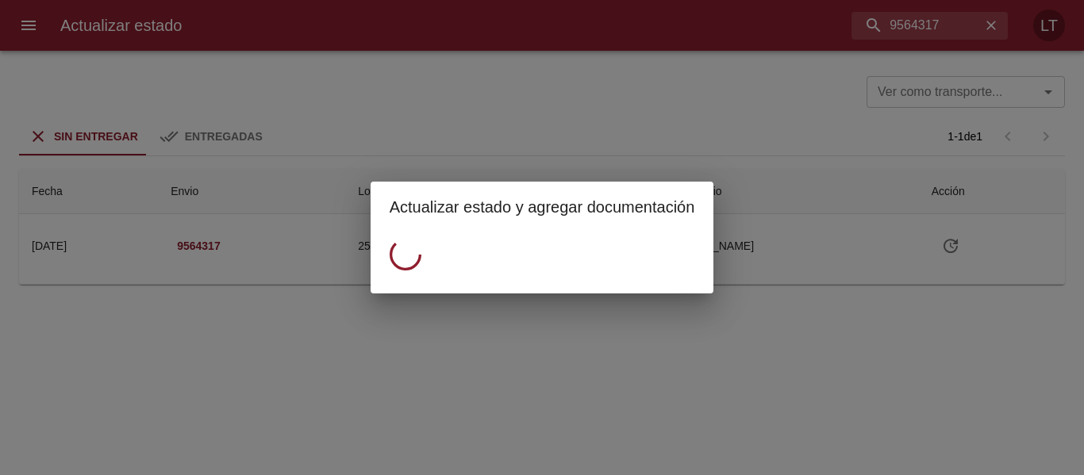
scroll to position [0, 0]
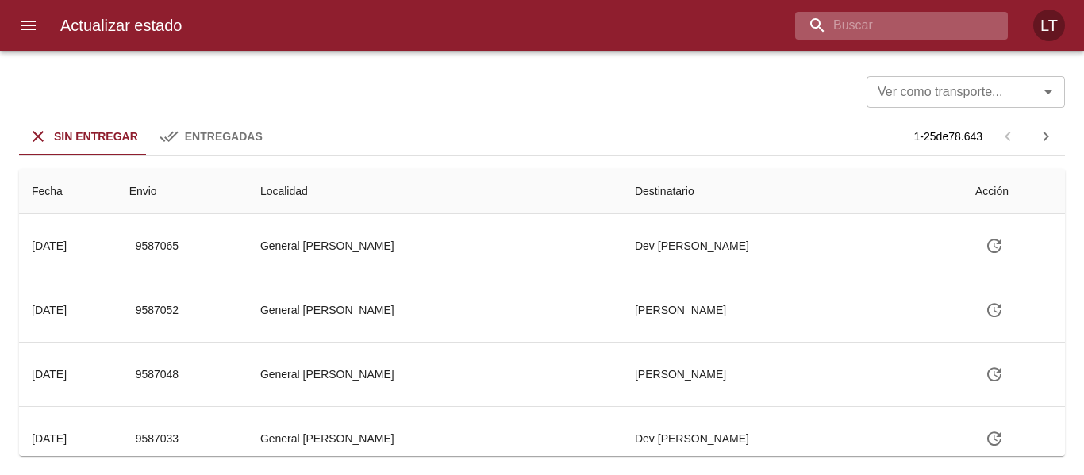
click at [886, 17] on input "buscar" at bounding box center [888, 26] width 186 height 28
type input "9481850"
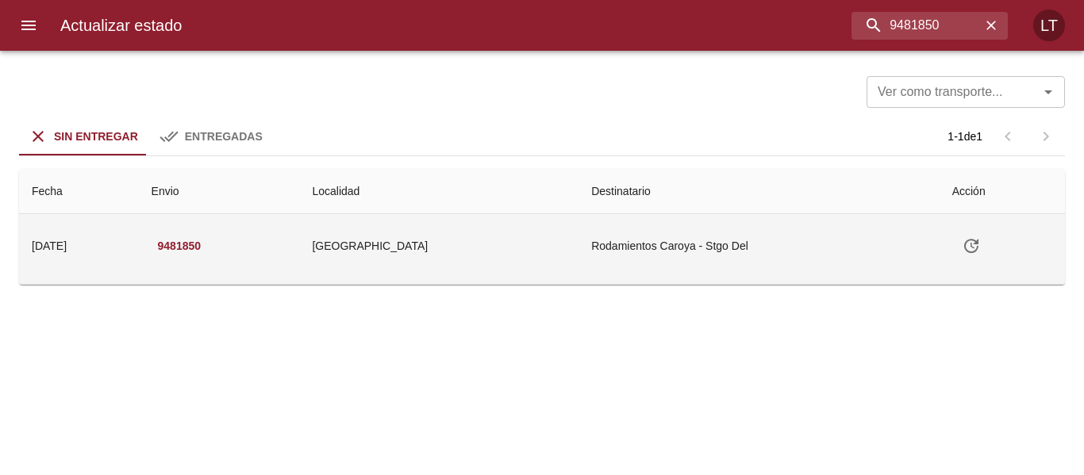
click at [596, 244] on td "Rodamientos Caroya - Stgo Del" at bounding box center [759, 245] width 360 height 63
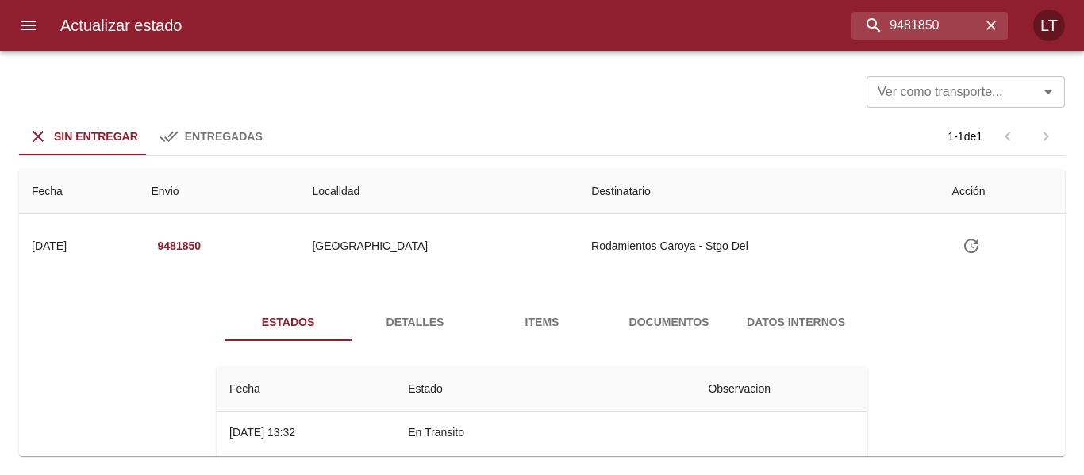
click at [429, 308] on button "Detalles" at bounding box center [415, 322] width 127 height 38
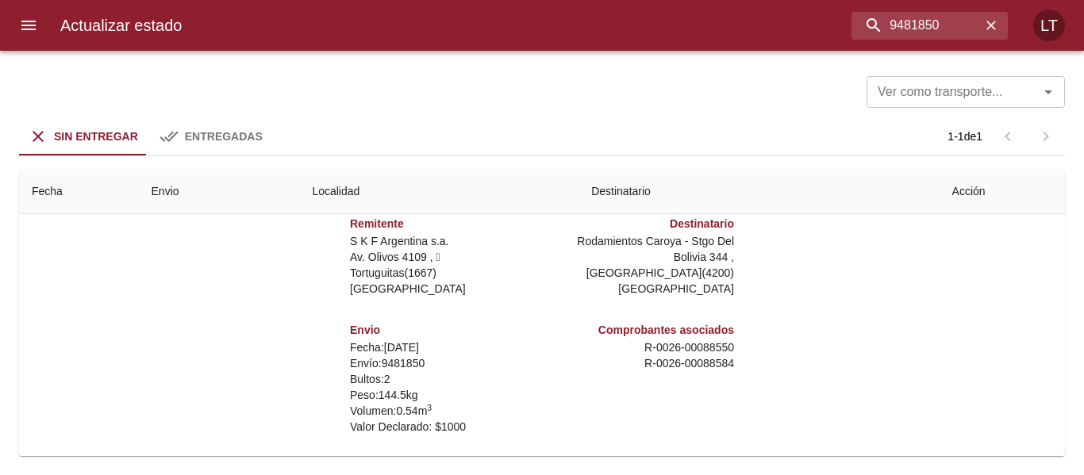
scroll to position [159, 0]
drag, startPoint x: 688, startPoint y: 347, endPoint x: 741, endPoint y: 346, distance: 53.2
click at [741, 346] on div "Remitente S K F Argentina s.a. Av. Olivos 4109 ,   Tortuguitas ( 1667 ) [GEOGRA…" at bounding box center [541, 353] width 663 height 317
copy p "88550"
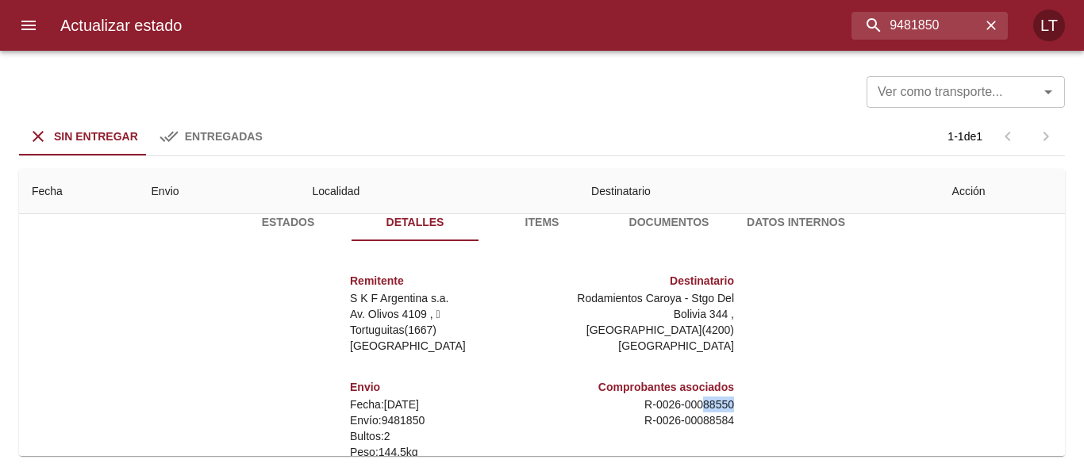
scroll to position [0, 0]
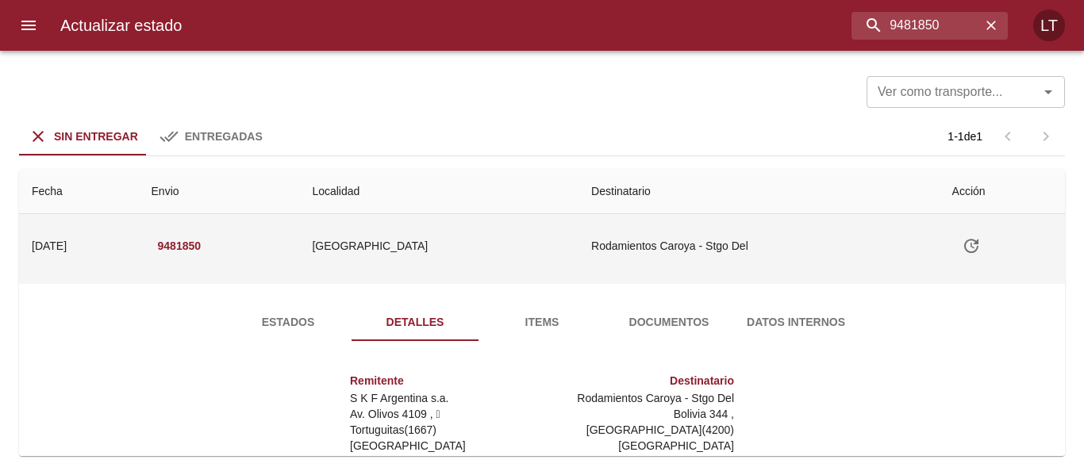
click at [964, 243] on icon "Tabla de envíos del cliente" at bounding box center [971, 246] width 19 height 19
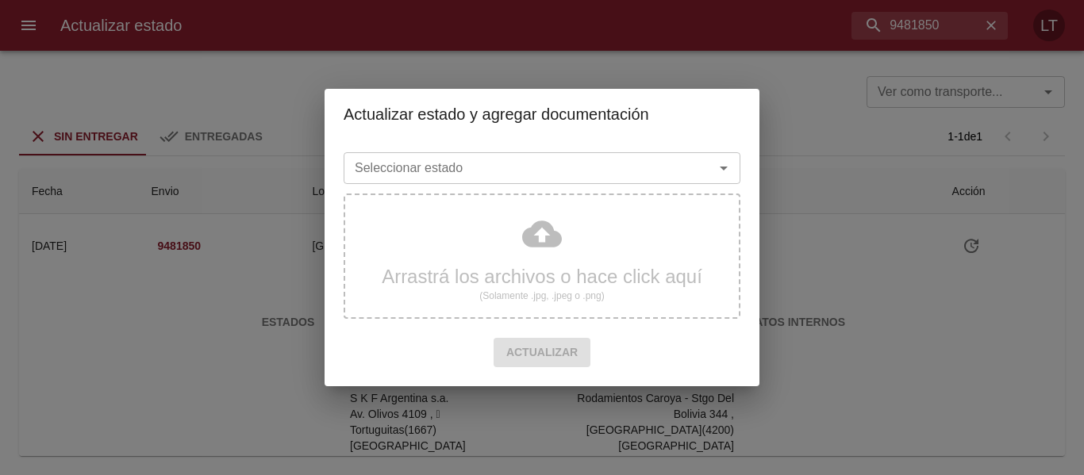
click at [673, 178] on input "Seleccionar estado" at bounding box center [518, 168] width 340 height 22
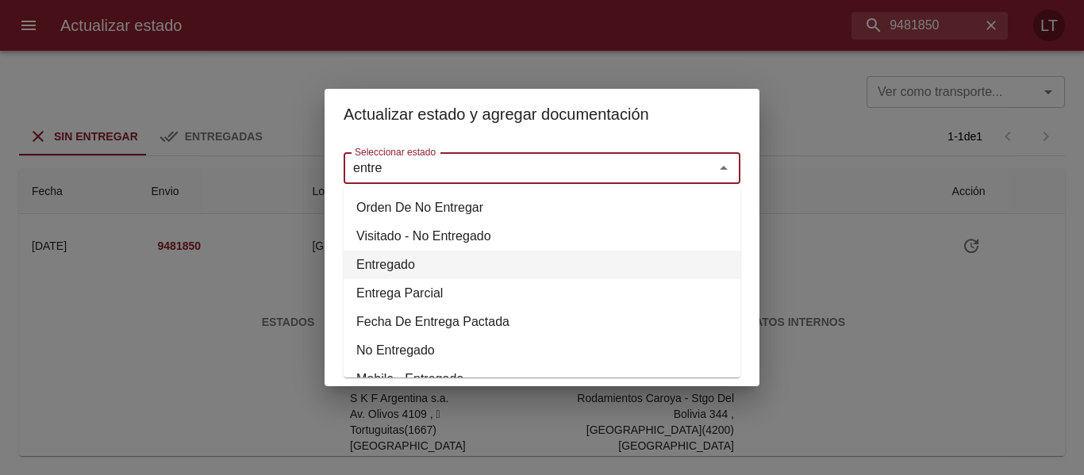
click at [397, 263] on li "Entregado" at bounding box center [542, 265] width 397 height 29
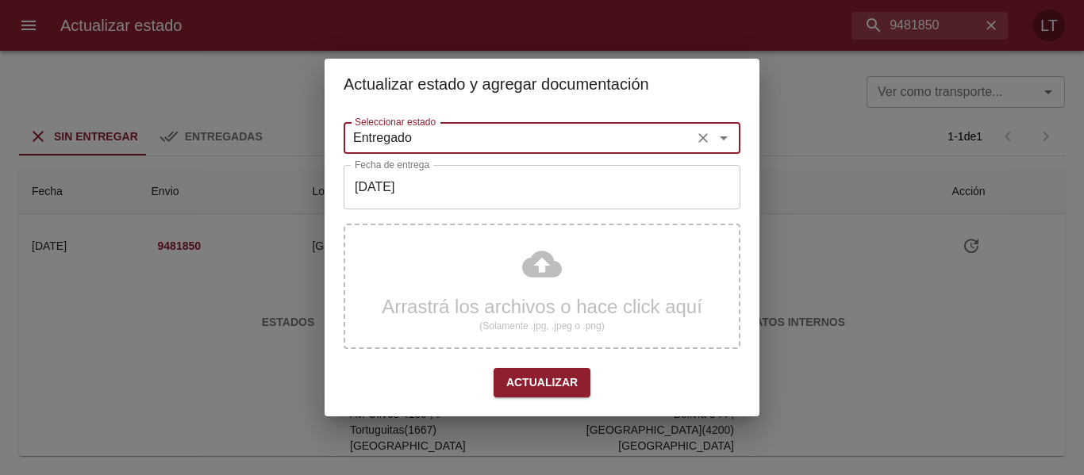
type input "Entregado"
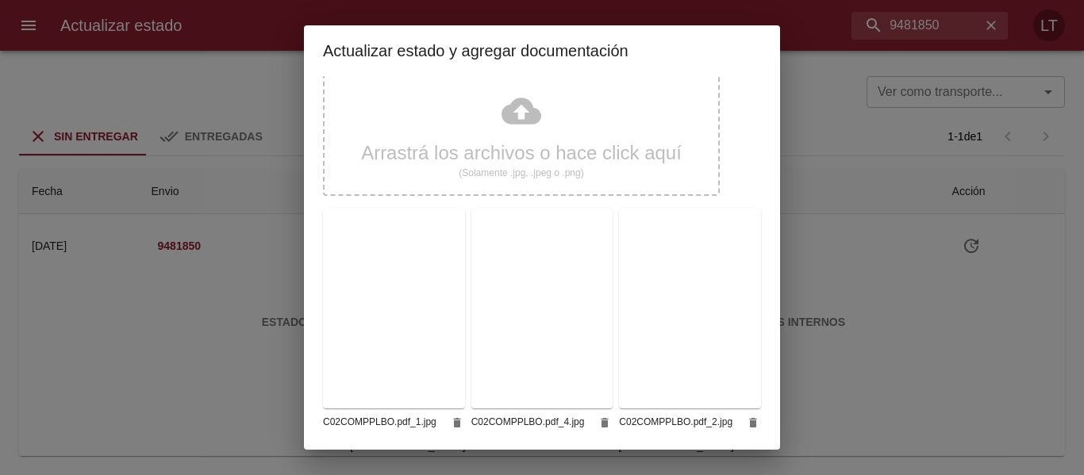
scroll to position [397, 0]
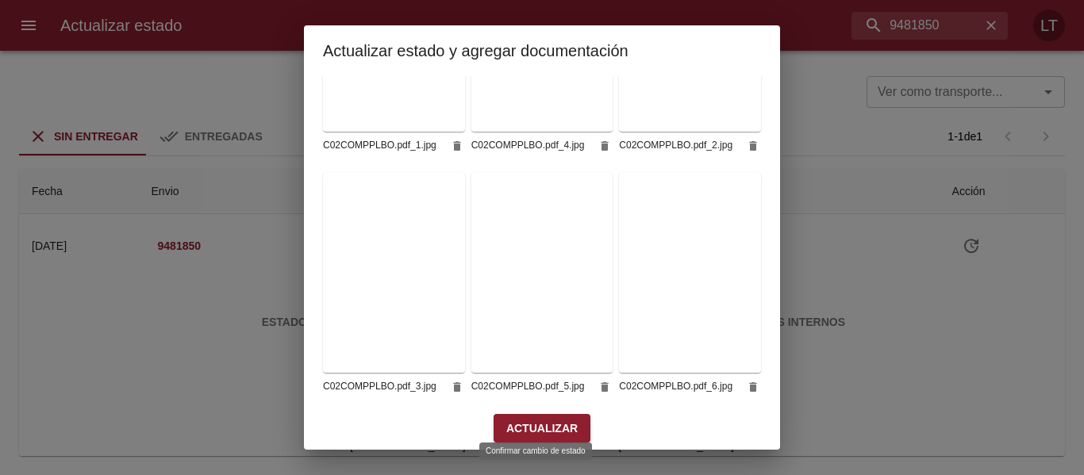
click at [553, 421] on span "Actualizar" at bounding box center [541, 429] width 71 height 20
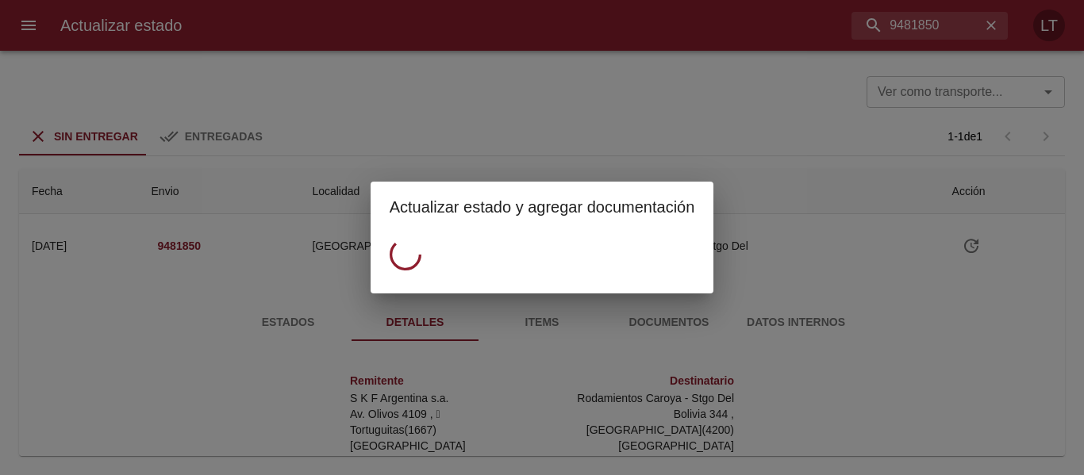
scroll to position [0, 0]
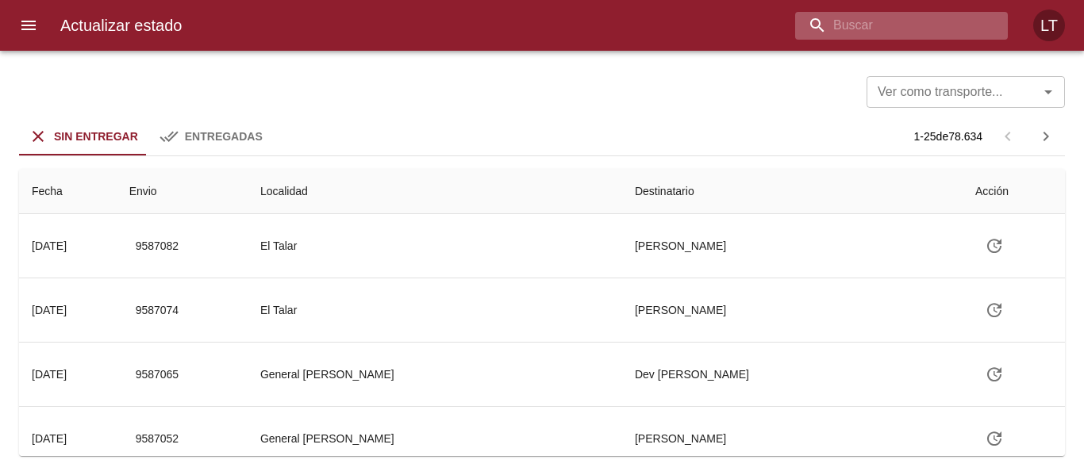
click at [901, 24] on input "buscar" at bounding box center [888, 26] width 186 height 28
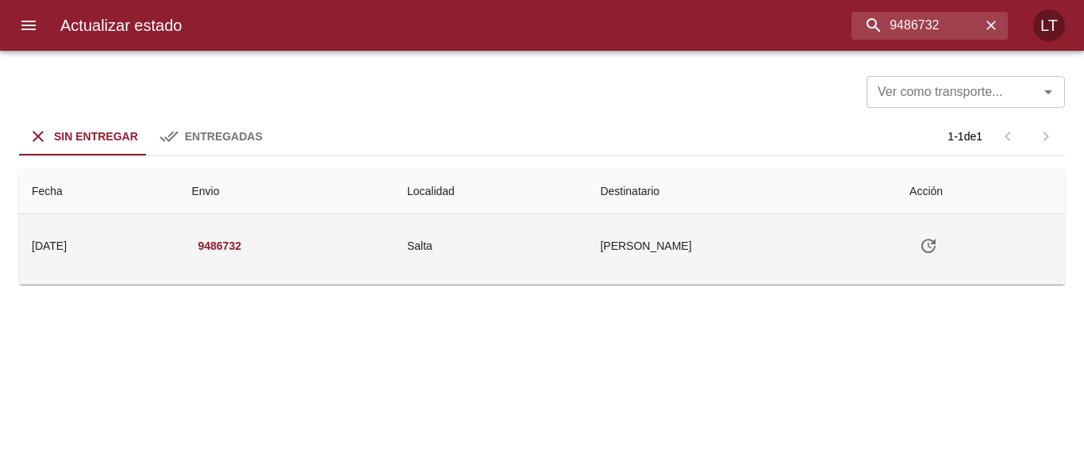
click at [587, 228] on td "Salta" at bounding box center [490, 245] width 193 height 63
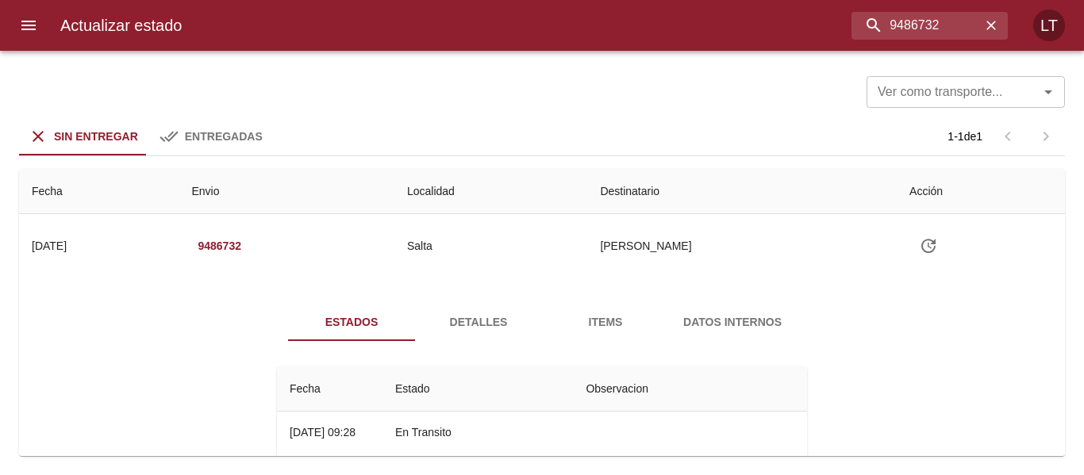
drag, startPoint x: 448, startPoint y: 321, endPoint x: 456, endPoint y: 321, distance: 8.7
click at [448, 321] on span "Detalles" at bounding box center [479, 323] width 108 height 20
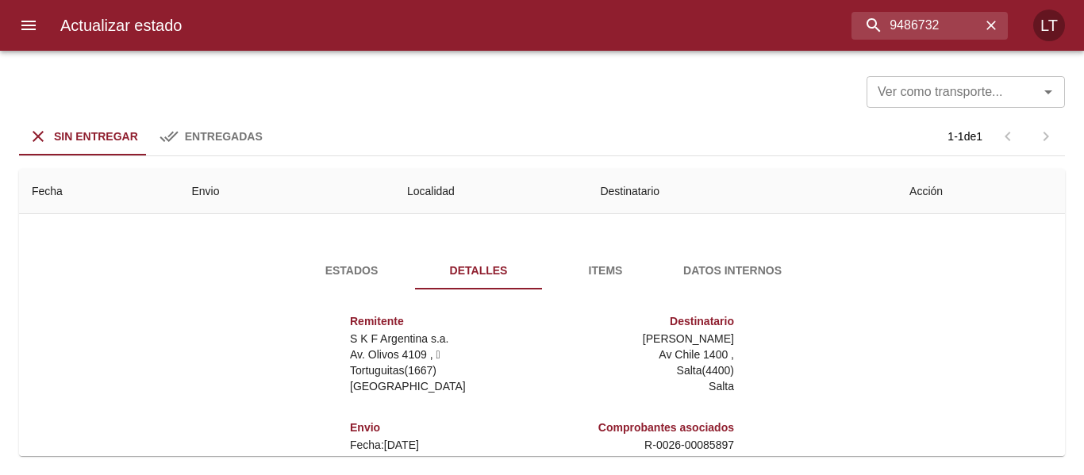
scroll to position [79, 0]
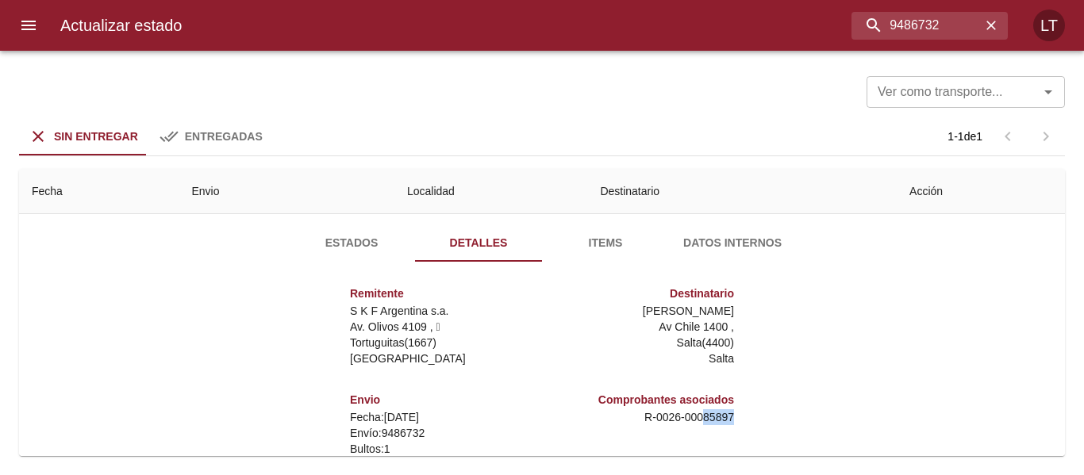
drag, startPoint x: 691, startPoint y: 414, endPoint x: 740, endPoint y: 415, distance: 48.4
click at [740, 415] on div "Remitente S K F Argentina s.a. Av. Olivos 4109 ,   Tortuguitas ( 1667 ) [GEOGRA…" at bounding box center [542, 433] width 543 height 317
copy p "85897"
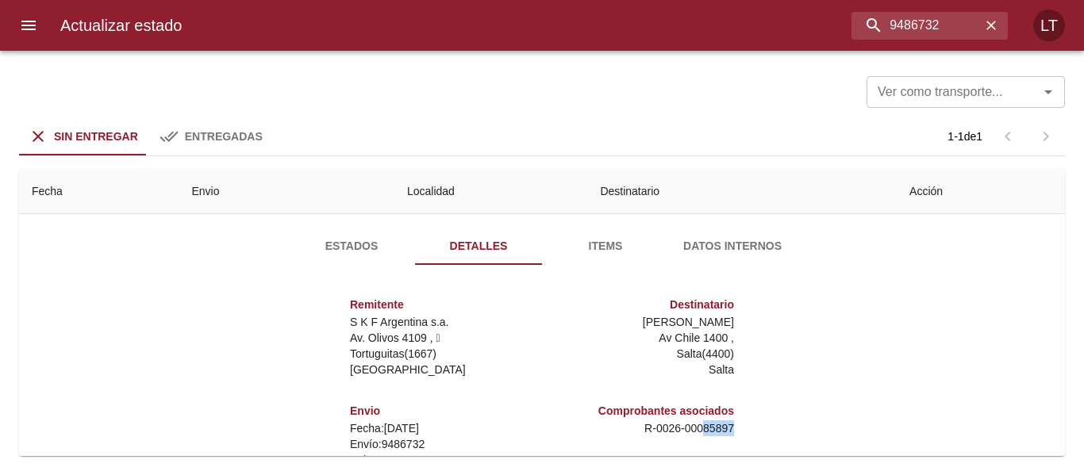
scroll to position [0, 0]
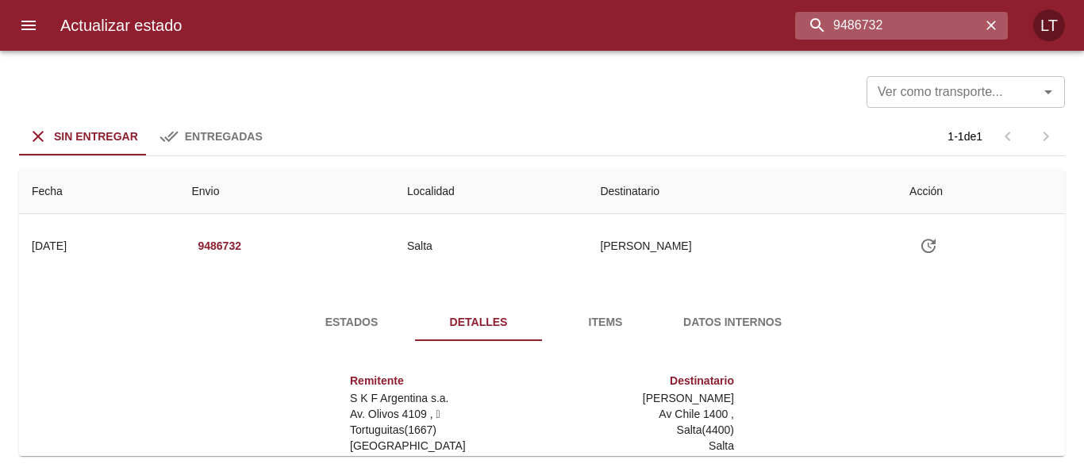
drag, startPoint x: 910, startPoint y: 27, endPoint x: 952, endPoint y: 26, distance: 42.1
click at [952, 26] on input "9486732" at bounding box center [888, 26] width 186 height 28
drag, startPoint x: 852, startPoint y: 27, endPoint x: 914, endPoint y: 25, distance: 62.7
click at [914, 25] on input "9486732" at bounding box center [888, 26] width 186 height 28
drag, startPoint x: 825, startPoint y: 24, endPoint x: 888, endPoint y: 25, distance: 62.7
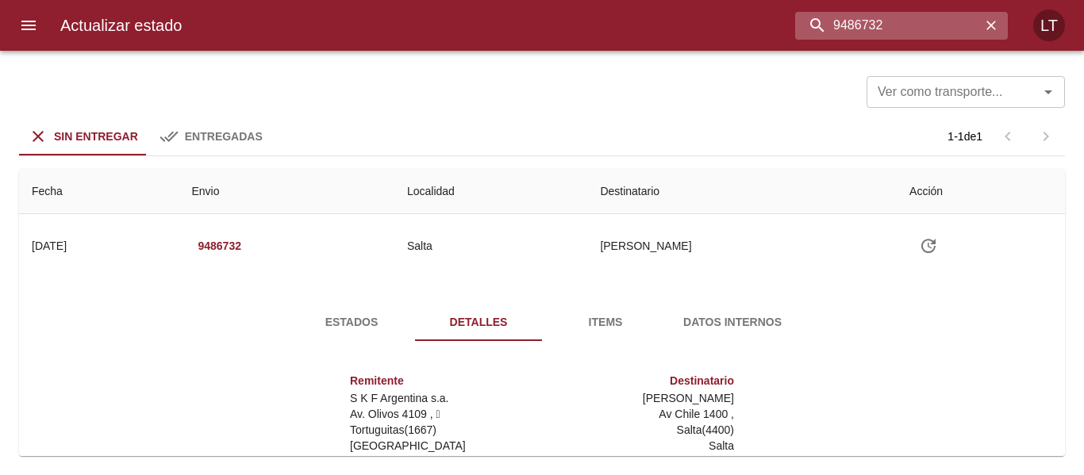
click at [888, 25] on input "9486732" at bounding box center [888, 26] width 186 height 28
type input "9524895"
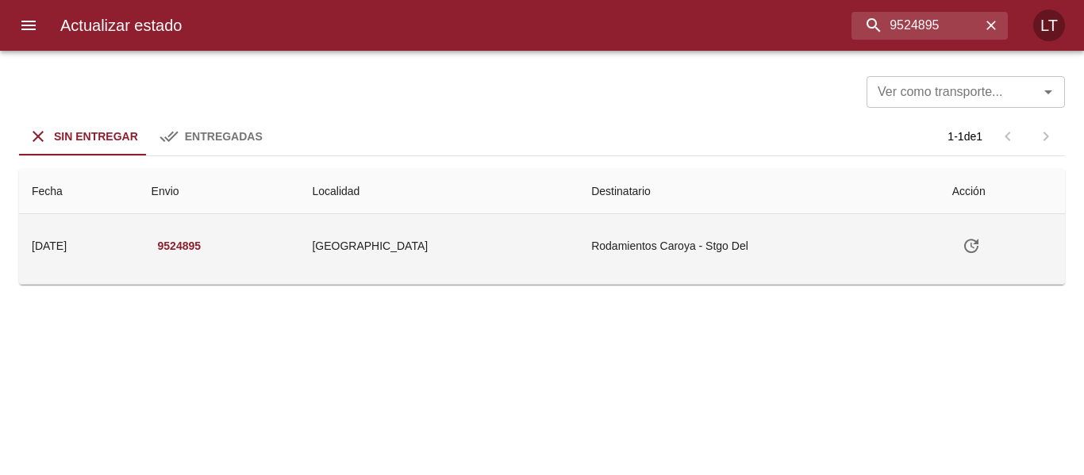
drag, startPoint x: 525, startPoint y: 259, endPoint x: 508, endPoint y: 271, distance: 21.6
click at [526, 260] on td "[GEOGRAPHIC_DATA]" at bounding box center [438, 245] width 279 height 63
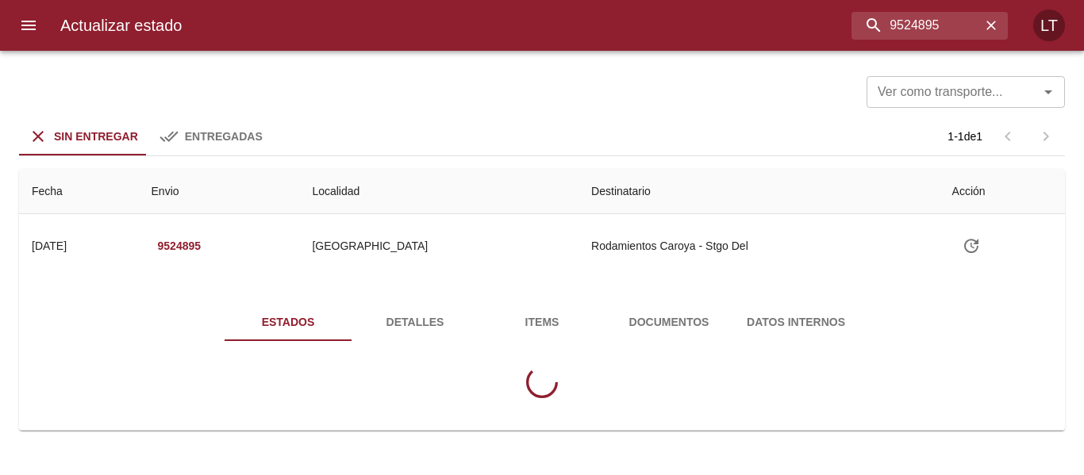
click at [440, 313] on span "Detalles" at bounding box center [415, 323] width 108 height 20
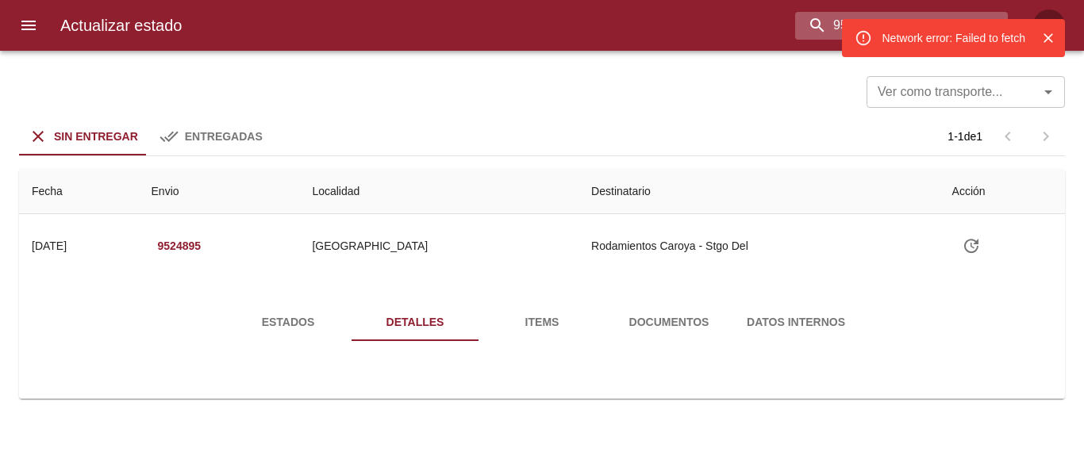
click at [900, 13] on input "9524895" at bounding box center [888, 26] width 186 height 28
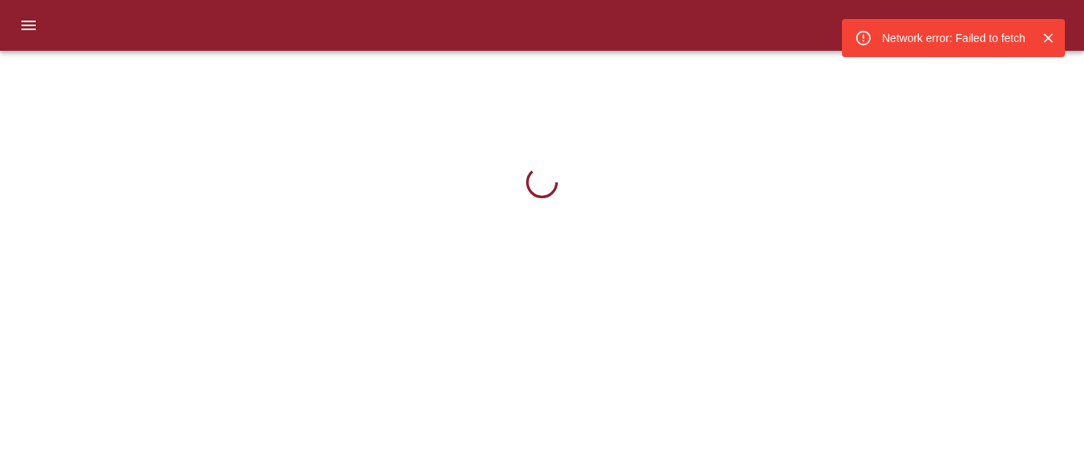
click at [1052, 38] on icon "Cerrar" at bounding box center [1048, 38] width 16 height 16
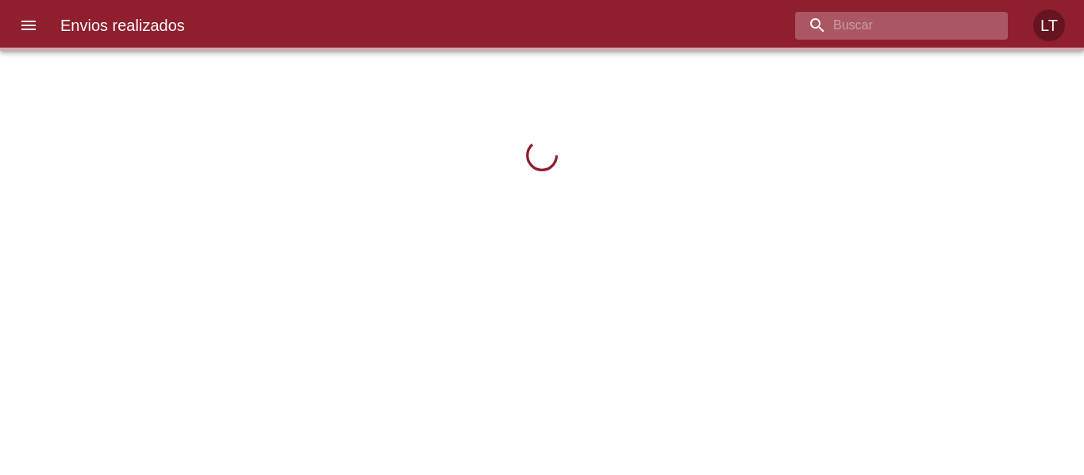
click at [946, 30] on input "buscar" at bounding box center [888, 26] width 186 height 28
paste input "9524895"
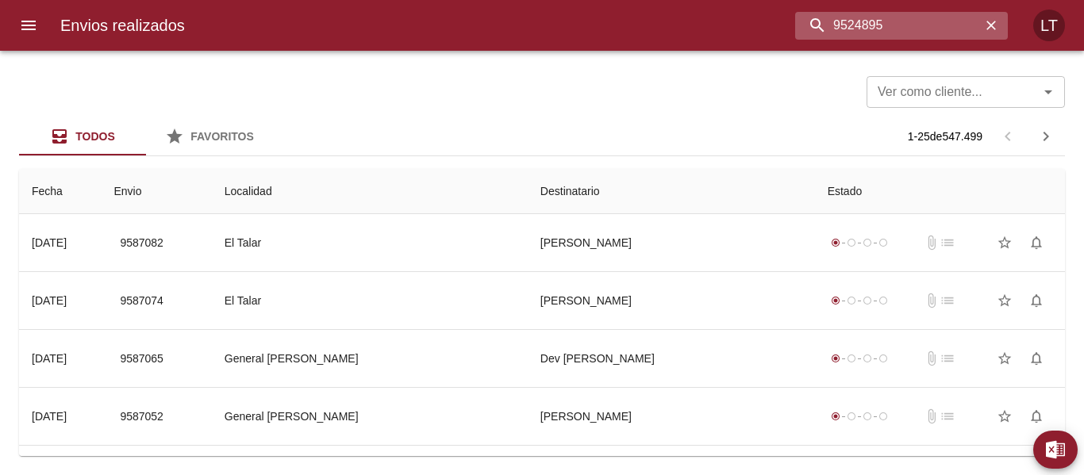
type input "9524895"
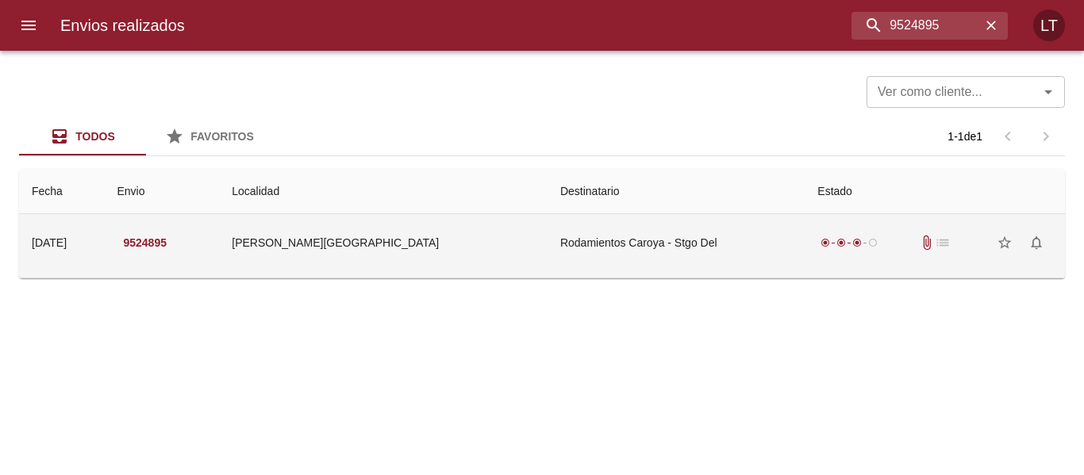
click at [660, 260] on td "Rodamientos Caroya - Stgo Del" at bounding box center [676, 242] width 257 height 57
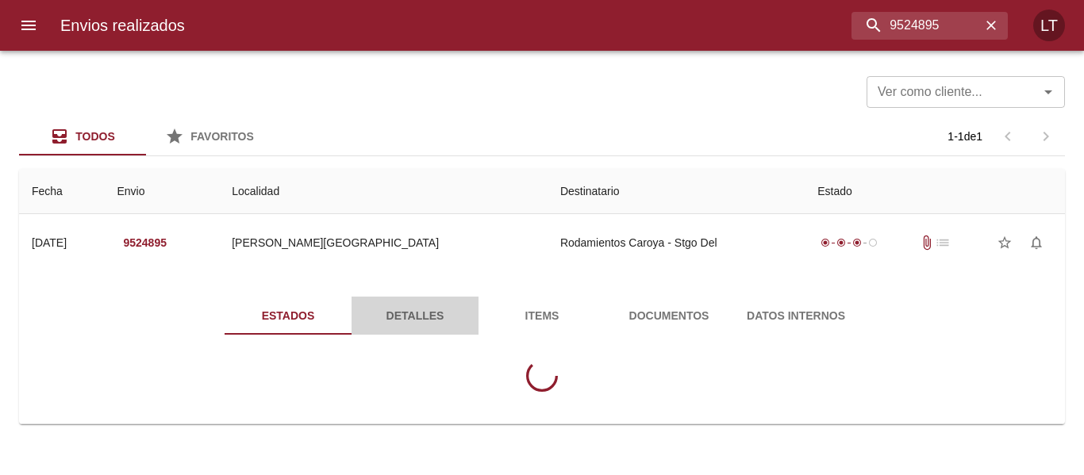
click at [440, 317] on span "Detalles" at bounding box center [415, 316] width 108 height 20
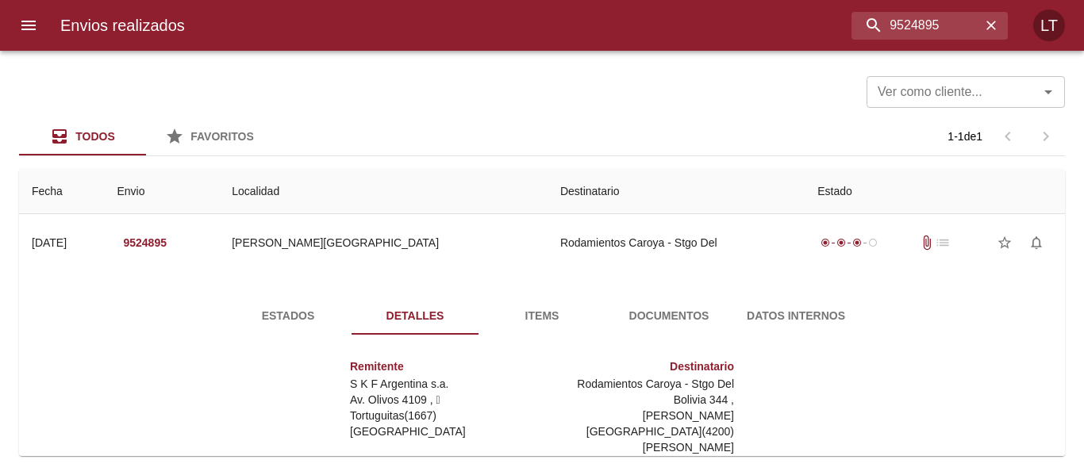
scroll to position [229, 0]
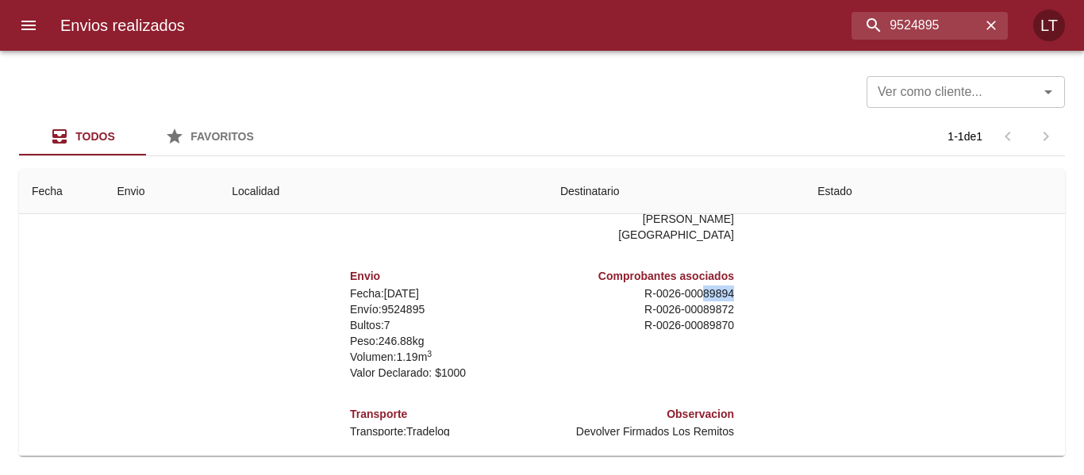
drag, startPoint x: 690, startPoint y: 260, endPoint x: 754, endPoint y: 257, distance: 64.4
click at [754, 257] on div "Remitente S K F Argentina s.a. Av. Olivos 4109 ,   Tortuguitas ( 1667 ) Buenos …" at bounding box center [541, 277] width 663 height 317
copy p "89894"
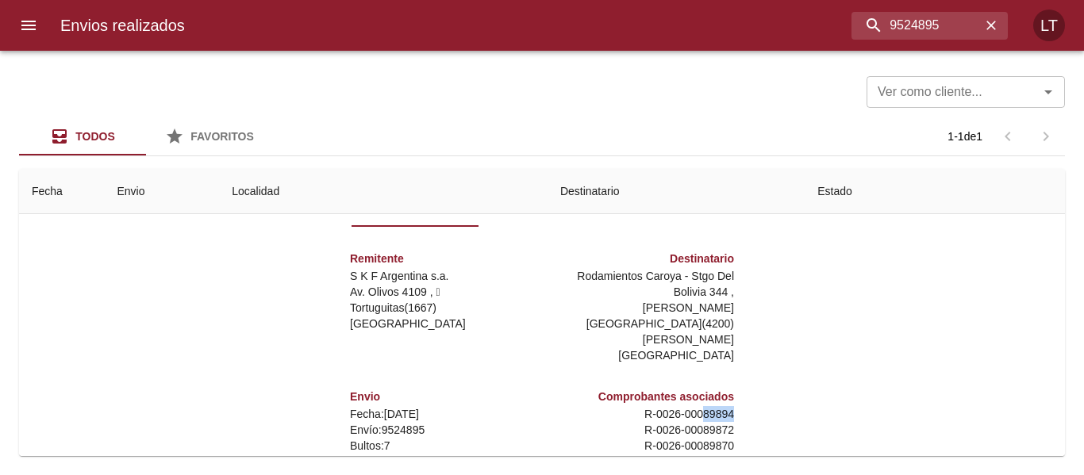
scroll to position [0, 0]
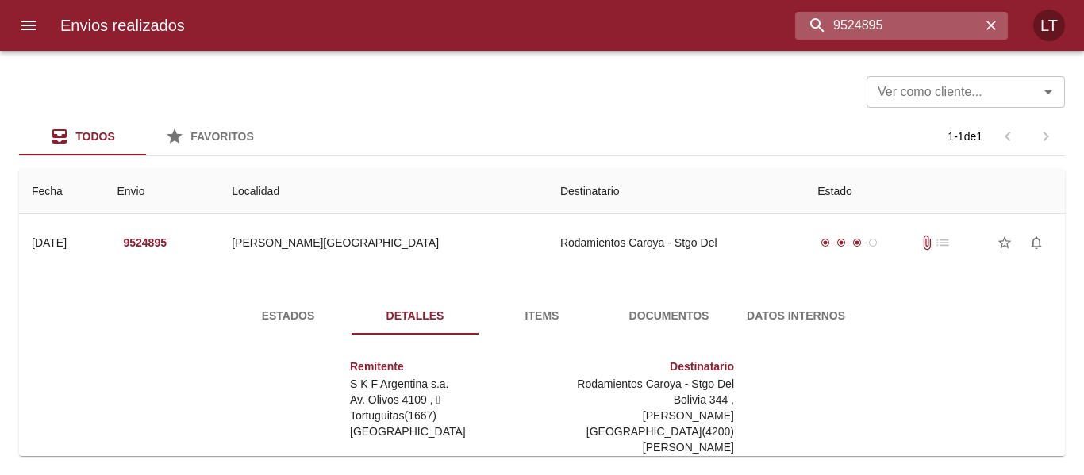
click at [899, 33] on input "9524895" at bounding box center [888, 26] width 186 height 28
click at [7, 31] on div at bounding box center [8, 237] width 16 height 475
click at [49, 33] on div "Envios realizados 9524895 LT" at bounding box center [542, 25] width 1084 height 51
click at [31, 31] on icon "menu" at bounding box center [28, 25] width 19 height 19
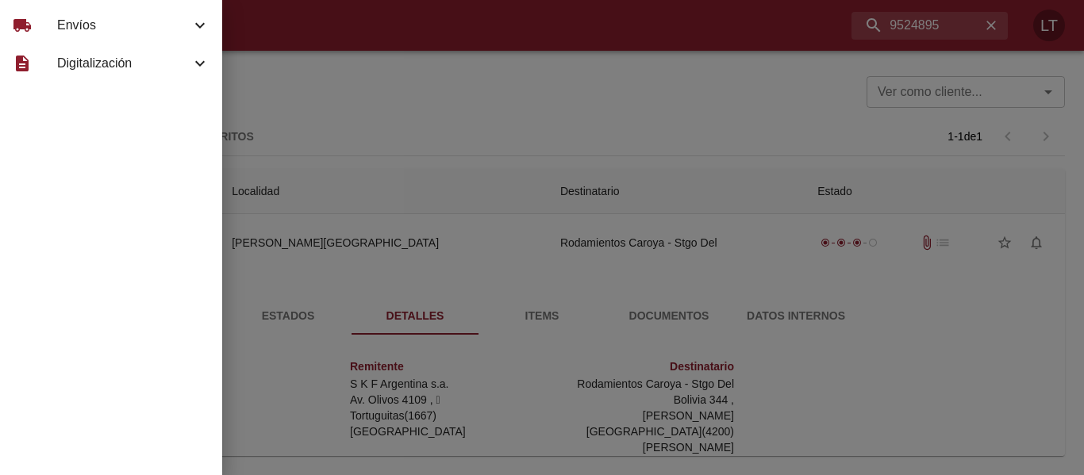
click at [77, 25] on span "Envíos" at bounding box center [123, 25] width 133 height 19
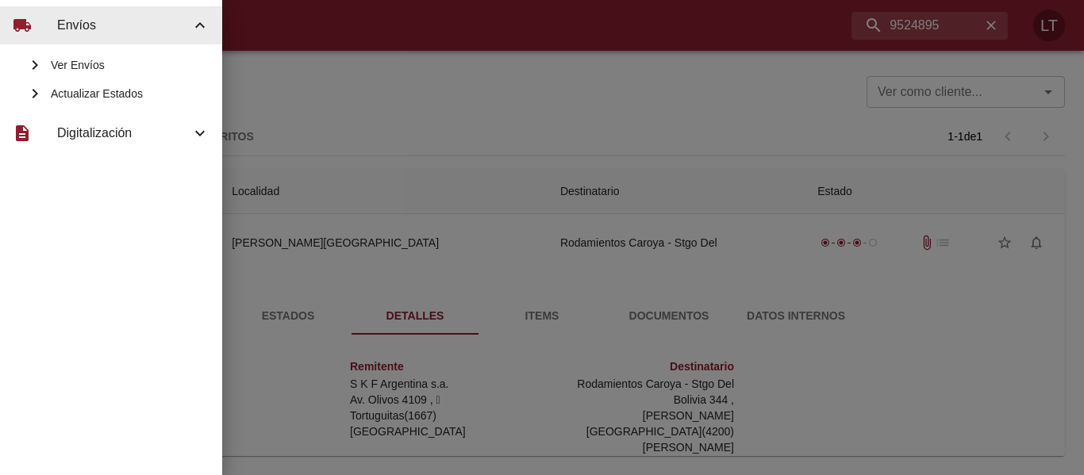
click at [120, 88] on span "Actualizar Estados" at bounding box center [130, 94] width 159 height 16
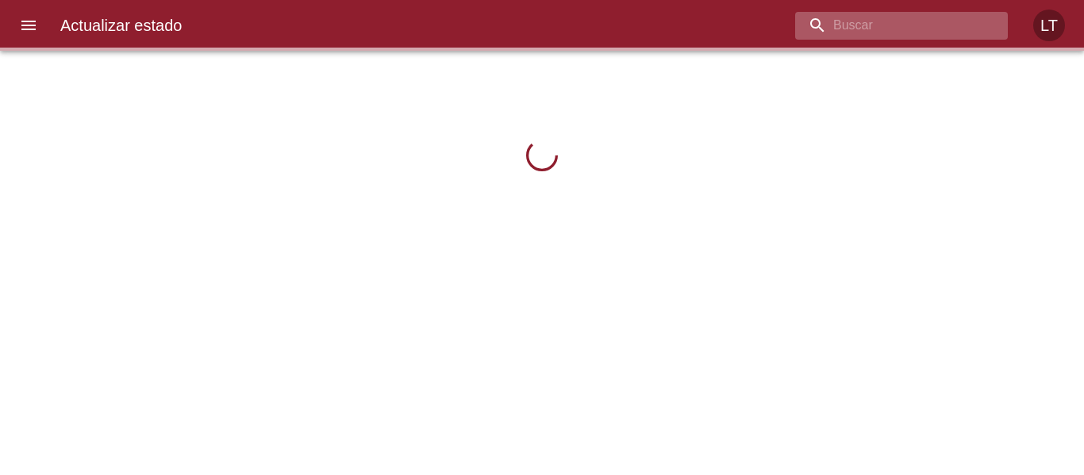
click at [898, 25] on input "buscar" at bounding box center [888, 26] width 186 height 28
paste input "9524895"
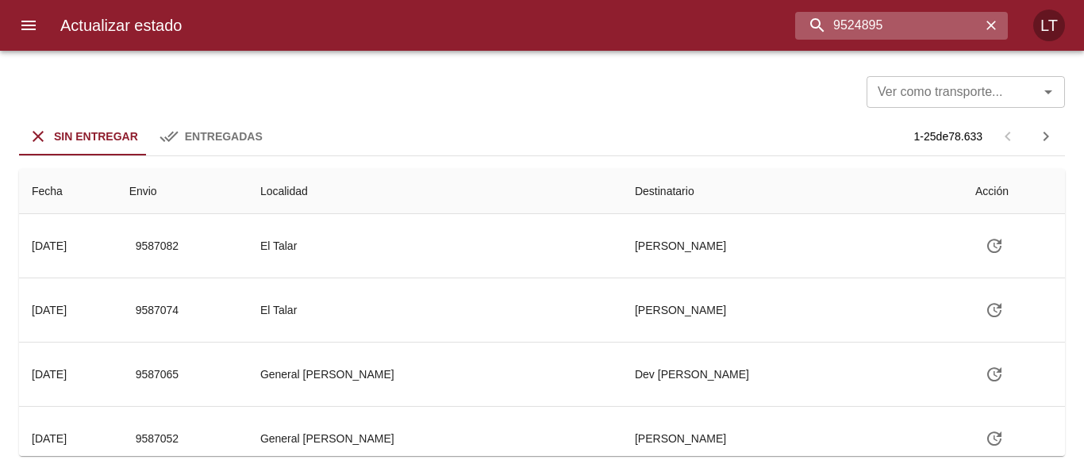
type input "9524895"
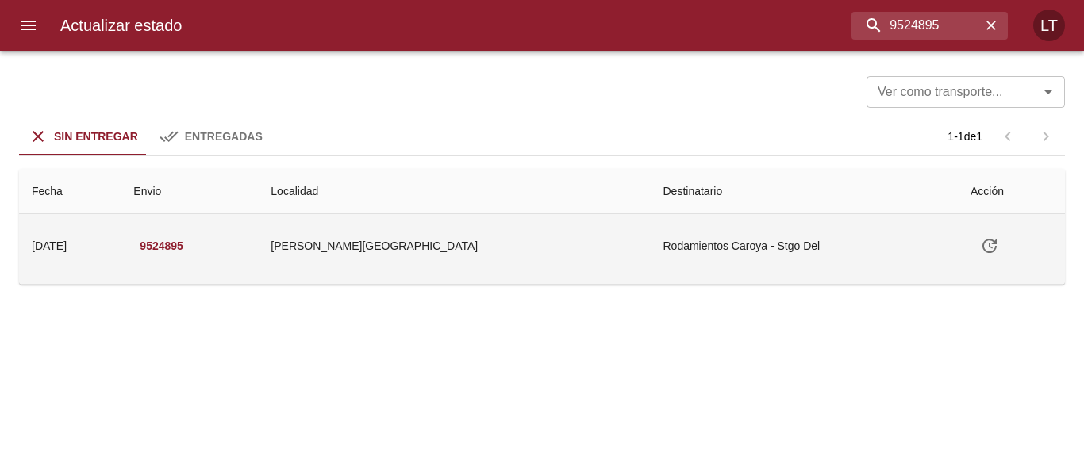
click at [971, 255] on button "Tabla de envíos del cliente" at bounding box center [990, 246] width 38 height 38
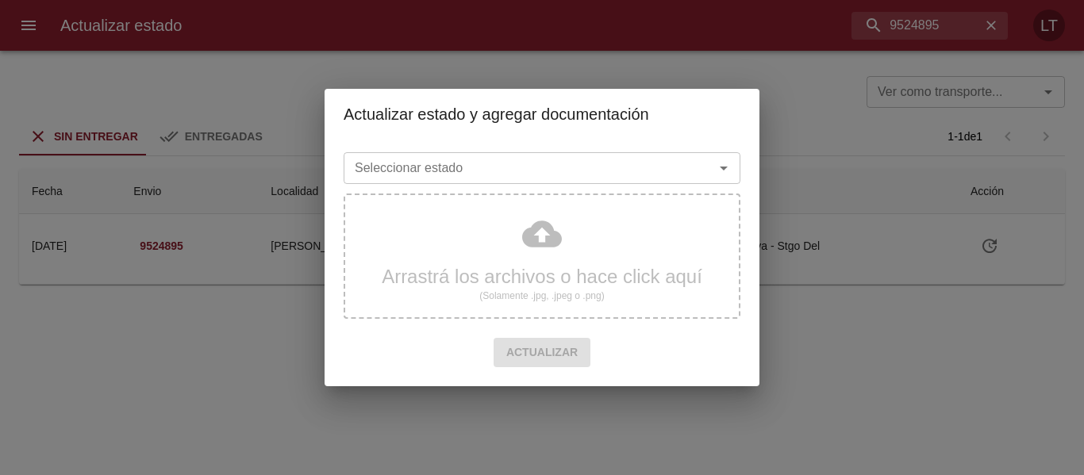
click at [645, 179] on input "Seleccionar estado" at bounding box center [518, 168] width 340 height 22
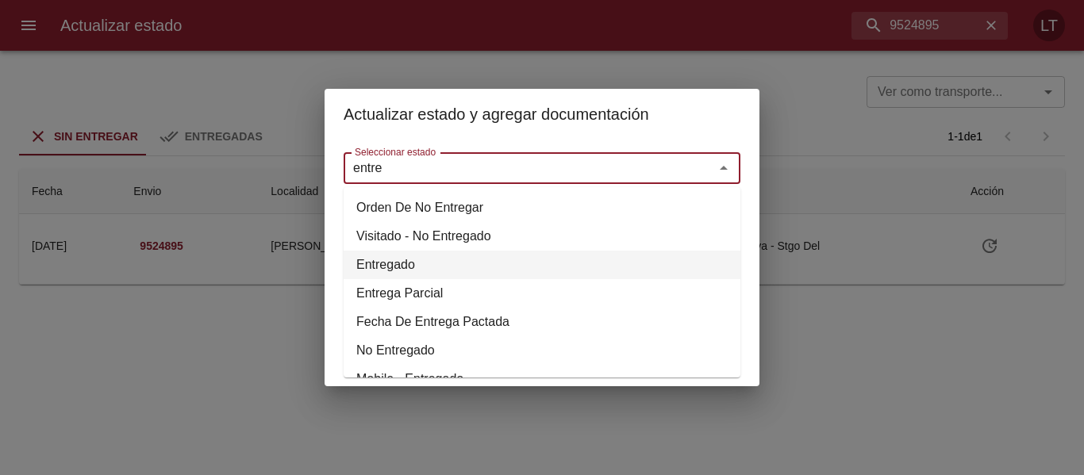
click at [397, 274] on li "Entregado" at bounding box center [542, 265] width 397 height 29
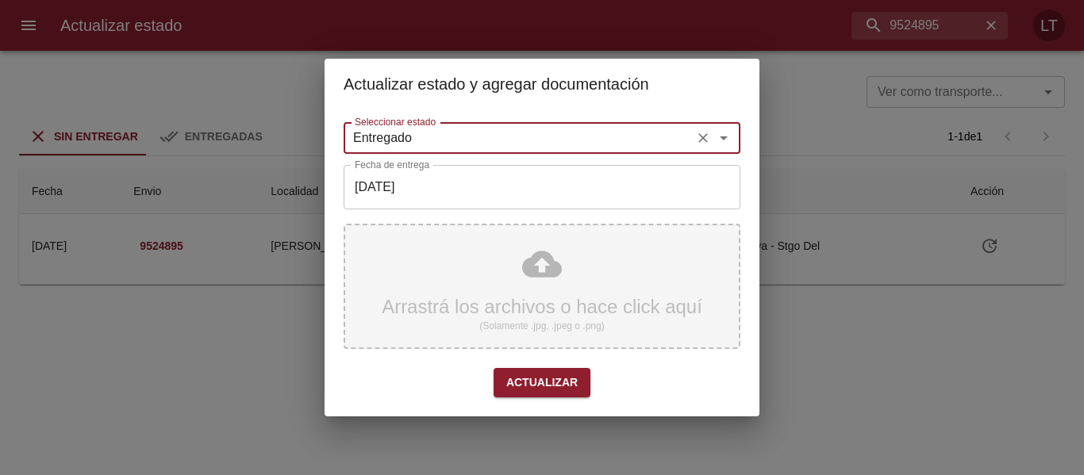
type input "Entregado"
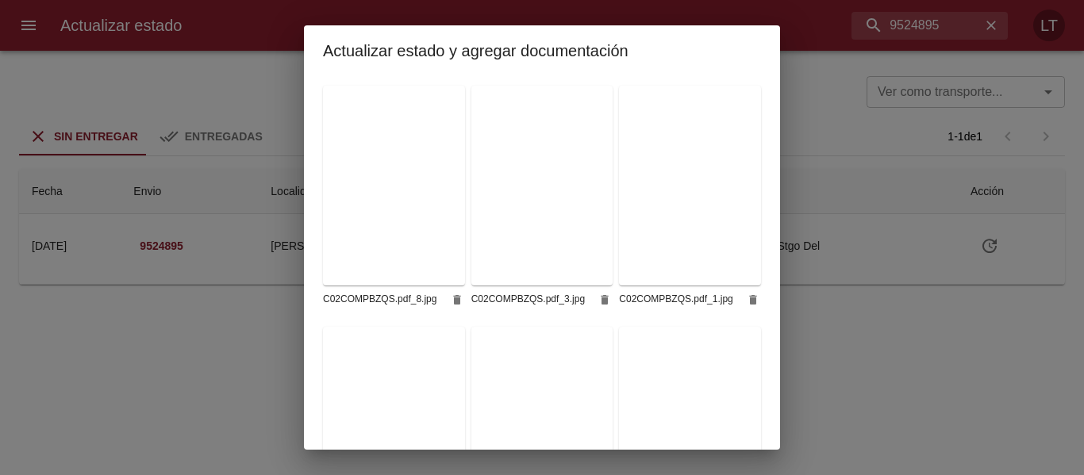
scroll to position [633, 0]
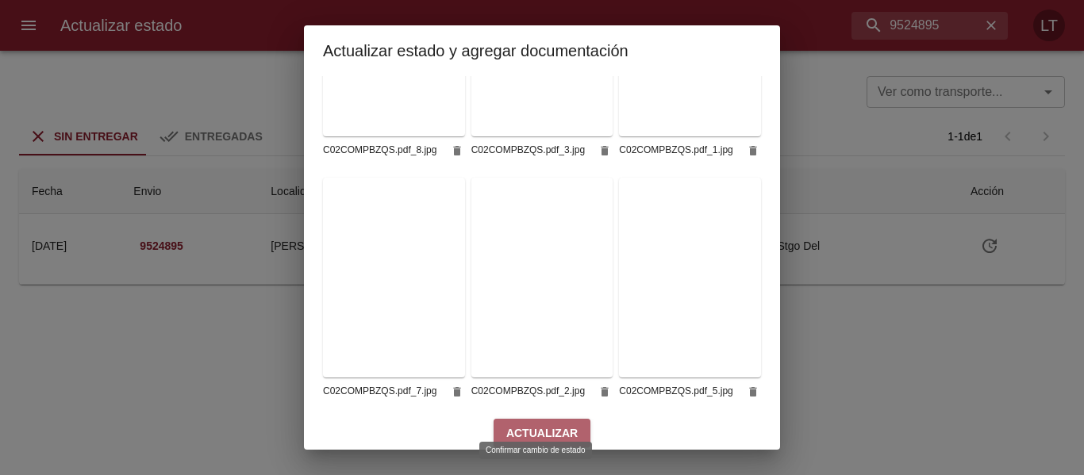
click at [561, 424] on span "Actualizar" at bounding box center [541, 434] width 71 height 20
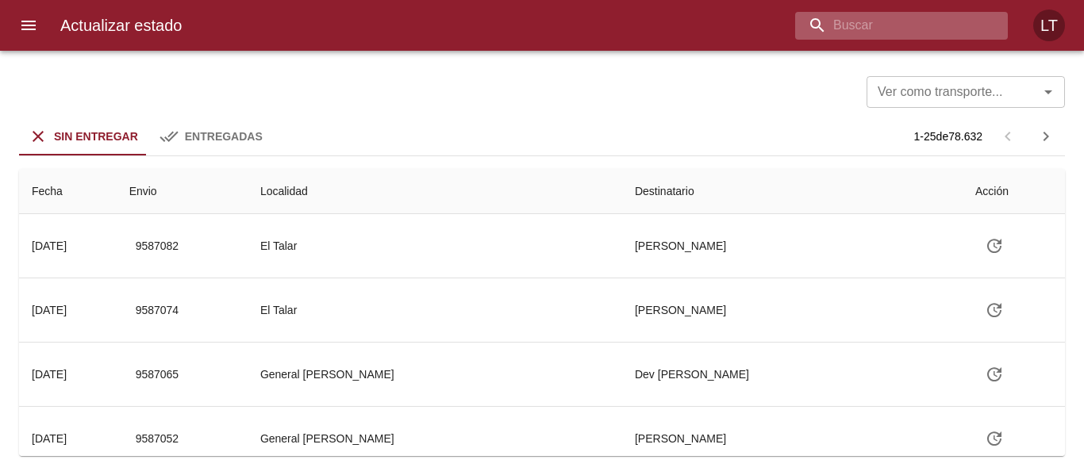
click at [892, 26] on input "buscar" at bounding box center [888, 26] width 186 height 28
type input "9530274"
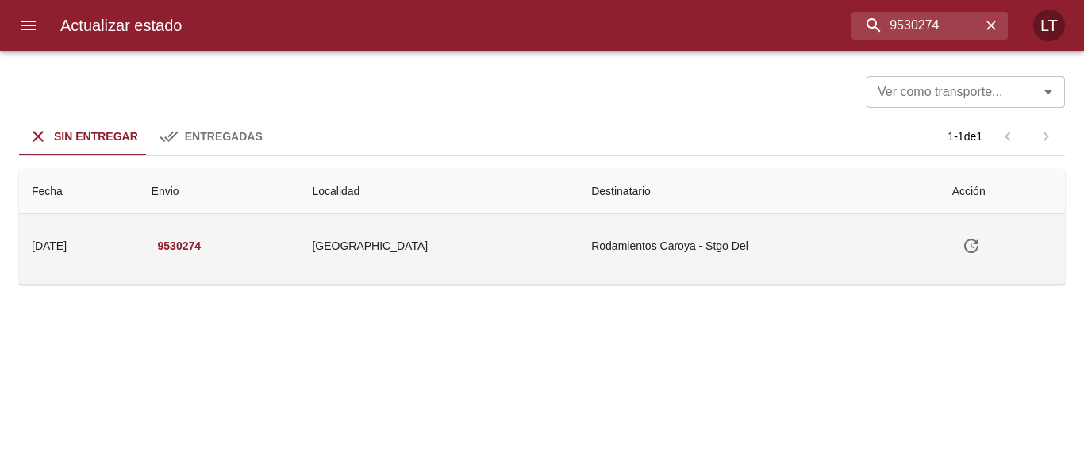
click at [576, 254] on td "[GEOGRAPHIC_DATA]" at bounding box center [438, 245] width 279 height 63
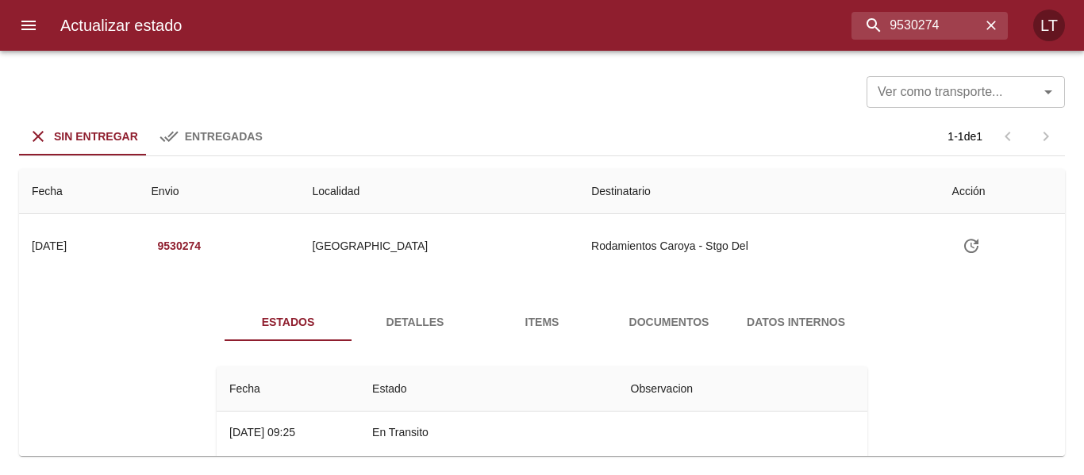
click at [435, 325] on span "Detalles" at bounding box center [415, 323] width 108 height 20
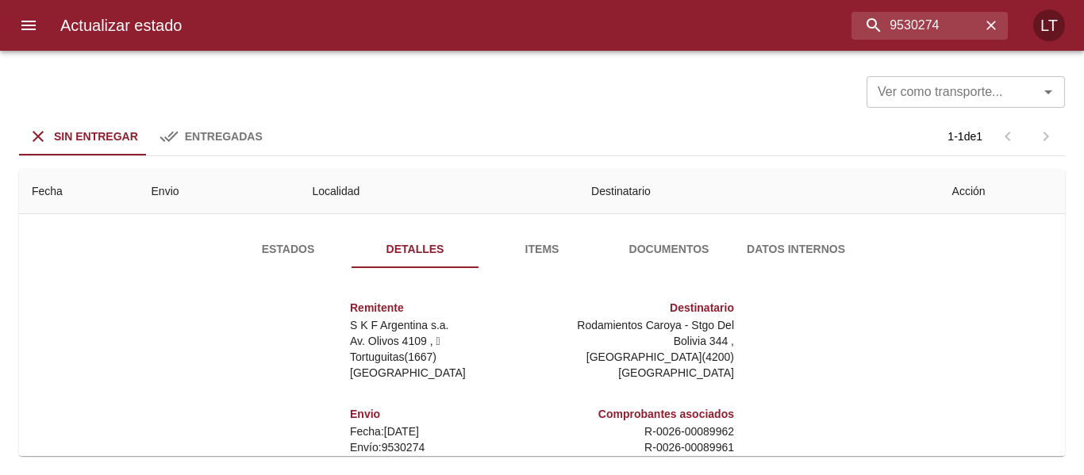
scroll to position [159, 0]
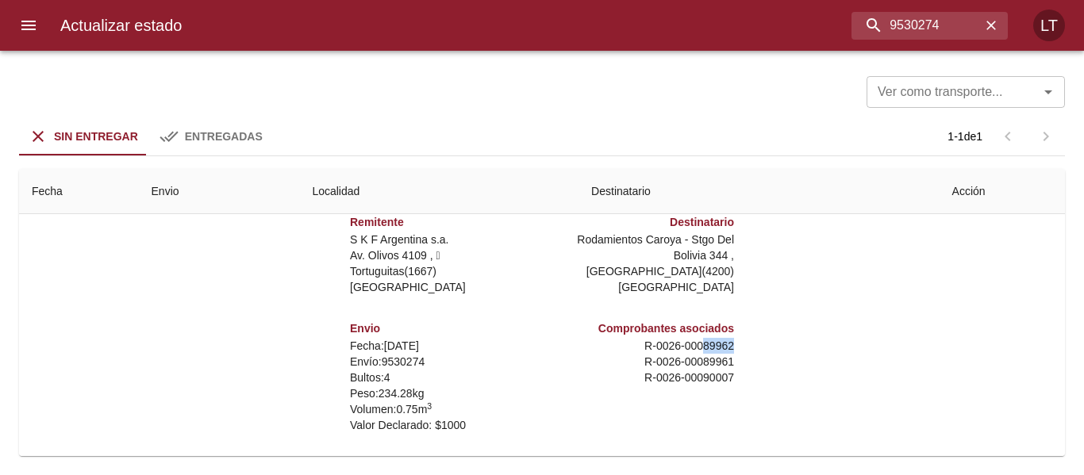
drag, startPoint x: 687, startPoint y: 350, endPoint x: 729, endPoint y: 346, distance: 42.3
click at [729, 346] on div "Remitente S K F Argentina s.a. Av. Olivos 4109 ,   Tortuguitas ( 1667 ) [GEOGRA…" at bounding box center [541, 353] width 663 height 317
copy p "89962"
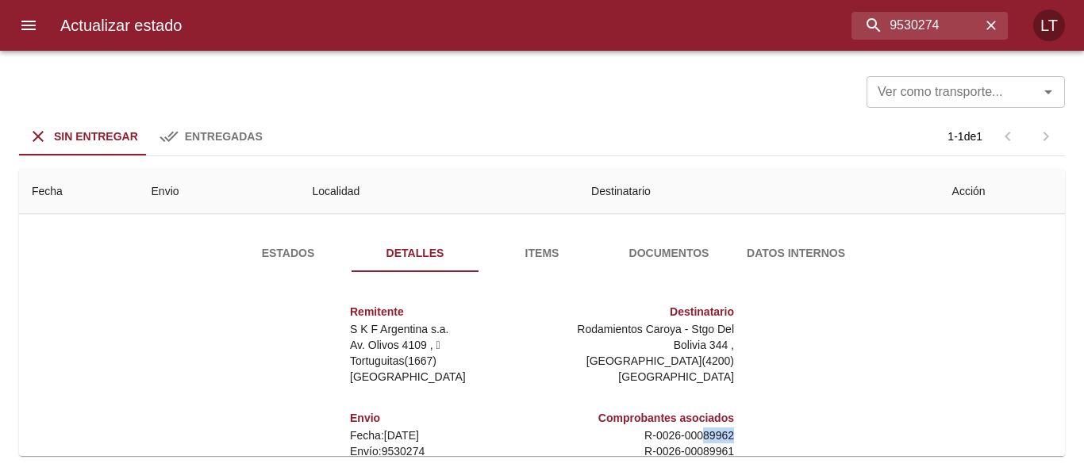
scroll to position [0, 0]
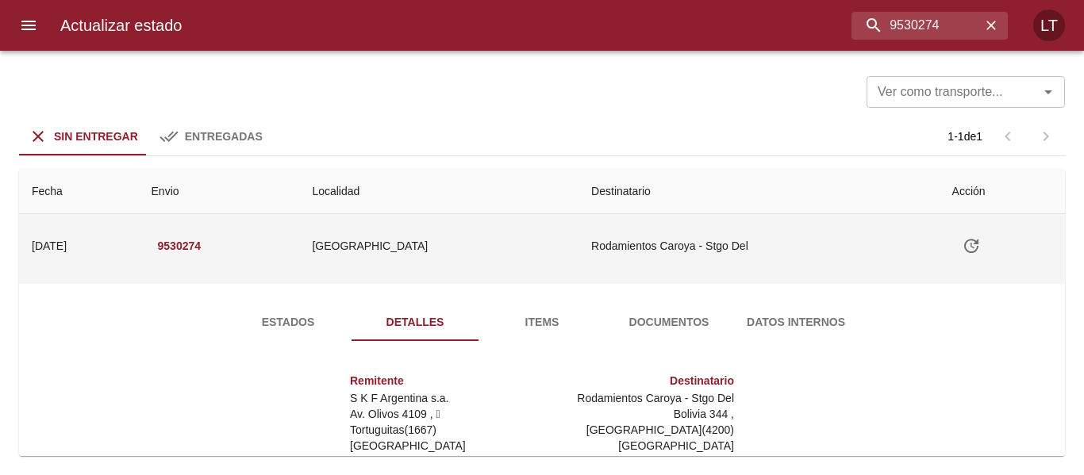
click at [975, 239] on button "Tabla de envíos del cliente" at bounding box center [971, 246] width 38 height 38
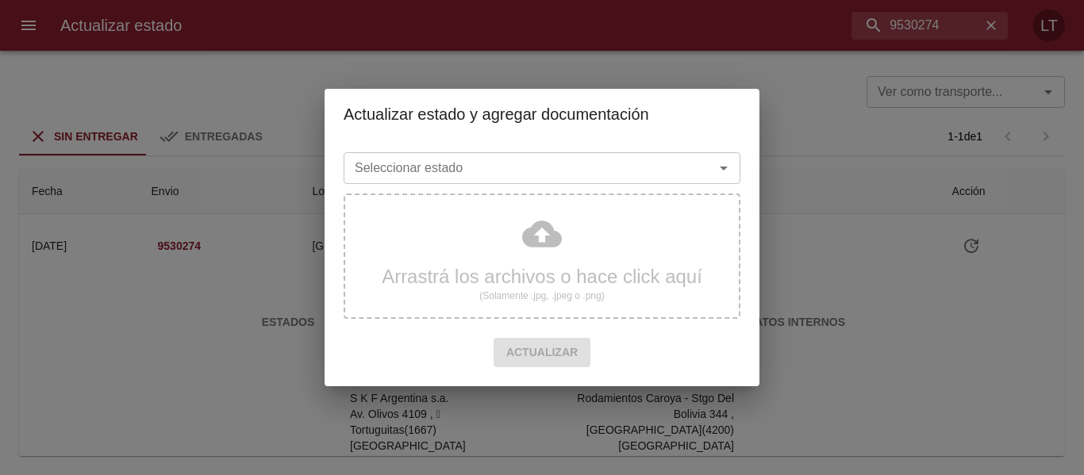
click at [648, 174] on input "Seleccionar estado" at bounding box center [518, 168] width 340 height 22
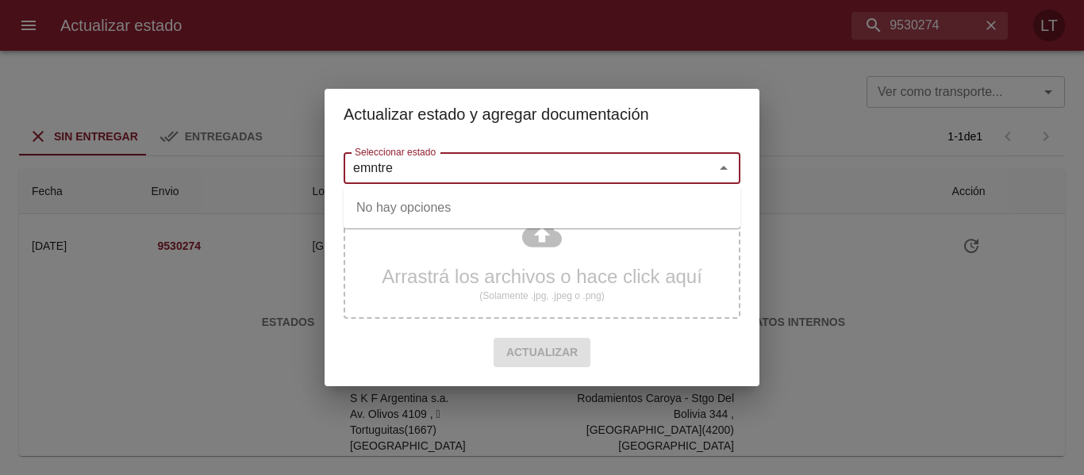
drag, startPoint x: 414, startPoint y: 162, endPoint x: 517, endPoint y: 158, distance: 103.3
click at [517, 158] on input "emntre" at bounding box center [518, 168] width 340 height 22
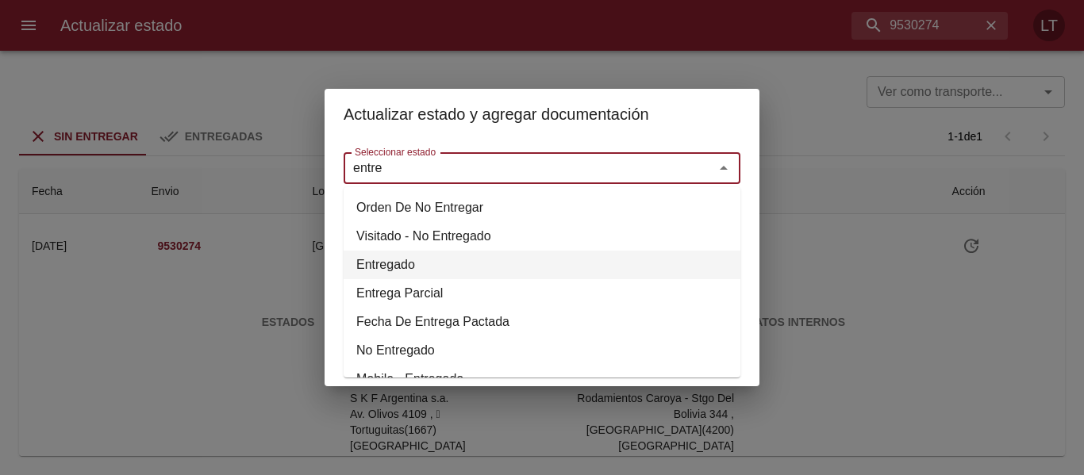
click at [394, 264] on li "Entregado" at bounding box center [542, 265] width 397 height 29
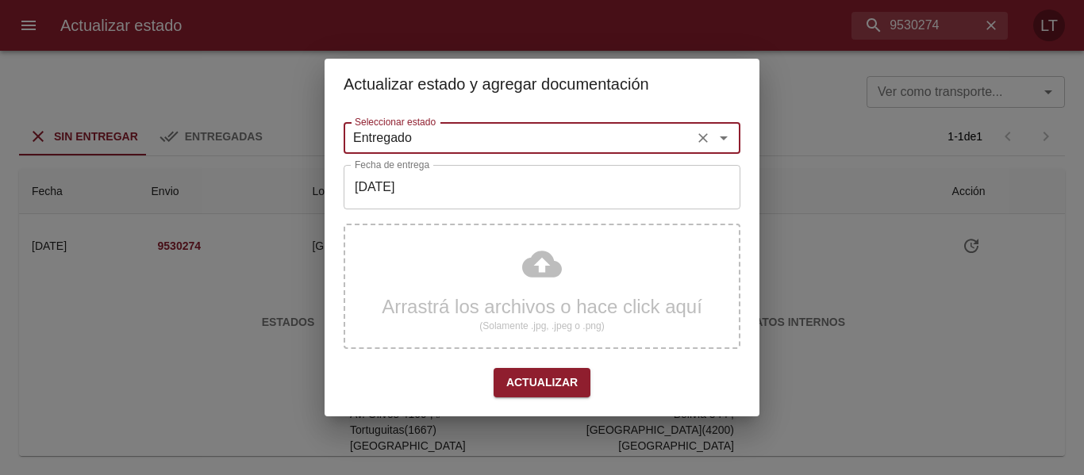
type input "Entregado"
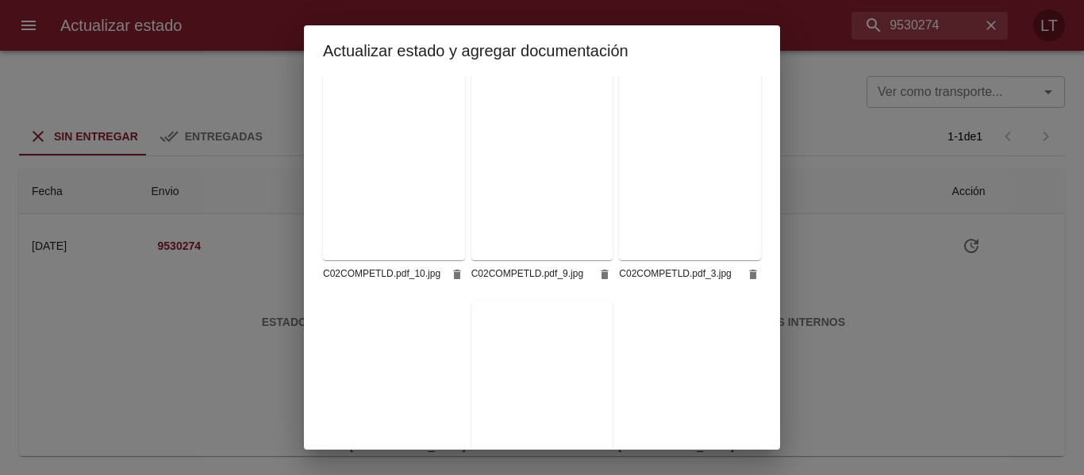
scroll to position [869, 0]
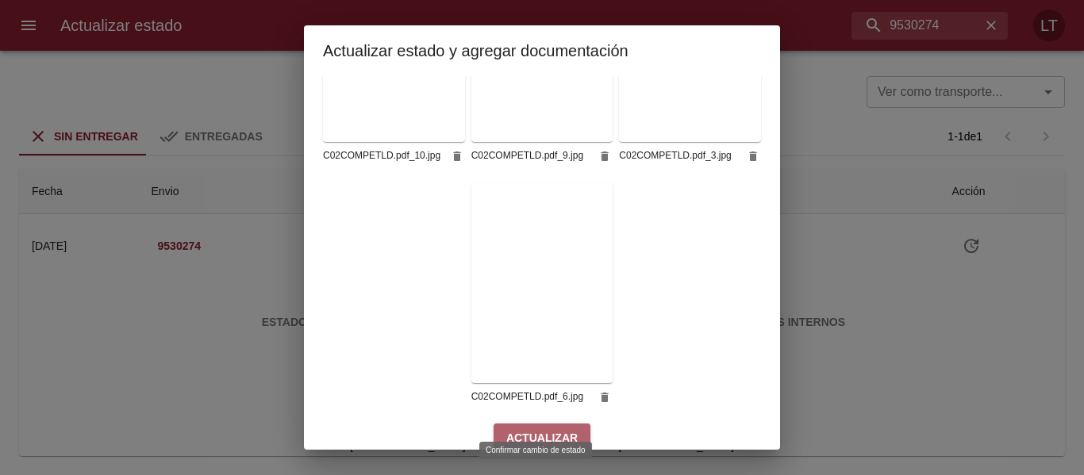
click at [555, 429] on span "Actualizar" at bounding box center [541, 439] width 71 height 20
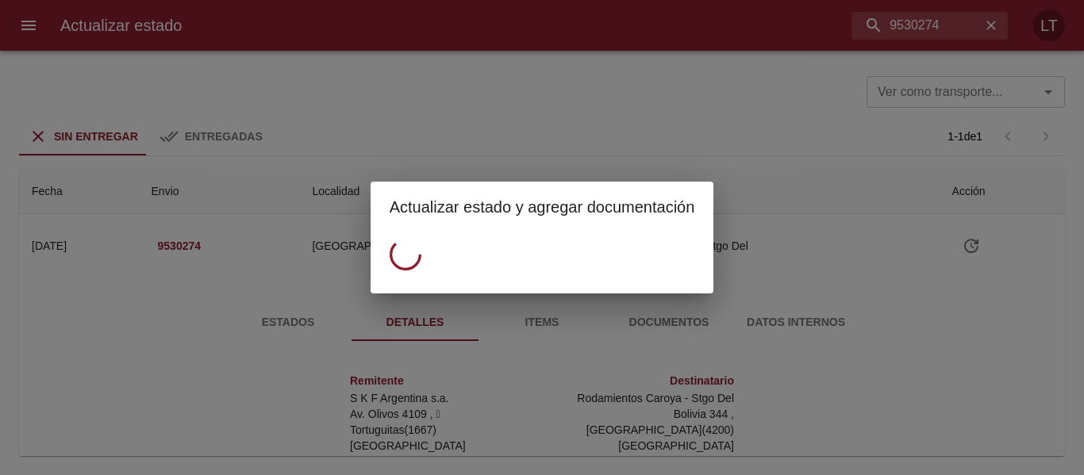
scroll to position [0, 0]
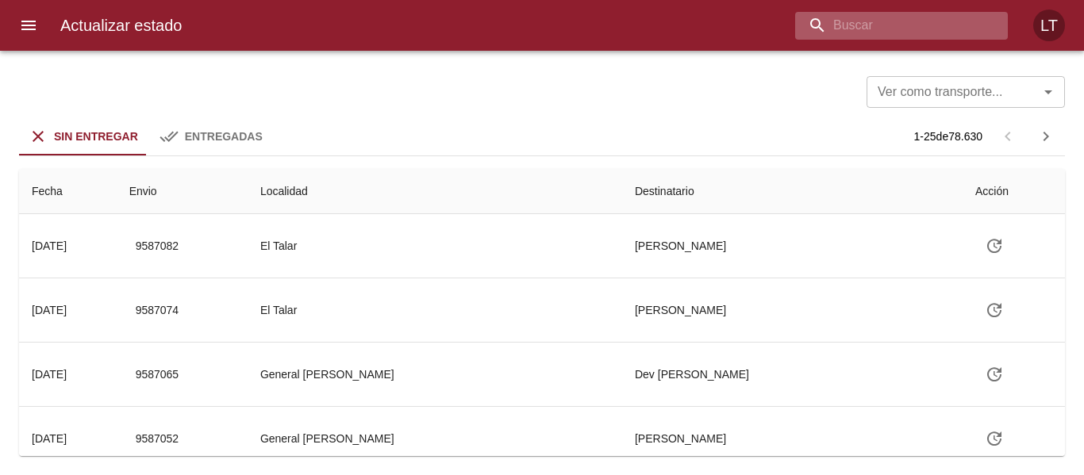
click at [898, 17] on input "buscar" at bounding box center [888, 26] width 186 height 28
type input "9533822"
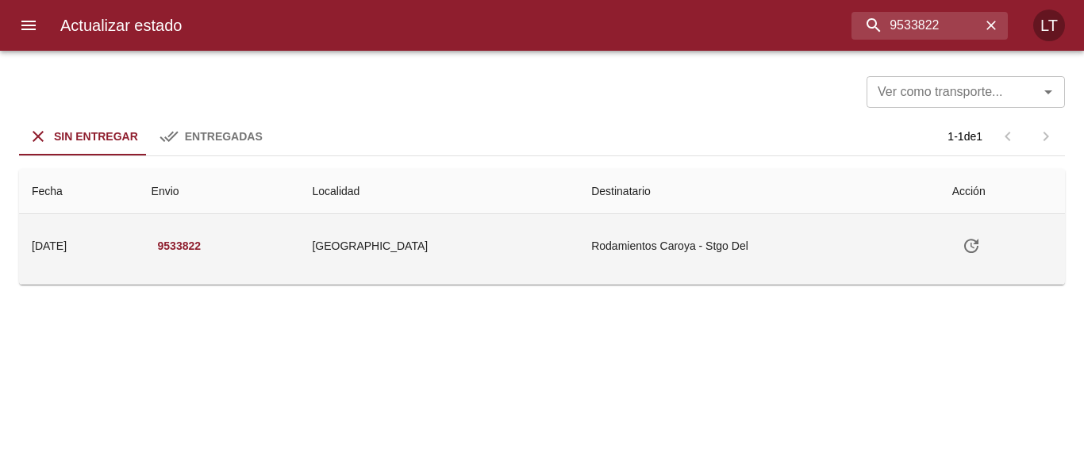
click at [652, 253] on td "Rodamientos Caroya - Stgo Del" at bounding box center [759, 245] width 360 height 63
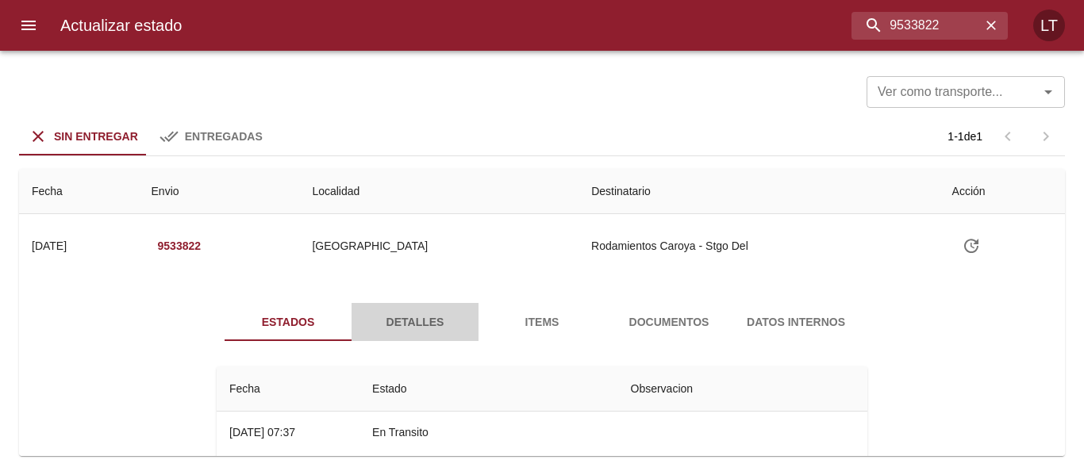
click at [437, 325] on span "Detalles" at bounding box center [415, 323] width 108 height 20
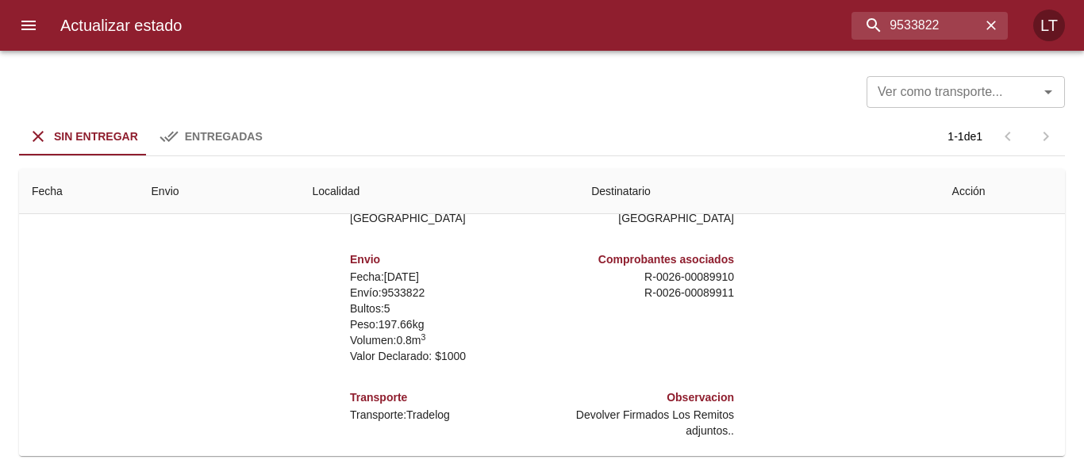
scroll to position [235, 0]
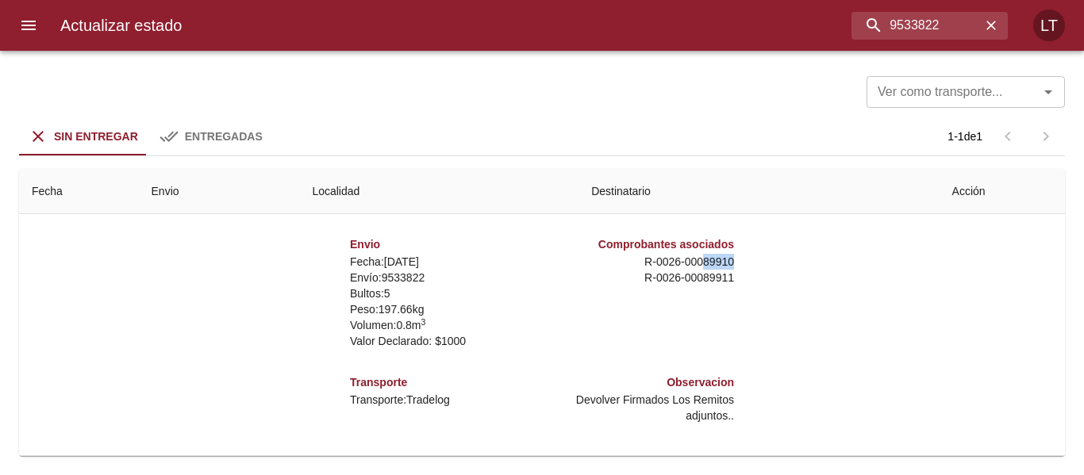
drag, startPoint x: 691, startPoint y: 256, endPoint x: 741, endPoint y: 257, distance: 50.0
click at [741, 257] on div "Remitente S K F Argentina s.a. Av. Olivos 4109 ,   Tortuguitas ( 1667 ) [GEOGRA…" at bounding box center [541, 277] width 663 height 317
copy p "89910"
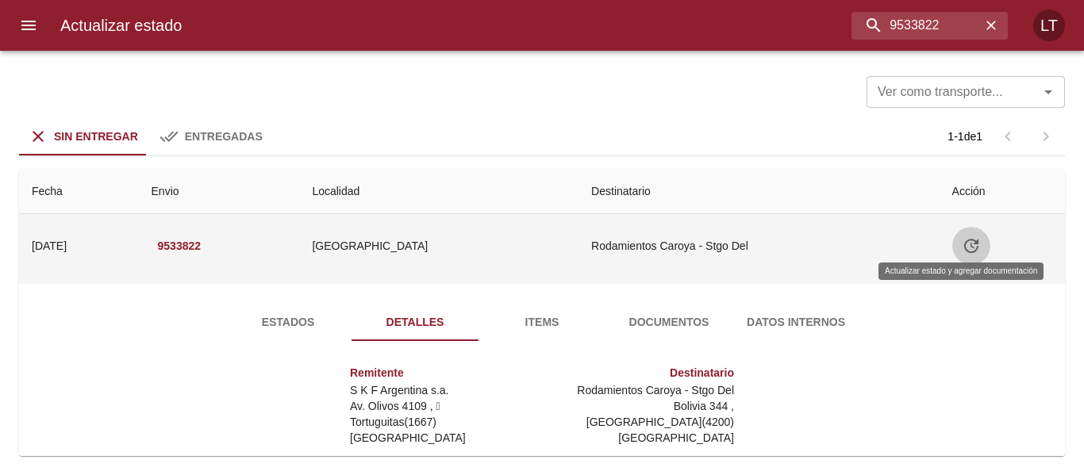
click at [963, 237] on icon "Tabla de envíos del cliente" at bounding box center [971, 246] width 19 height 19
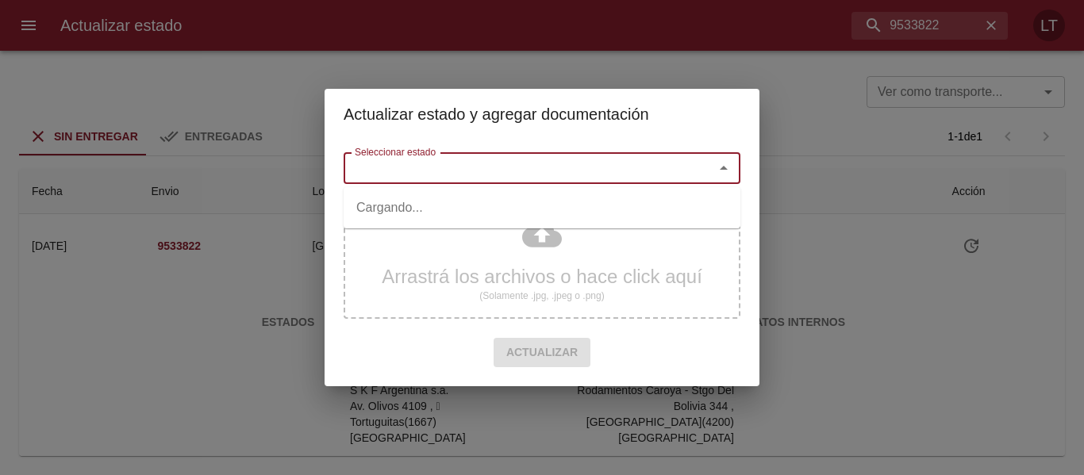
click at [587, 171] on input "Seleccionar estado" at bounding box center [518, 168] width 340 height 22
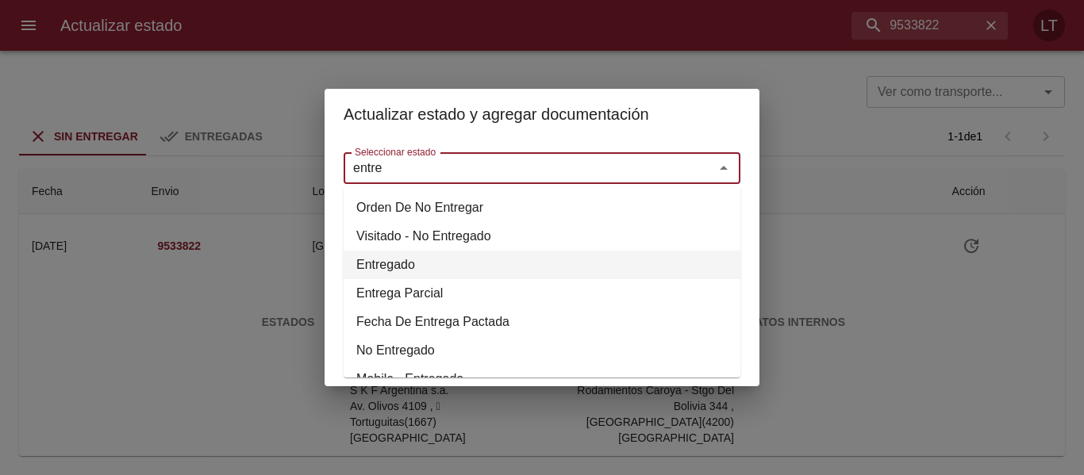
click at [410, 274] on li "Entregado" at bounding box center [542, 265] width 397 height 29
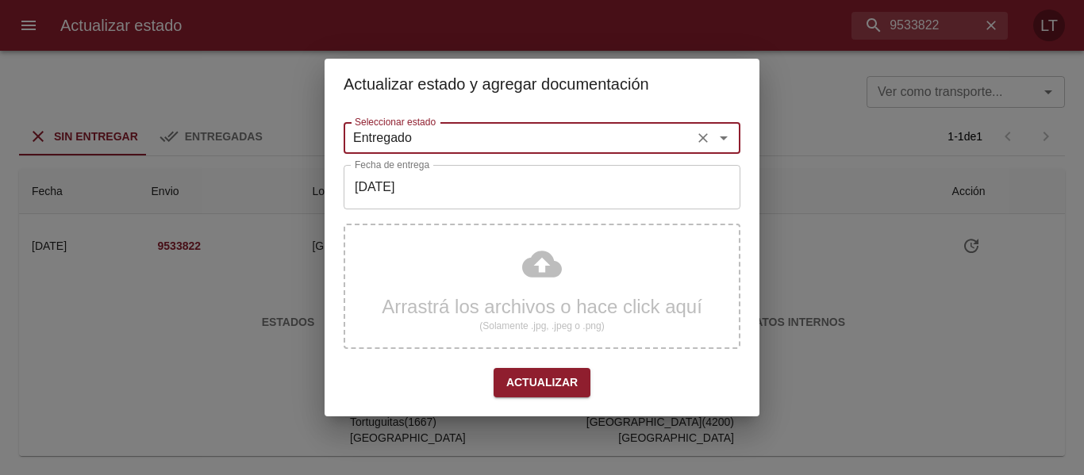
type input "Entregado"
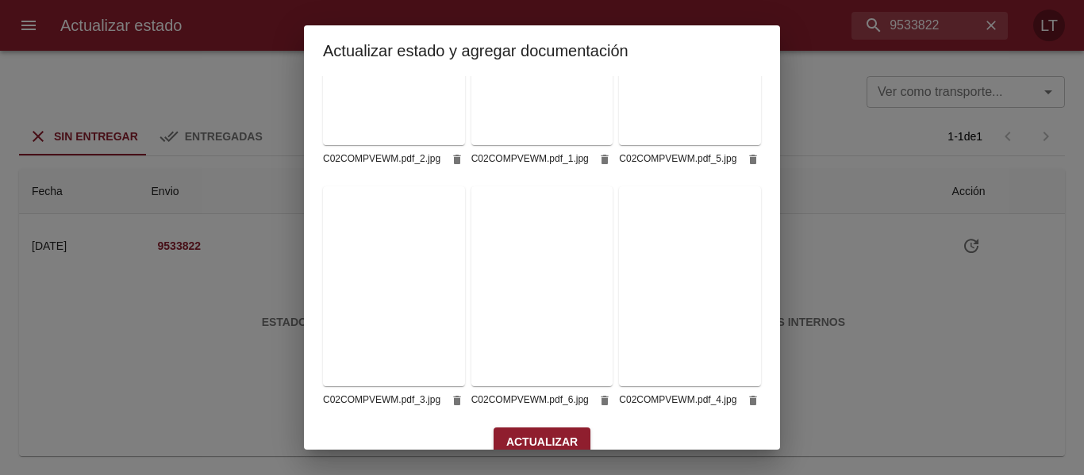
scroll to position [398, 0]
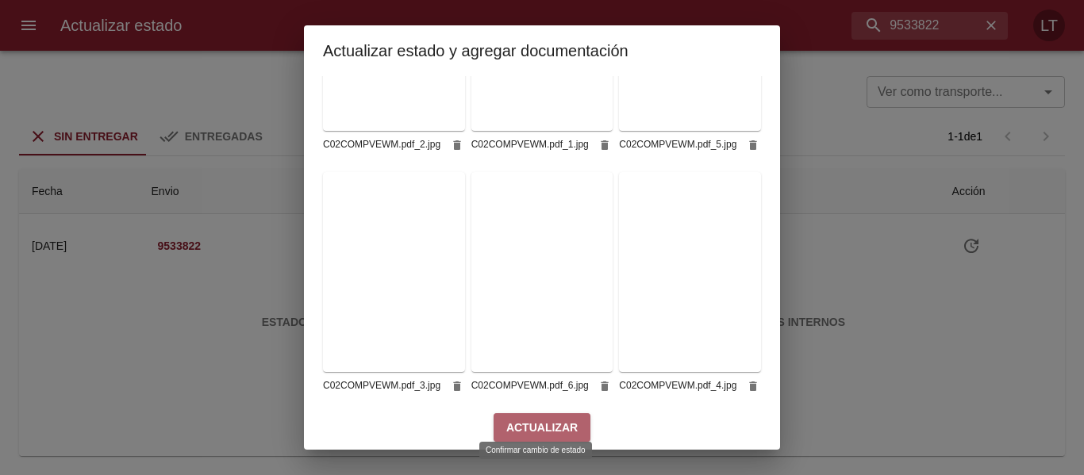
click at [544, 418] on span "Actualizar" at bounding box center [541, 428] width 71 height 20
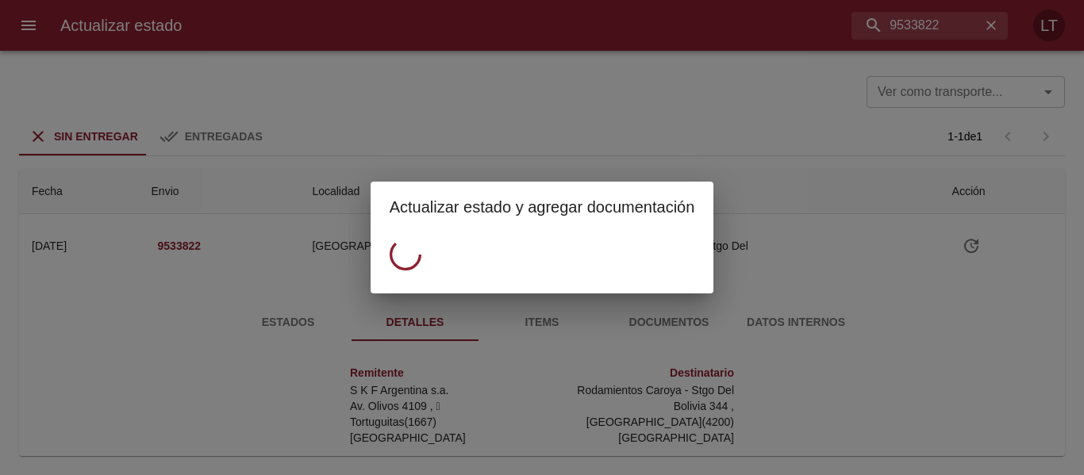
scroll to position [0, 0]
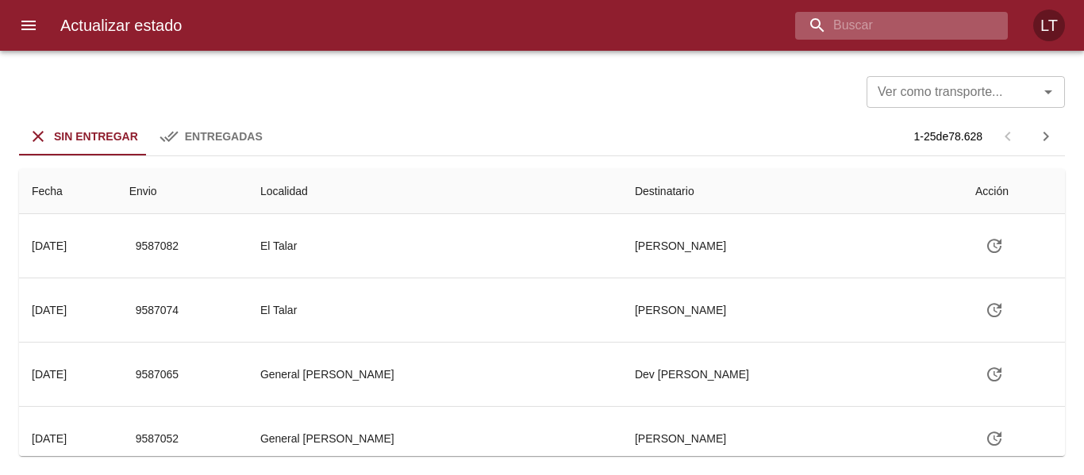
click at [889, 19] on input "buscar" at bounding box center [888, 26] width 186 height 28
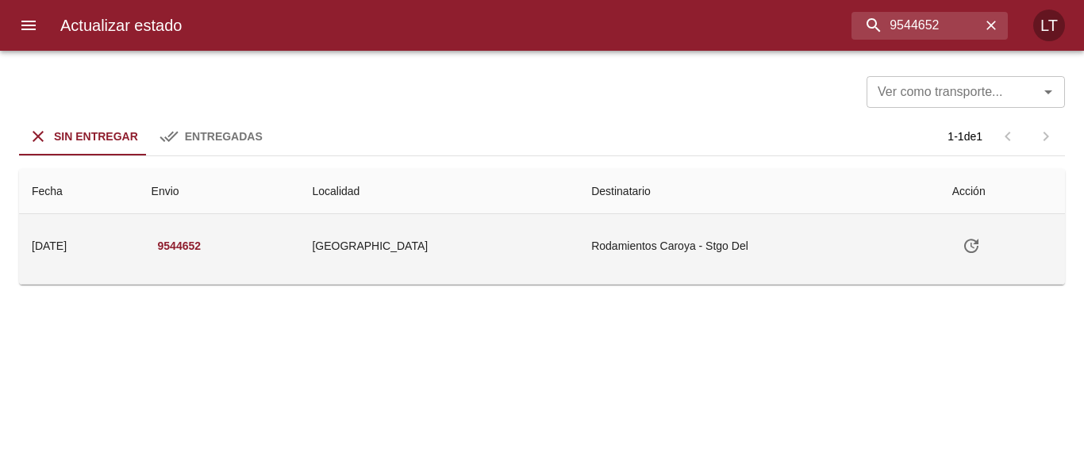
click at [479, 241] on td "[GEOGRAPHIC_DATA]" at bounding box center [438, 245] width 279 height 63
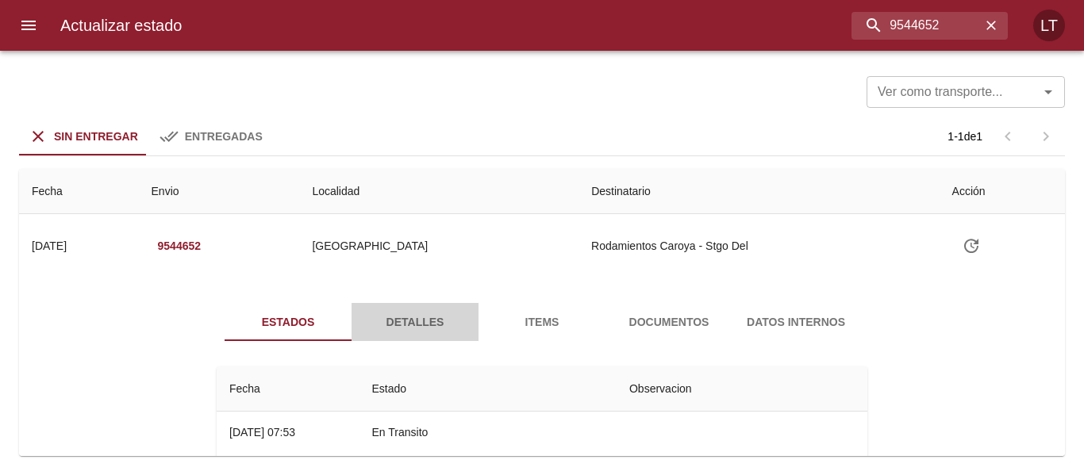
click at [423, 329] on span "Detalles" at bounding box center [415, 323] width 108 height 20
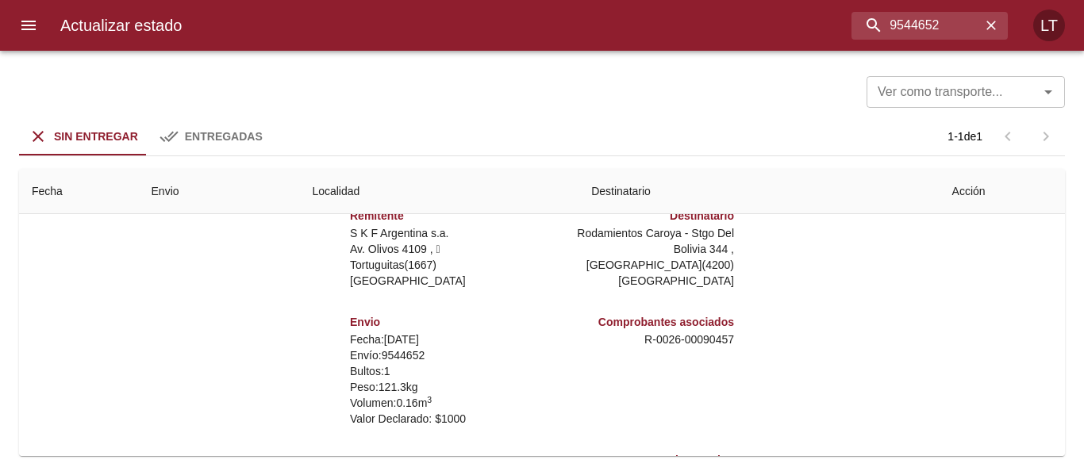
scroll to position [159, 0]
drag, startPoint x: 690, startPoint y: 331, endPoint x: 745, endPoint y: 333, distance: 54.8
click at [745, 333] on div "Remitente S K F Argentina s.a. Av. Olivos 4109 ,   Tortuguitas ( 1667 ) [GEOGRA…" at bounding box center [541, 353] width 663 height 317
copy p "90457"
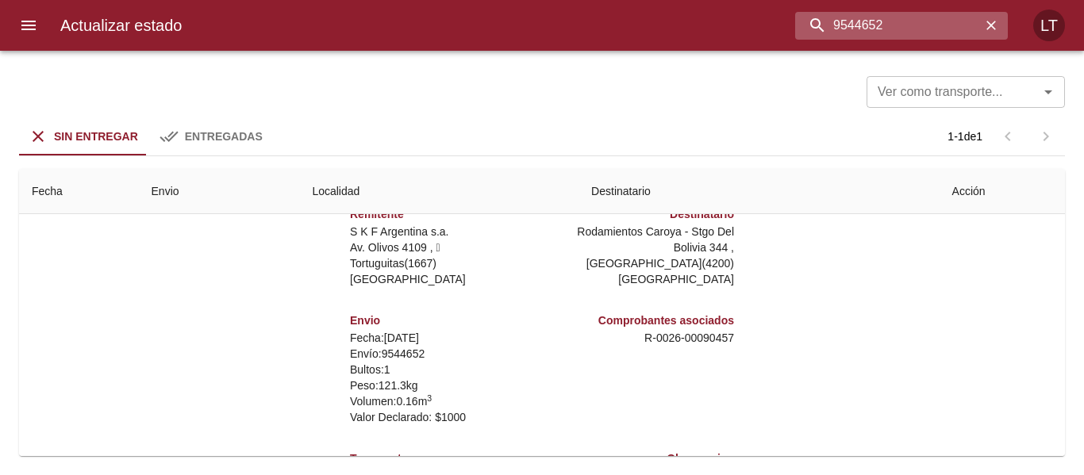
click at [917, 17] on input "9544652" at bounding box center [888, 26] width 186 height 28
click at [844, 29] on input "9544652" at bounding box center [888, 26] width 186 height 28
drag, startPoint x: 836, startPoint y: 24, endPoint x: 914, endPoint y: 21, distance: 78.6
click at [914, 21] on input "9544652" at bounding box center [888, 26] width 186 height 28
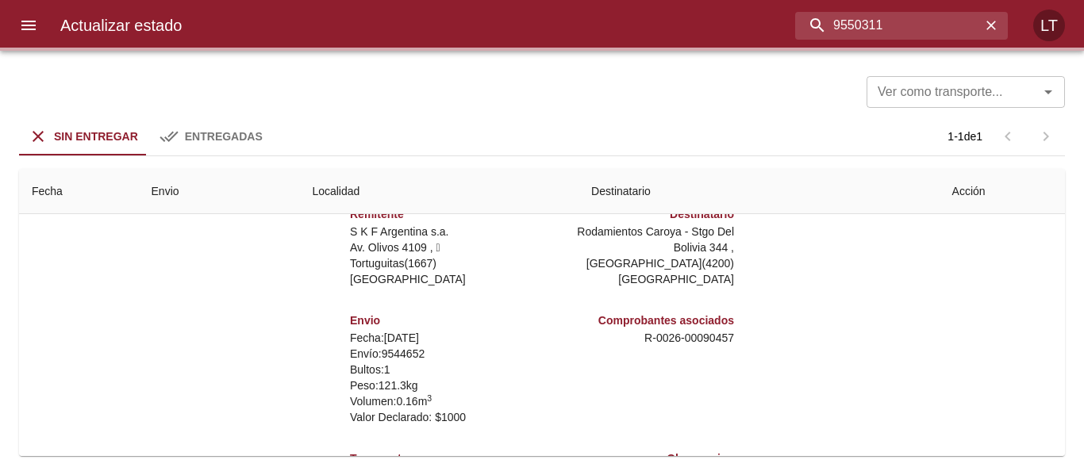
scroll to position [0, 0]
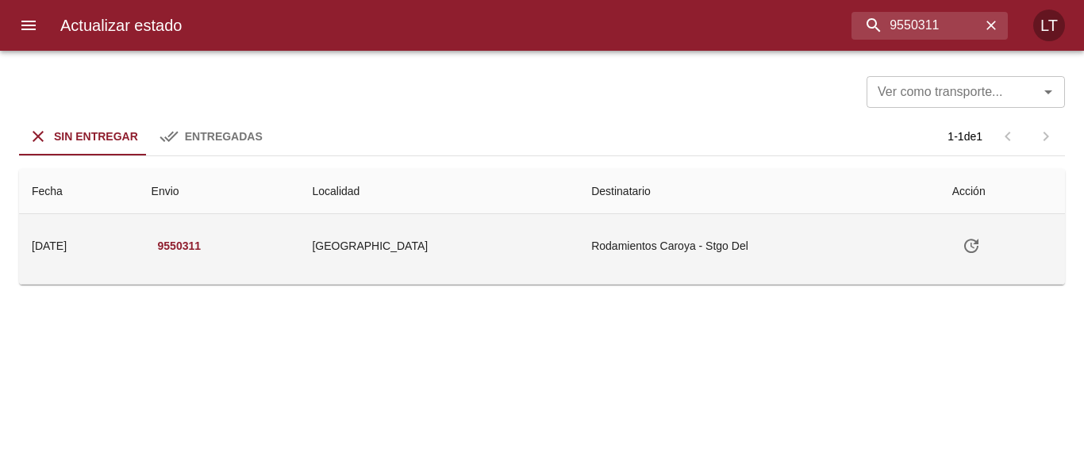
click at [554, 258] on td "[GEOGRAPHIC_DATA]" at bounding box center [438, 245] width 279 height 63
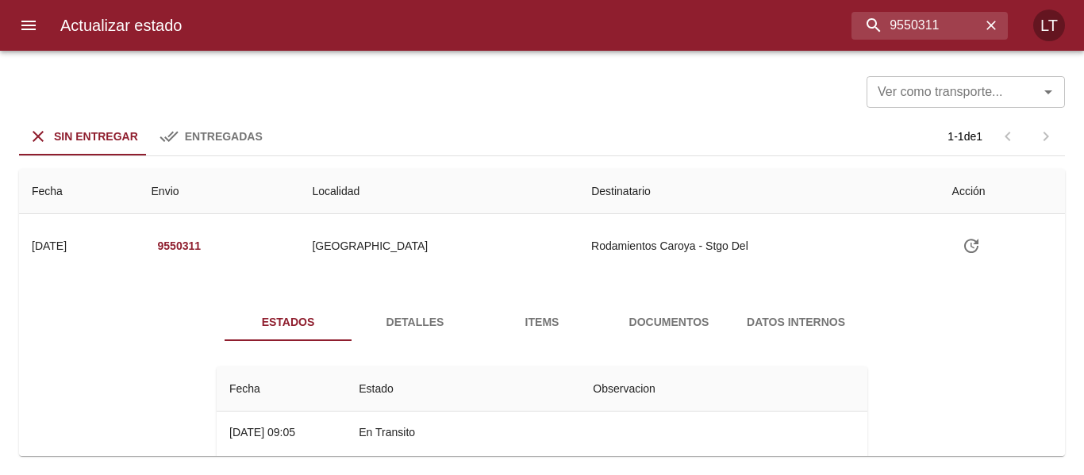
click at [431, 335] on button "Detalles" at bounding box center [415, 322] width 127 height 38
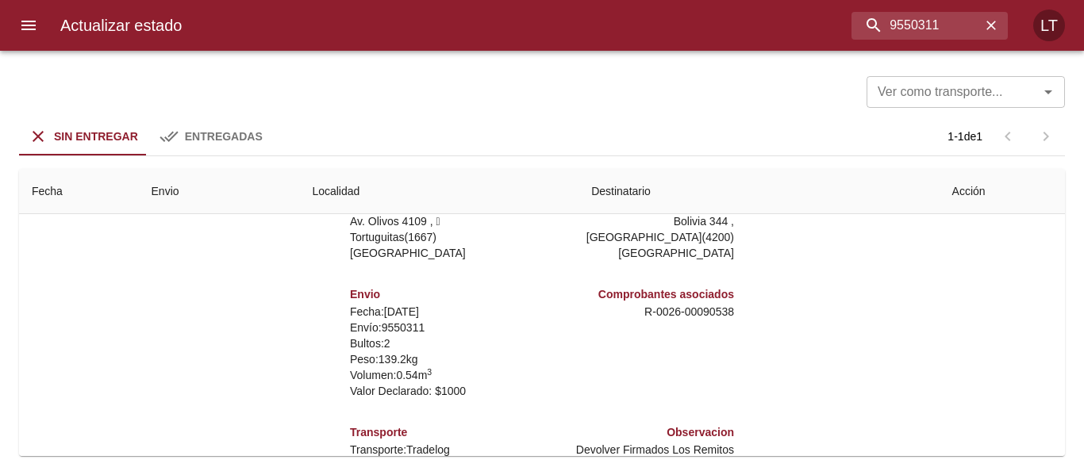
scroll to position [235, 0]
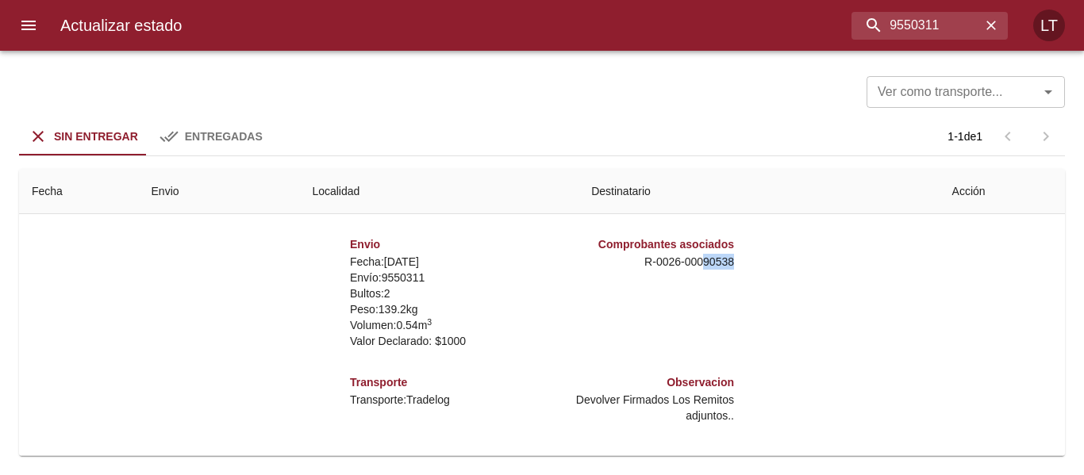
drag, startPoint x: 690, startPoint y: 255, endPoint x: 762, endPoint y: 255, distance: 71.4
click at [762, 255] on div "Remitente S K F Argentina s.a. Av. Olivos 4109 ,   Tortuguitas ( 1667 ) [GEOGRA…" at bounding box center [541, 277] width 663 height 317
copy p "90538"
drag, startPoint x: 913, startPoint y: 25, endPoint x: 942, endPoint y: 25, distance: 29.4
click at [942, 25] on input "9550311" at bounding box center [888, 26] width 186 height 28
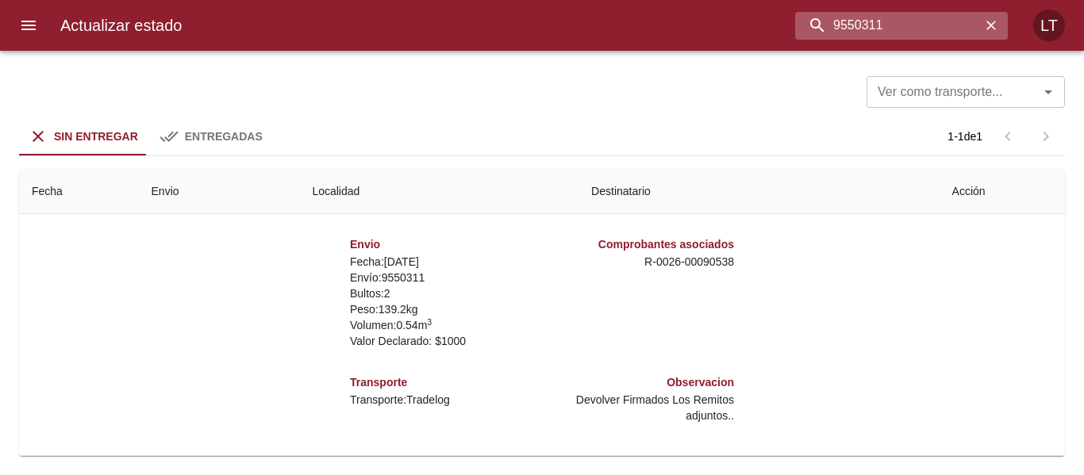
drag, startPoint x: 848, startPoint y: 18, endPoint x: 906, endPoint y: 23, distance: 58.1
click at [906, 23] on input "9550311" at bounding box center [888, 26] width 186 height 28
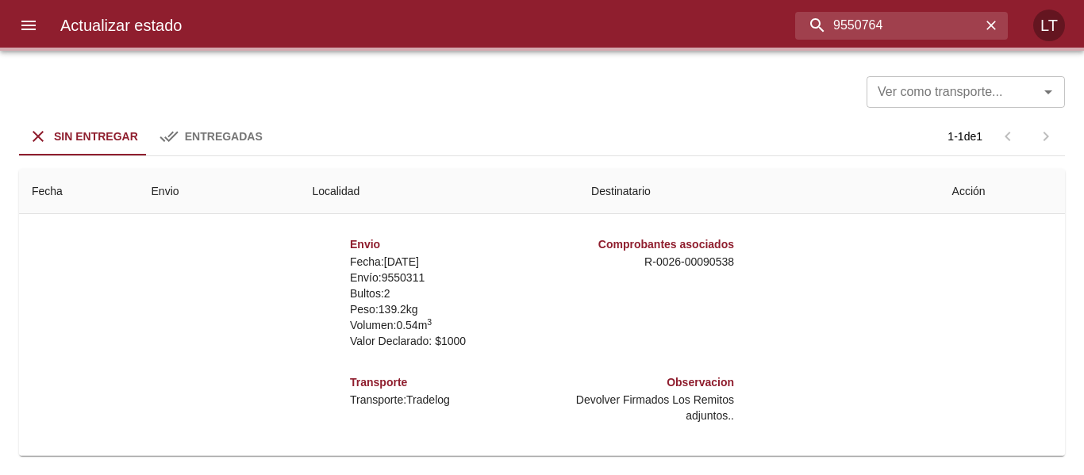
scroll to position [0, 0]
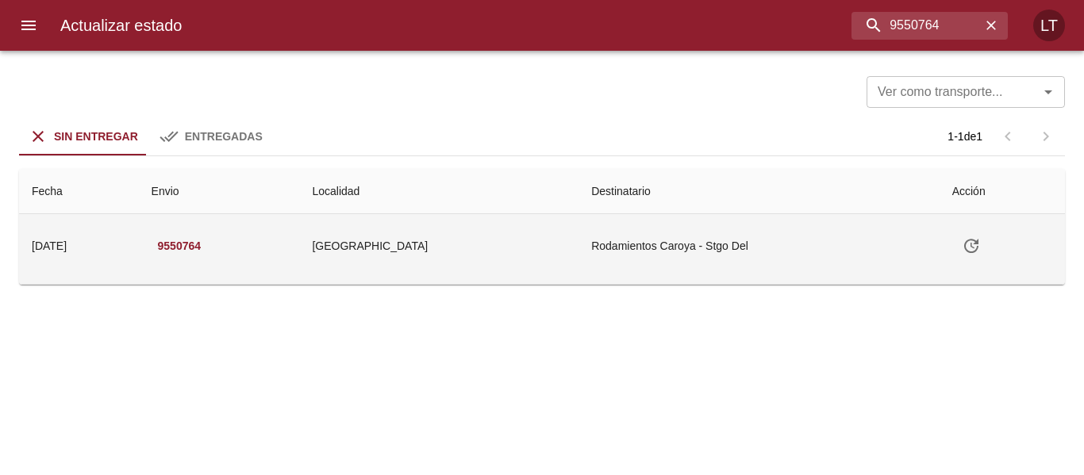
click at [633, 250] on td "Rodamientos Caroya - Stgo Del" at bounding box center [759, 245] width 360 height 63
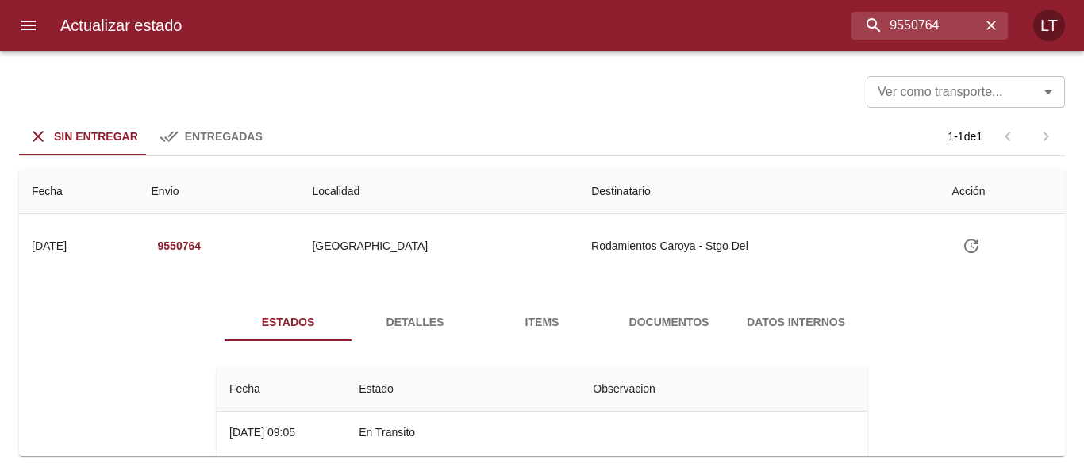
click at [420, 321] on span "Detalles" at bounding box center [415, 323] width 108 height 20
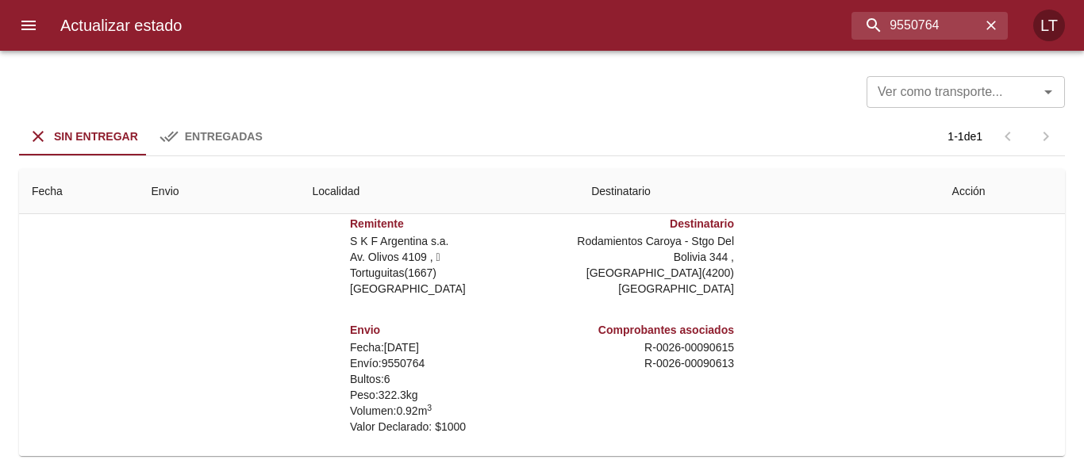
scroll to position [159, 0]
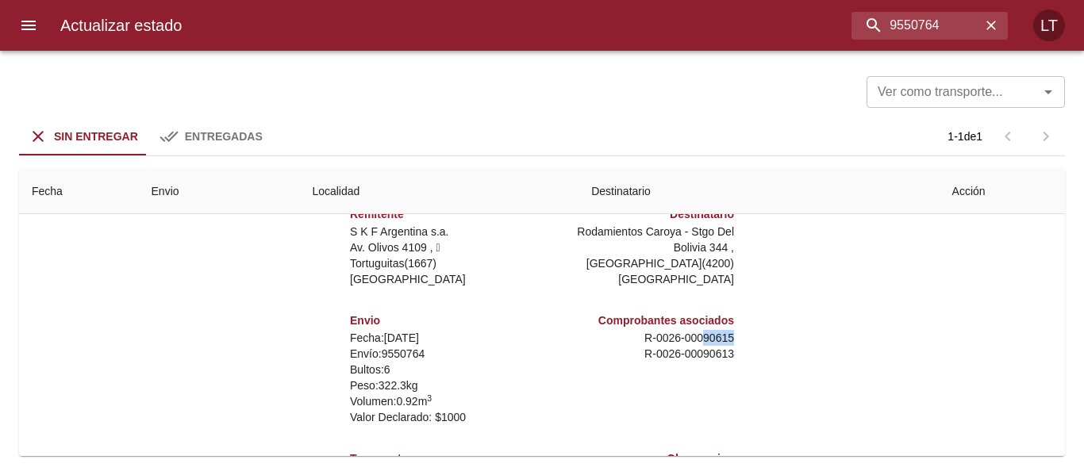
drag, startPoint x: 695, startPoint y: 331, endPoint x: 770, endPoint y: 331, distance: 74.6
click at [770, 331] on div "Remitente S K F Argentina s.a. Av. Olivos 4109 ,   Tortuguitas ( 1667 ) [GEOGRA…" at bounding box center [541, 353] width 663 height 317
copy p "90615"
click at [909, 23] on input "9550764" at bounding box center [888, 26] width 186 height 28
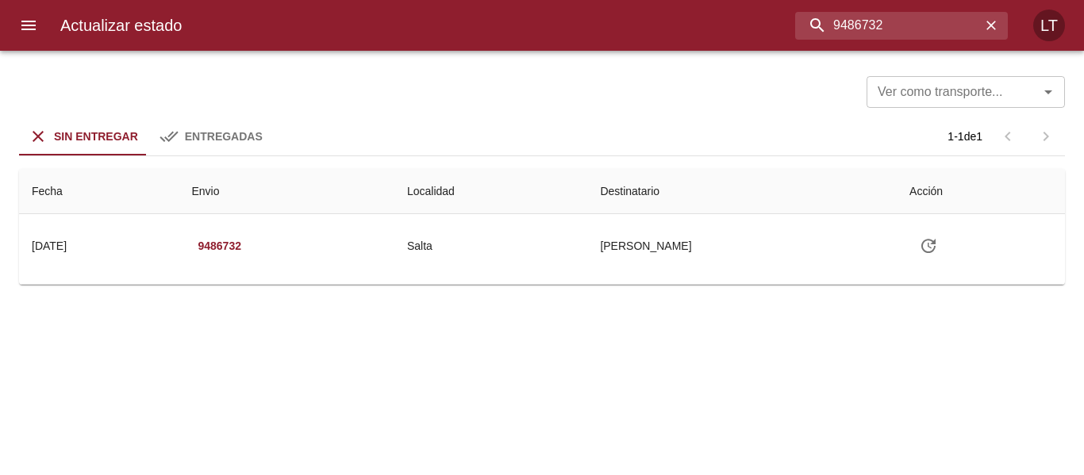
scroll to position [0, 0]
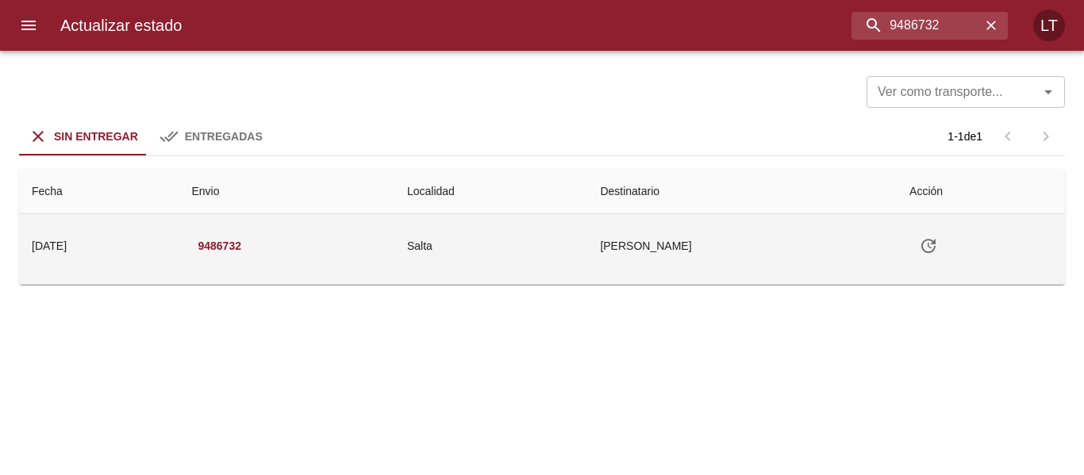
click at [543, 269] on td "Salta" at bounding box center [490, 245] width 193 height 63
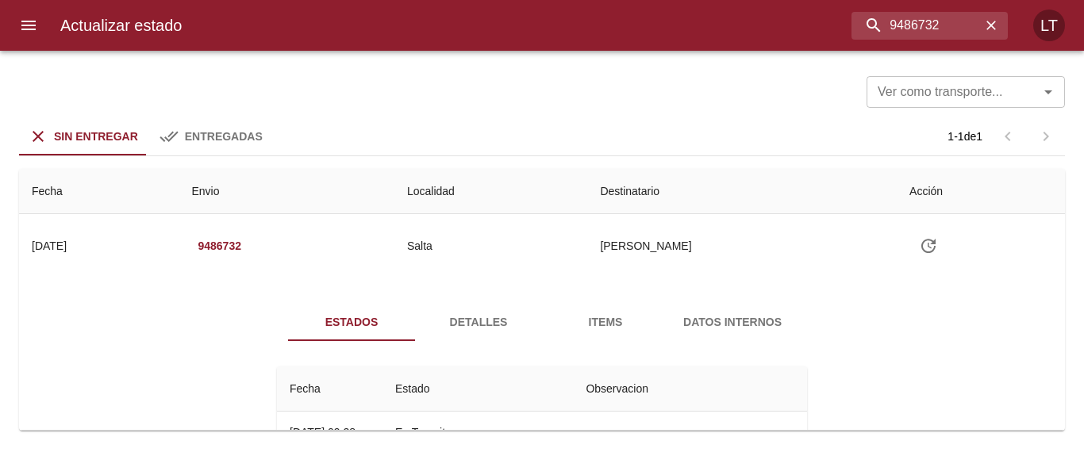
click at [461, 313] on span "Detalles" at bounding box center [479, 323] width 108 height 20
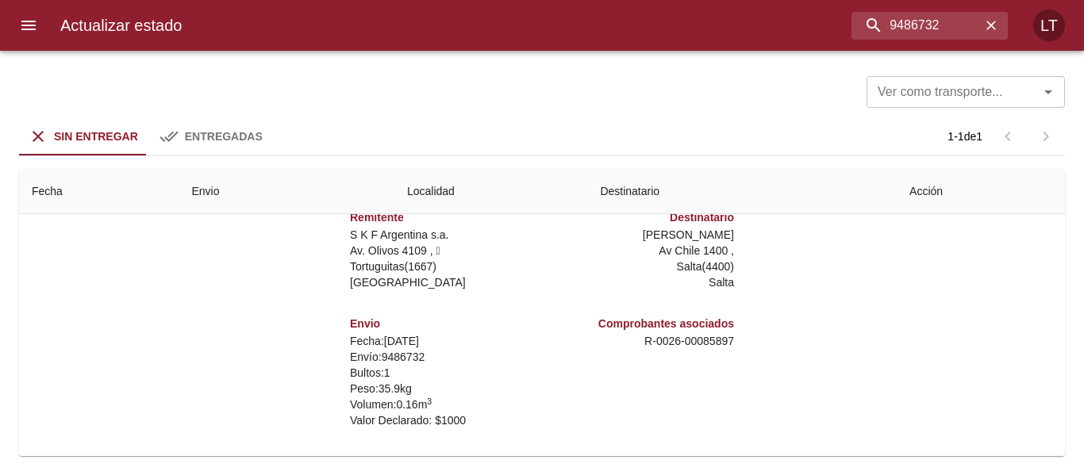
scroll to position [159, 0]
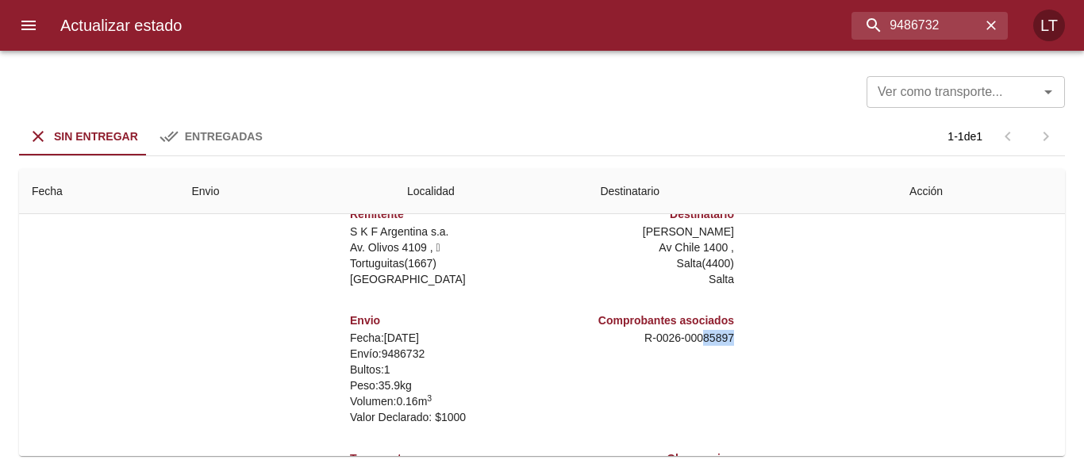
drag, startPoint x: 690, startPoint y: 339, endPoint x: 744, endPoint y: 337, distance: 54.0
click at [743, 338] on div "Remitente S K F Argentina s.a. Av. Olivos 4109 ,   Tortuguitas ( 1667 ) [GEOGRA…" at bounding box center [542, 353] width 543 height 317
copy p "85897"
drag, startPoint x: 894, startPoint y: 26, endPoint x: 952, endPoint y: 29, distance: 58.8
click at [952, 29] on input "9486732" at bounding box center [888, 26] width 186 height 28
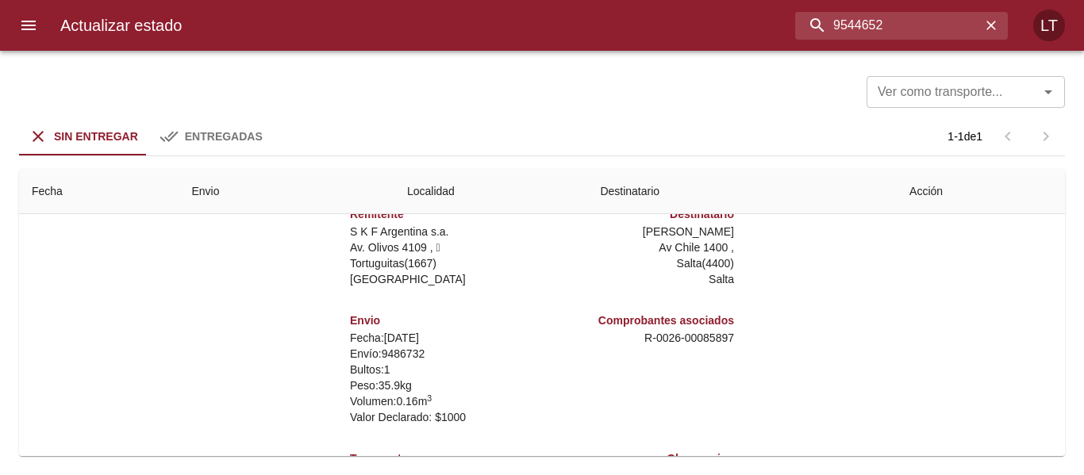
type input "9544652"
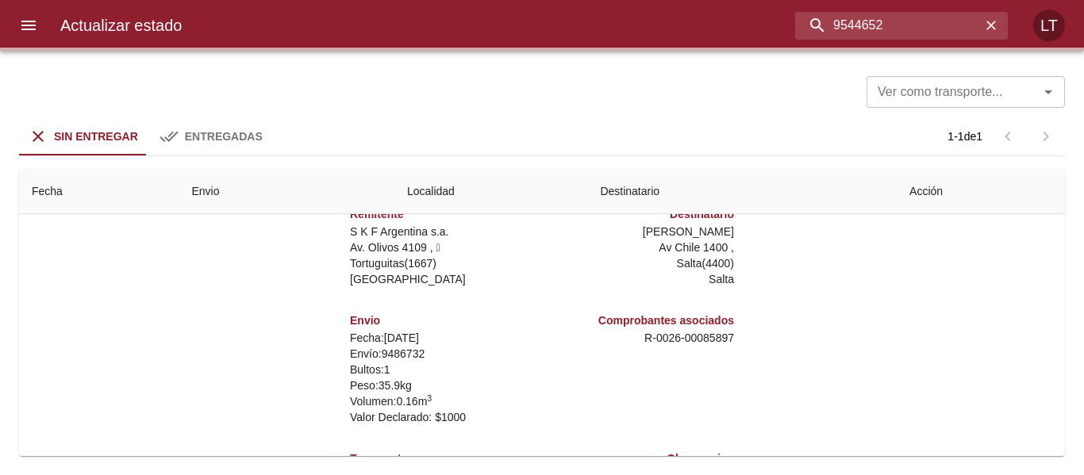
scroll to position [0, 0]
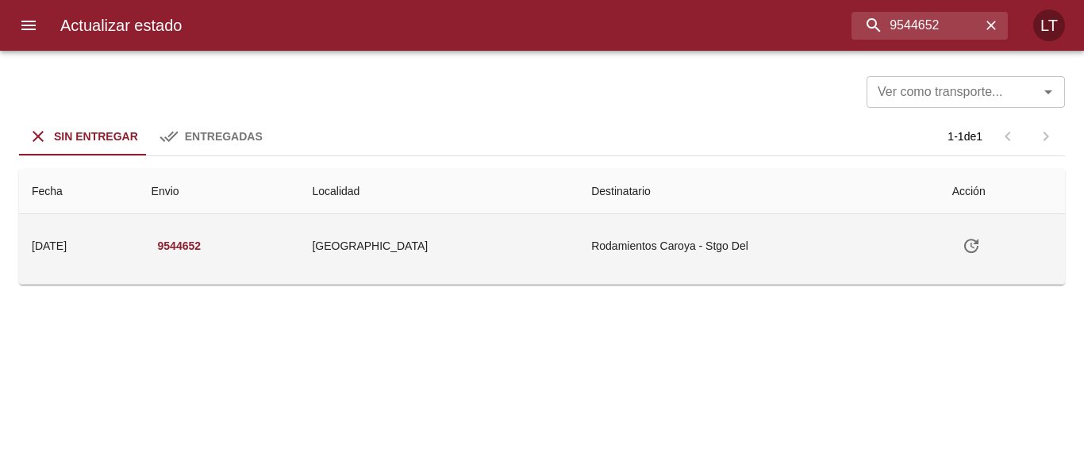
click at [552, 258] on td "[GEOGRAPHIC_DATA]" at bounding box center [438, 245] width 279 height 63
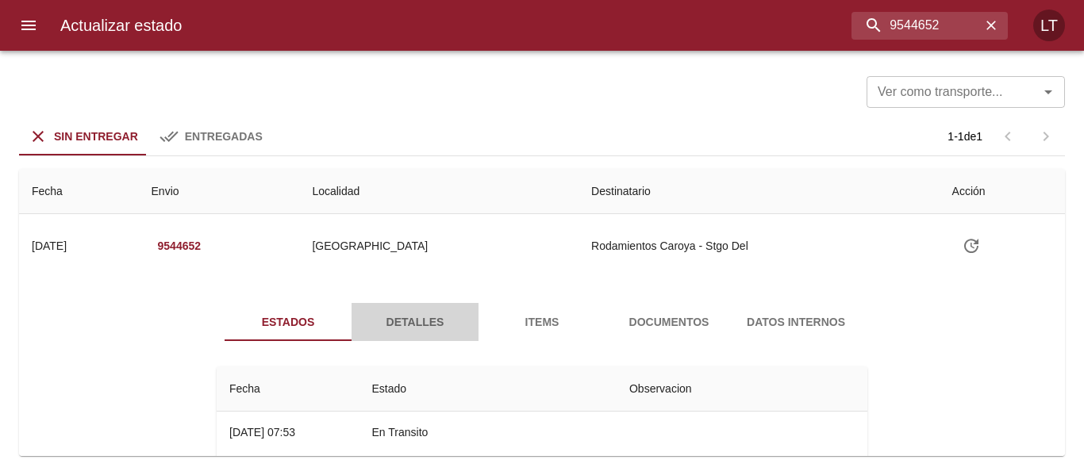
click at [459, 322] on span "Detalles" at bounding box center [415, 323] width 108 height 20
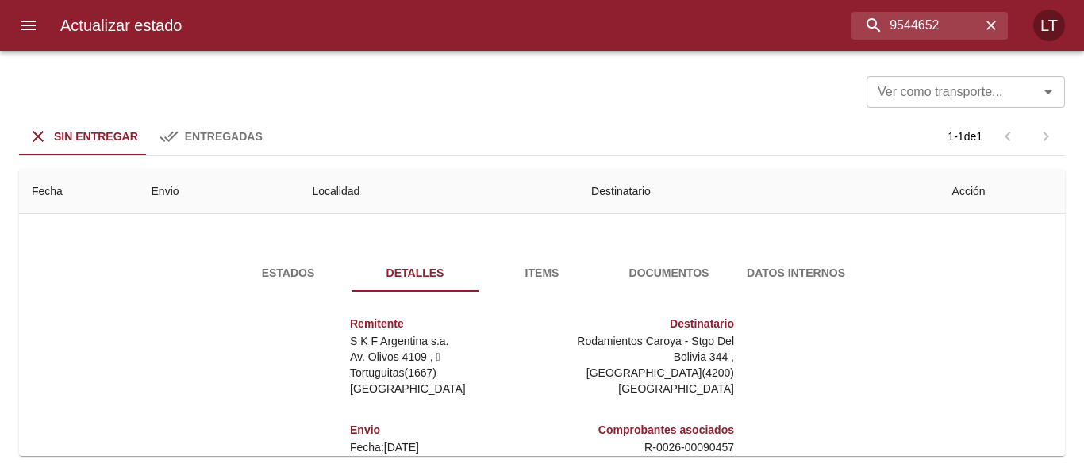
scroll to position [159, 0]
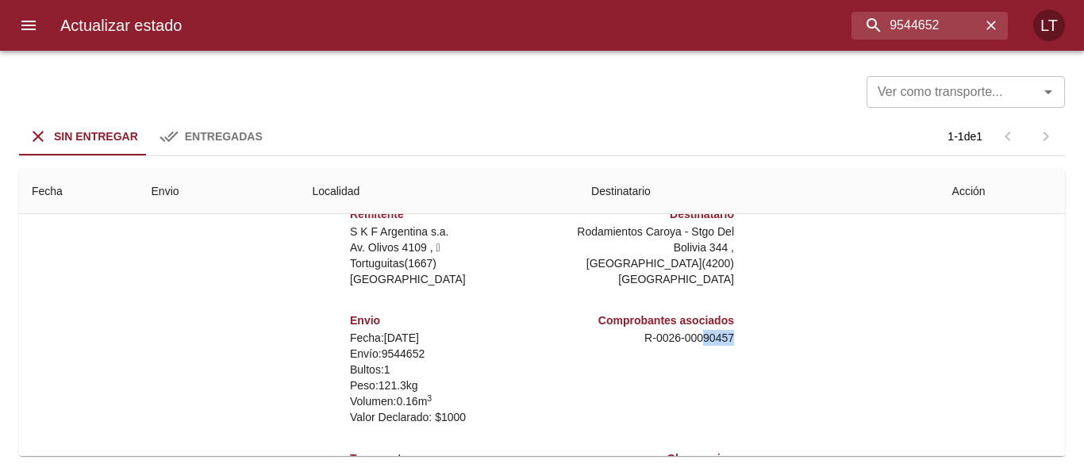
drag, startPoint x: 694, startPoint y: 343, endPoint x: 742, endPoint y: 339, distance: 48.6
click at [742, 339] on div "Remitente S K F Argentina s.a. Av. Olivos 4109 ,   Tortuguitas ( 1667 ) [GEOGRA…" at bounding box center [541, 353] width 663 height 317
copy p "90457"
